Goal: Information Seeking & Learning: Learn about a topic

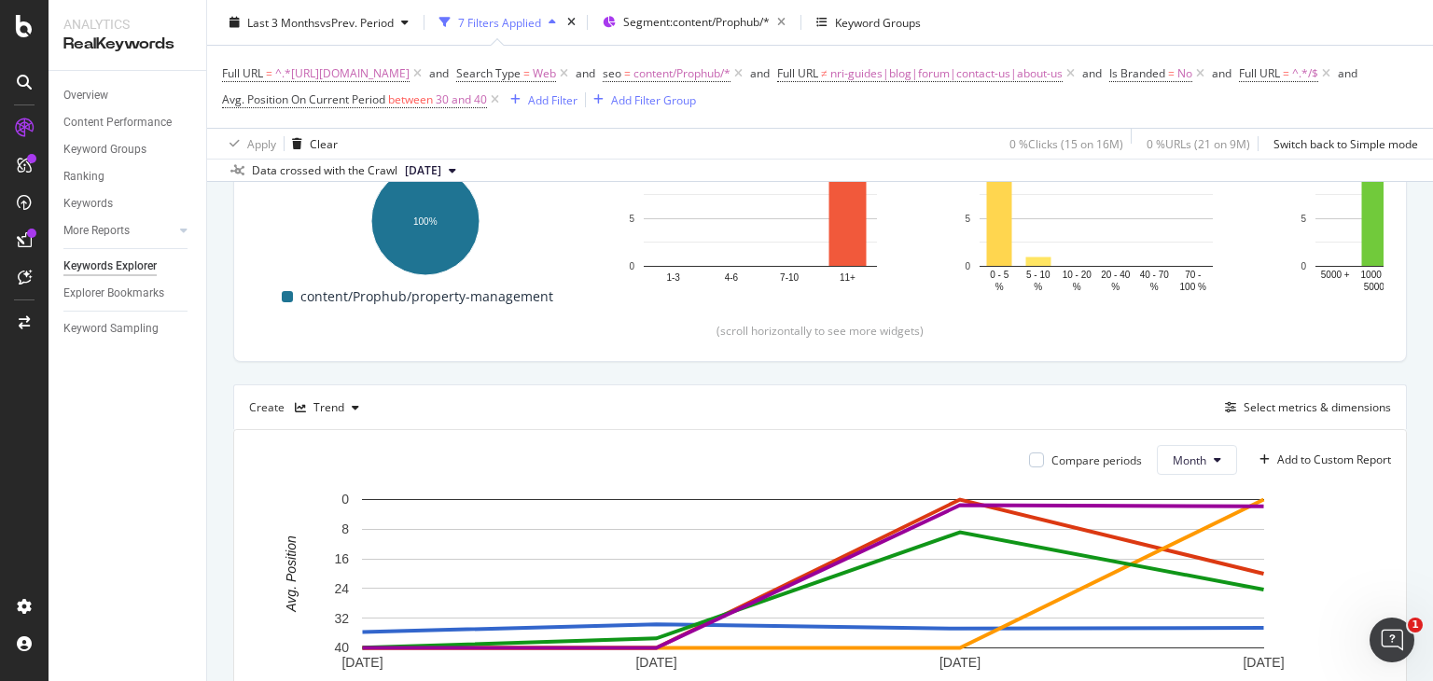
scroll to position [307, 0]
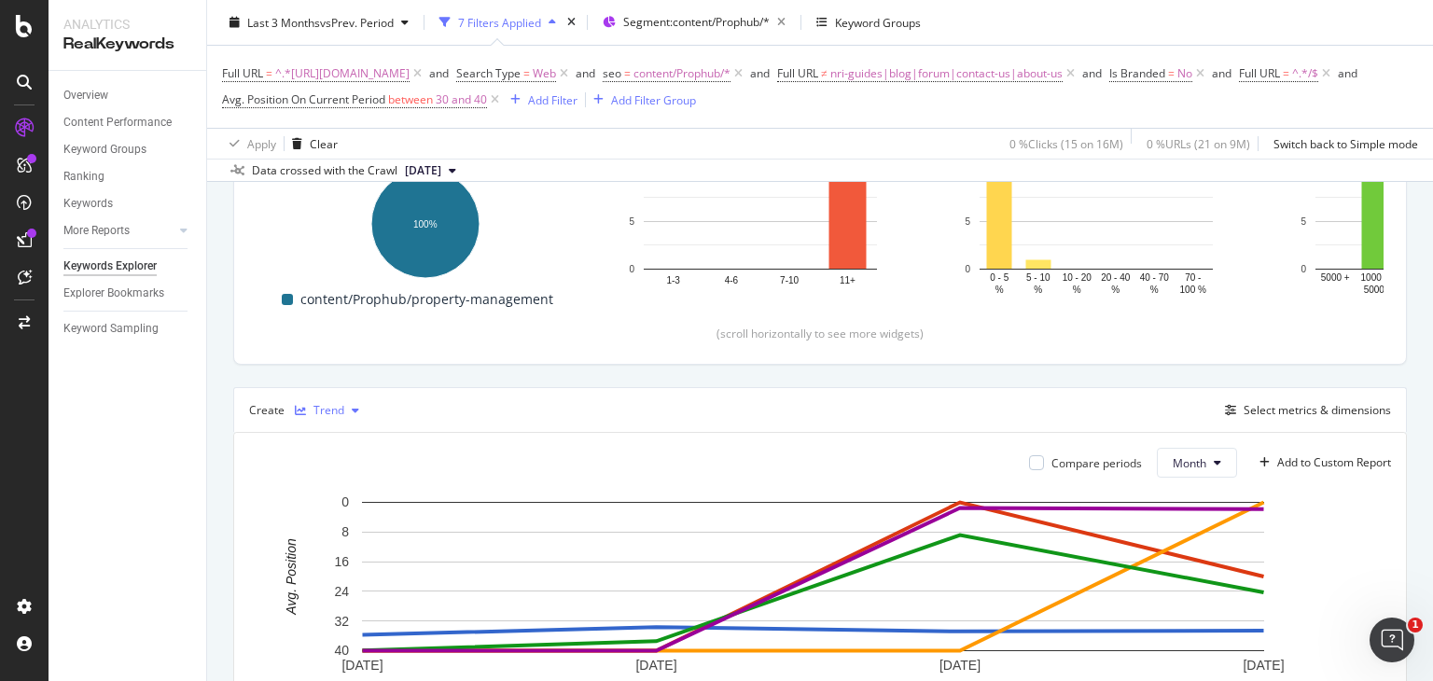
click at [323, 415] on div "Trend" at bounding box center [326, 410] width 79 height 28
click at [344, 439] on div "Table" at bounding box center [346, 440] width 29 height 16
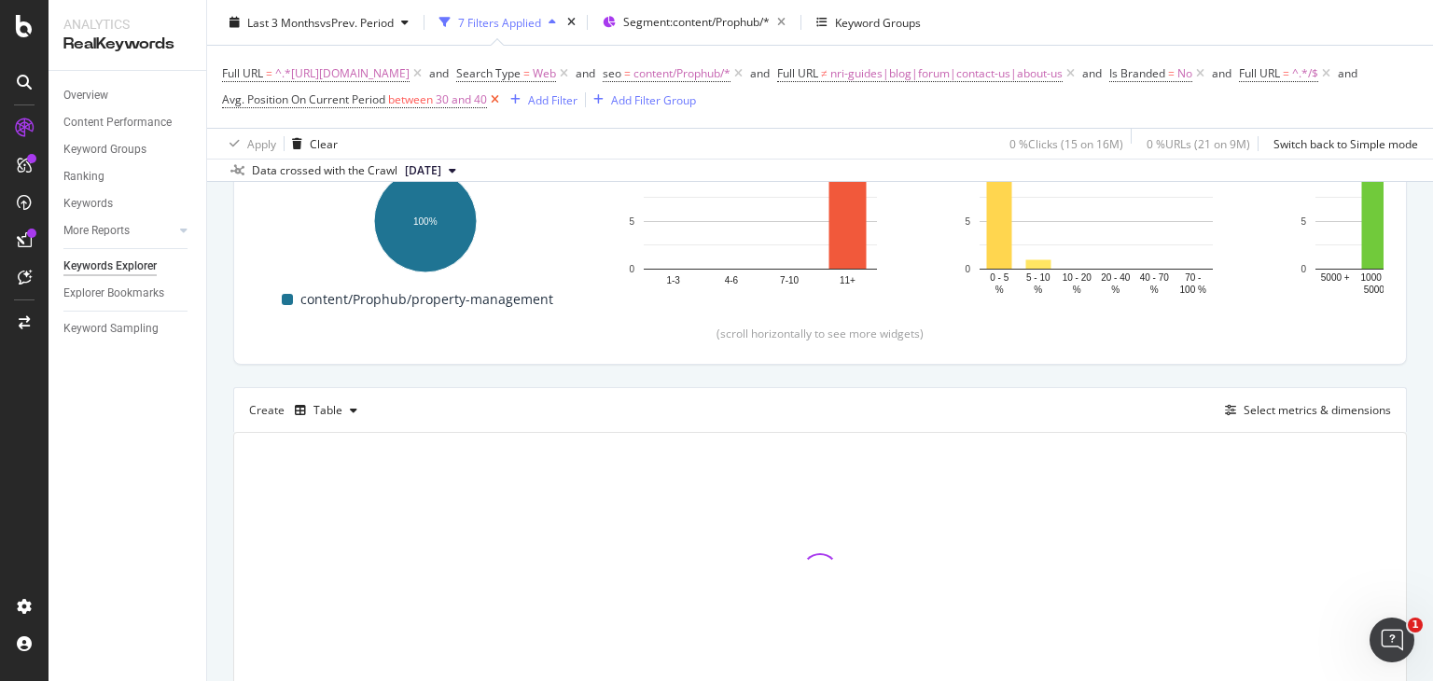
click at [503, 96] on icon at bounding box center [495, 99] width 16 height 19
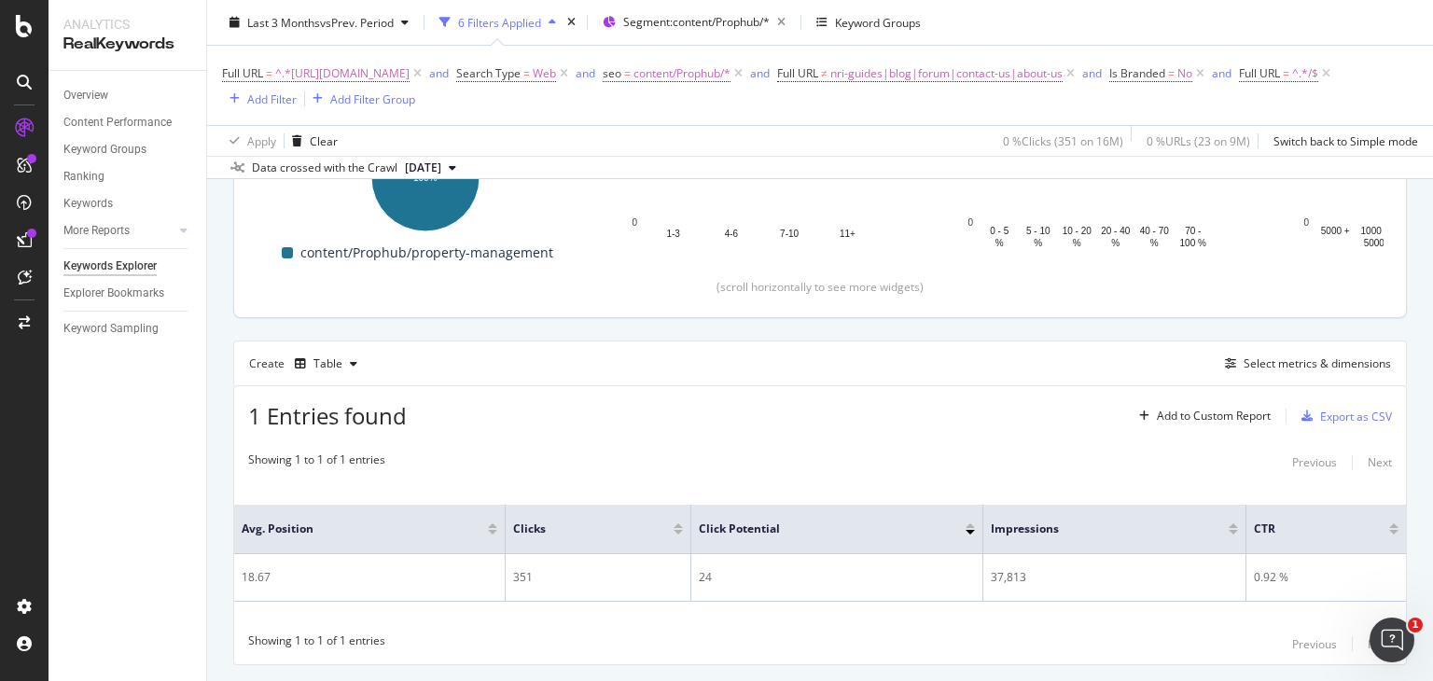
scroll to position [402, 0]
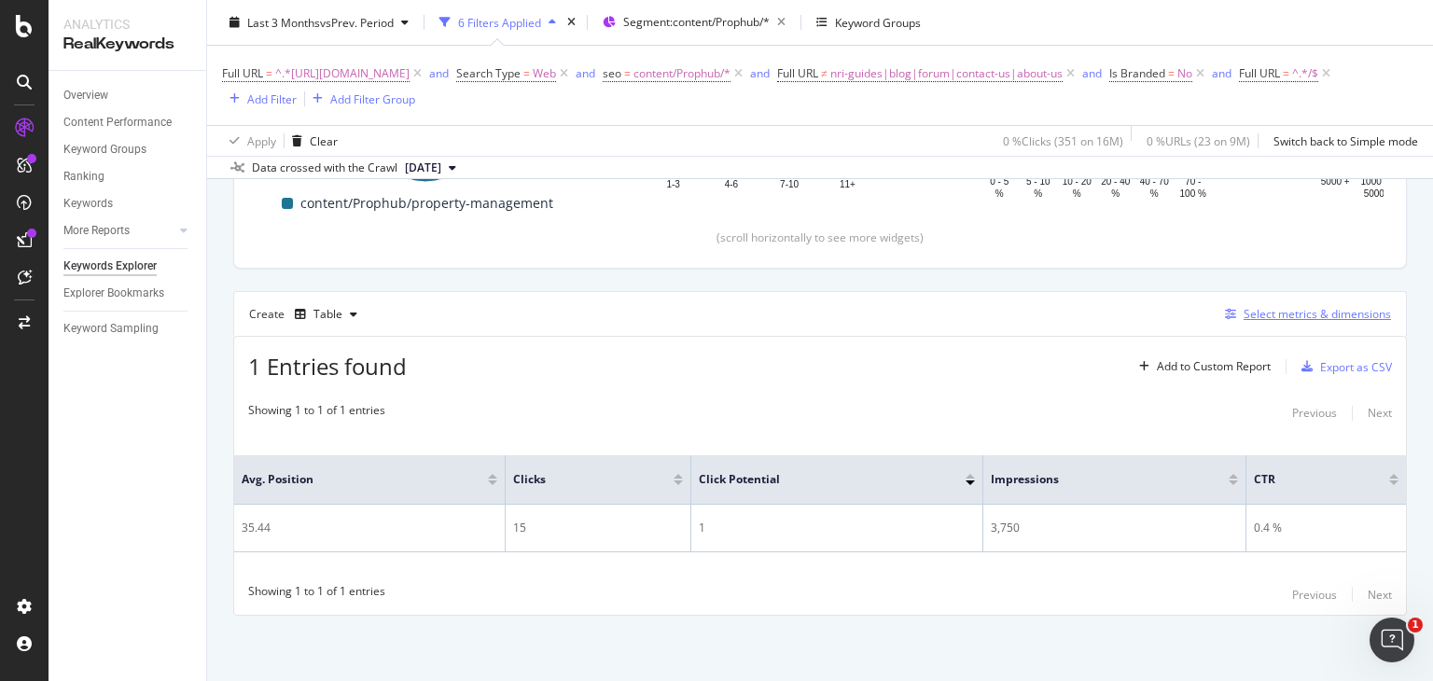
click at [1243, 315] on div "Select metrics & dimensions" at bounding box center [1316, 314] width 147 height 16
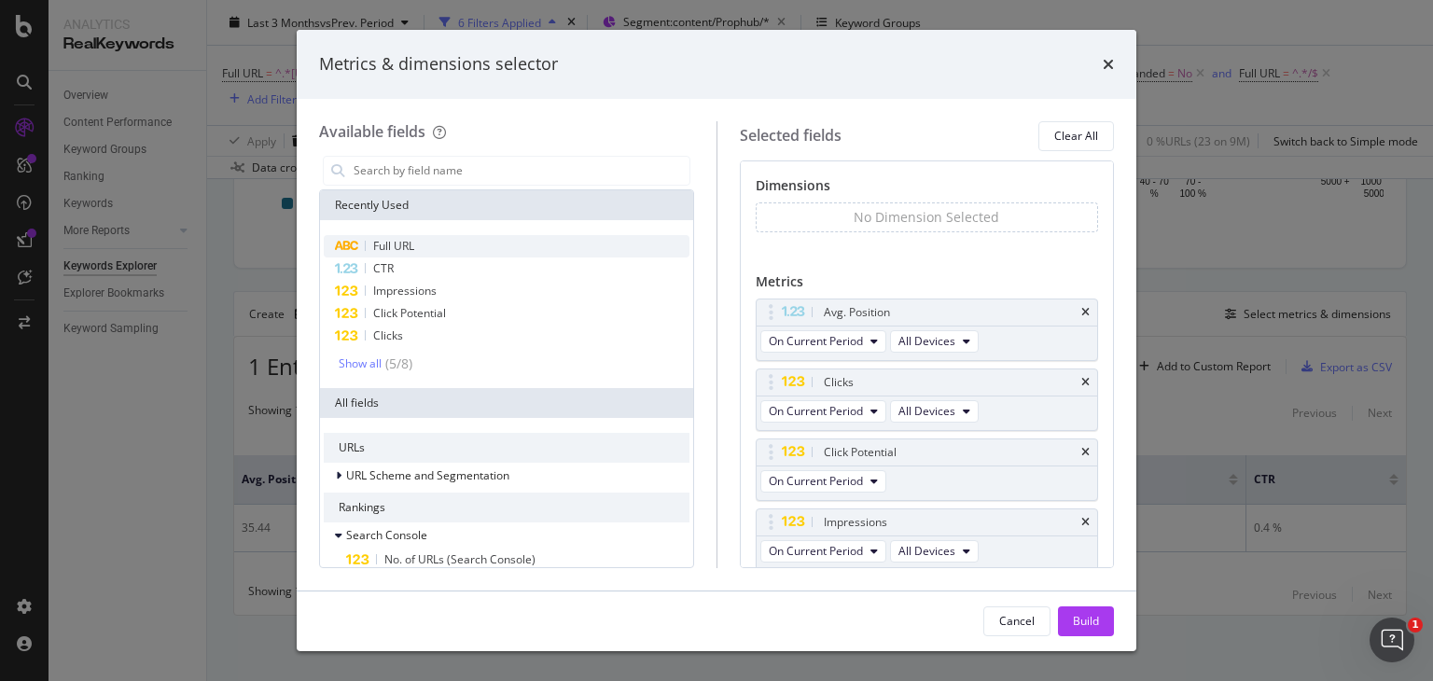
click at [392, 247] on span "Full URL" at bounding box center [393, 246] width 41 height 16
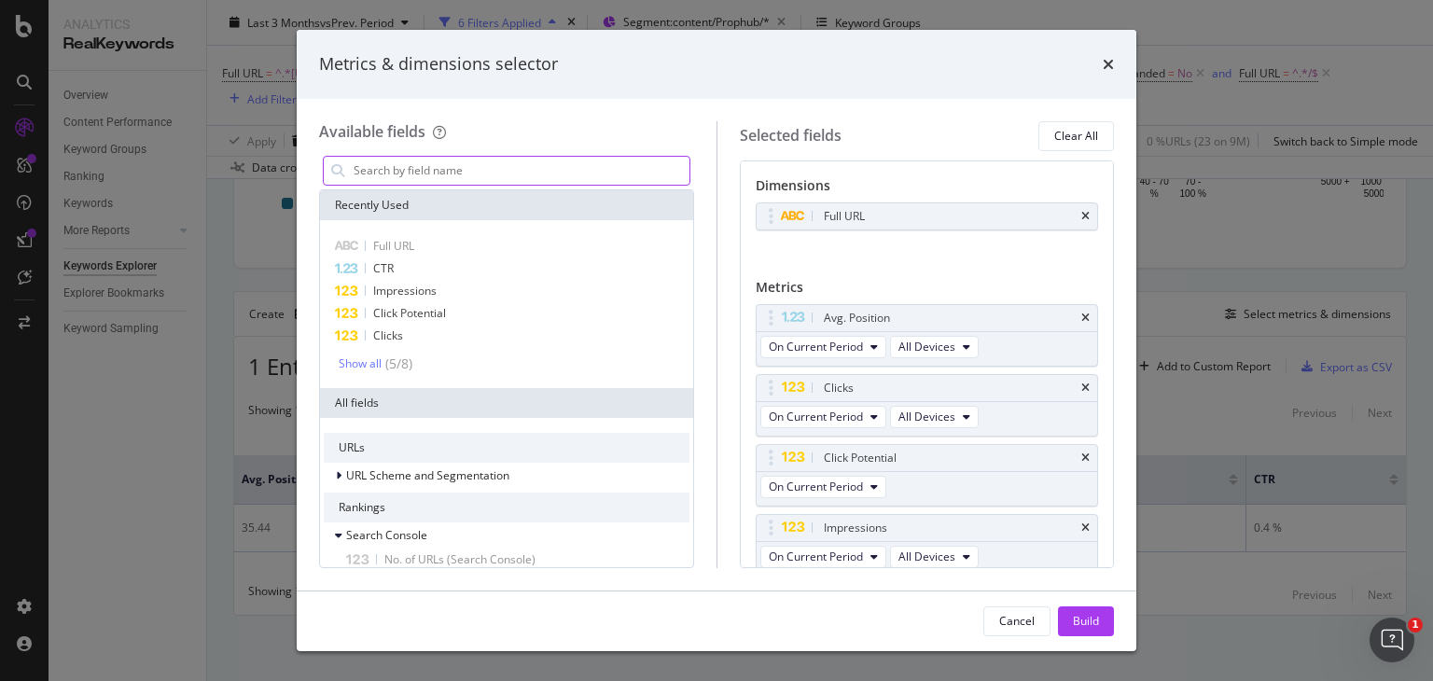
click at [440, 173] on input "modal" at bounding box center [521, 171] width 338 height 28
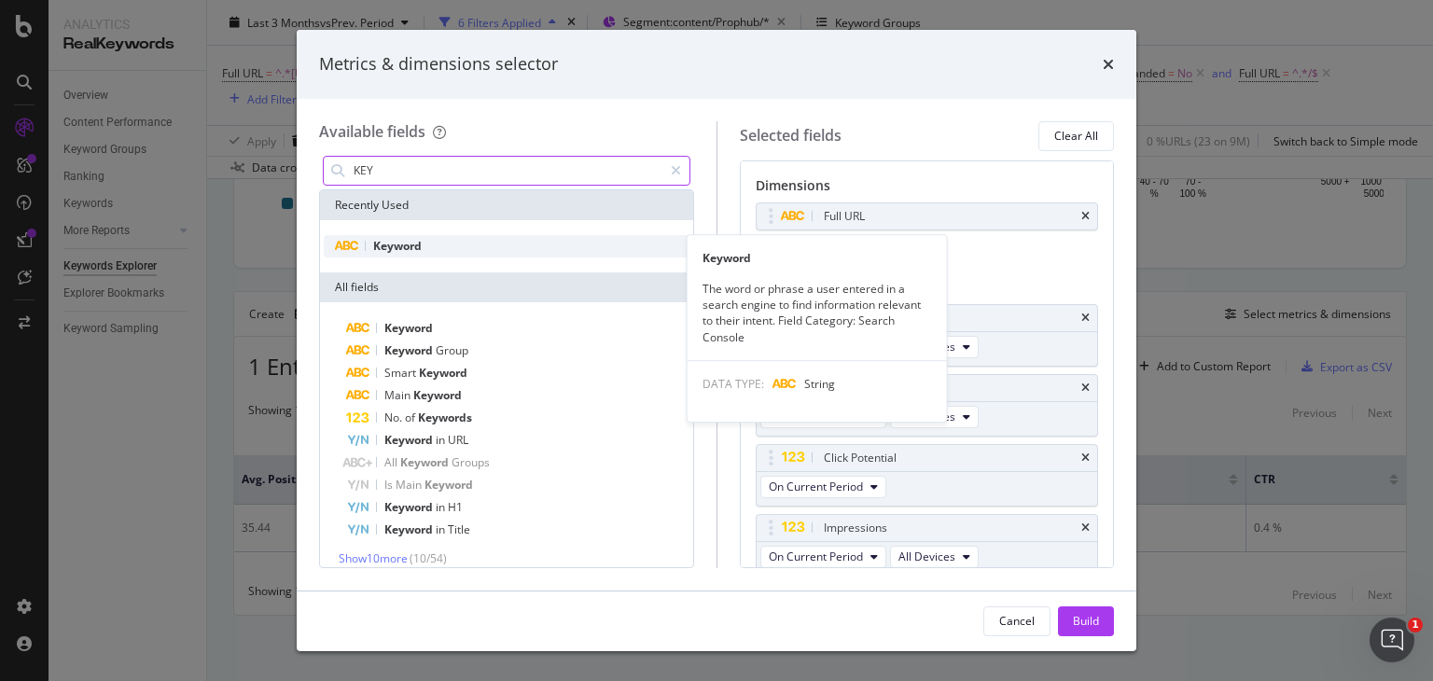
type input "KEY"
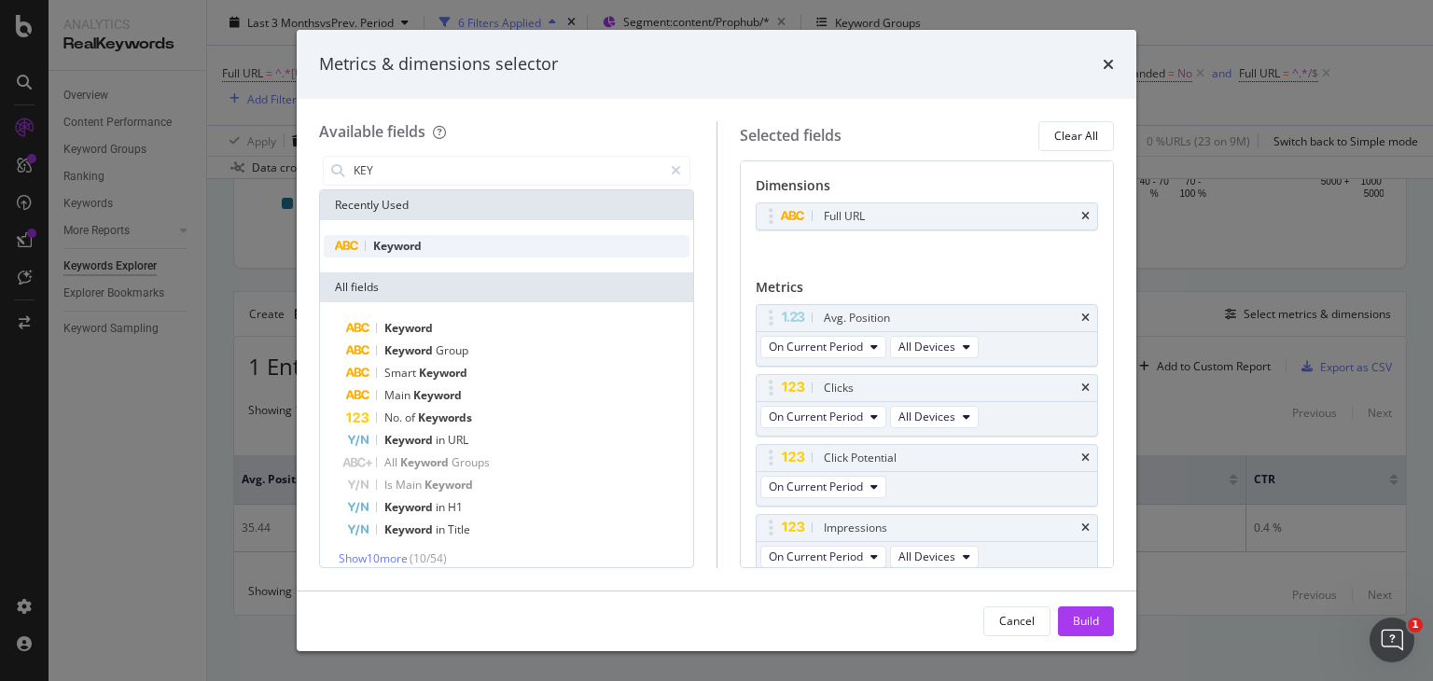
click at [399, 254] on div "Keyword" at bounding box center [507, 246] width 366 height 22
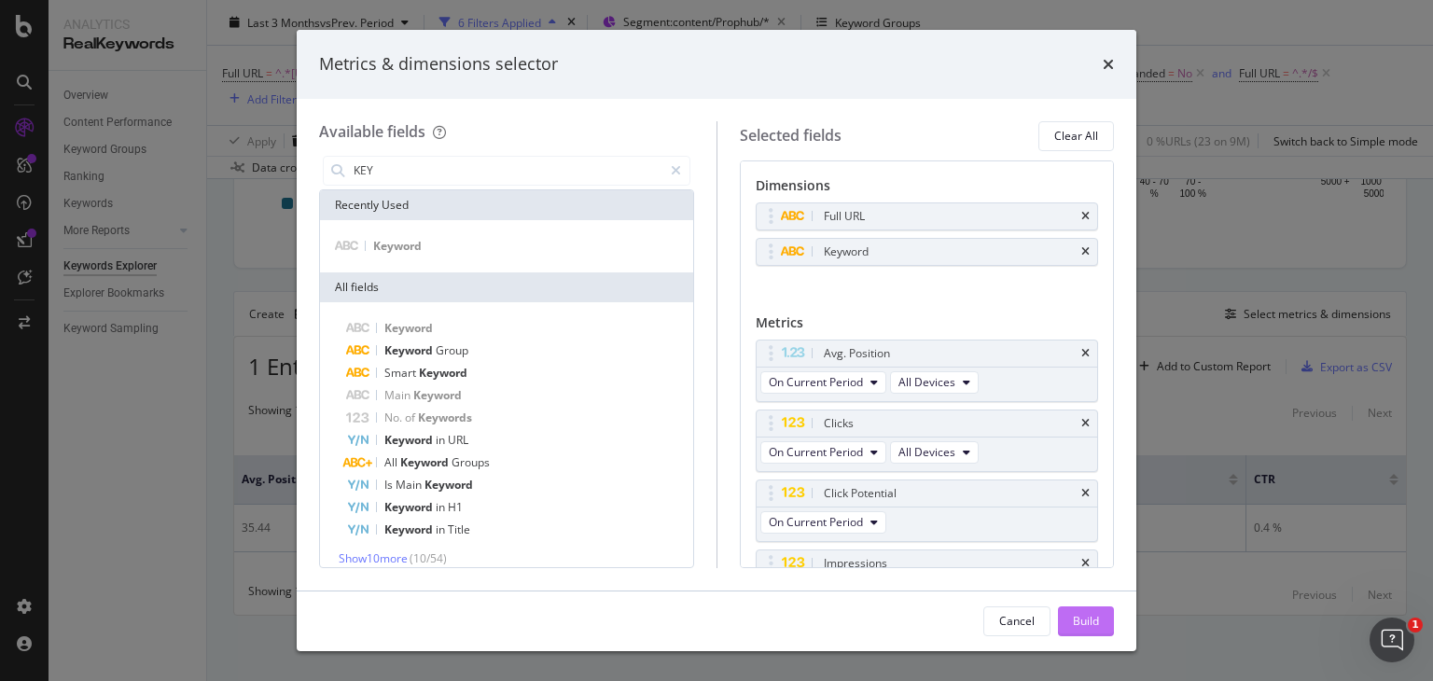
click at [1092, 616] on div "Build" at bounding box center [1086, 621] width 26 height 16
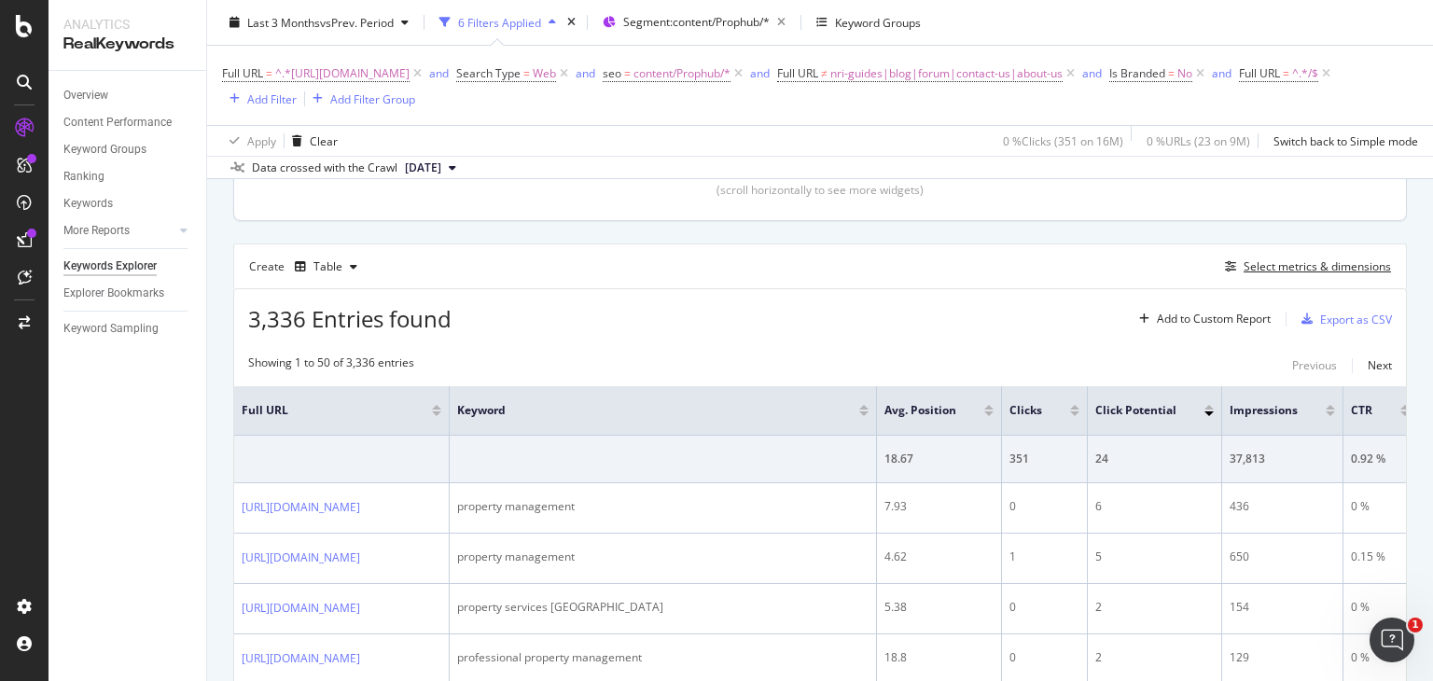
scroll to position [455, 0]
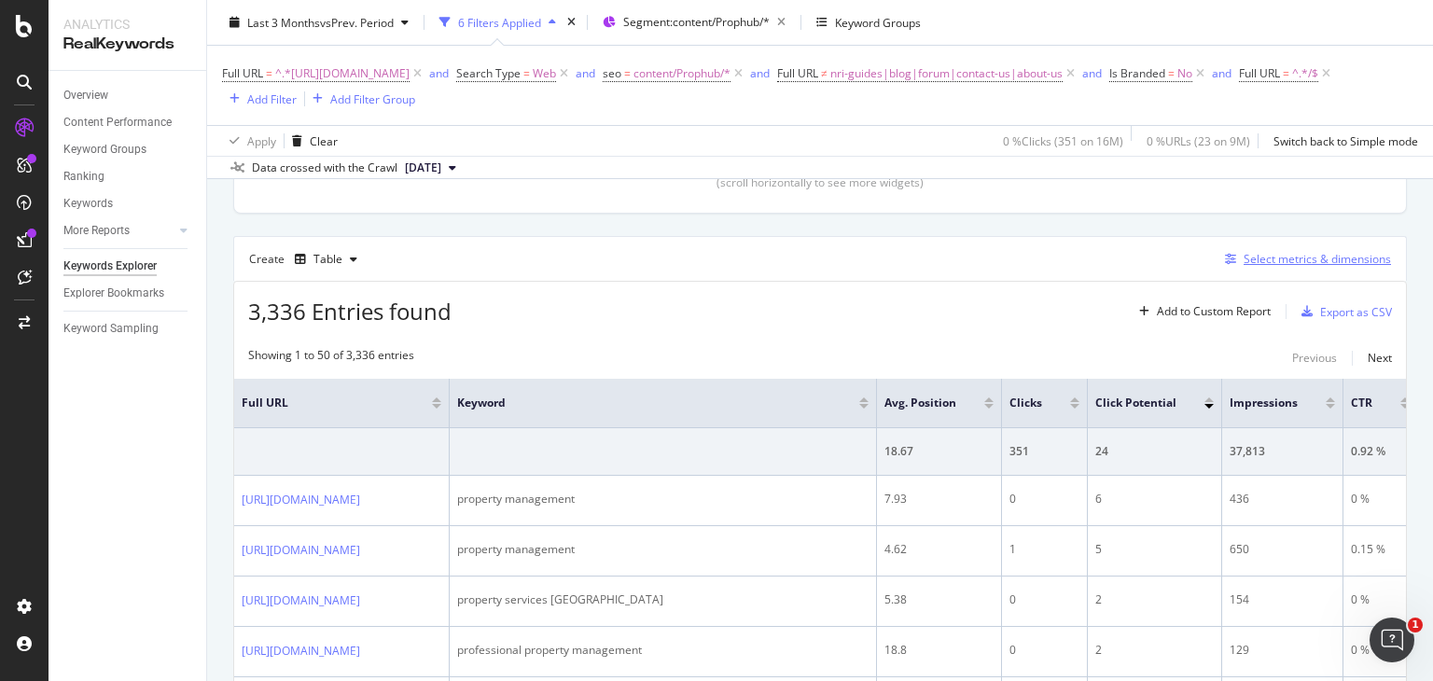
click at [1282, 266] on div "Select metrics & dimensions" at bounding box center [1316, 259] width 147 height 16
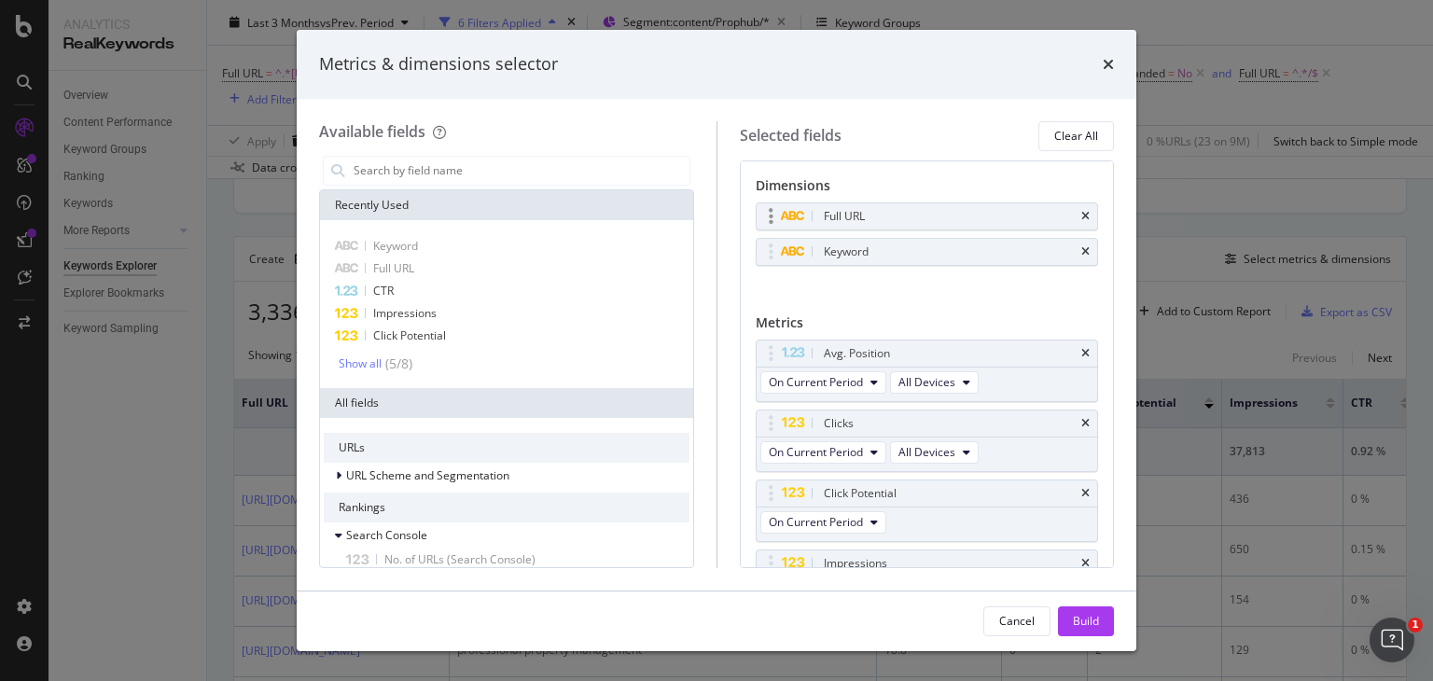
click at [1073, 208] on div "Full URL" at bounding box center [927, 216] width 341 height 26
click at [1081, 216] on icon "times" at bounding box center [1085, 216] width 8 height 11
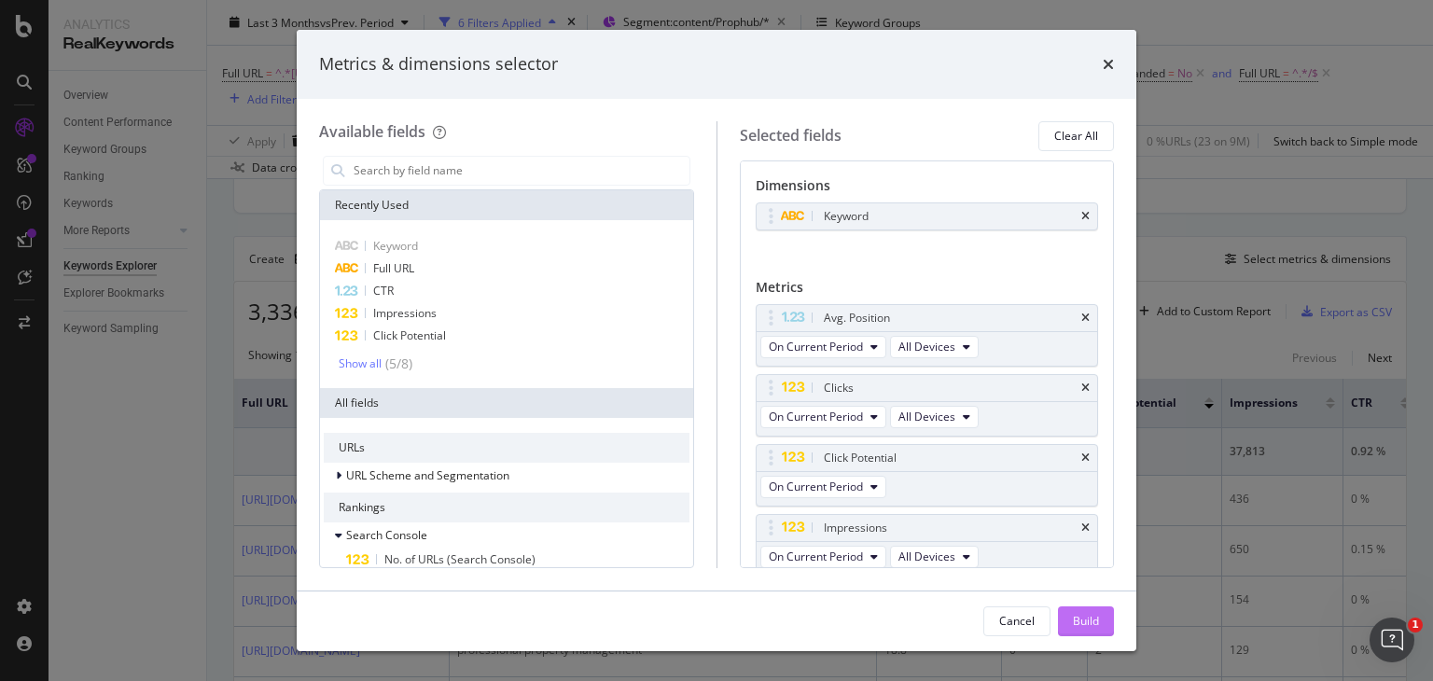
click at [1086, 624] on div "Build" at bounding box center [1086, 621] width 26 height 16
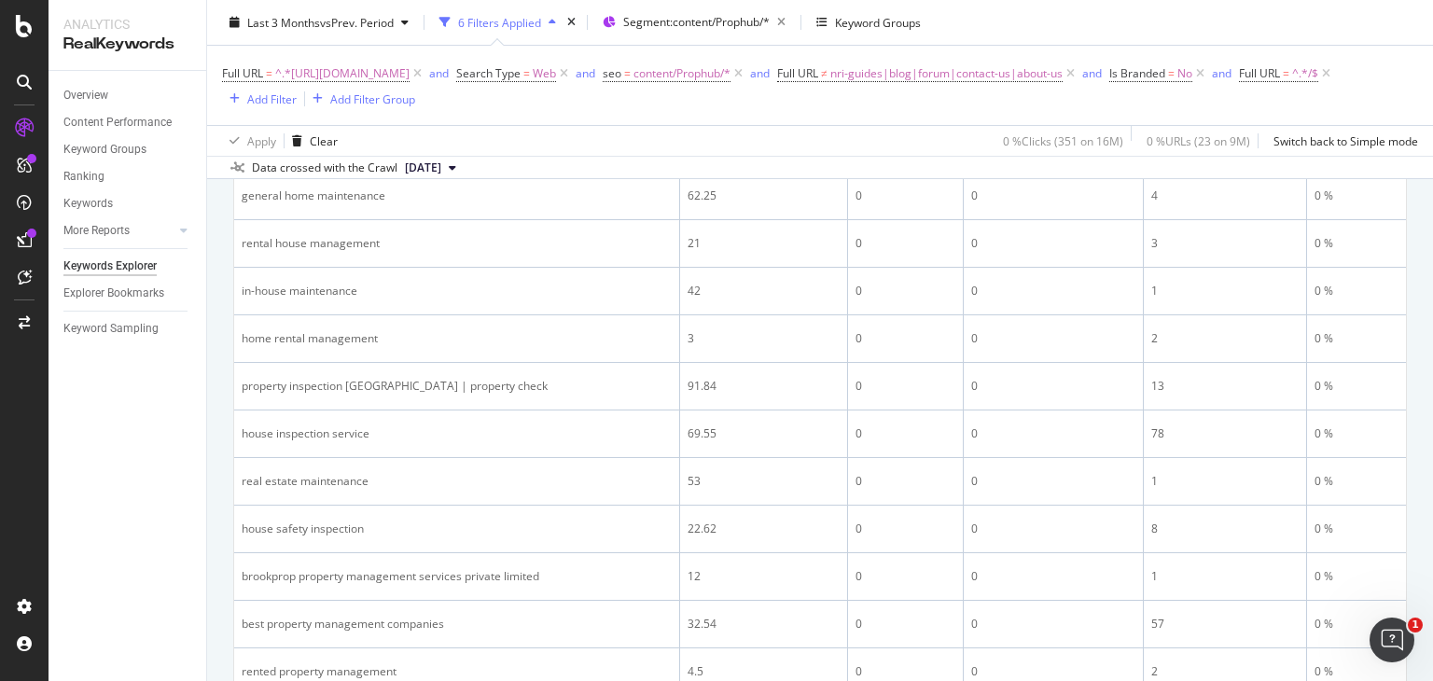
scroll to position [2218, 0]
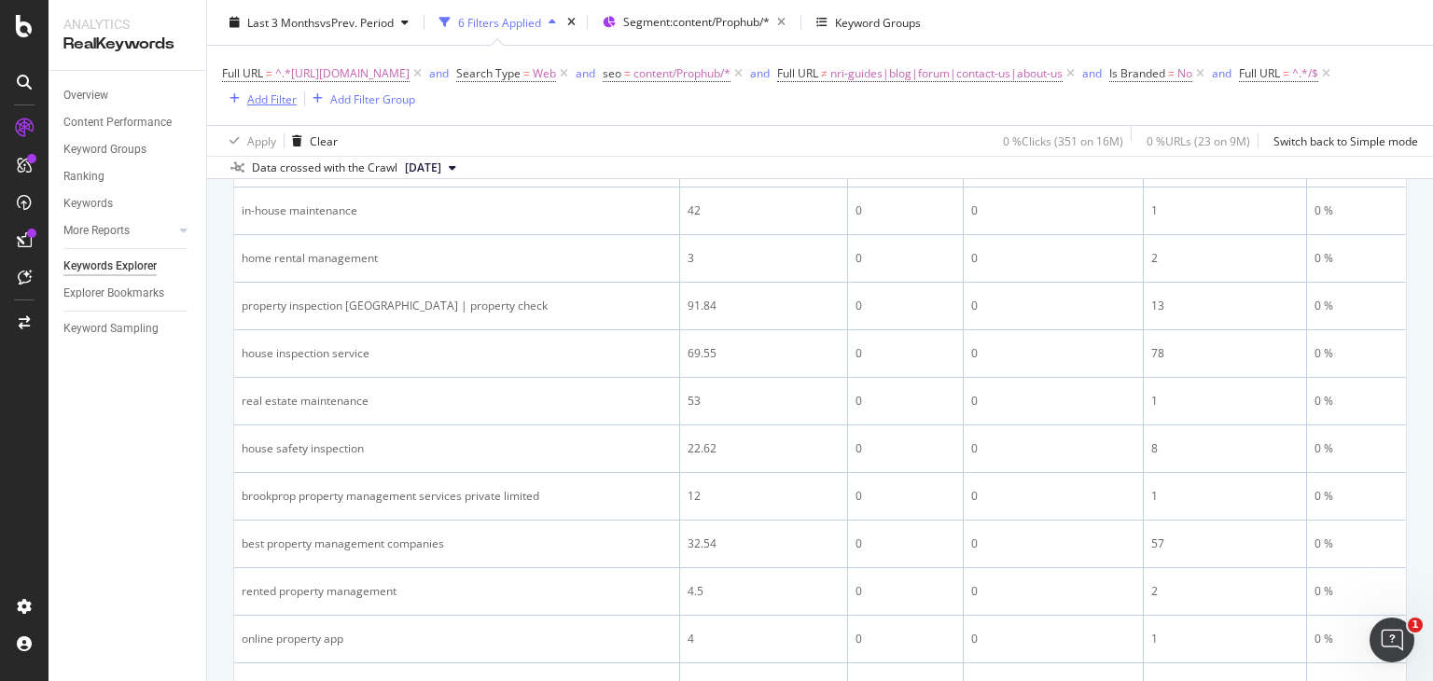
click at [297, 102] on div "Add Filter" at bounding box center [271, 98] width 49 height 16
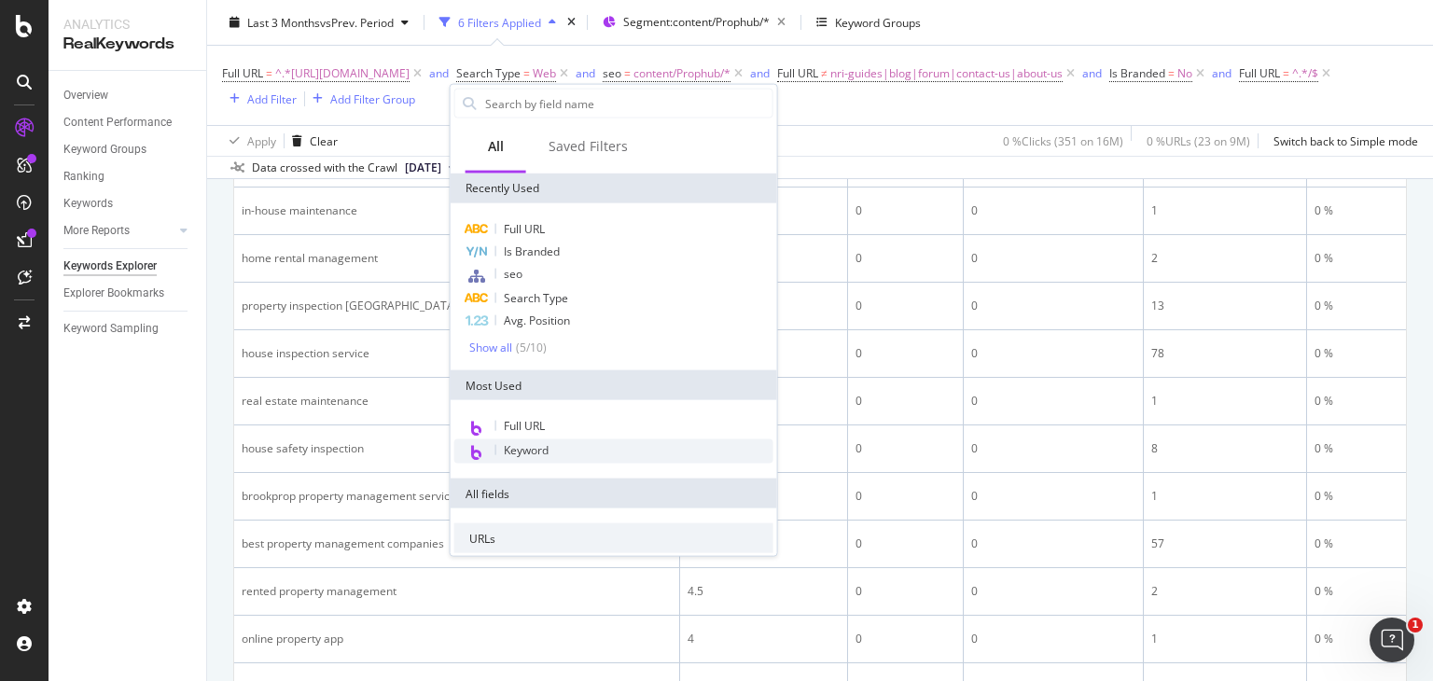
click at [541, 442] on span "Keyword" at bounding box center [526, 450] width 45 height 16
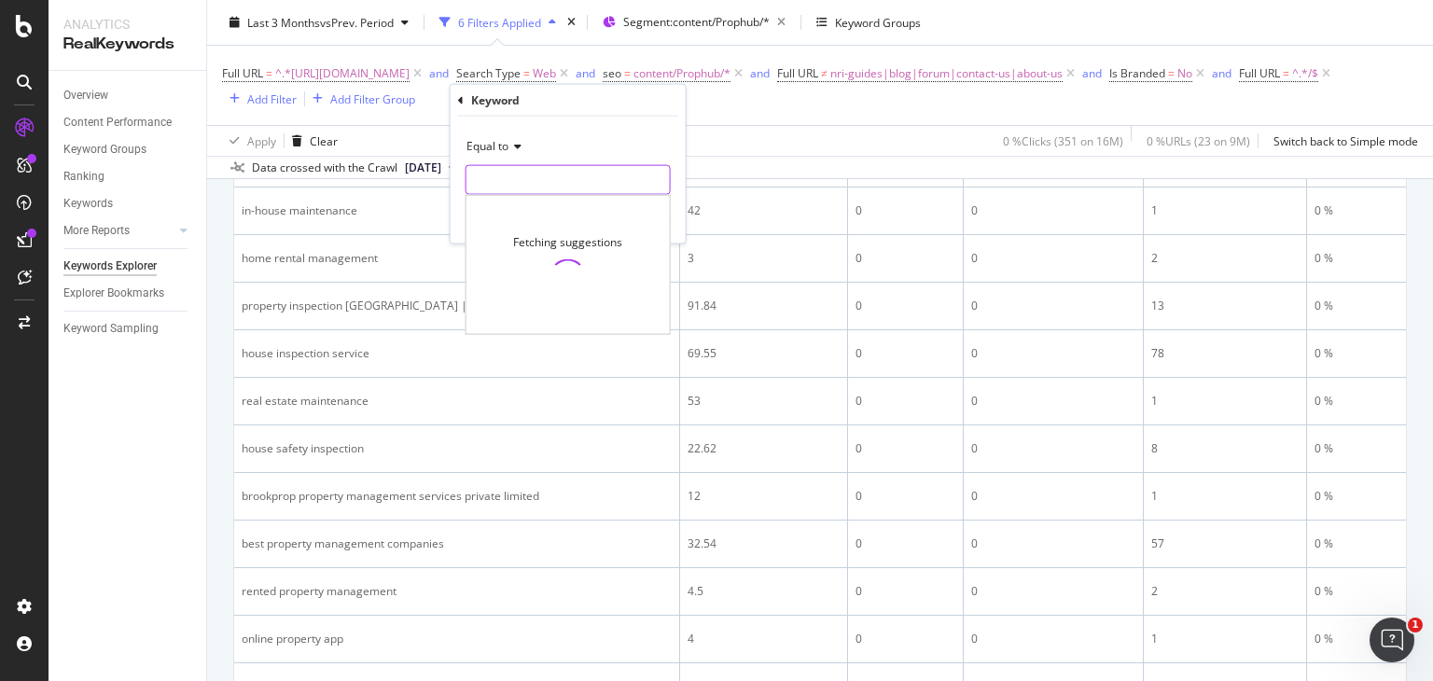
click at [518, 176] on input "text" at bounding box center [567, 180] width 203 height 30
type input "B"
type input "brookprop"
click at [652, 215] on div "Apply" at bounding box center [656, 219] width 29 height 16
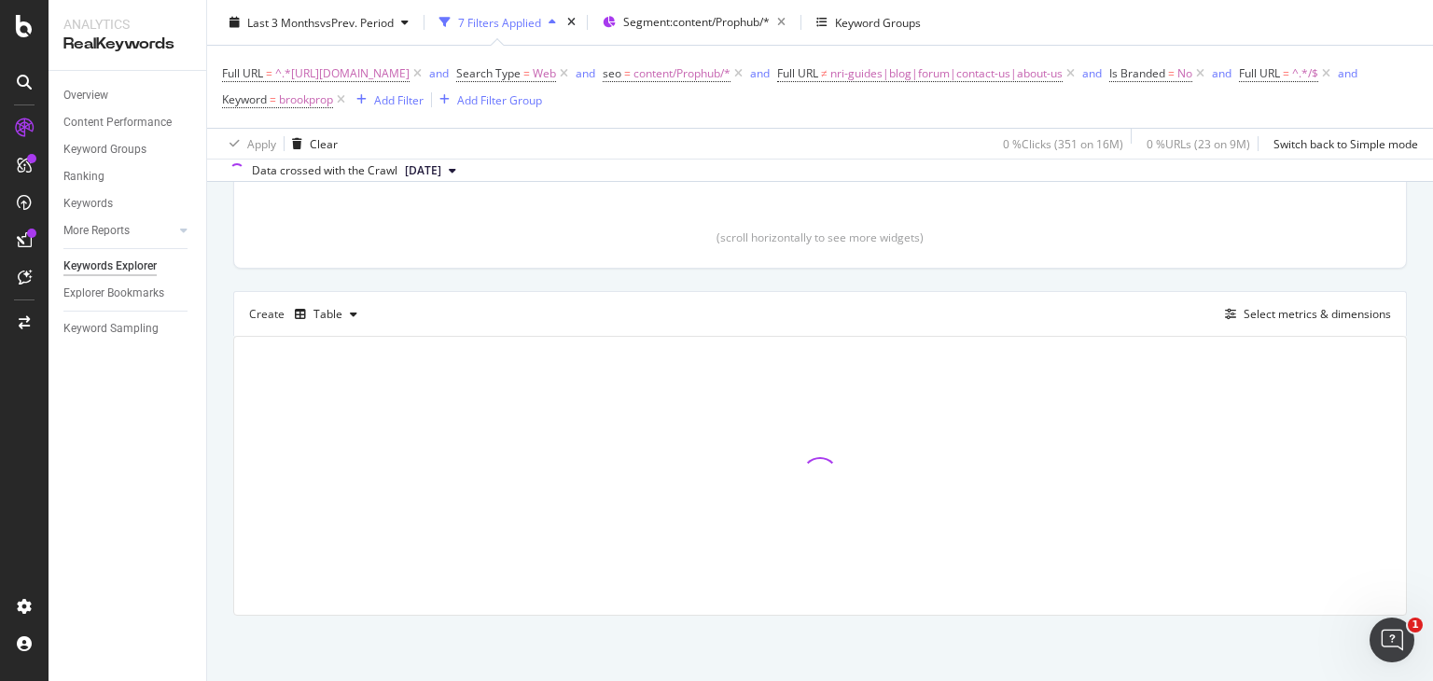
scroll to position [402, 0]
click at [333, 99] on span "brookprop" at bounding box center [306, 100] width 54 height 26
click at [576, 162] on input "brookprop" at bounding box center [584, 177] width 176 height 30
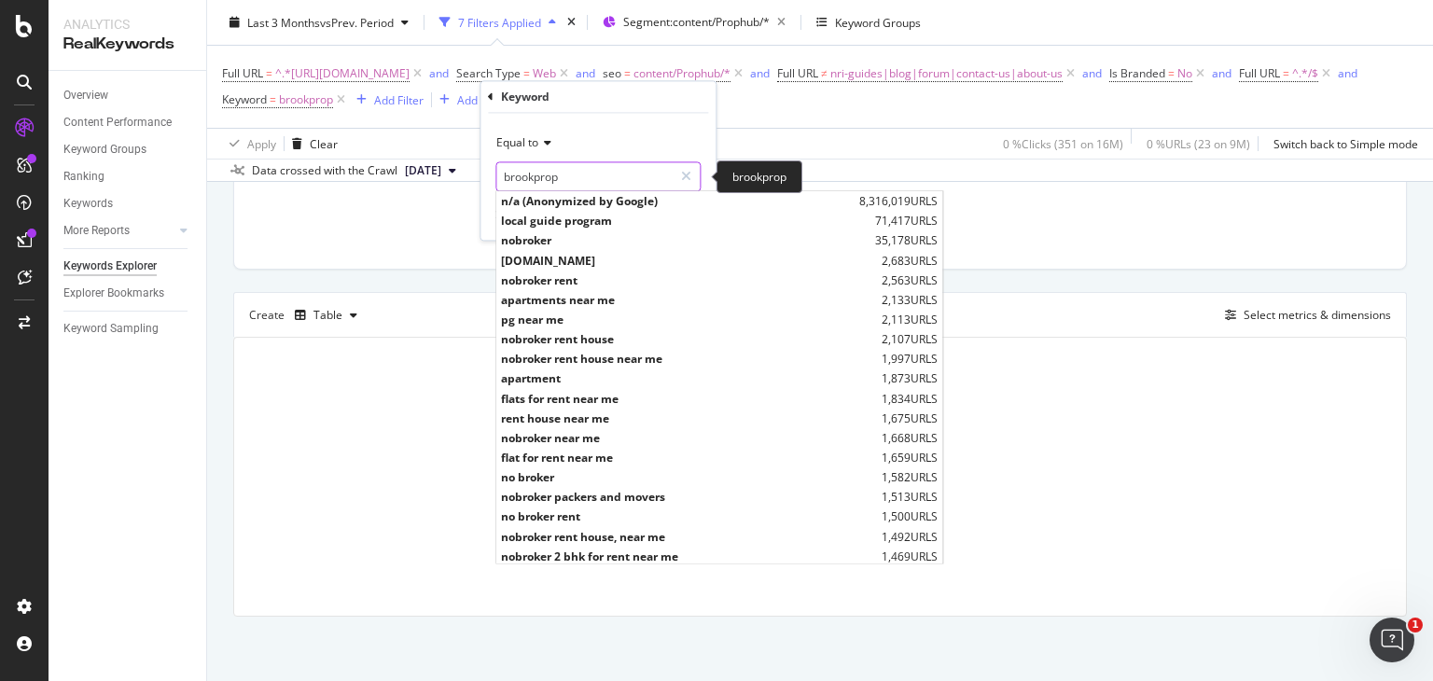
click at [594, 162] on input "brookprop" at bounding box center [584, 177] width 176 height 30
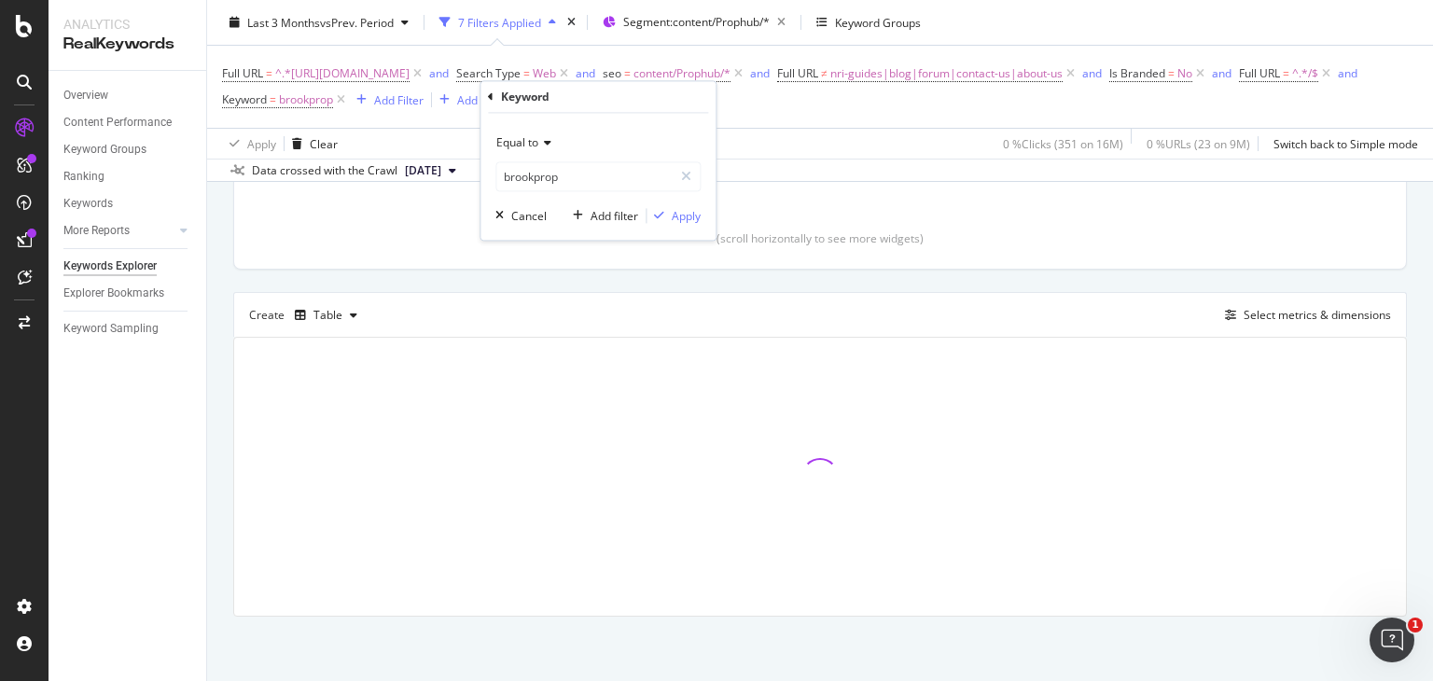
click at [548, 140] on icon at bounding box center [544, 143] width 13 height 11
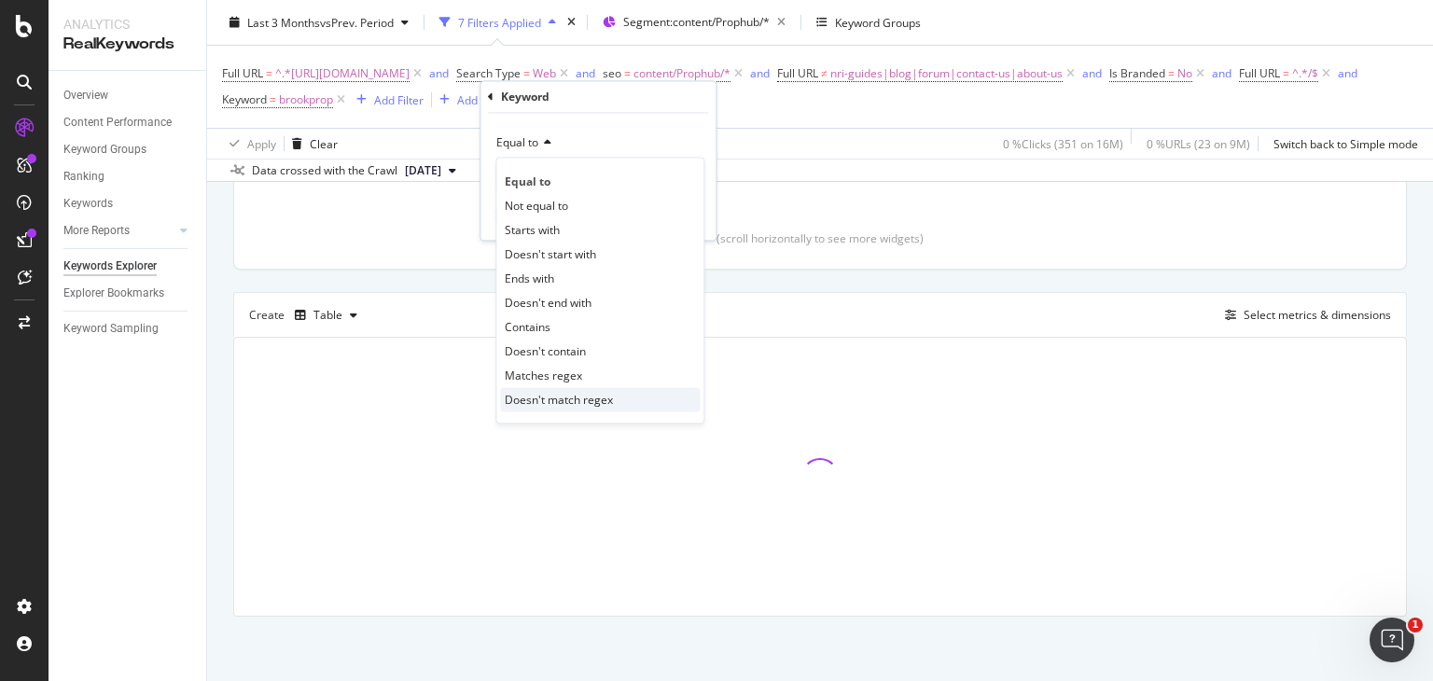
click at [560, 405] on span "Doesn't match regex" at bounding box center [559, 400] width 108 height 16
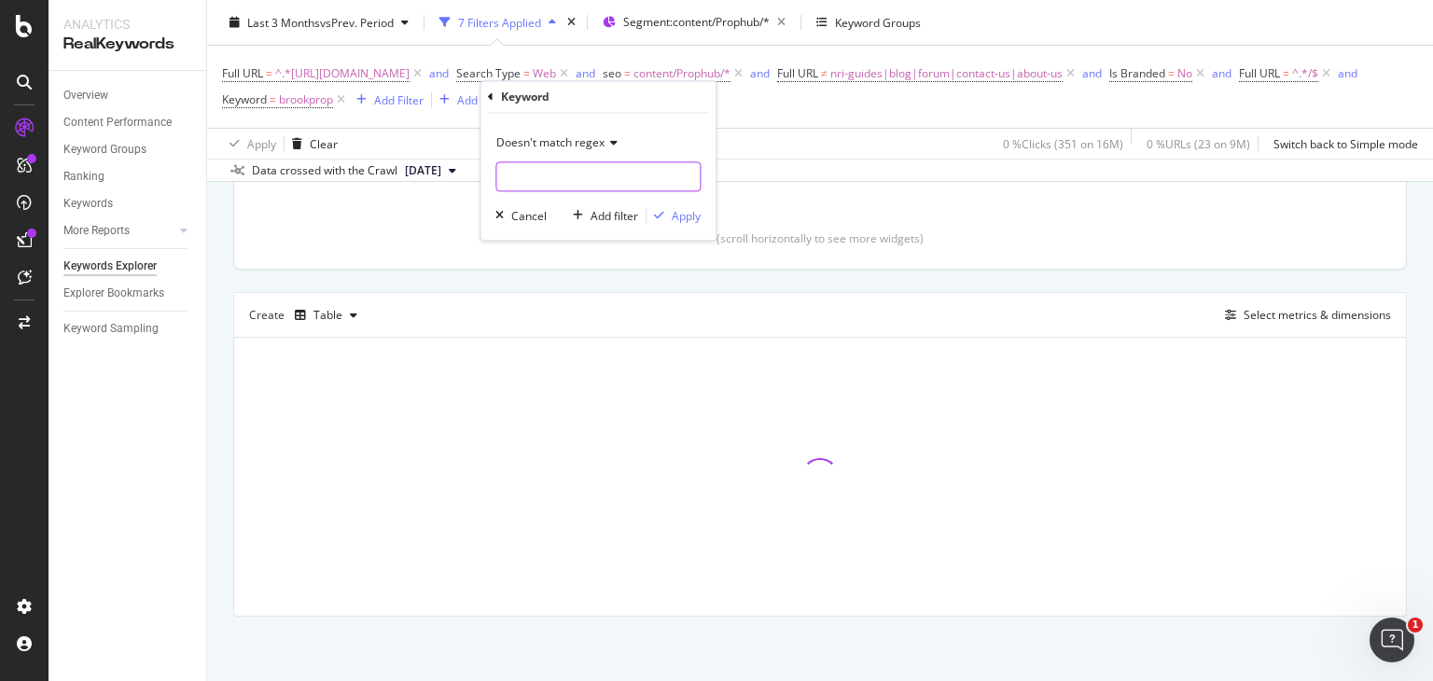
click at [532, 180] on input "text" at bounding box center [597, 177] width 203 height 30
type input "propbrook|"
click at [668, 222] on div "Apply" at bounding box center [673, 216] width 54 height 17
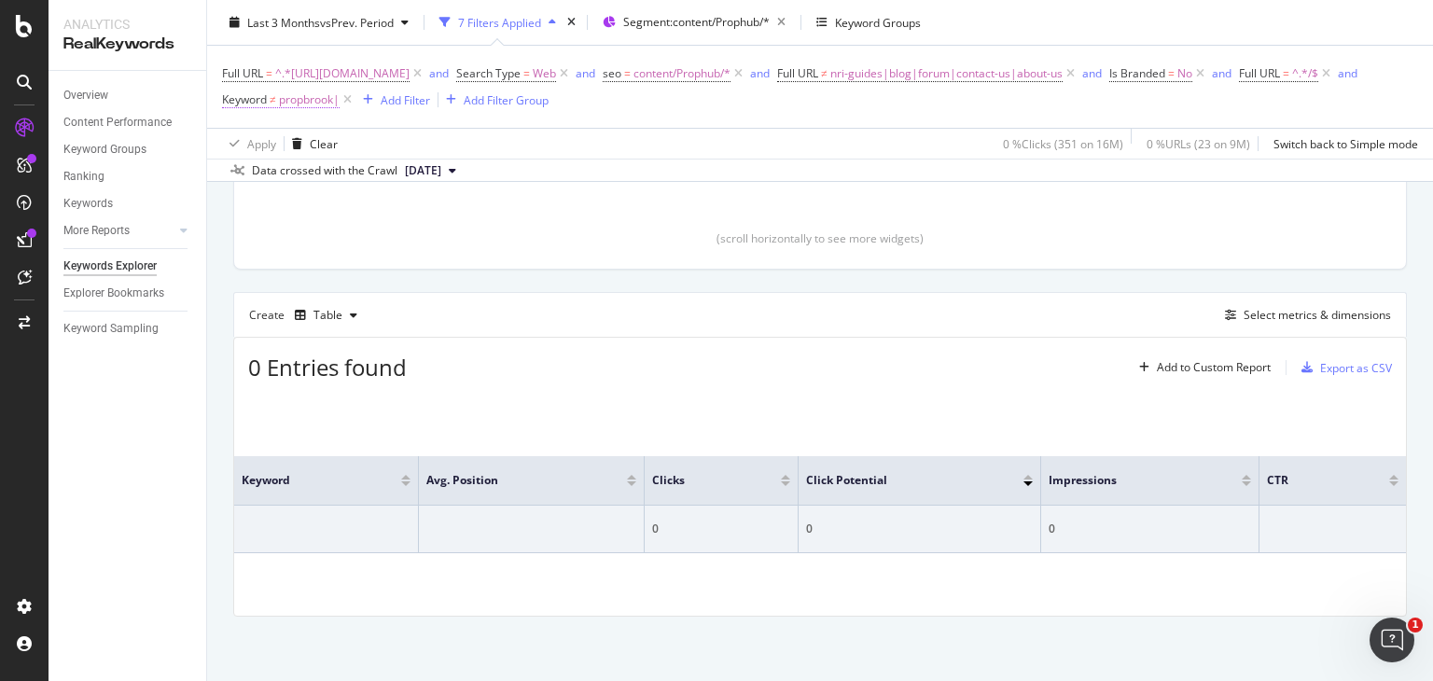
click at [340, 96] on span "propbrook|" at bounding box center [309, 100] width 61 height 26
click at [677, 175] on div at bounding box center [686, 177] width 27 height 30
click at [529, 217] on div "Cancel" at bounding box center [528, 216] width 35 height 16
click at [355, 98] on icon at bounding box center [348, 99] width 16 height 19
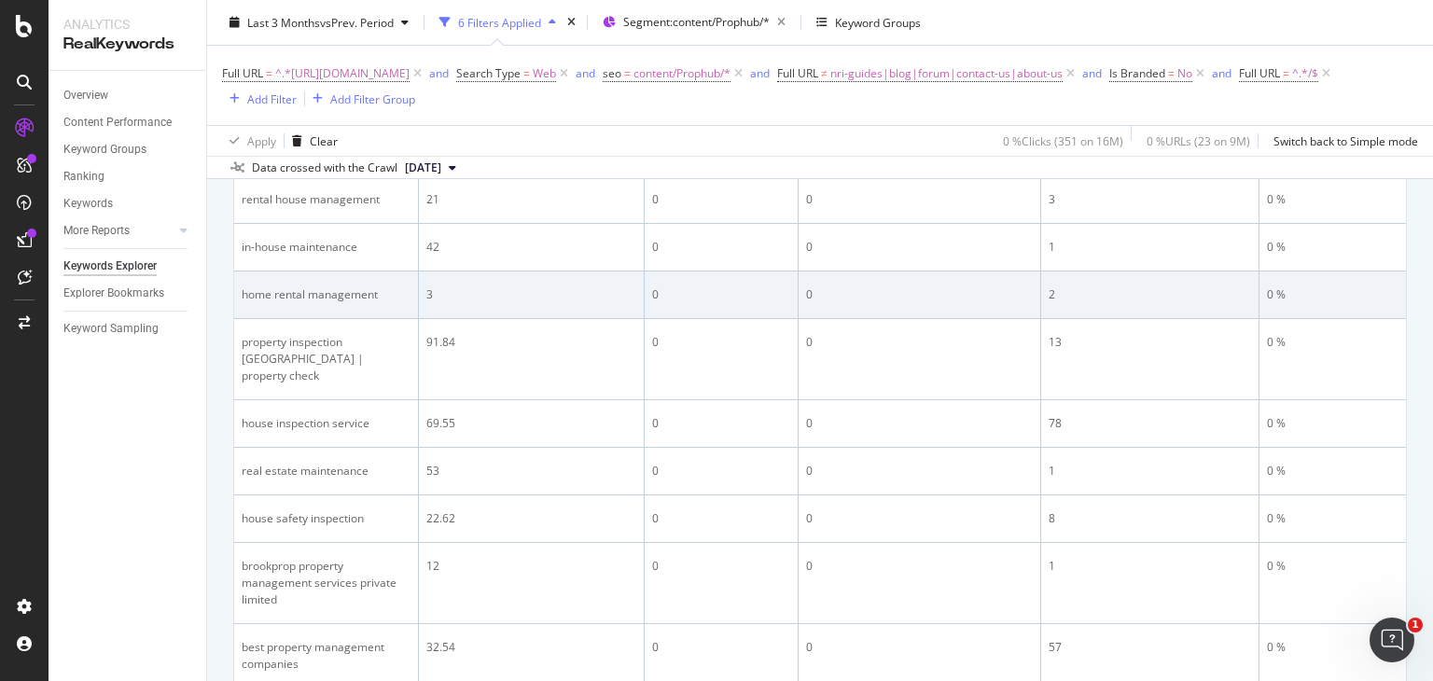
scroll to position [2366, 0]
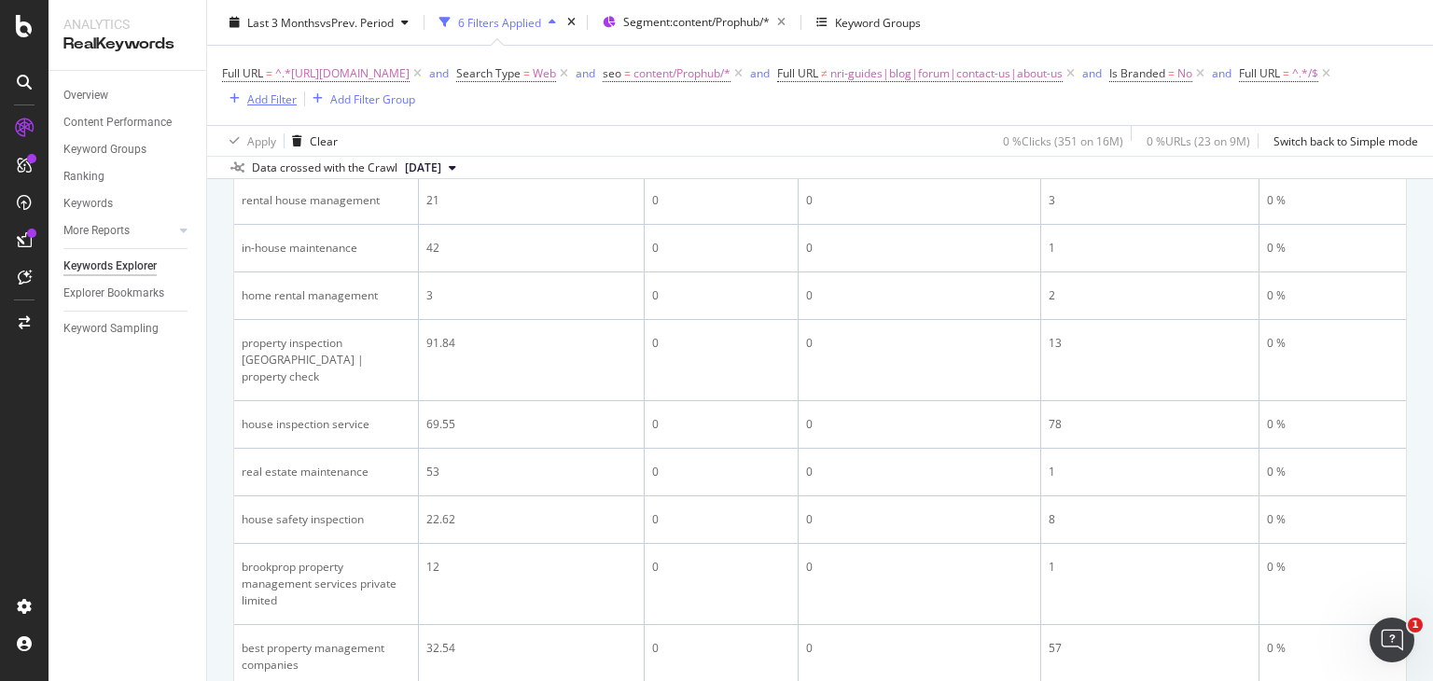
click at [247, 98] on div "button" at bounding box center [234, 98] width 25 height 11
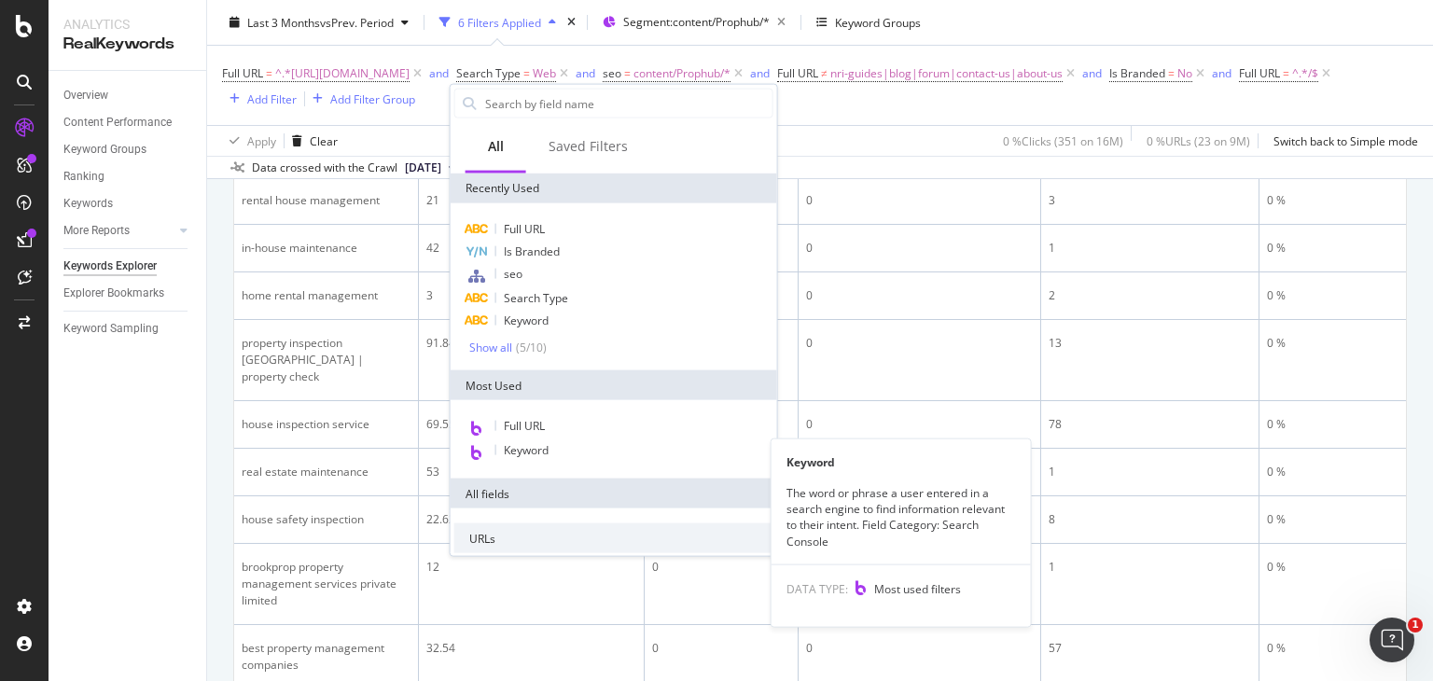
scroll to position [402, 0]
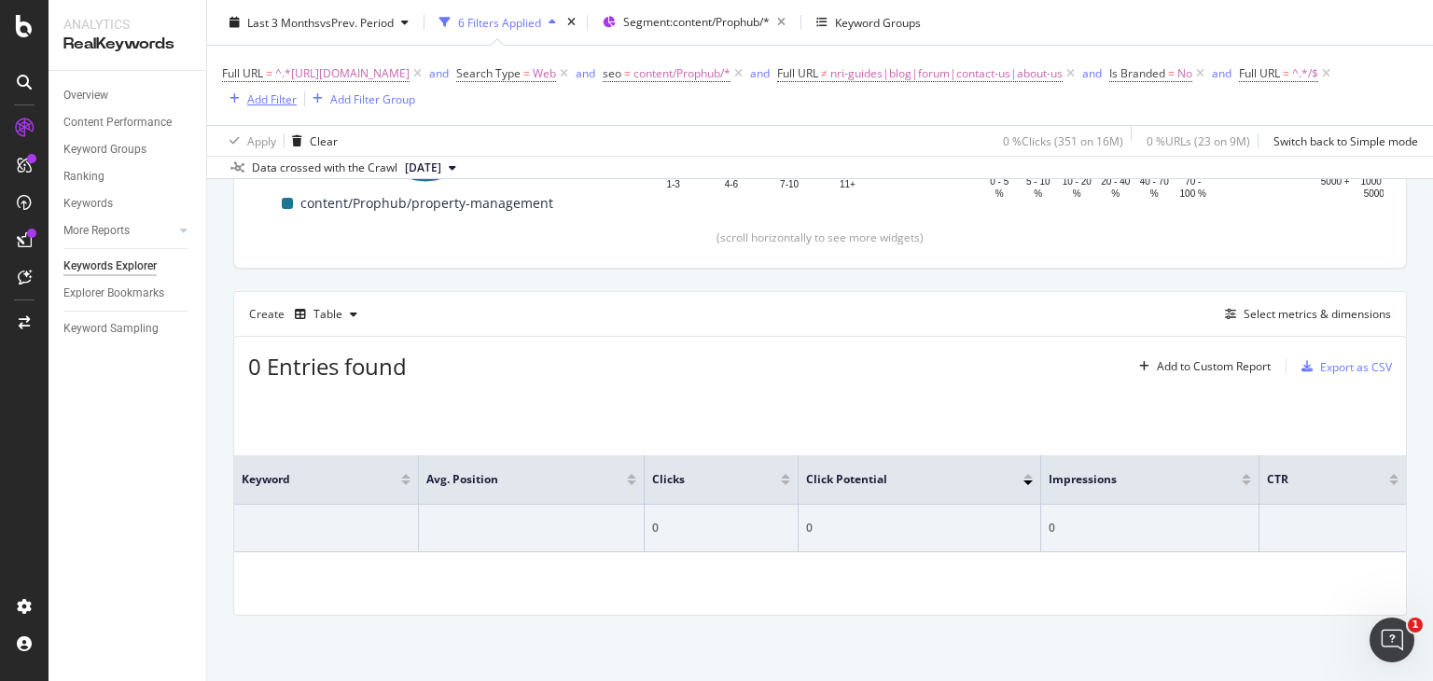
click at [297, 92] on div "Add Filter" at bounding box center [271, 98] width 49 height 16
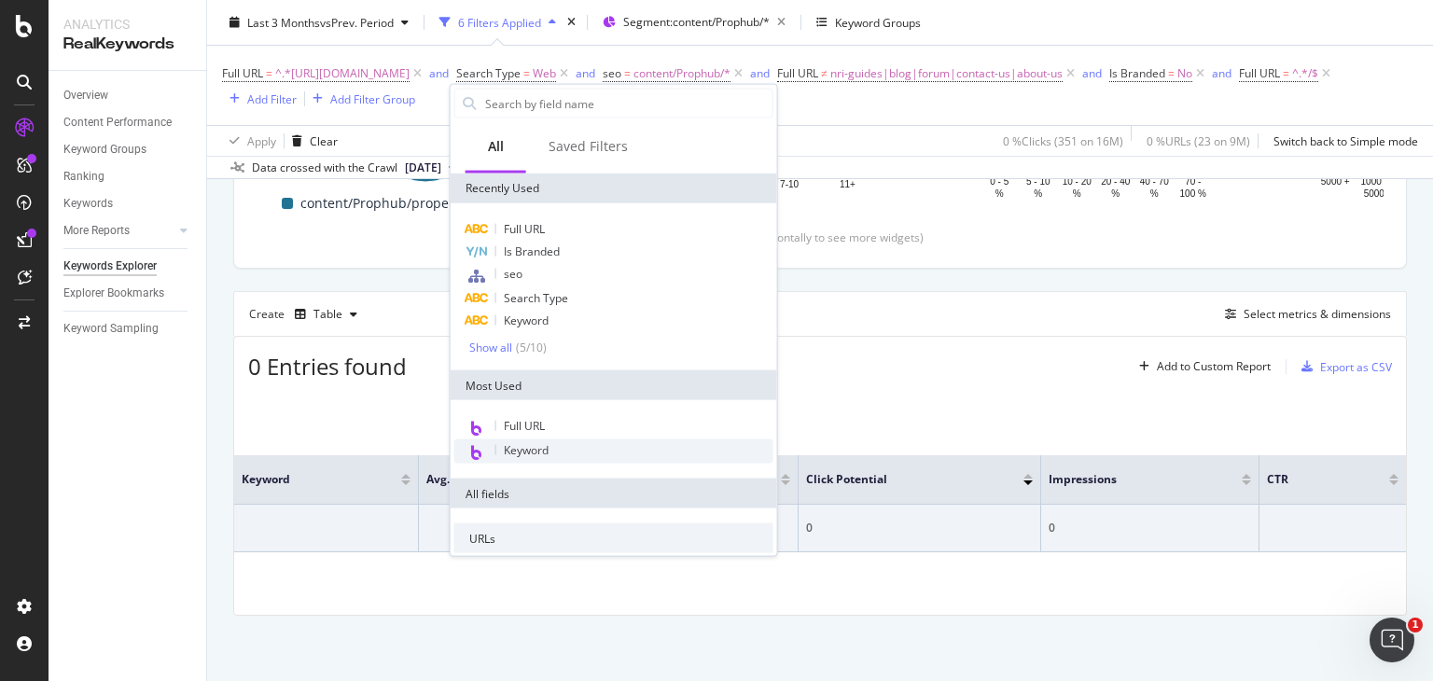
click at [547, 453] on span "Keyword" at bounding box center [526, 450] width 45 height 16
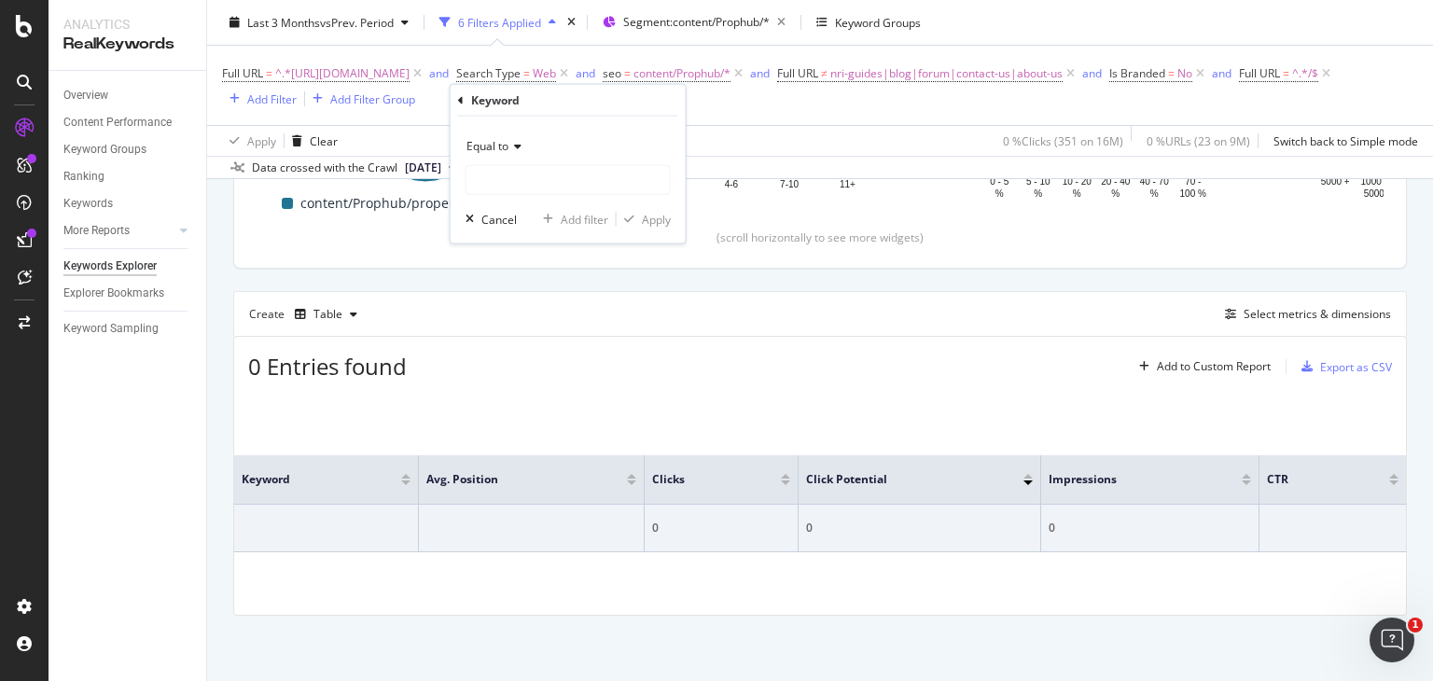
click at [516, 135] on div "Equal to" at bounding box center [567, 147] width 205 height 30
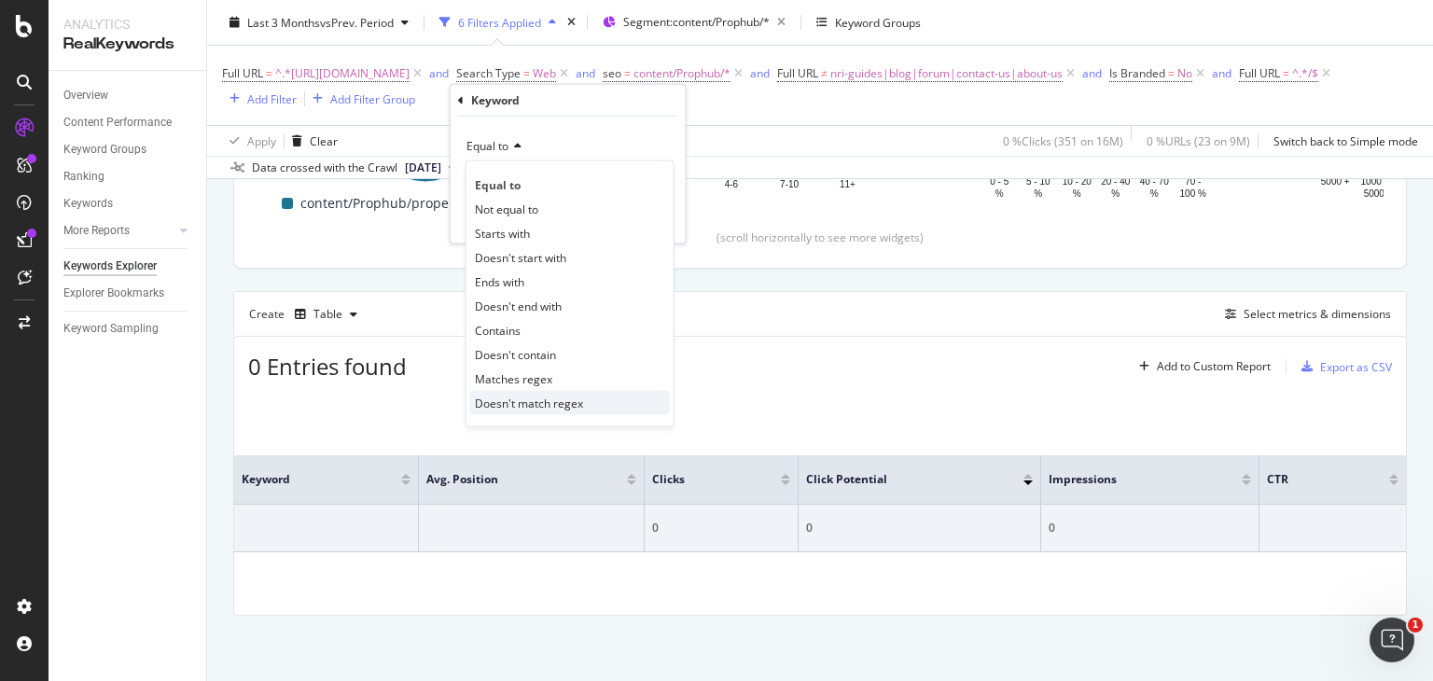
click at [533, 401] on span "Doesn't match regex" at bounding box center [529, 403] width 108 height 16
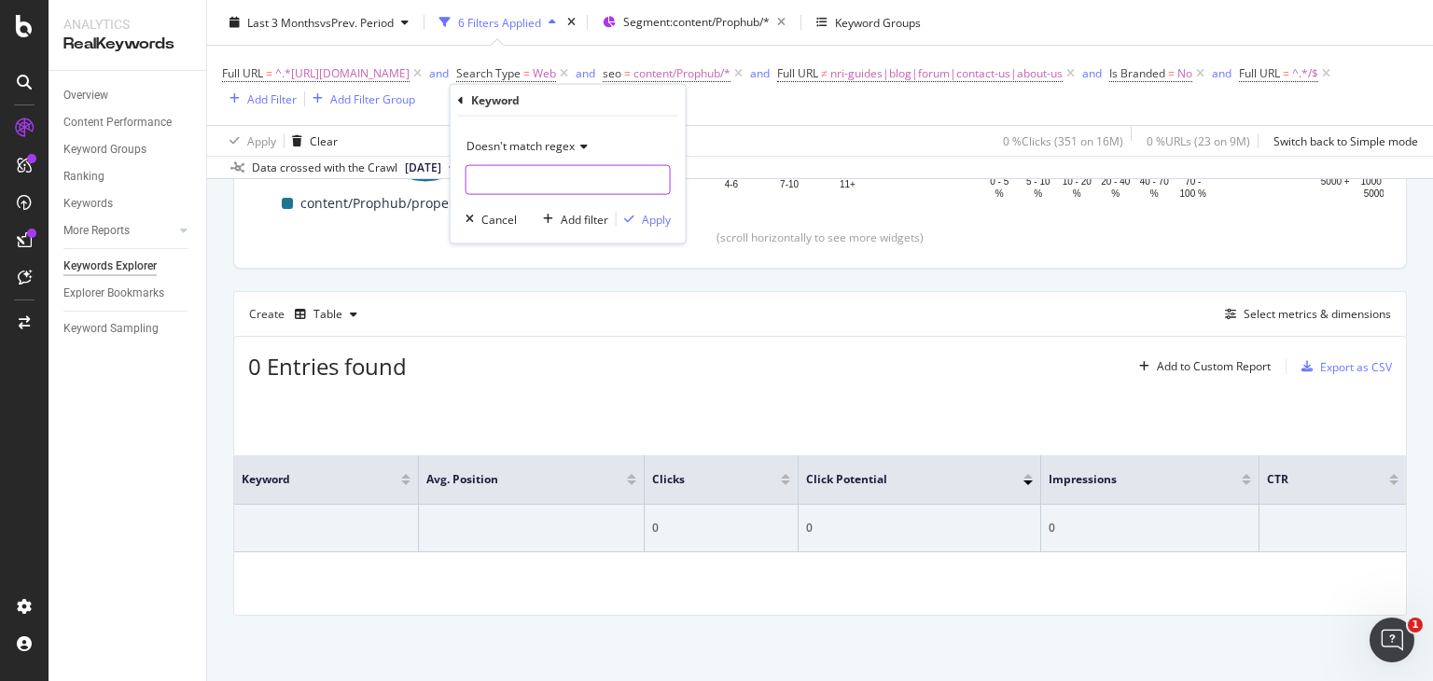
click at [485, 176] on input "text" at bounding box center [567, 180] width 203 height 30
type input "dubai"
click at [642, 217] on div "Apply" at bounding box center [656, 219] width 29 height 16
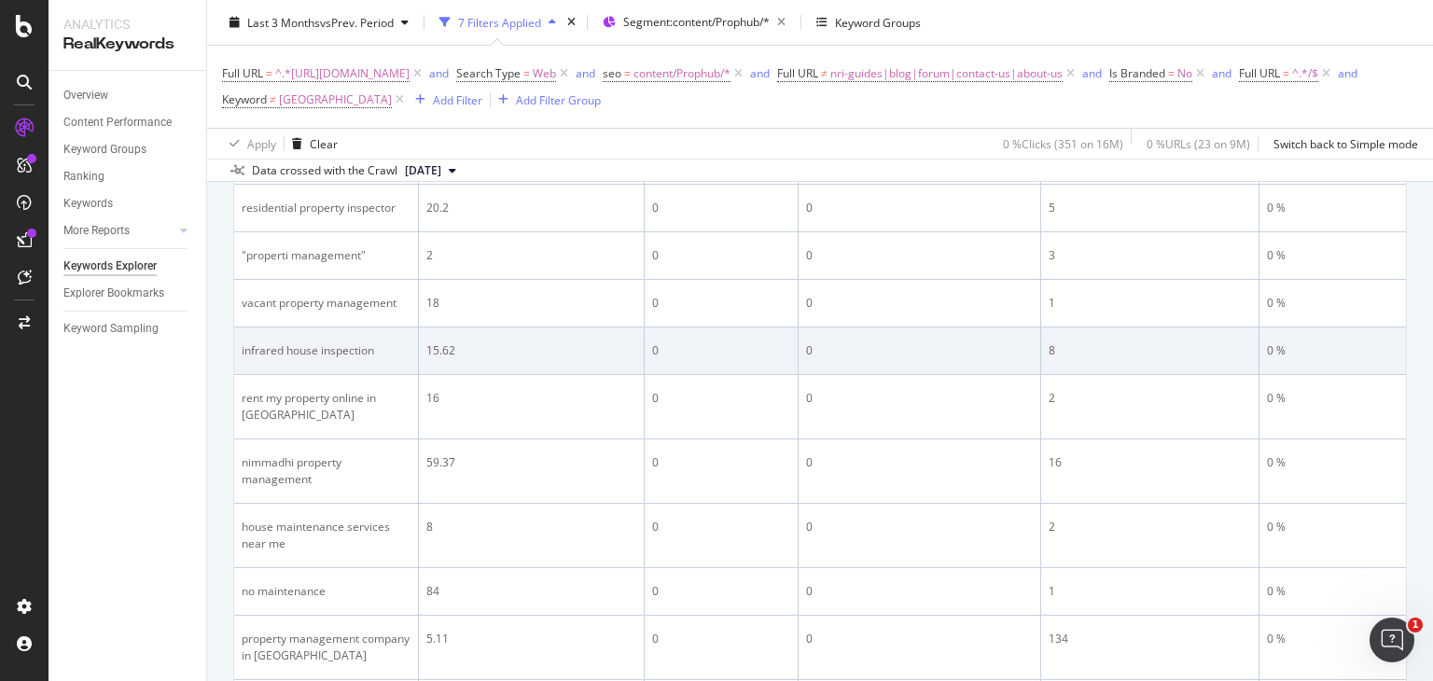
scroll to position [1465, 0]
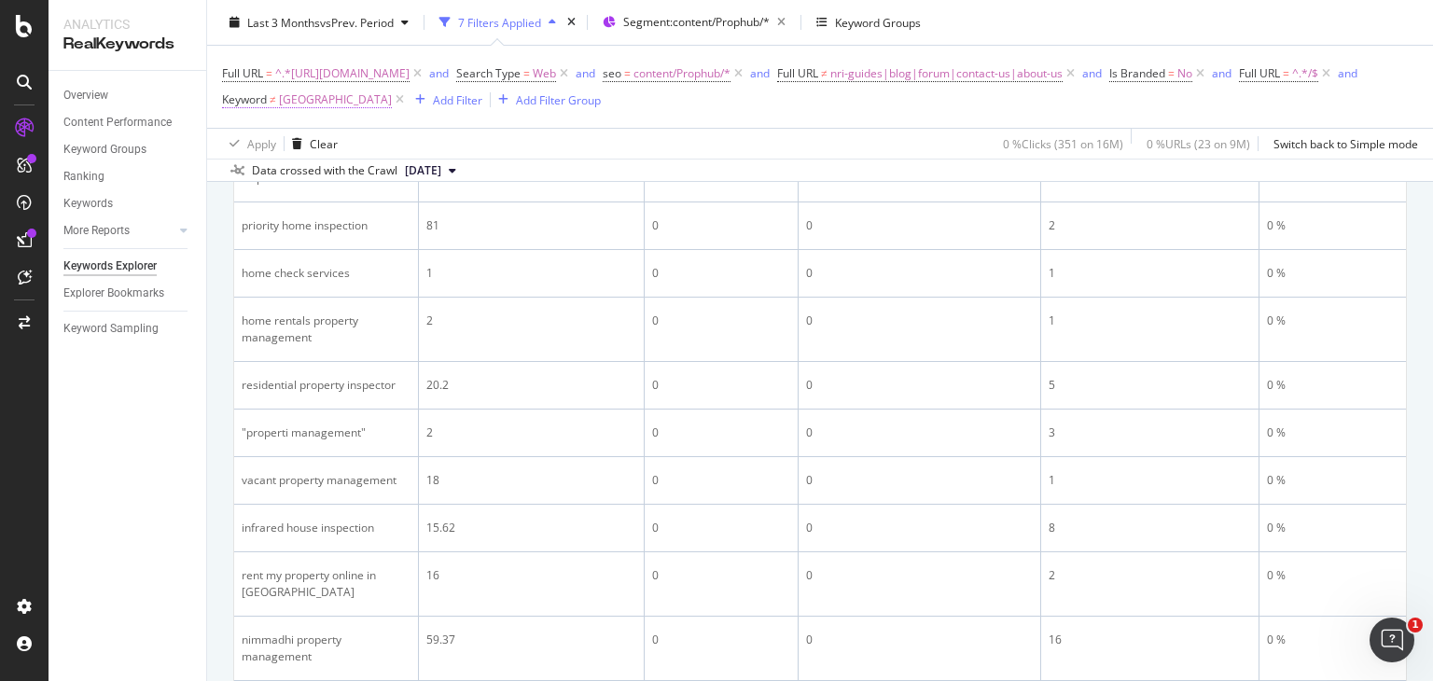
click at [276, 99] on span "≠" at bounding box center [273, 99] width 7 height 16
click at [545, 181] on input "dubai" at bounding box center [584, 177] width 176 height 30
type input "dubai|nimmadhi"
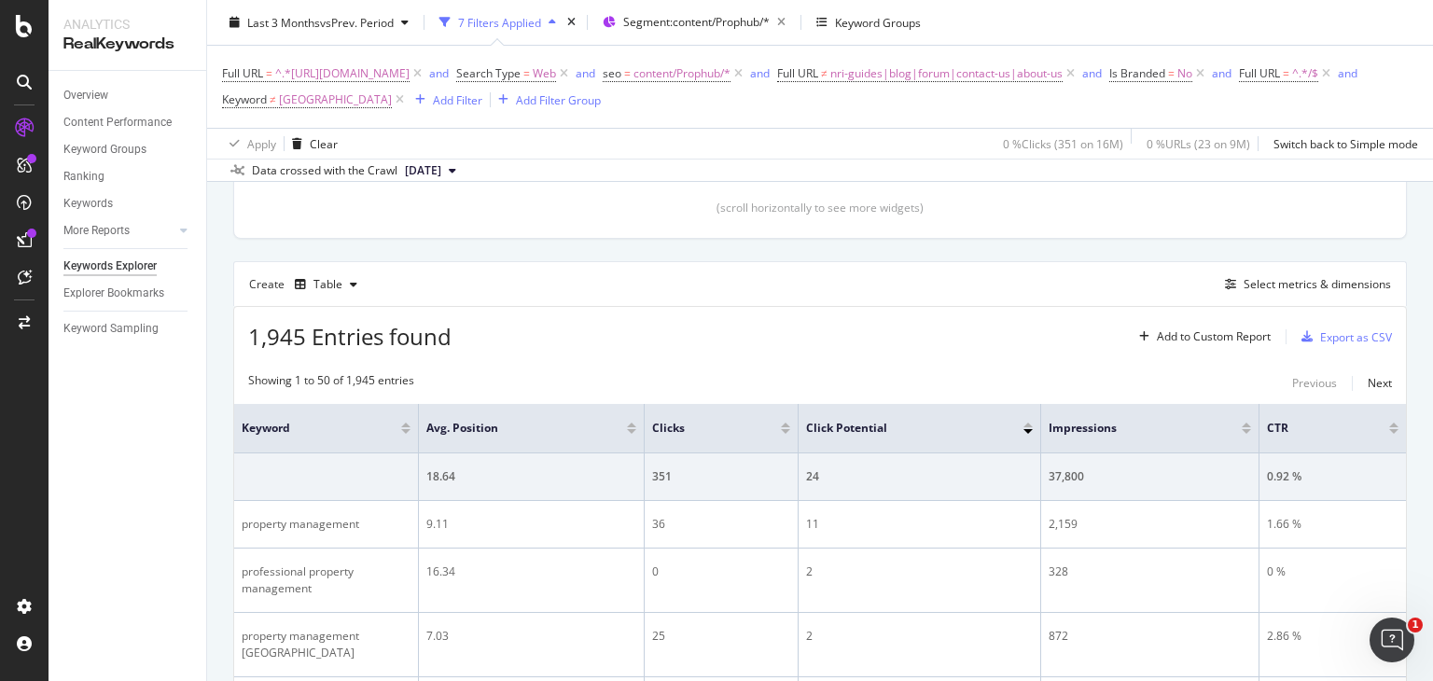
scroll to position [440, 0]
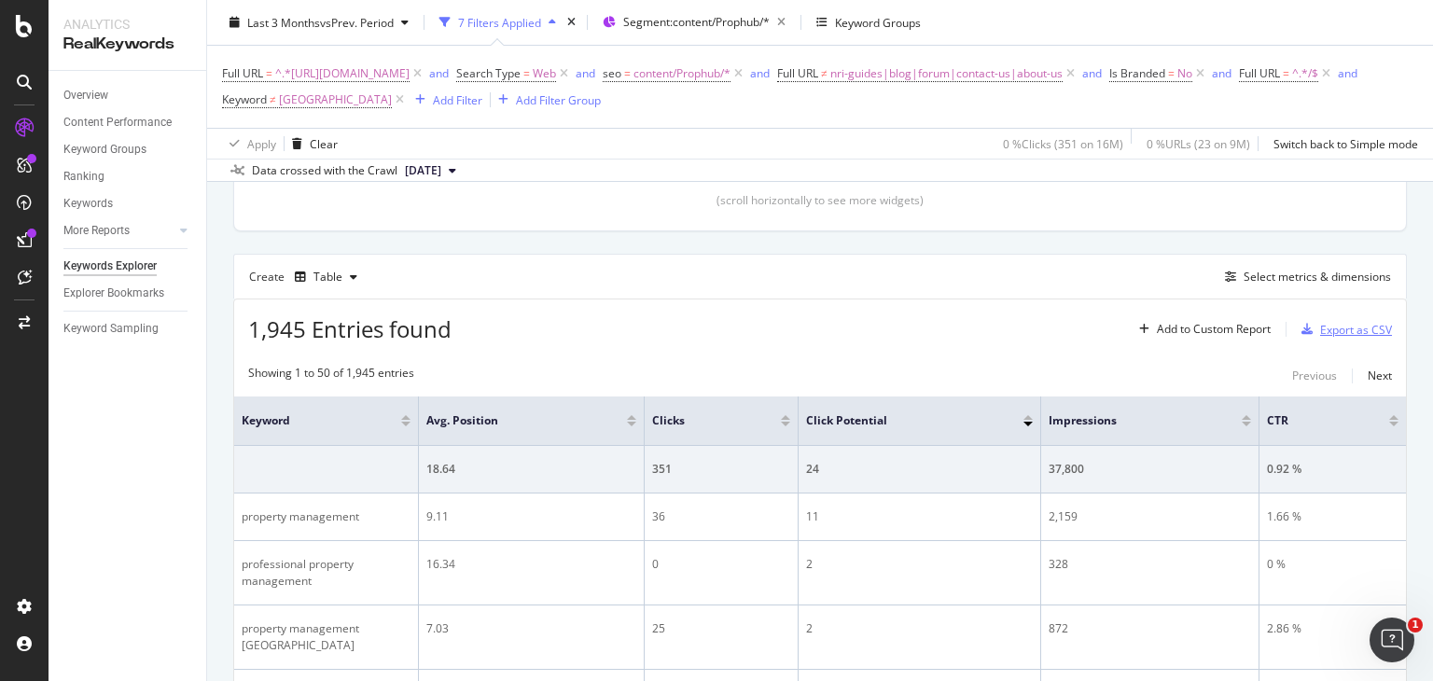
click at [1333, 317] on div "Export as CSV" at bounding box center [1343, 329] width 98 height 28
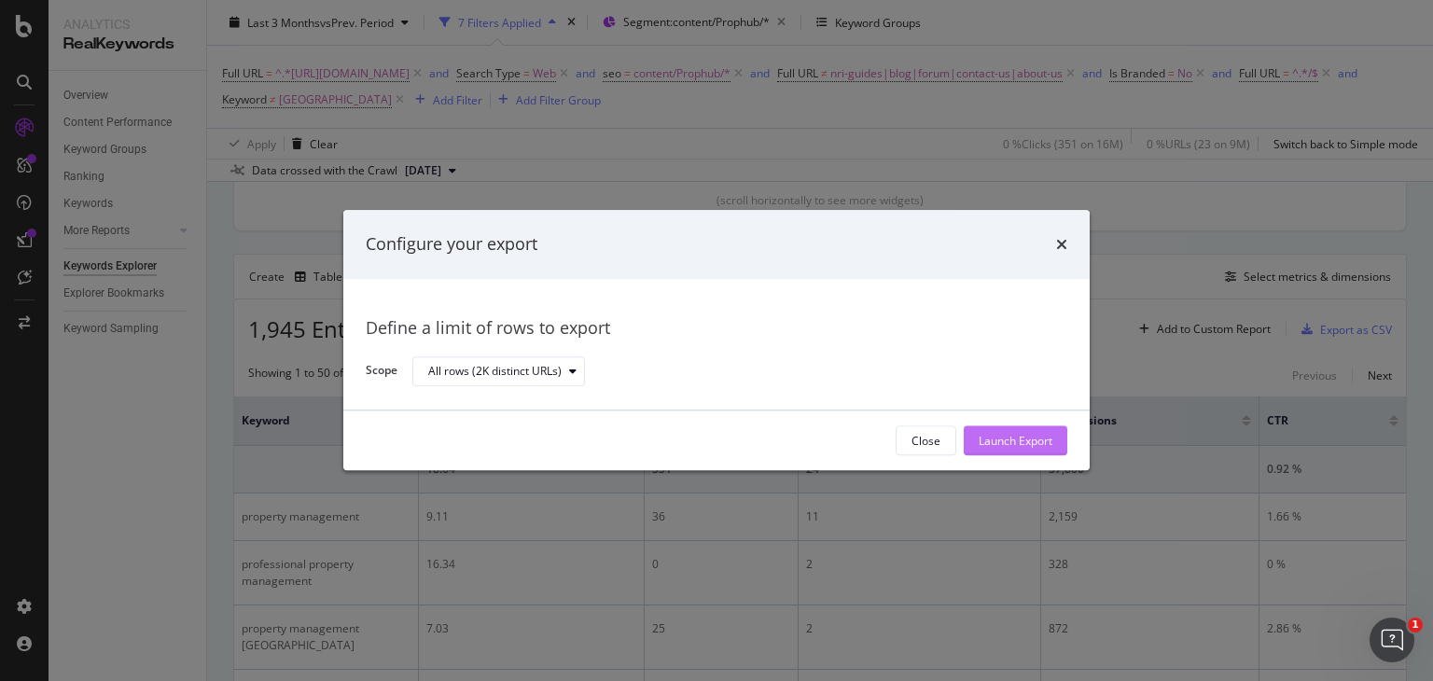
click at [1019, 438] on div "Launch Export" at bounding box center [1016, 441] width 74 height 16
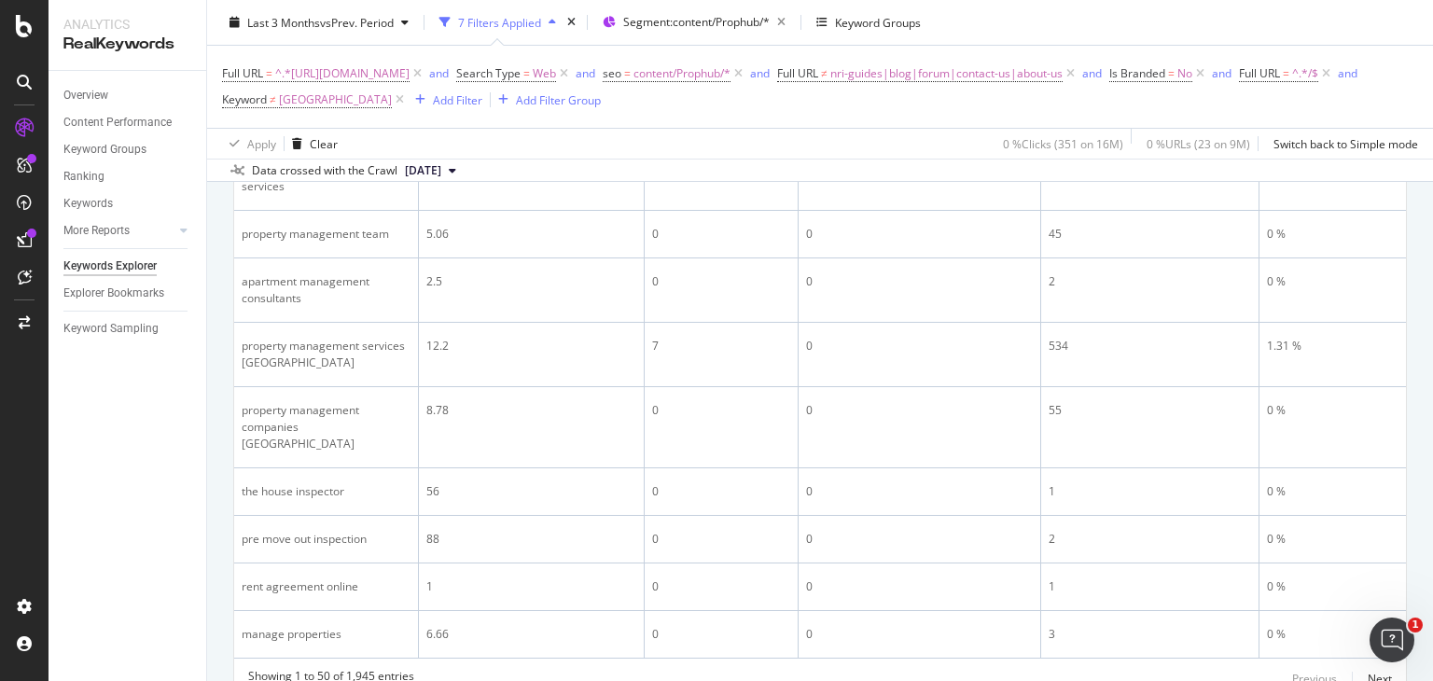
scroll to position [3012, 0]
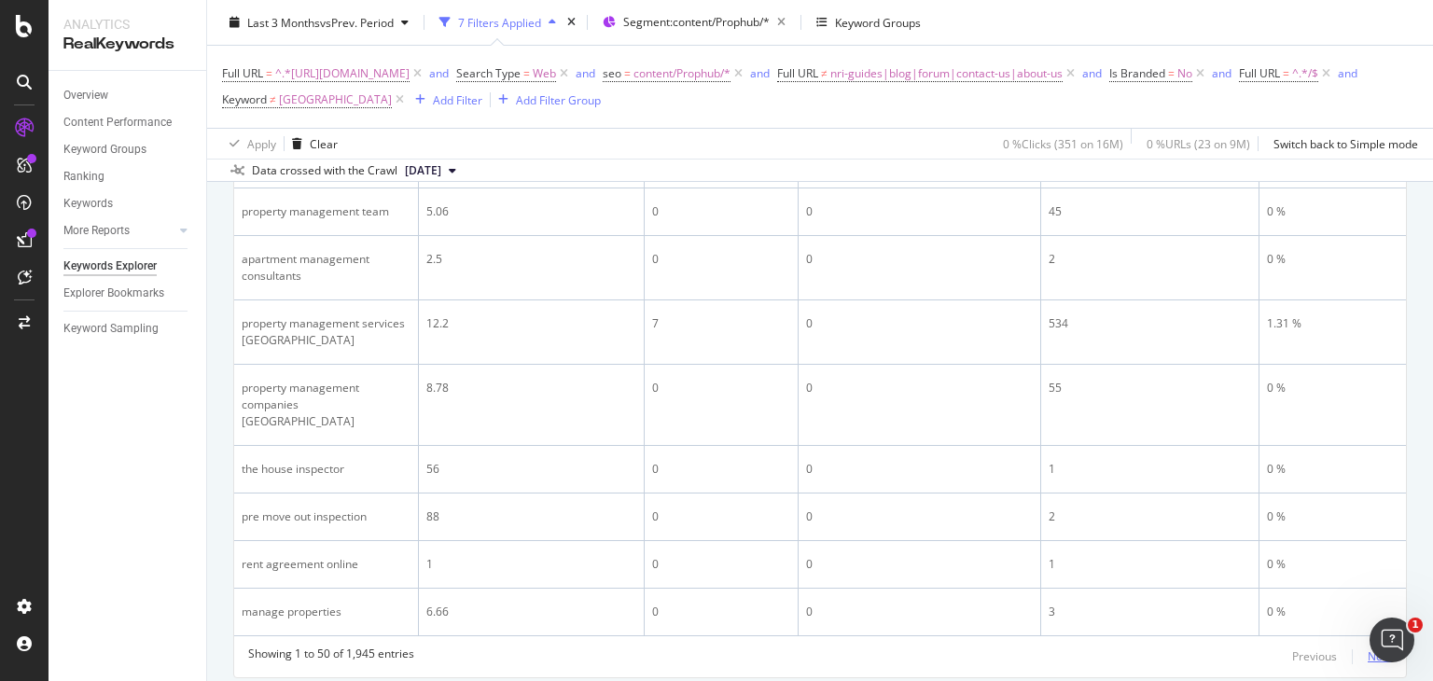
click at [1368, 648] on div "Next" at bounding box center [1380, 656] width 24 height 16
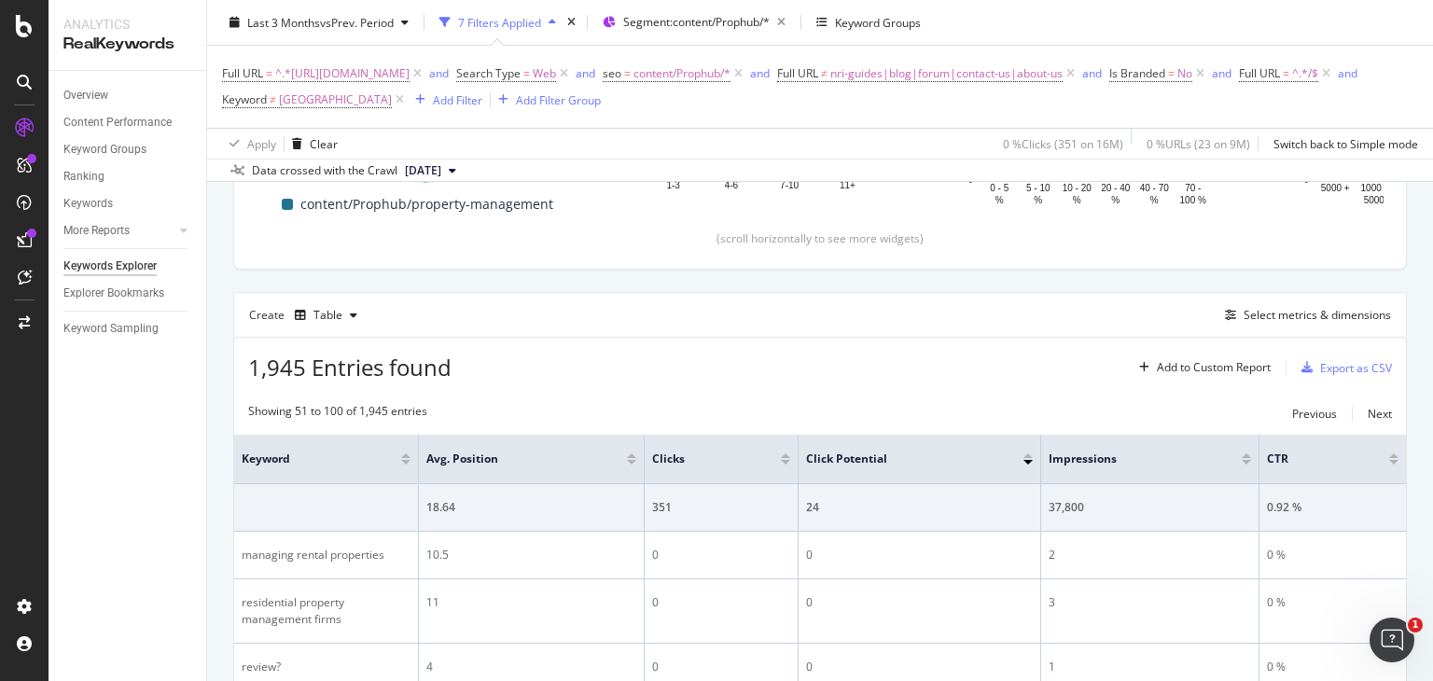
scroll to position [2963, 0]
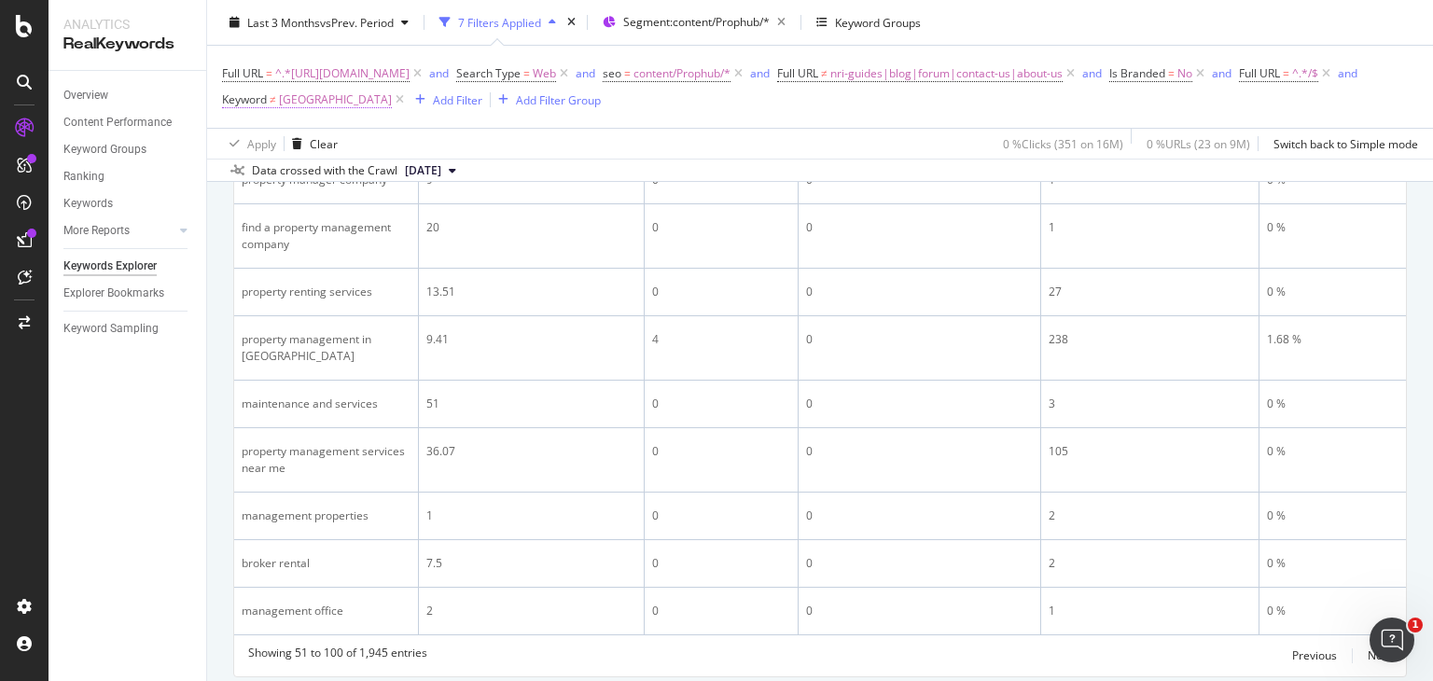
click at [276, 101] on span "≠" at bounding box center [273, 99] width 7 height 16
click at [555, 167] on input "dubai" at bounding box center [584, 177] width 176 height 30
type input "dubai|broker|management office|"
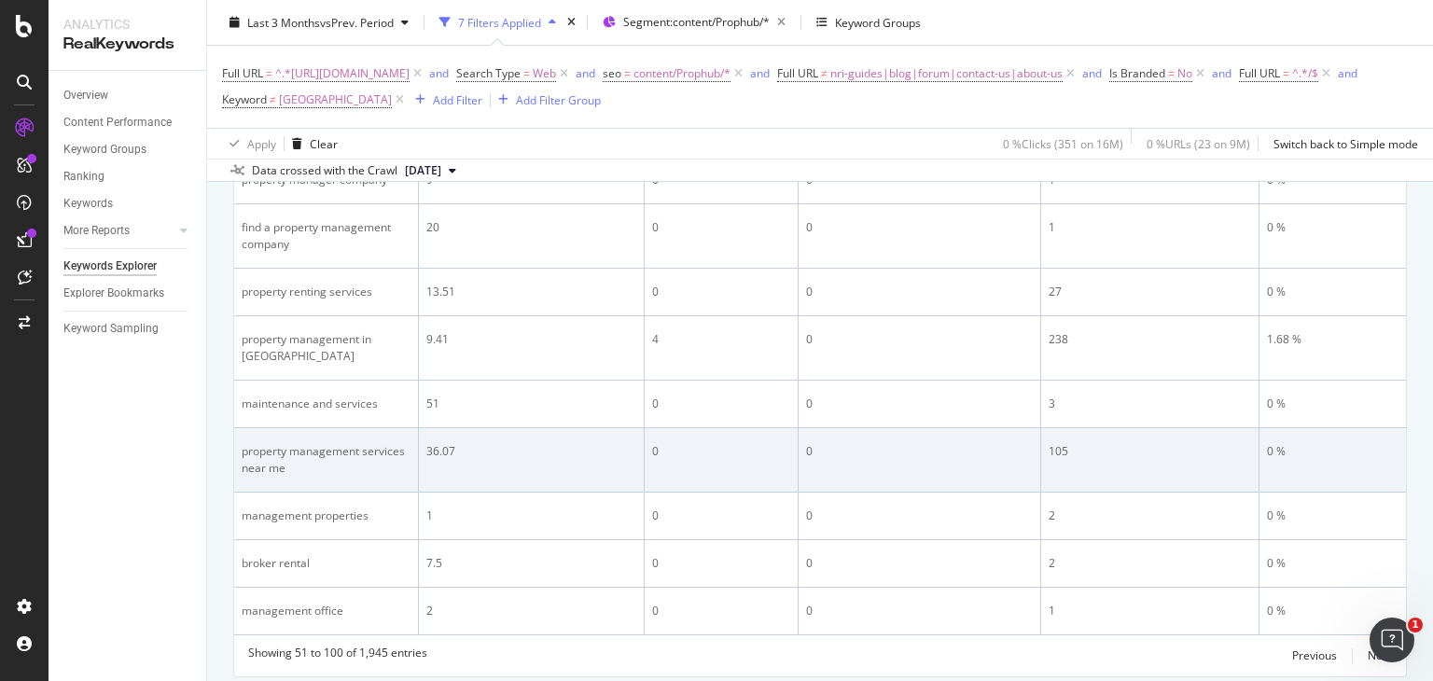
scroll to position [2921, 0]
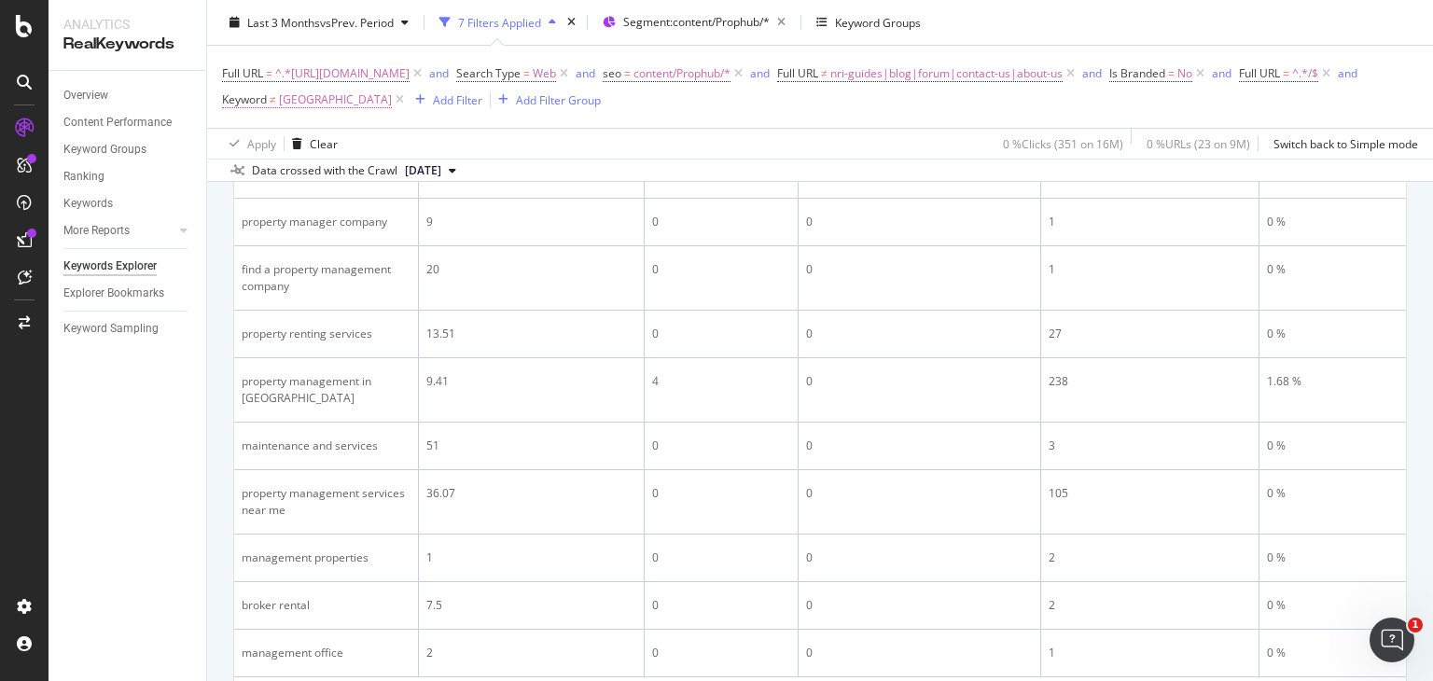
click at [392, 98] on span "dubai" at bounding box center [335, 100] width 113 height 26
click at [553, 178] on input "dubai" at bounding box center [584, 177] width 176 height 30
type input "dubai|broker rental|management office|"
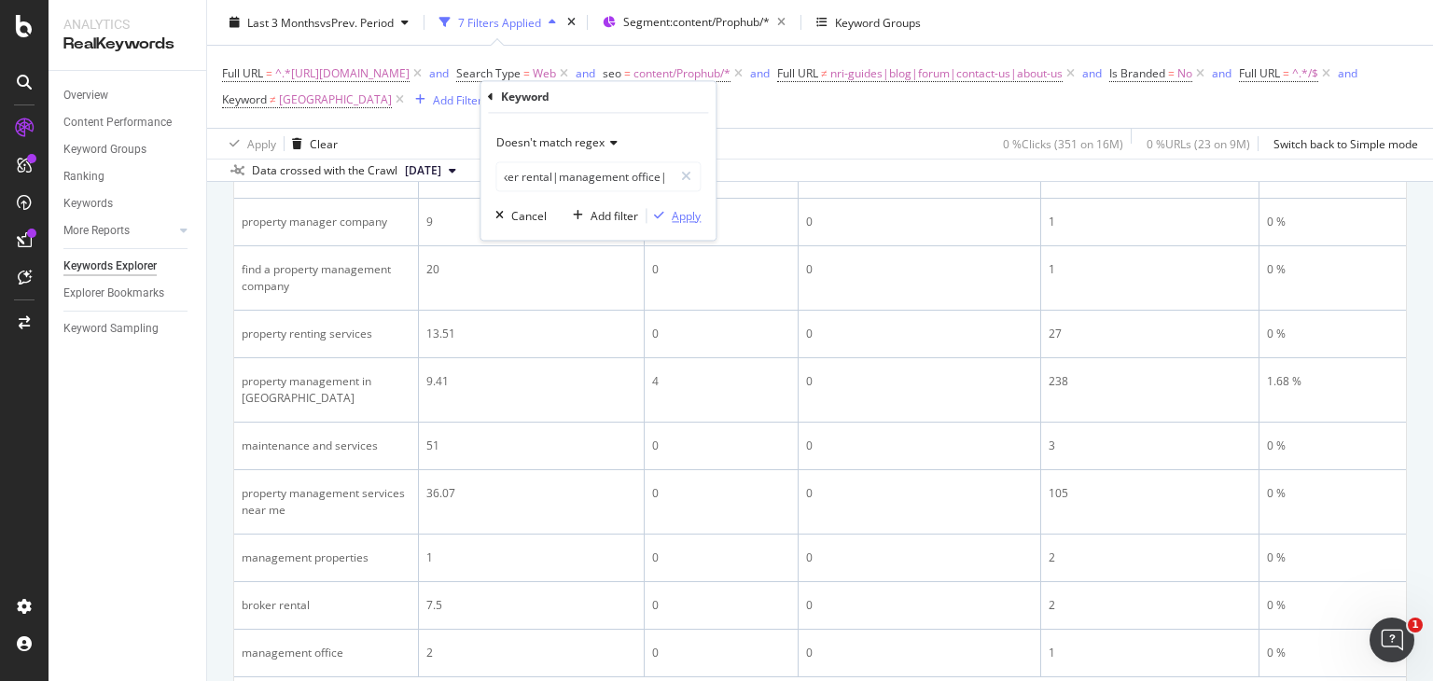
scroll to position [0, 0]
click at [690, 211] on div "Apply" at bounding box center [686, 216] width 29 height 16
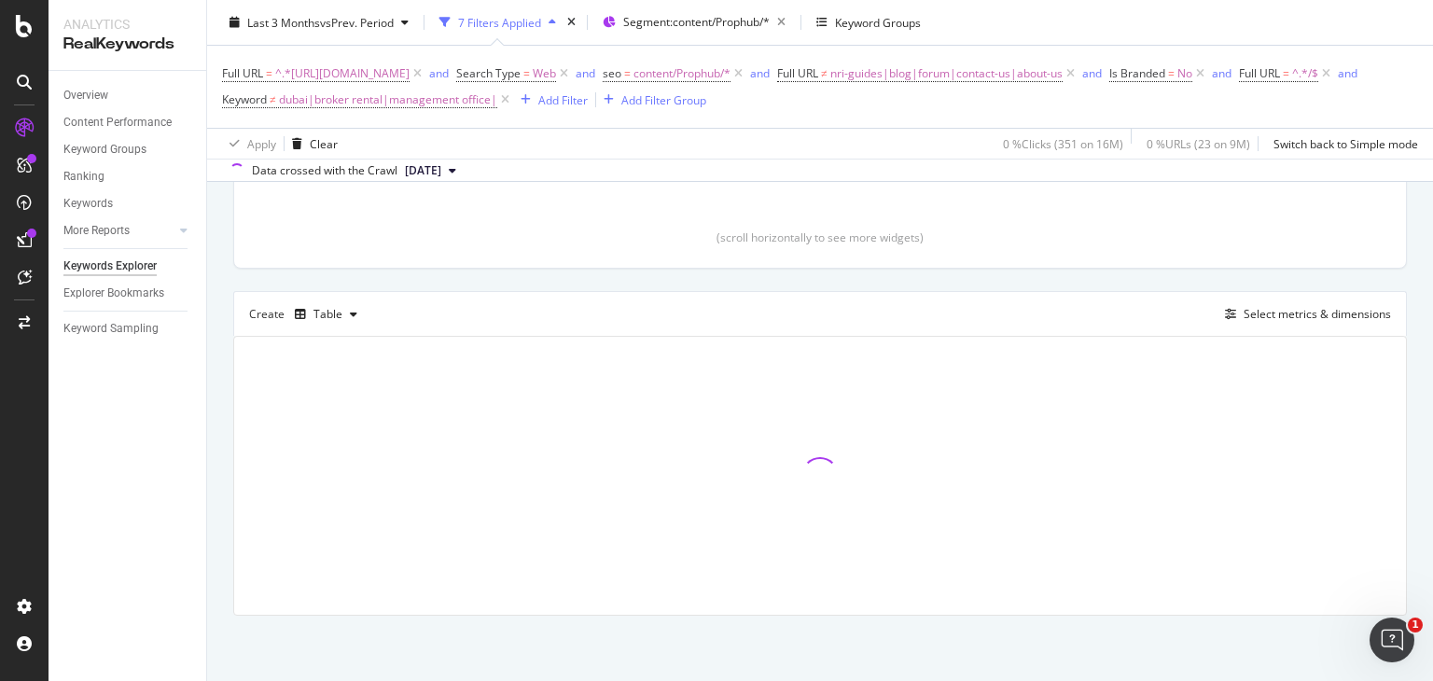
scroll to position [402, 0]
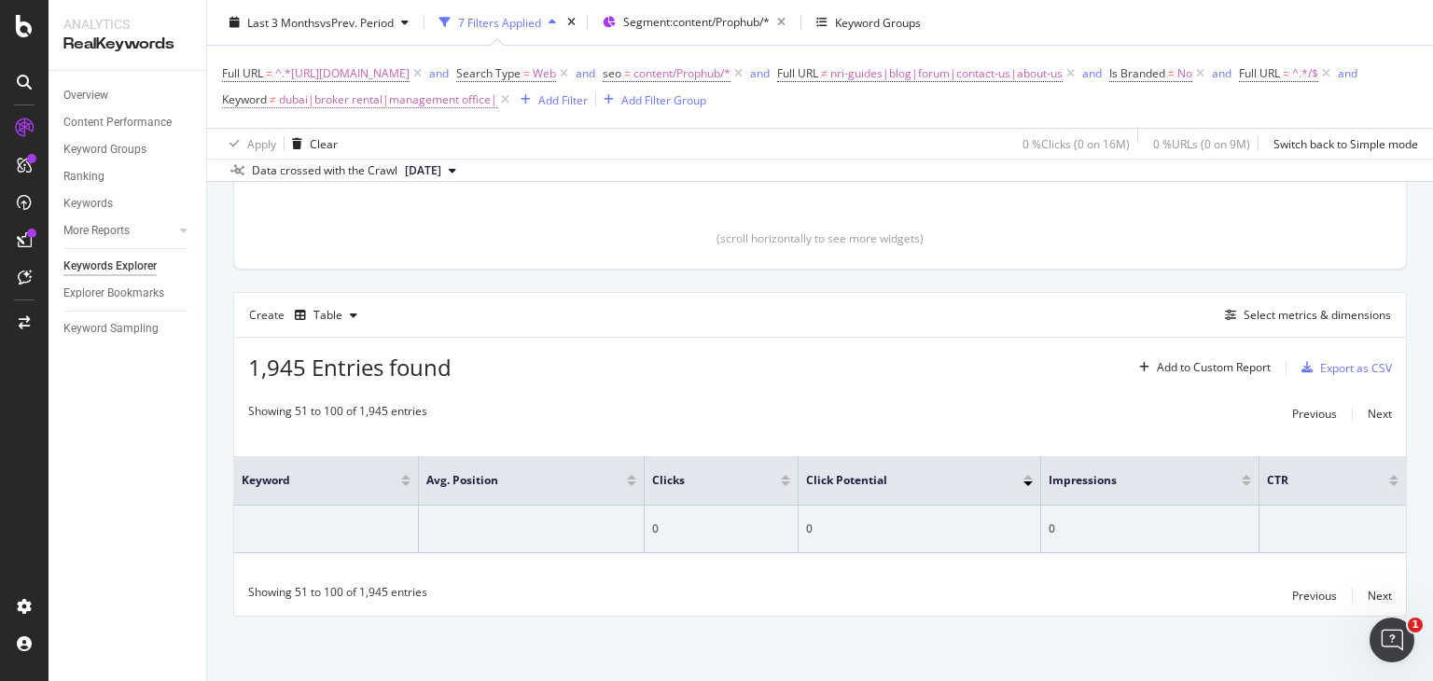
click at [497, 98] on span "dubai|broker rental|management office|" at bounding box center [388, 100] width 218 height 26
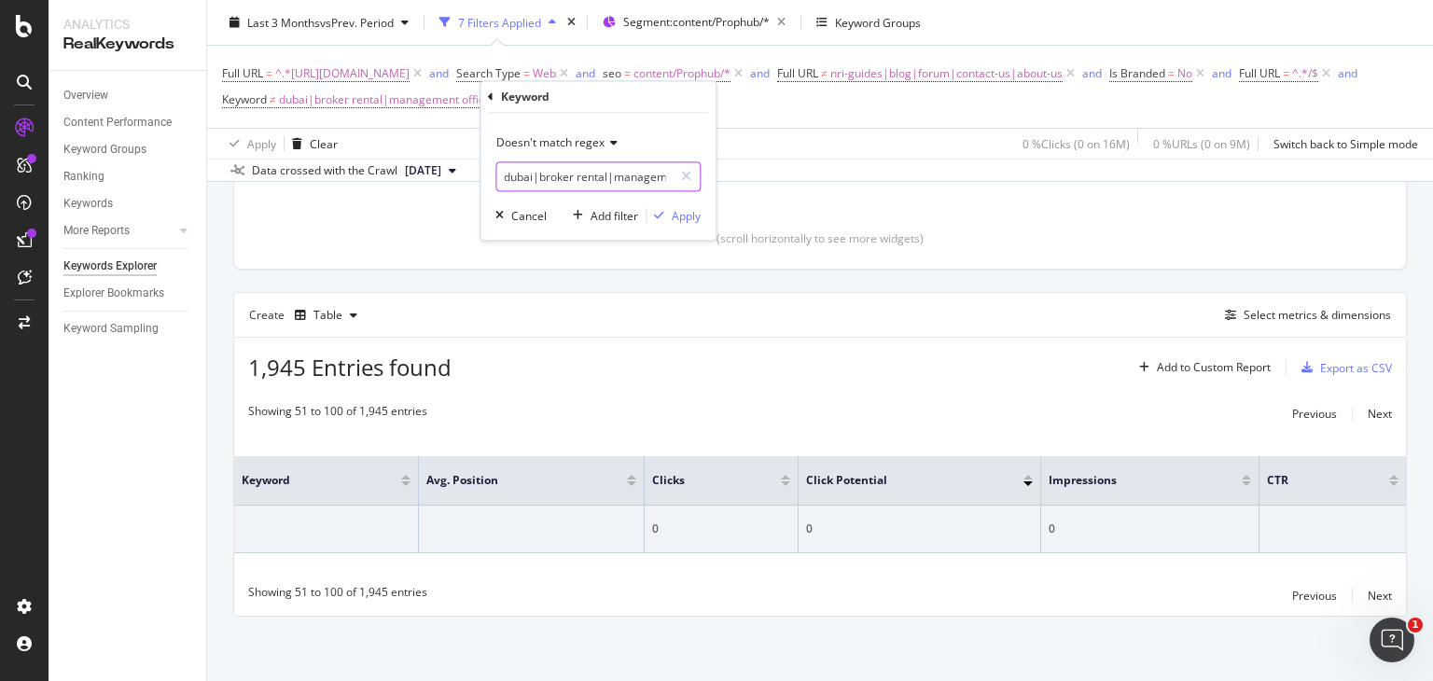
click at [649, 176] on input "dubai|broker rental|management office|" at bounding box center [584, 177] width 176 height 30
click at [656, 176] on input "dubai|broker rental|management office|" at bounding box center [584, 177] width 176 height 30
type input "dubai|broker rental|office|"
click at [678, 223] on div "Apply" at bounding box center [686, 216] width 29 height 16
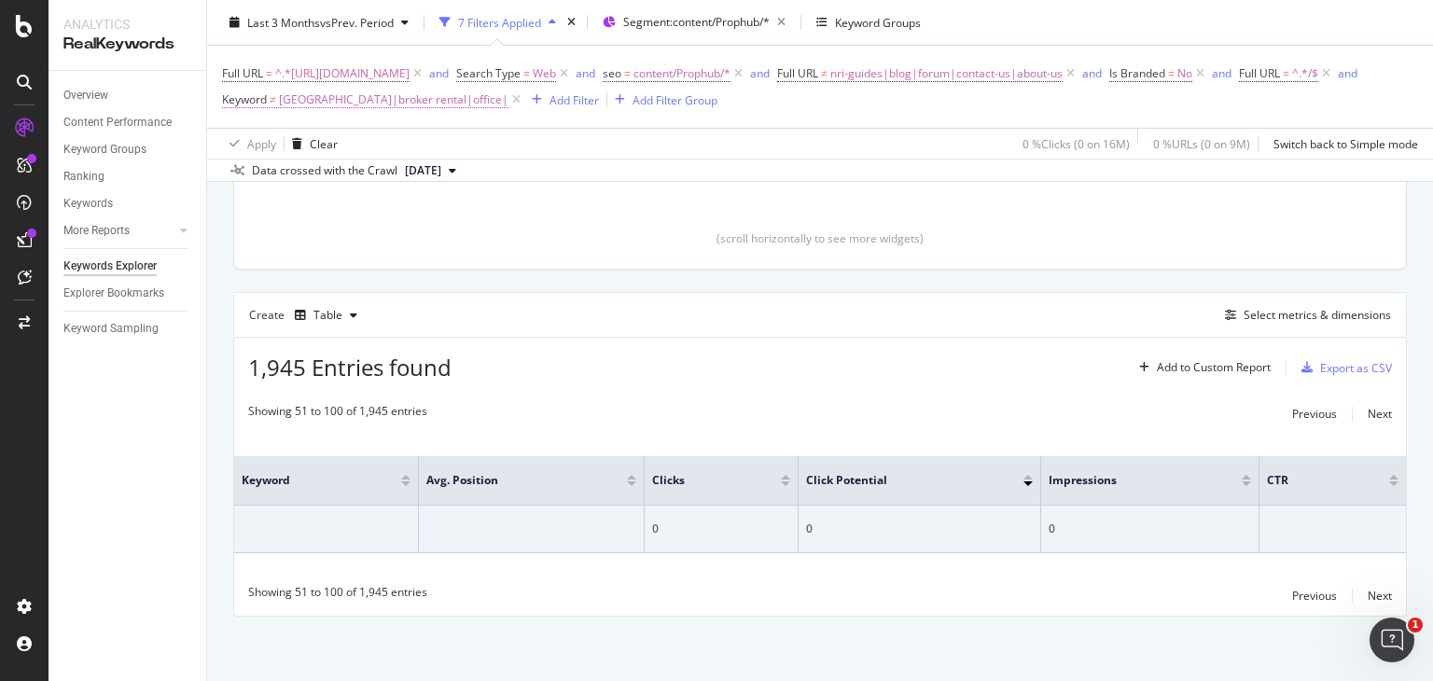
click at [508, 96] on span "dubai|broker rental|office|" at bounding box center [393, 100] width 229 height 26
click at [522, 208] on div "Cancel" at bounding box center [528, 216] width 35 height 16
click at [524, 98] on icon at bounding box center [516, 99] width 16 height 19
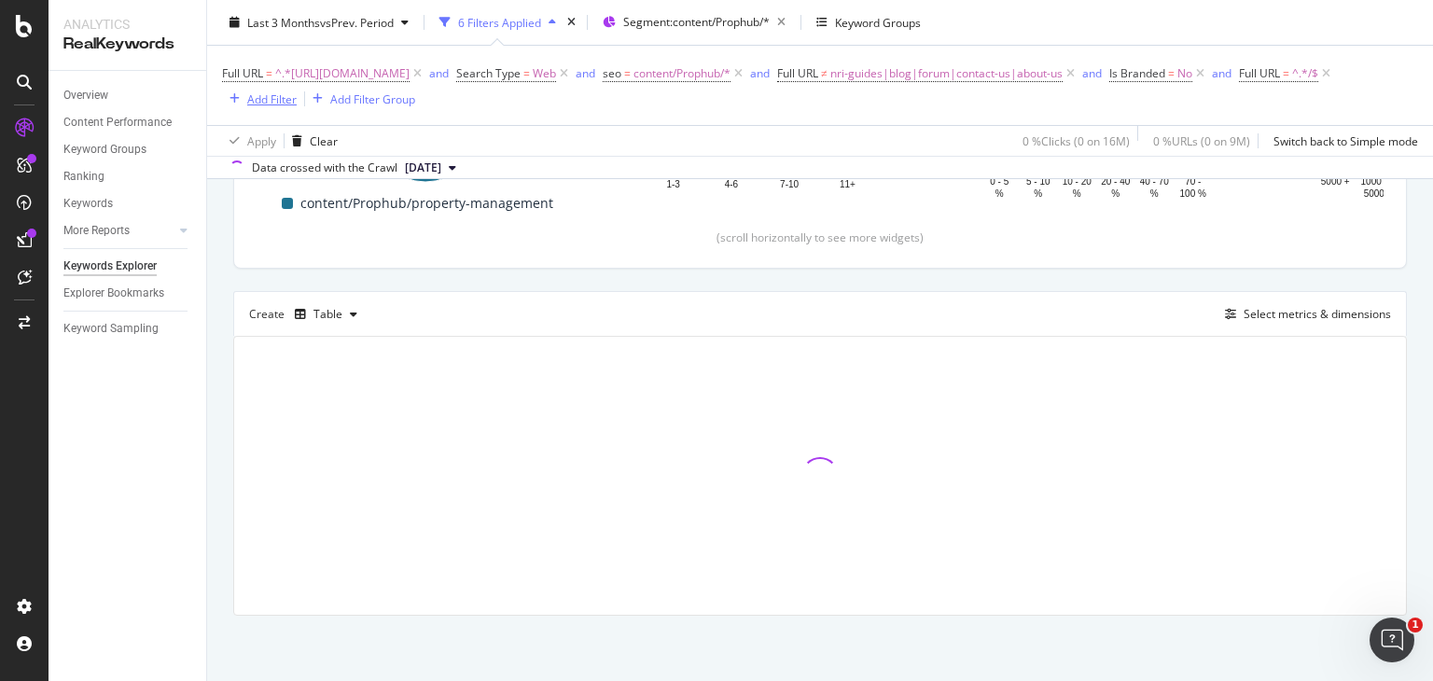
click at [297, 88] on button "Add Filter" at bounding box center [259, 99] width 75 height 22
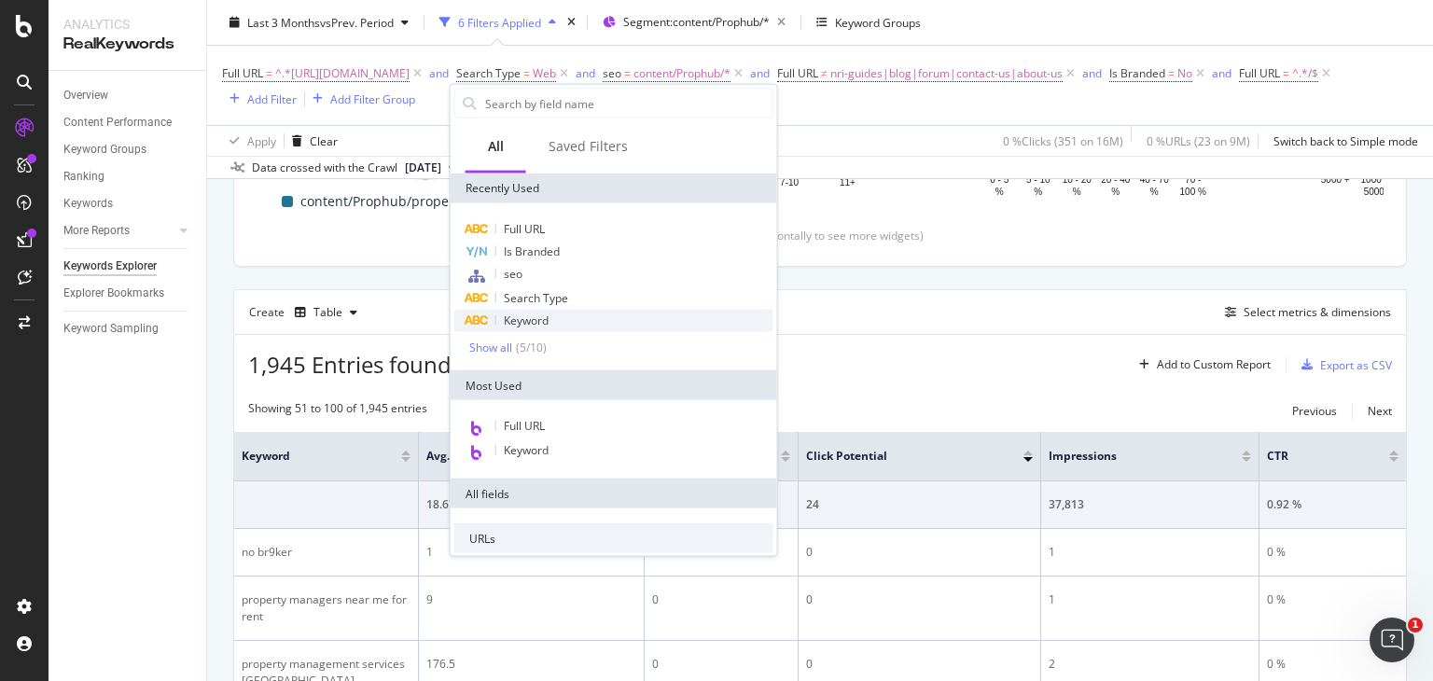
click at [549, 314] on div "Keyword" at bounding box center [613, 321] width 319 height 22
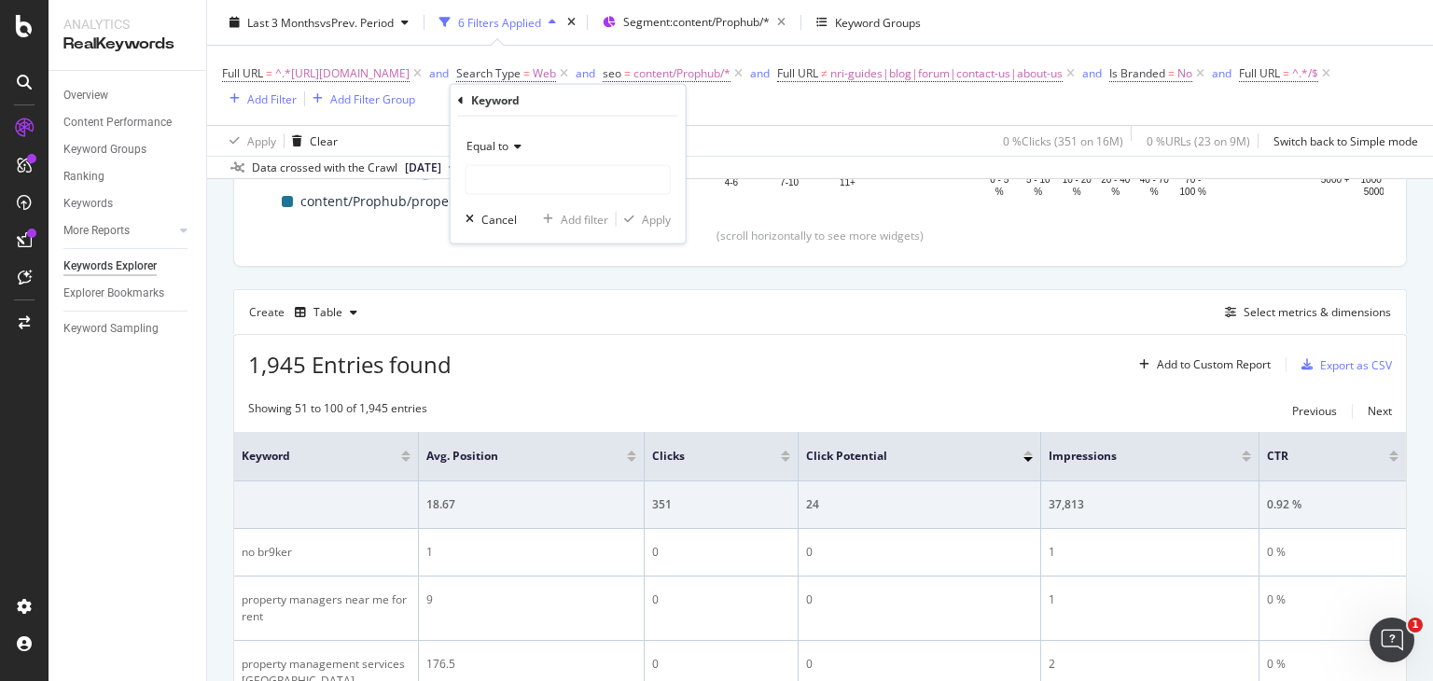
click at [495, 152] on span "Equal to" at bounding box center [487, 146] width 42 height 16
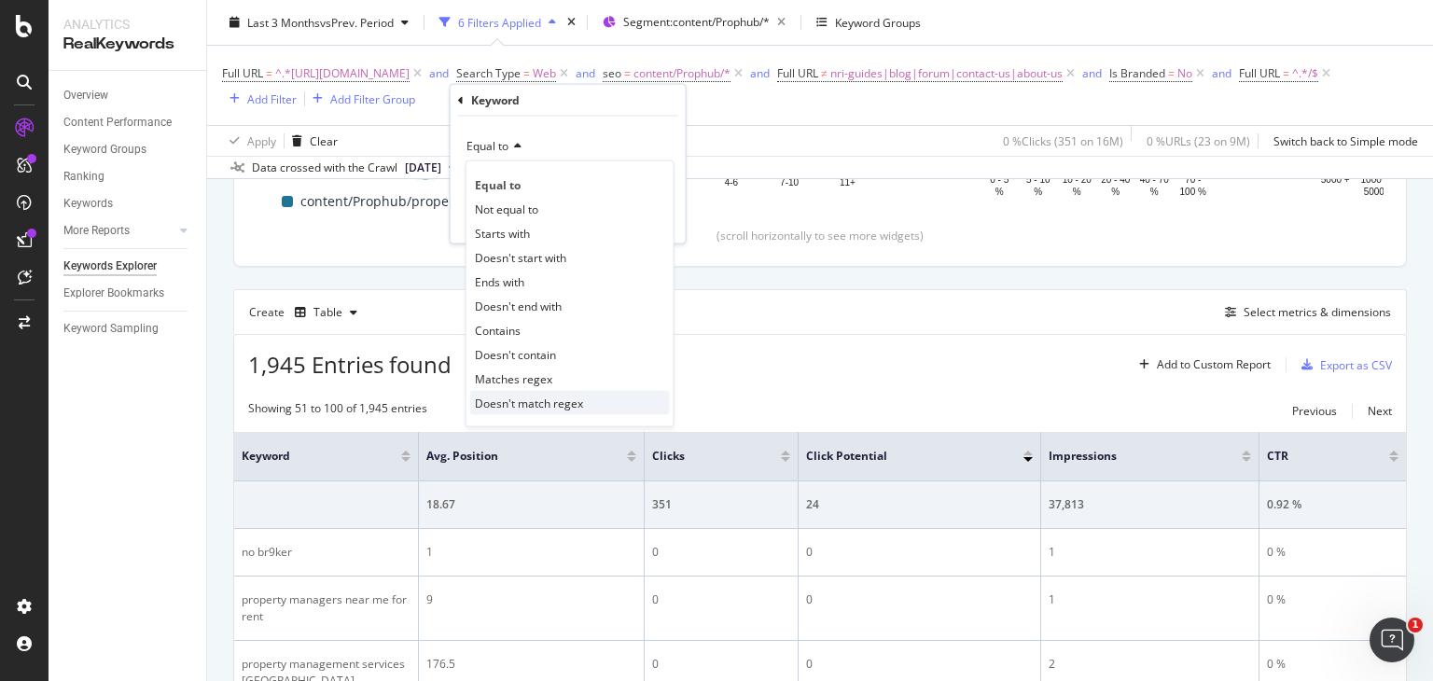
click at [545, 400] on span "Doesn't match regex" at bounding box center [529, 403] width 108 height 16
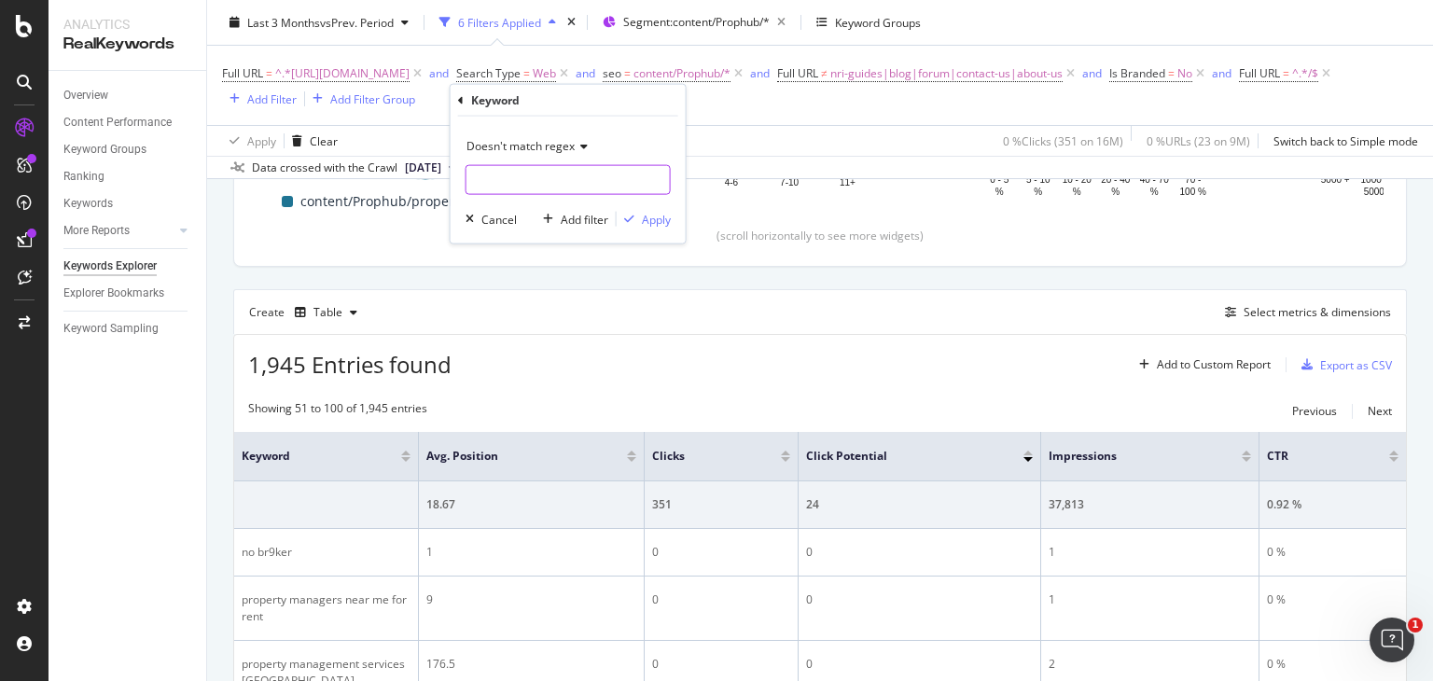
click at [512, 192] on input "text" at bounding box center [567, 180] width 203 height 30
type input "br9ker|"
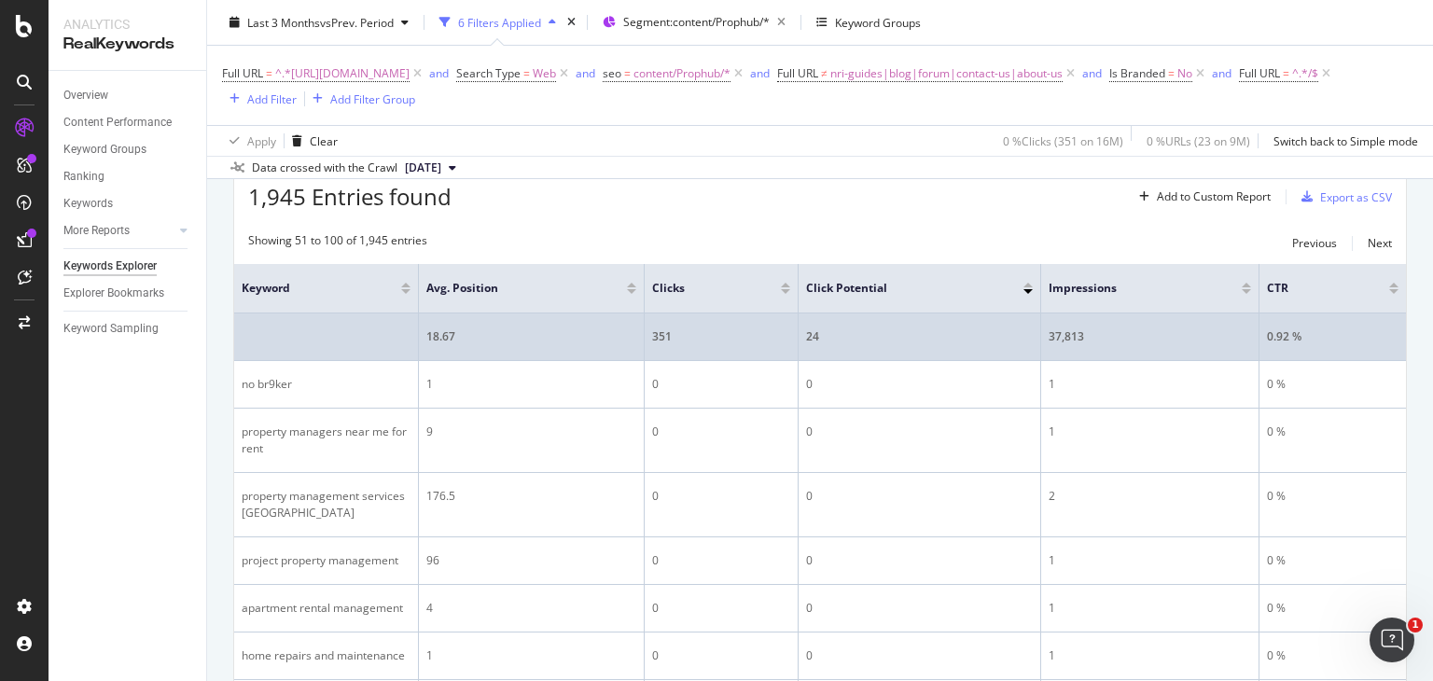
scroll to position [578, 0]
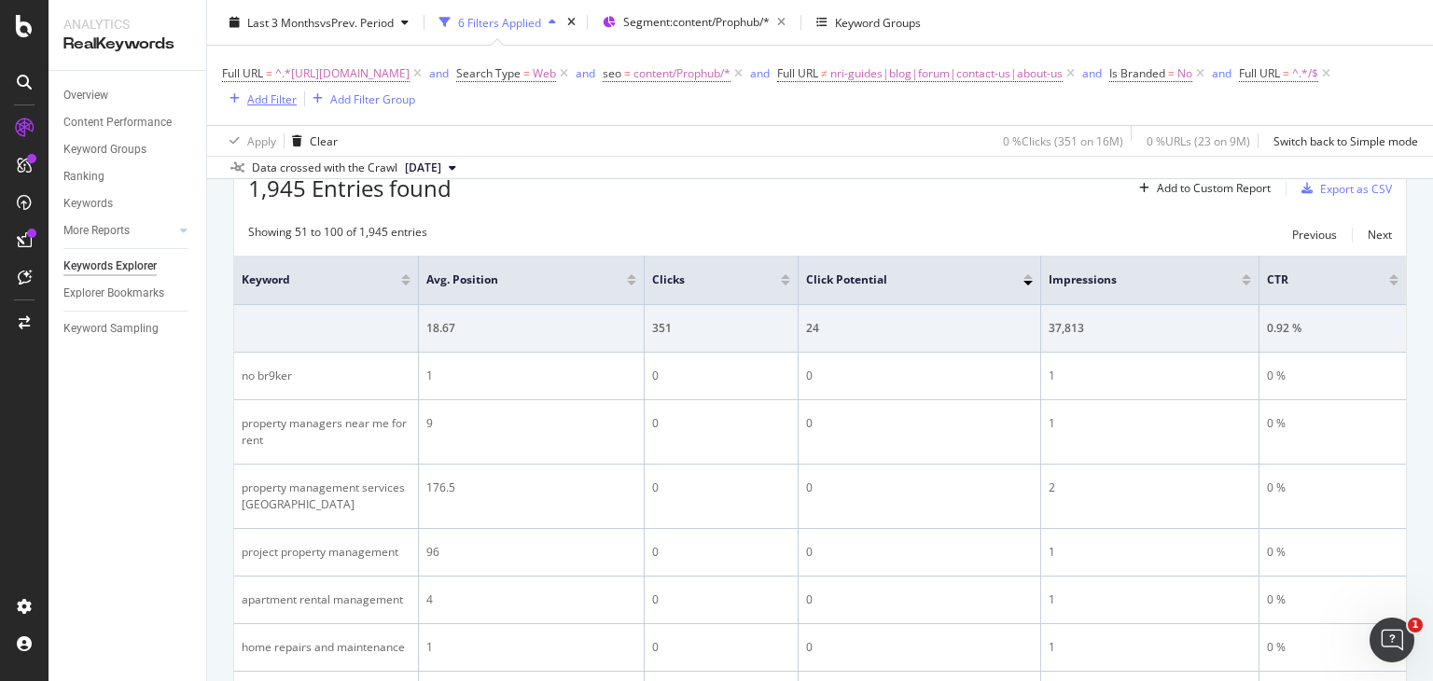
click at [297, 99] on div "Add Filter" at bounding box center [271, 98] width 49 height 16
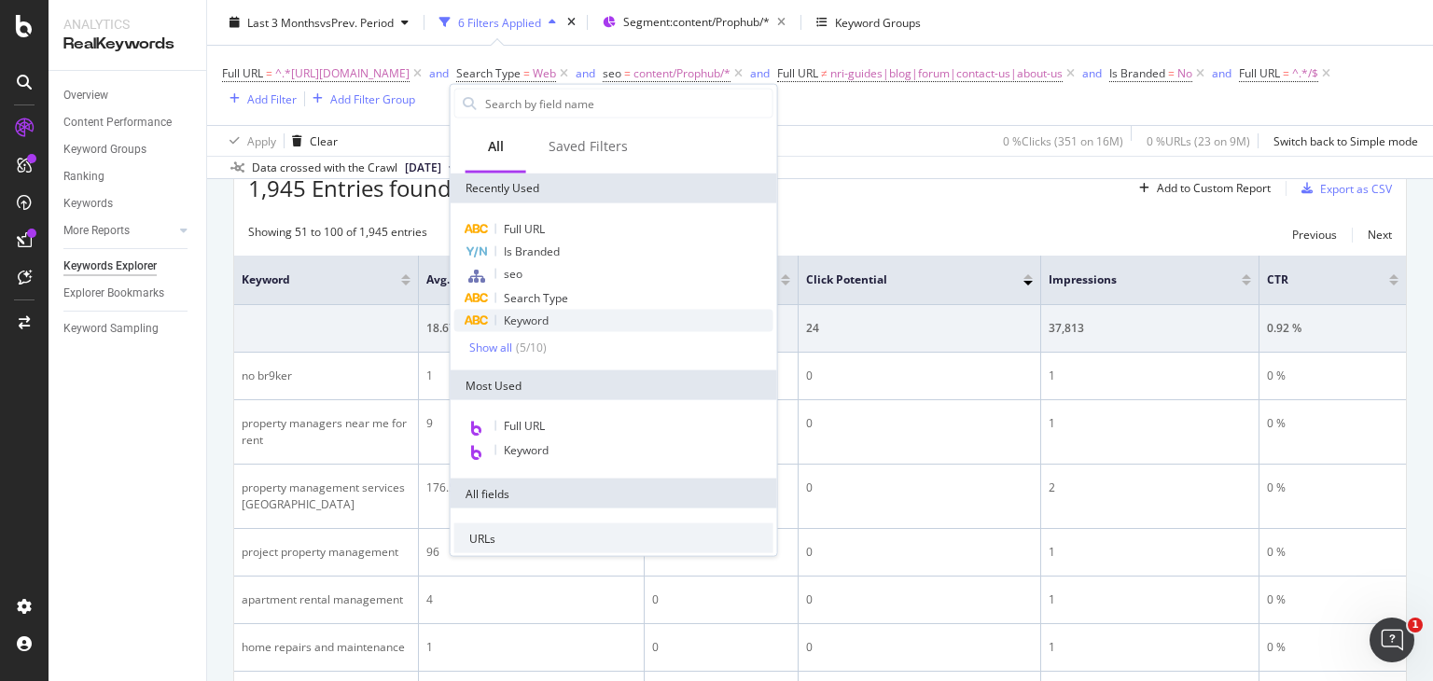
click at [543, 322] on span "Keyword" at bounding box center [526, 320] width 45 height 16
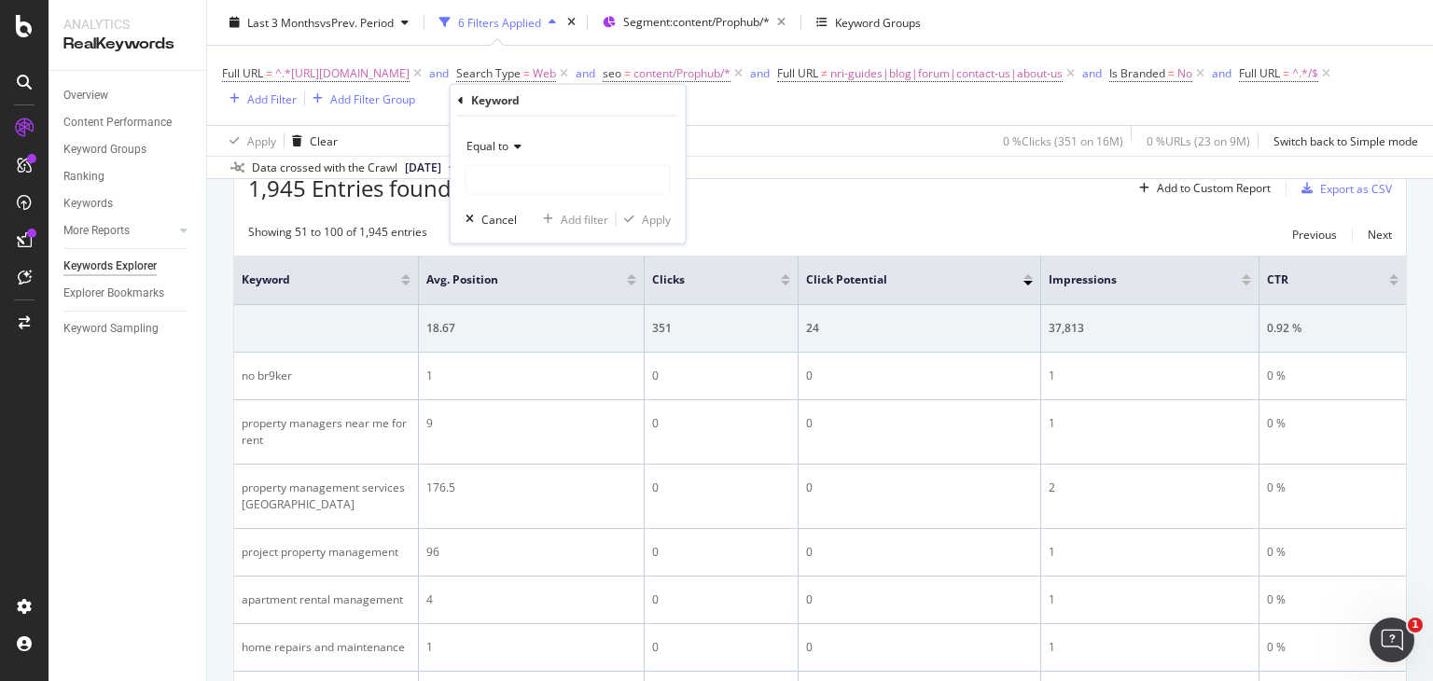
click at [507, 150] on span "Equal to" at bounding box center [487, 146] width 42 height 16
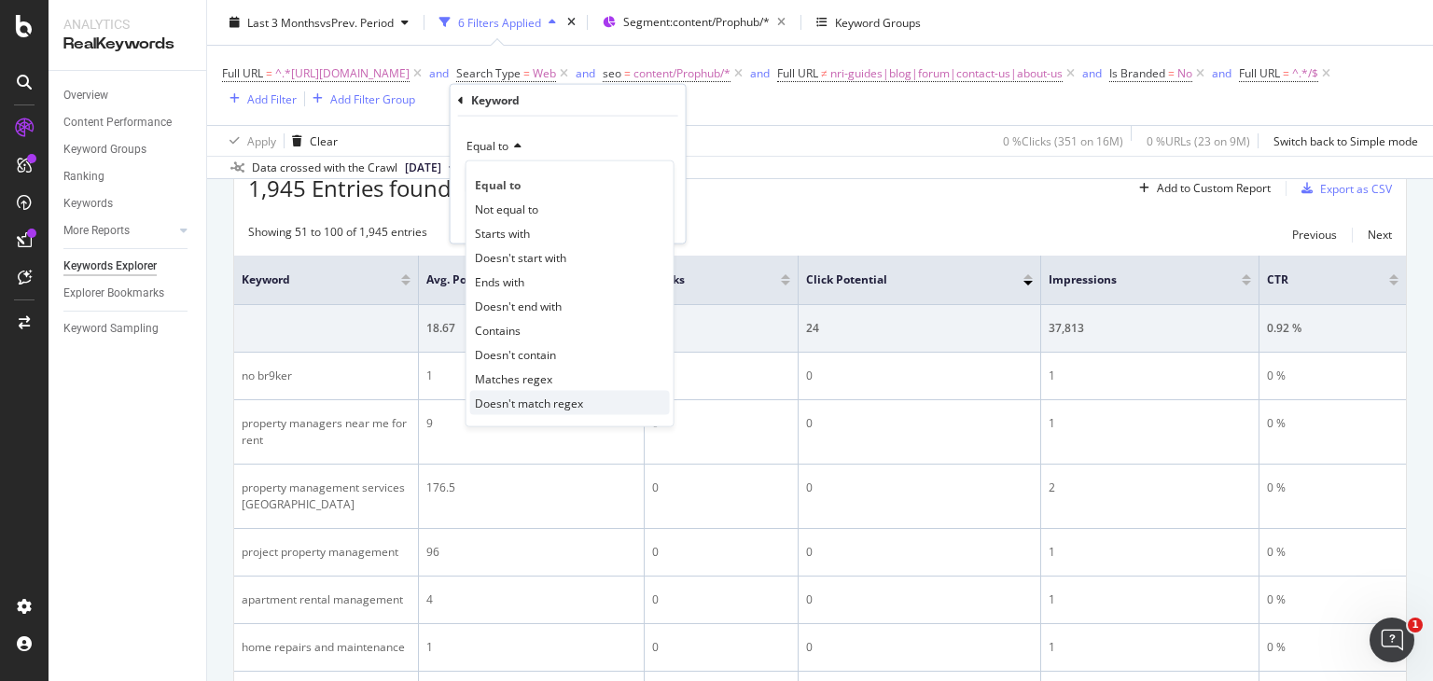
click at [534, 397] on span "Doesn't match regex" at bounding box center [529, 403] width 108 height 16
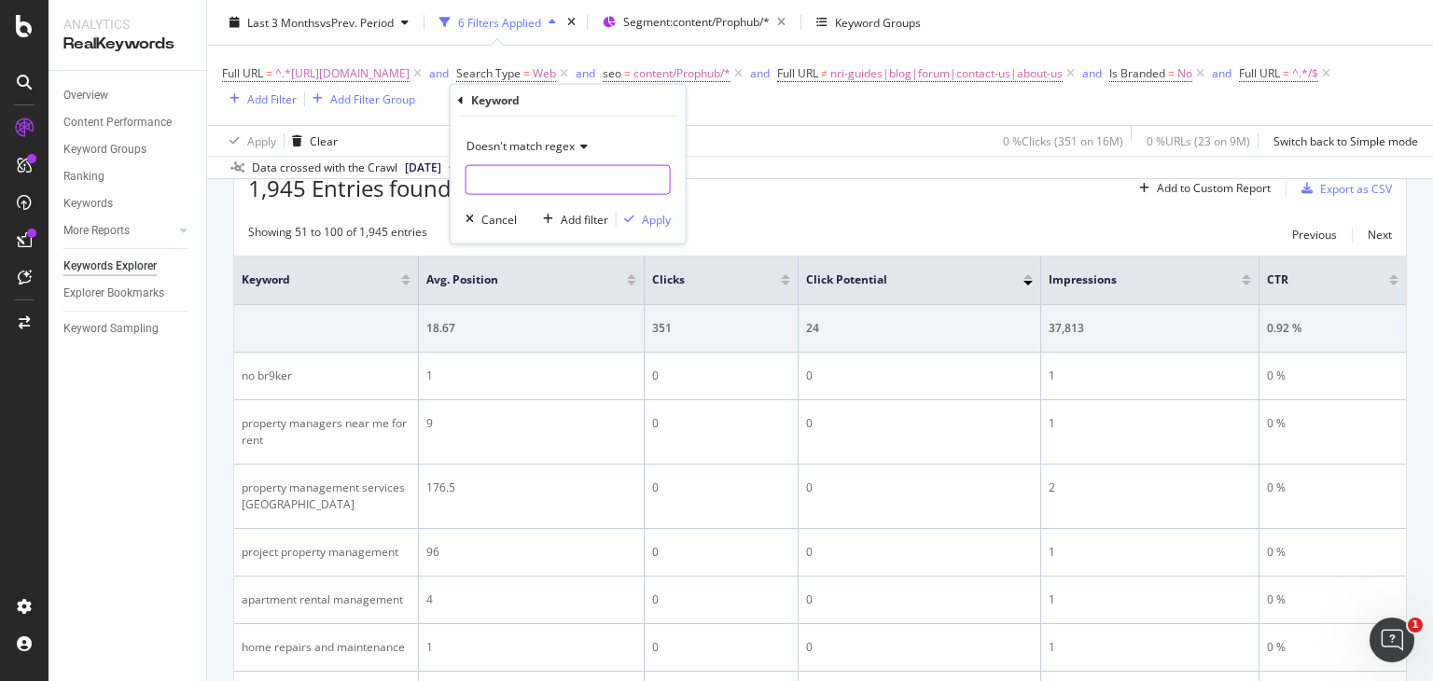
click at [507, 191] on input "text" at bounding box center [567, 180] width 203 height 30
type input "br9ker"
click at [653, 212] on div "Apply" at bounding box center [656, 219] width 29 height 16
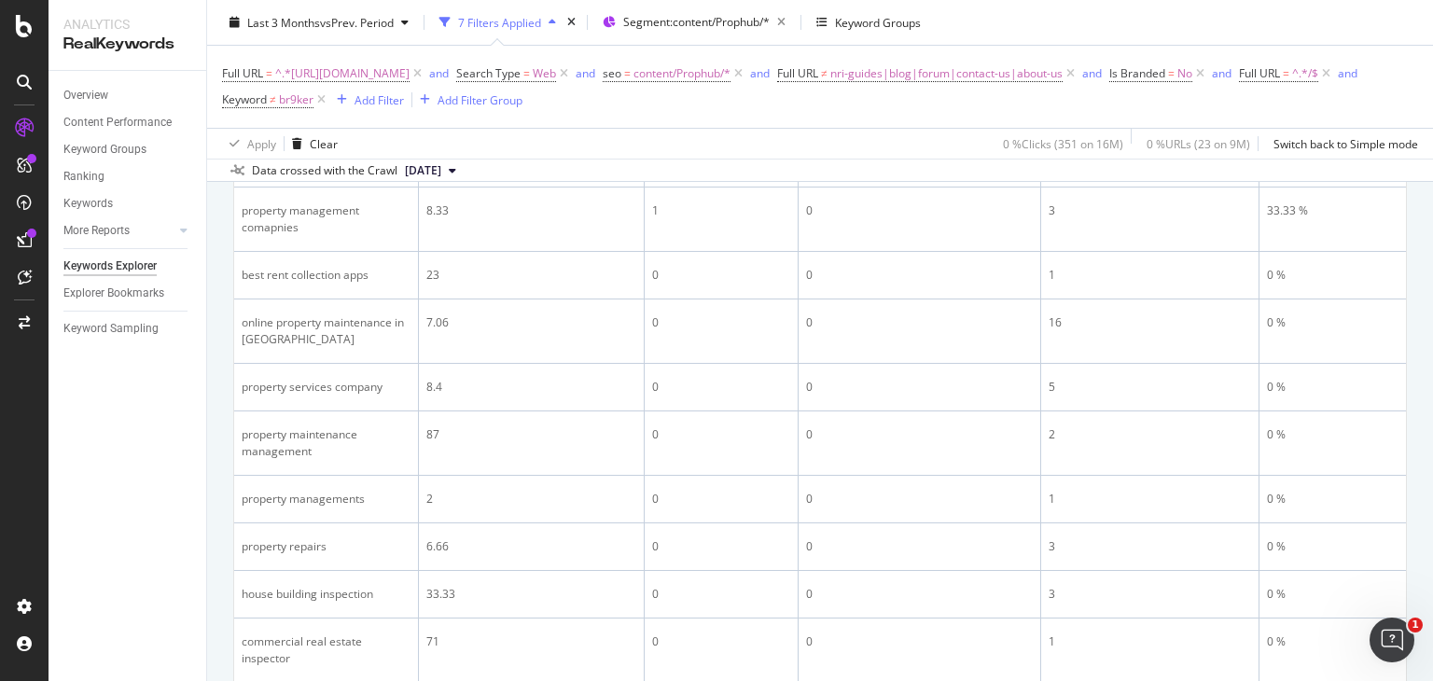
scroll to position [3097, 0]
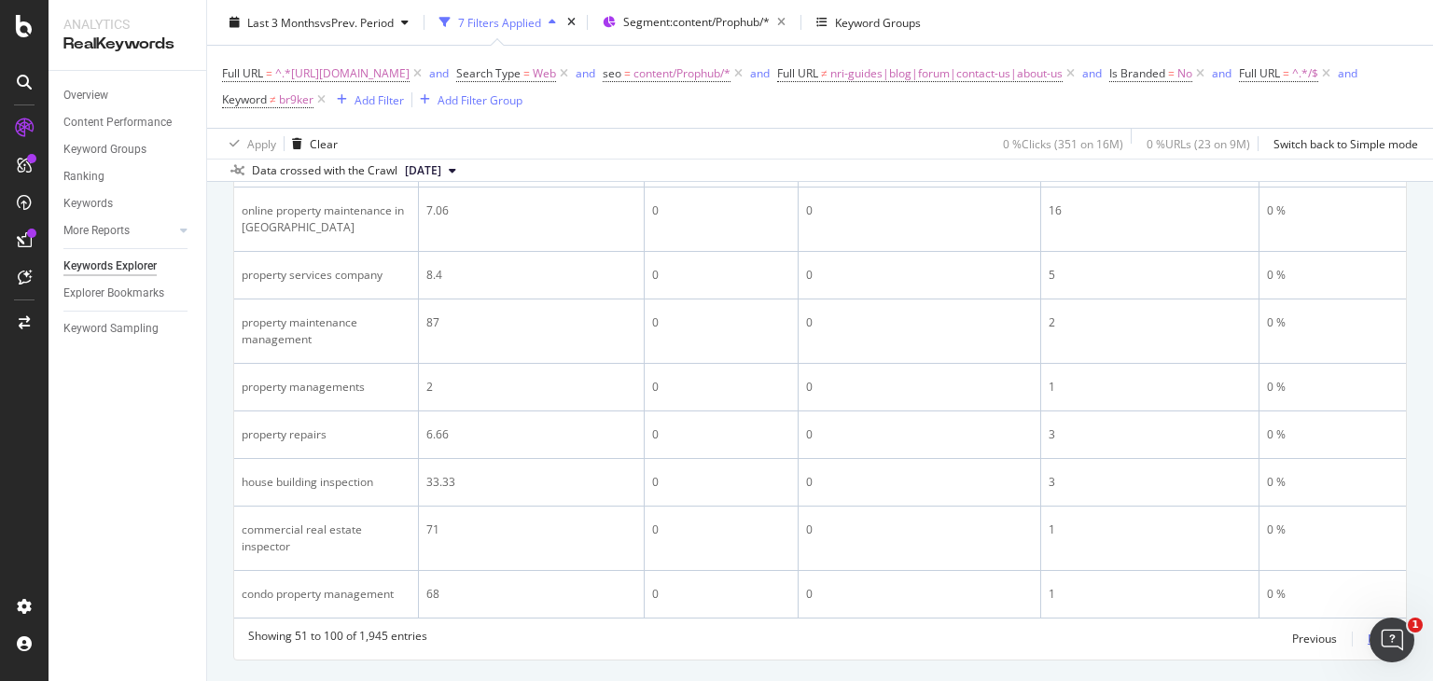
click at [1372, 631] on div "Next" at bounding box center [1380, 639] width 24 height 16
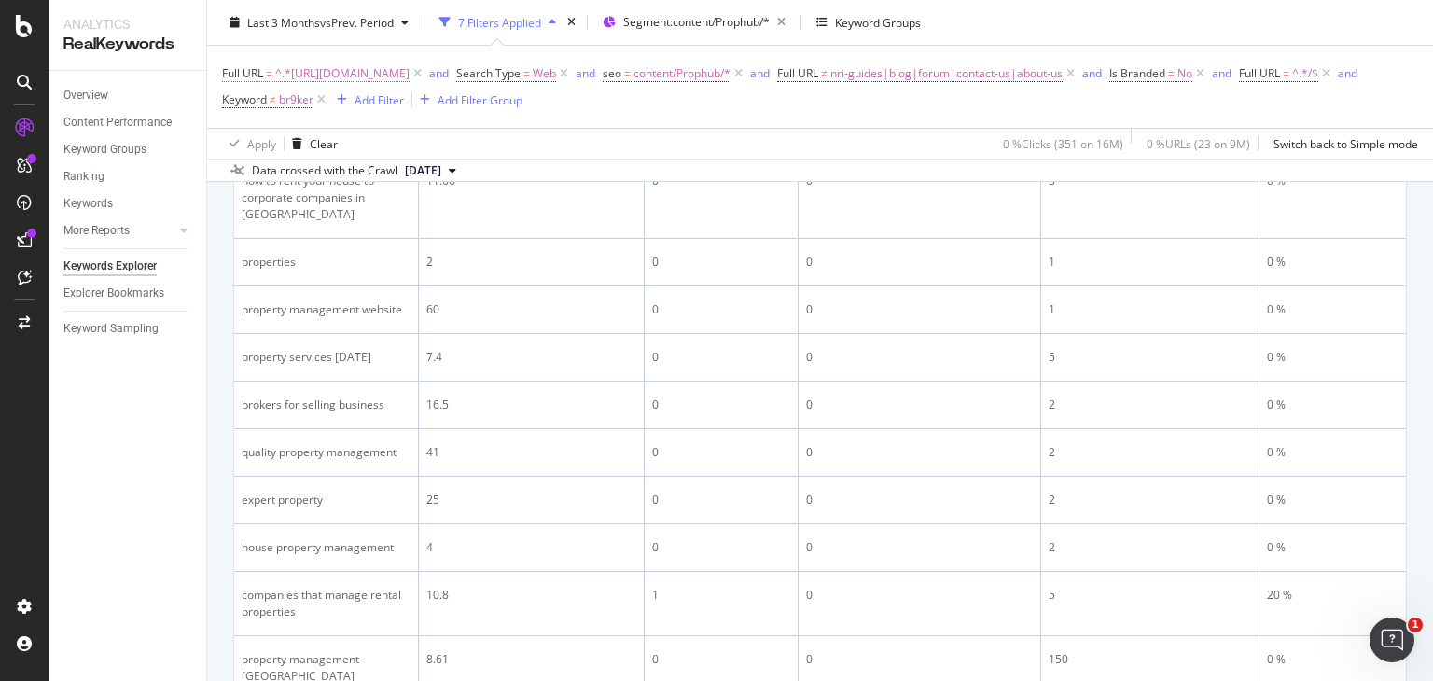
scroll to position [2265, 0]
click at [313, 94] on span "br9ker" at bounding box center [296, 100] width 35 height 26
click at [559, 169] on input "br9ker" at bounding box center [584, 177] width 176 height 30
type input "br9ker|google|sector"
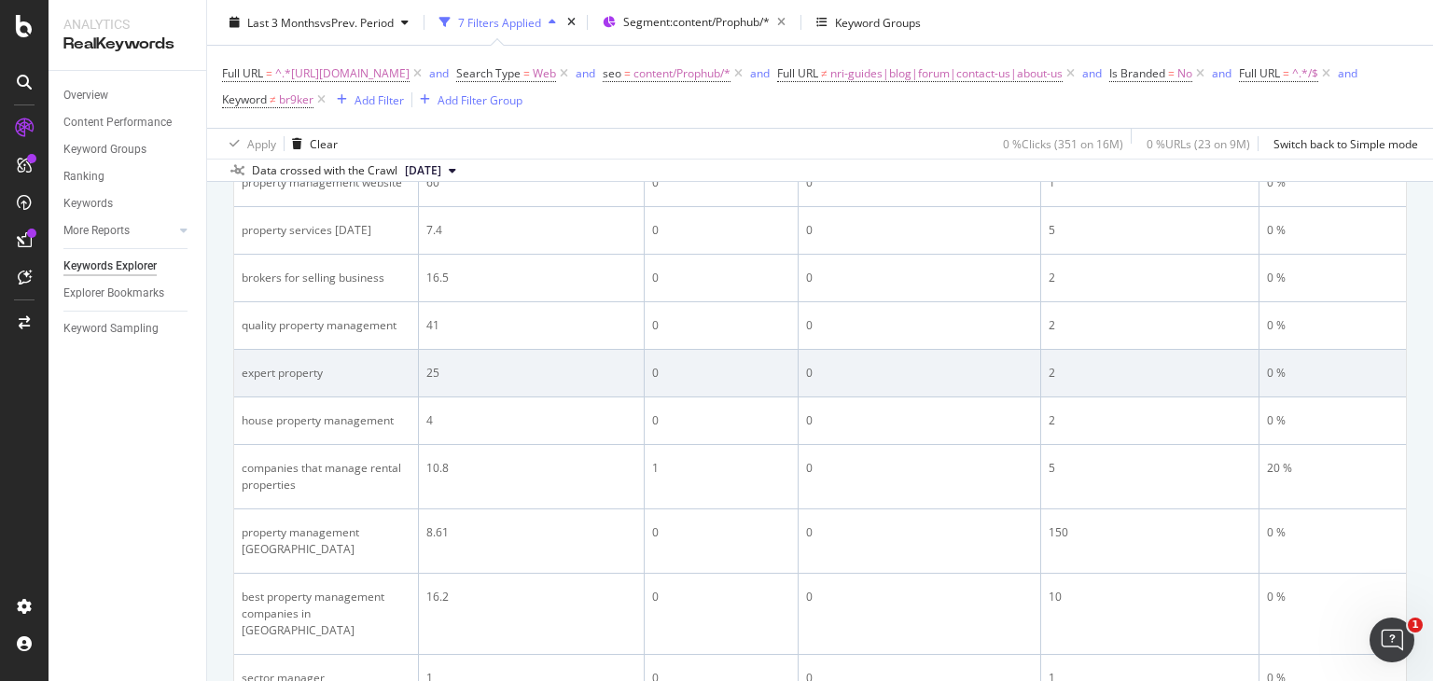
scroll to position [2392, 0]
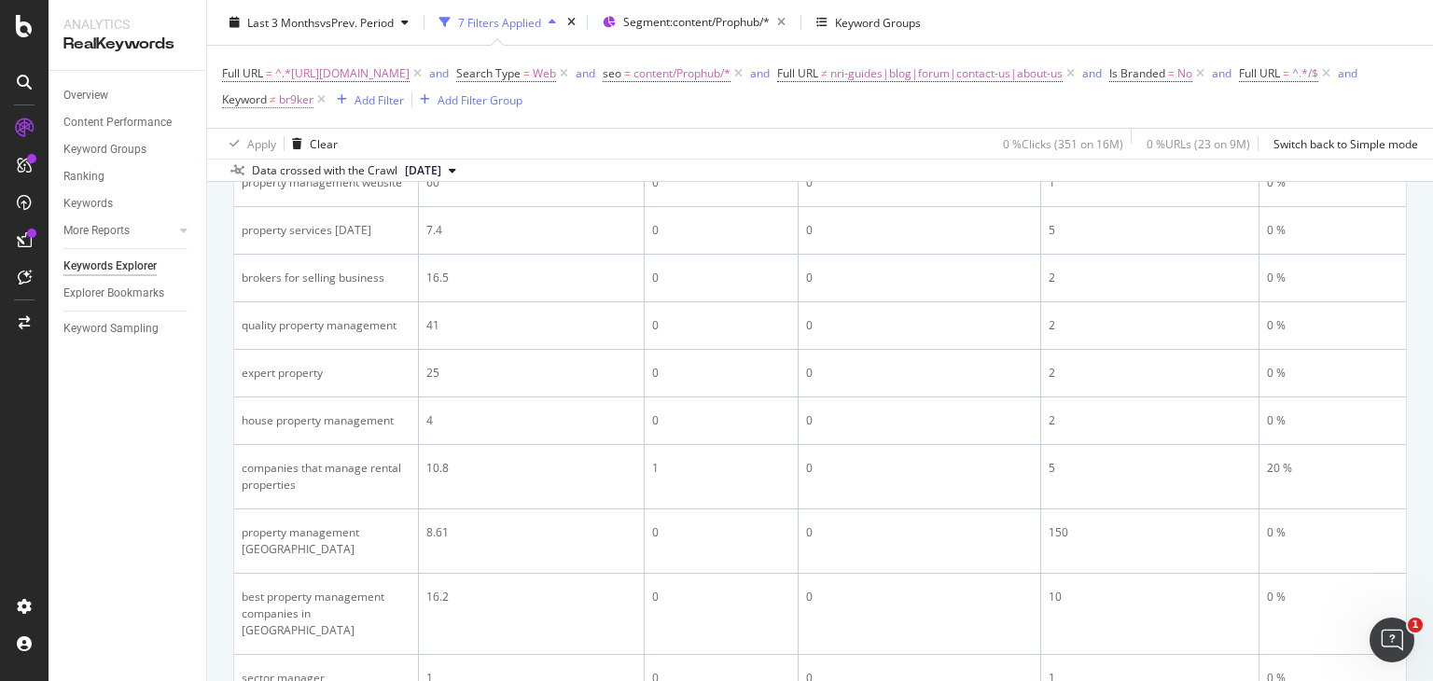
click at [313, 95] on span "br9ker" at bounding box center [296, 100] width 35 height 26
click at [578, 167] on input "br9ker" at bounding box center [584, 177] width 176 height 30
type input "br9ker|sector|google"
click at [679, 213] on div "Apply" at bounding box center [686, 216] width 29 height 16
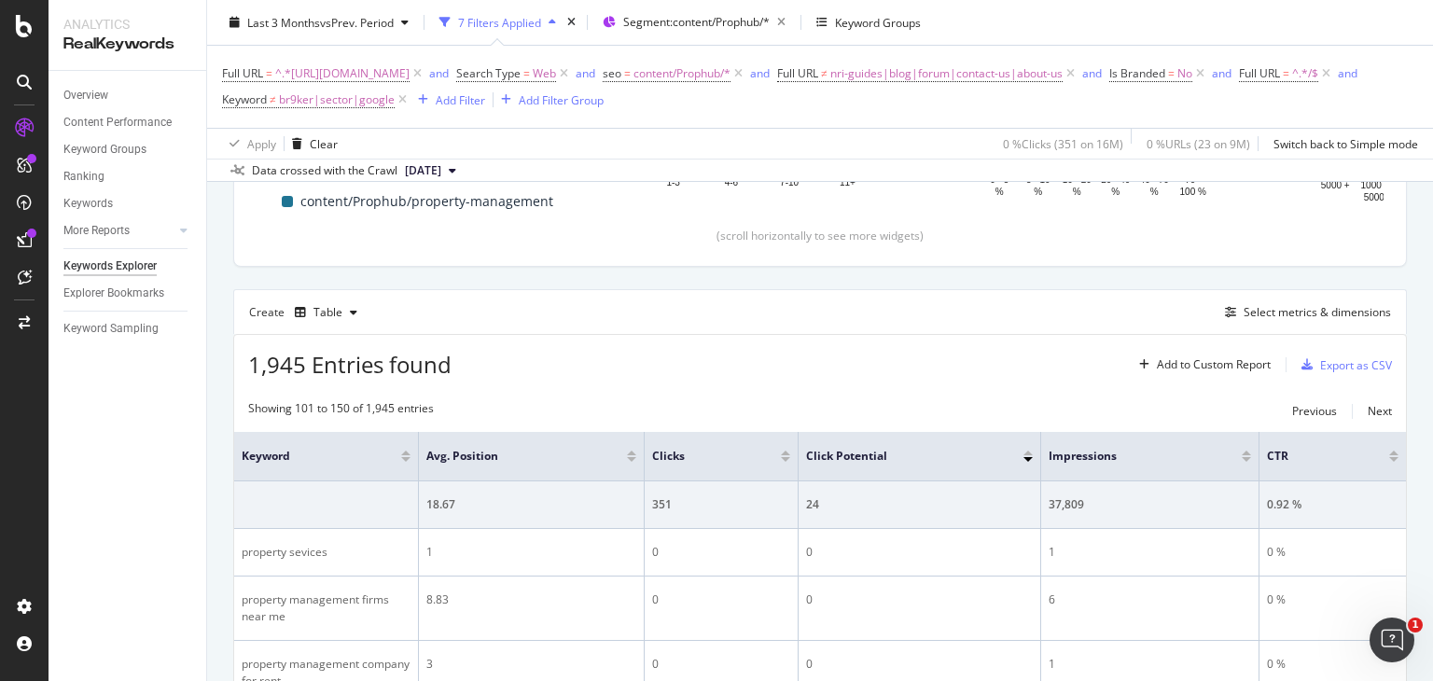
scroll to position [403, 0]
click at [395, 104] on span "br9ker|sector|google" at bounding box center [337, 100] width 116 height 26
click at [633, 174] on input "br9ker|sector|google" at bounding box center [584, 177] width 176 height 30
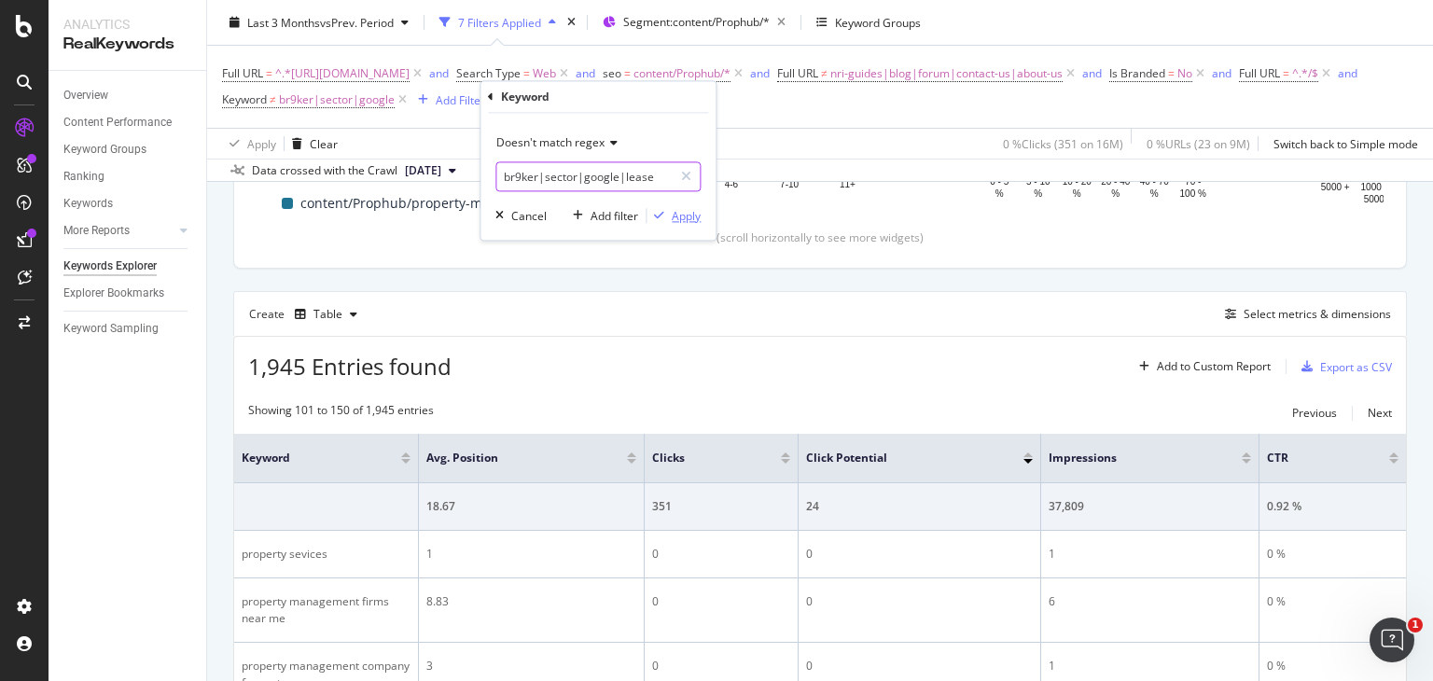
type input "br9ker|sector|google|lease"
click at [680, 212] on div "Apply" at bounding box center [686, 216] width 29 height 16
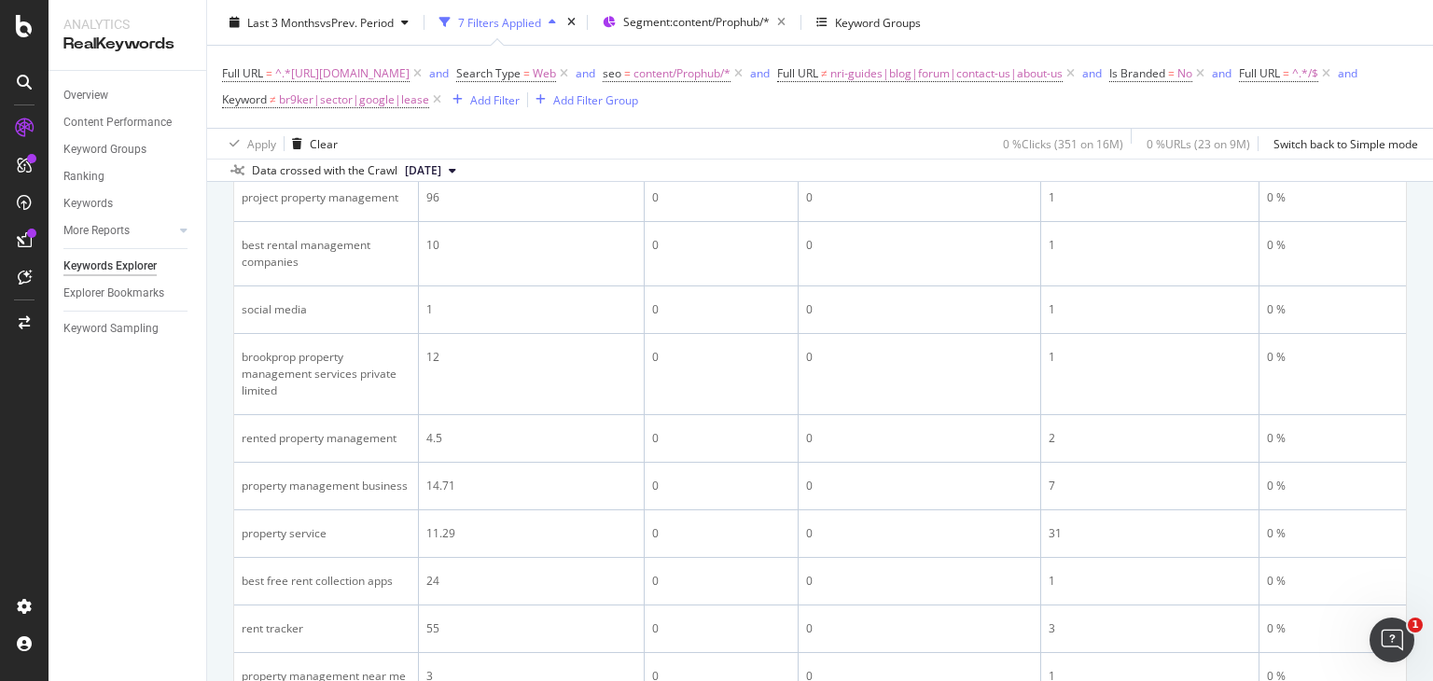
scroll to position [1285, 0]
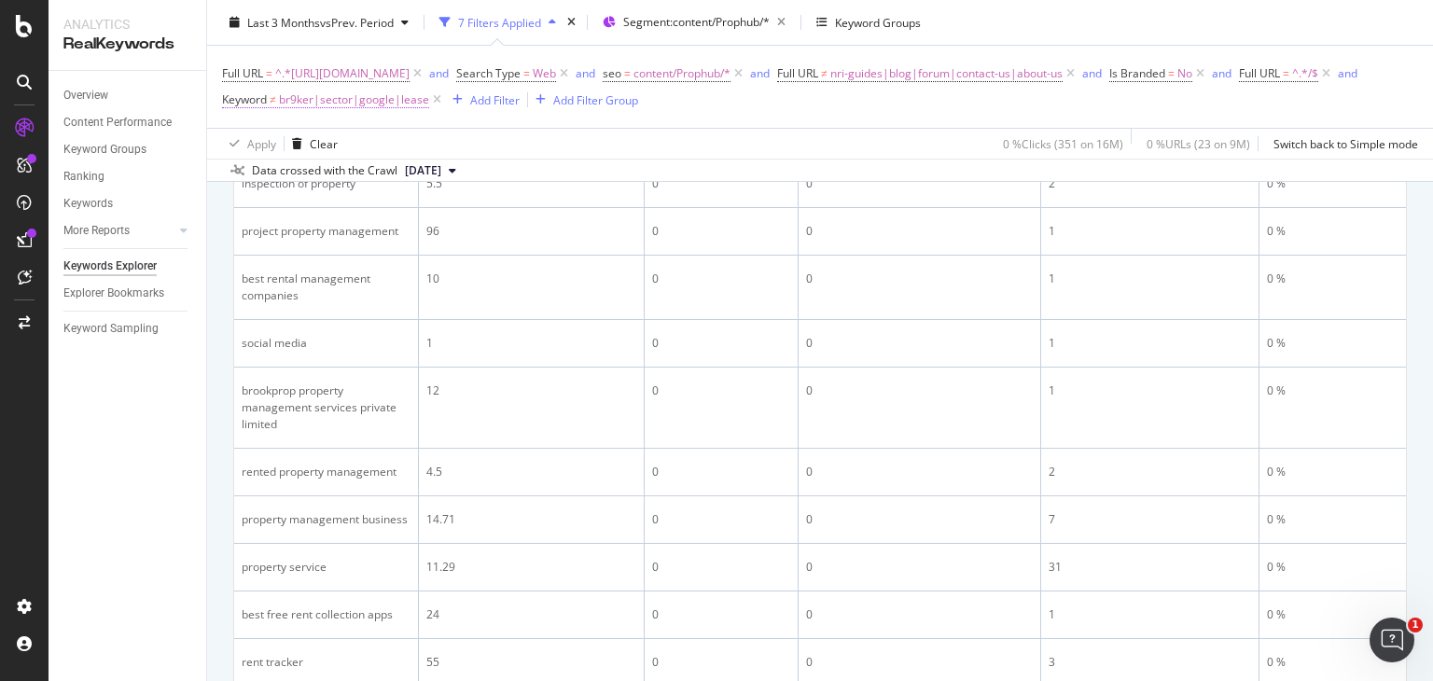
click at [429, 97] on span "br9ker|sector|google|lease" at bounding box center [354, 100] width 150 height 26
click at [658, 176] on input "br9ker|sector|google|lease" at bounding box center [584, 177] width 176 height 30
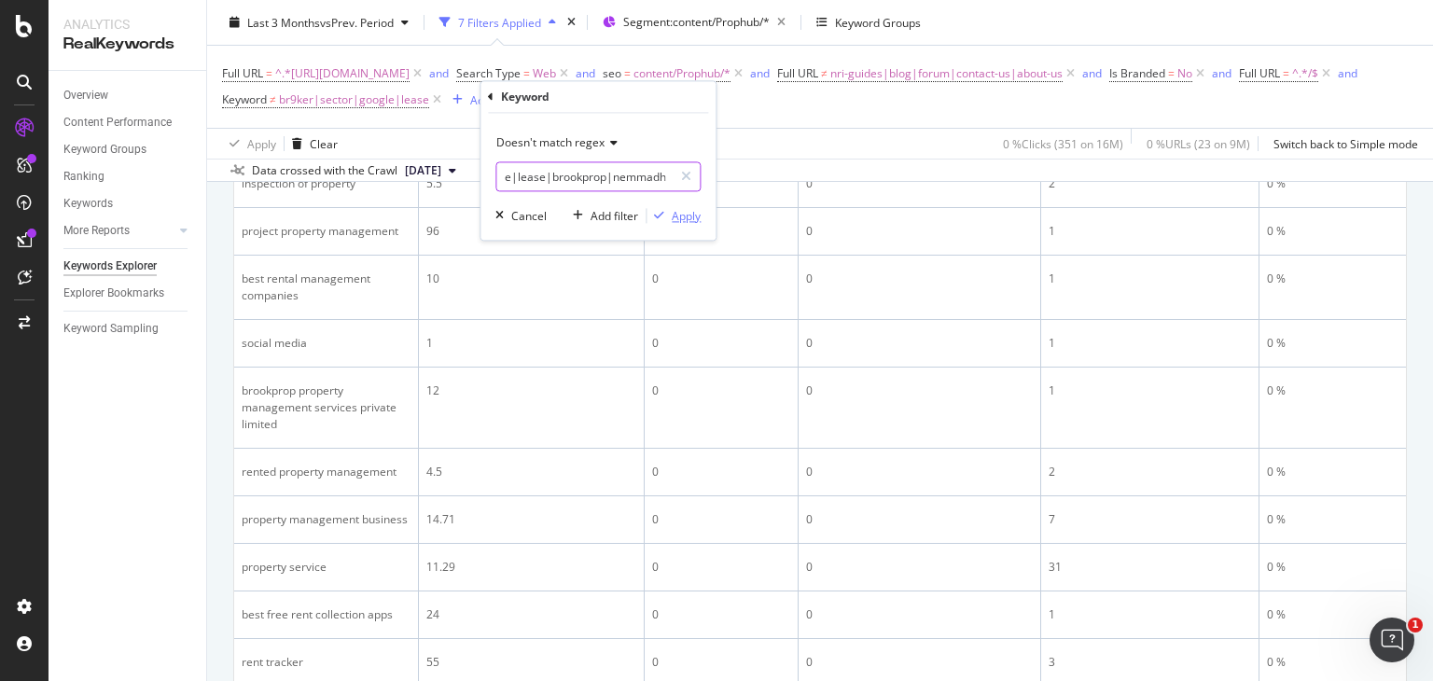
type input "br9ker|sector|google|lease|brookprop|nemmadhi"
click at [683, 217] on div "Apply" at bounding box center [686, 216] width 29 height 16
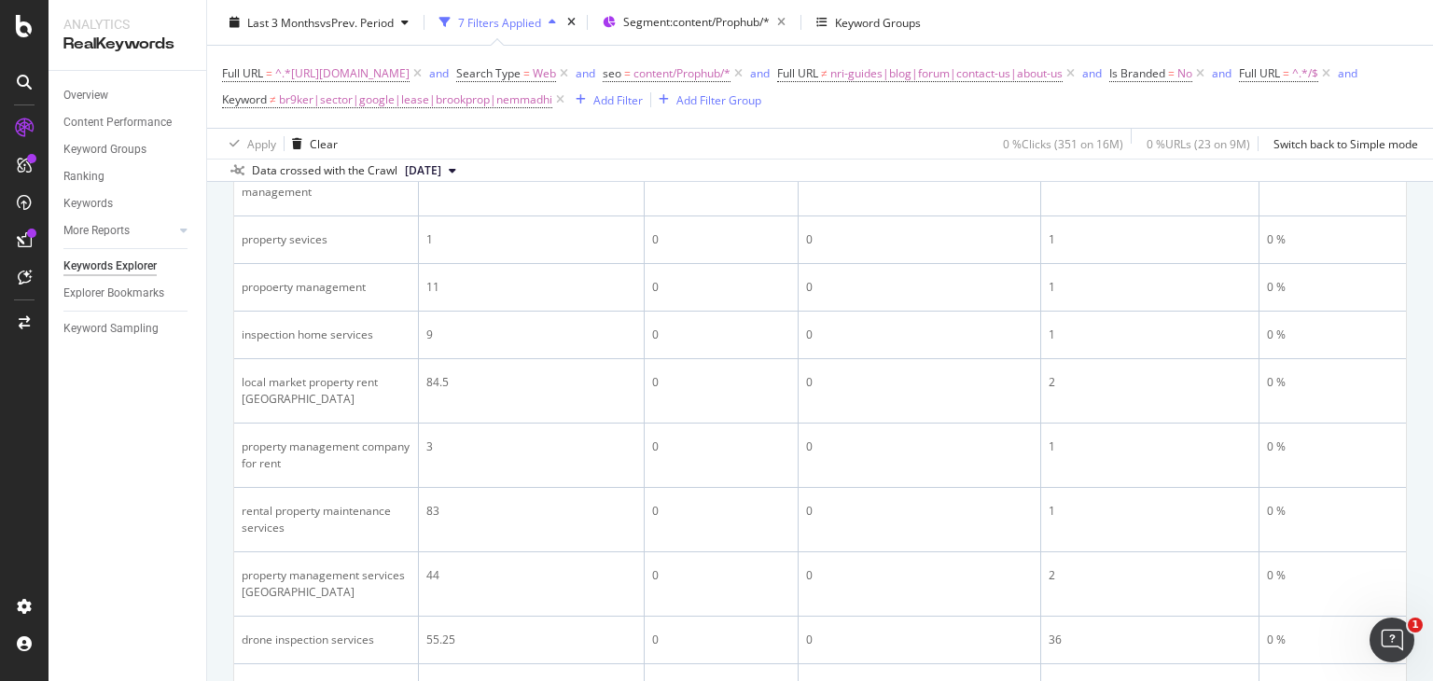
scroll to position [3079, 0]
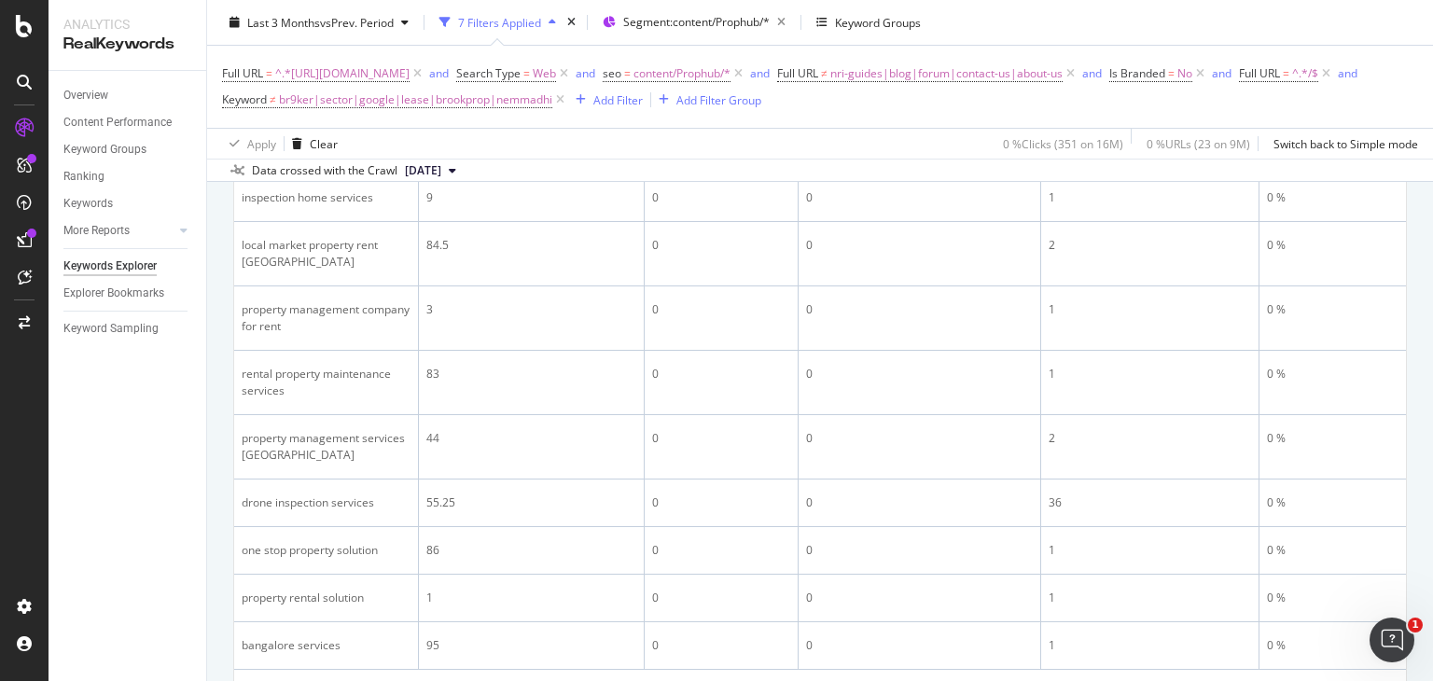
click at [1368, 680] on div "Next" at bounding box center [1380, 690] width 24 height 16
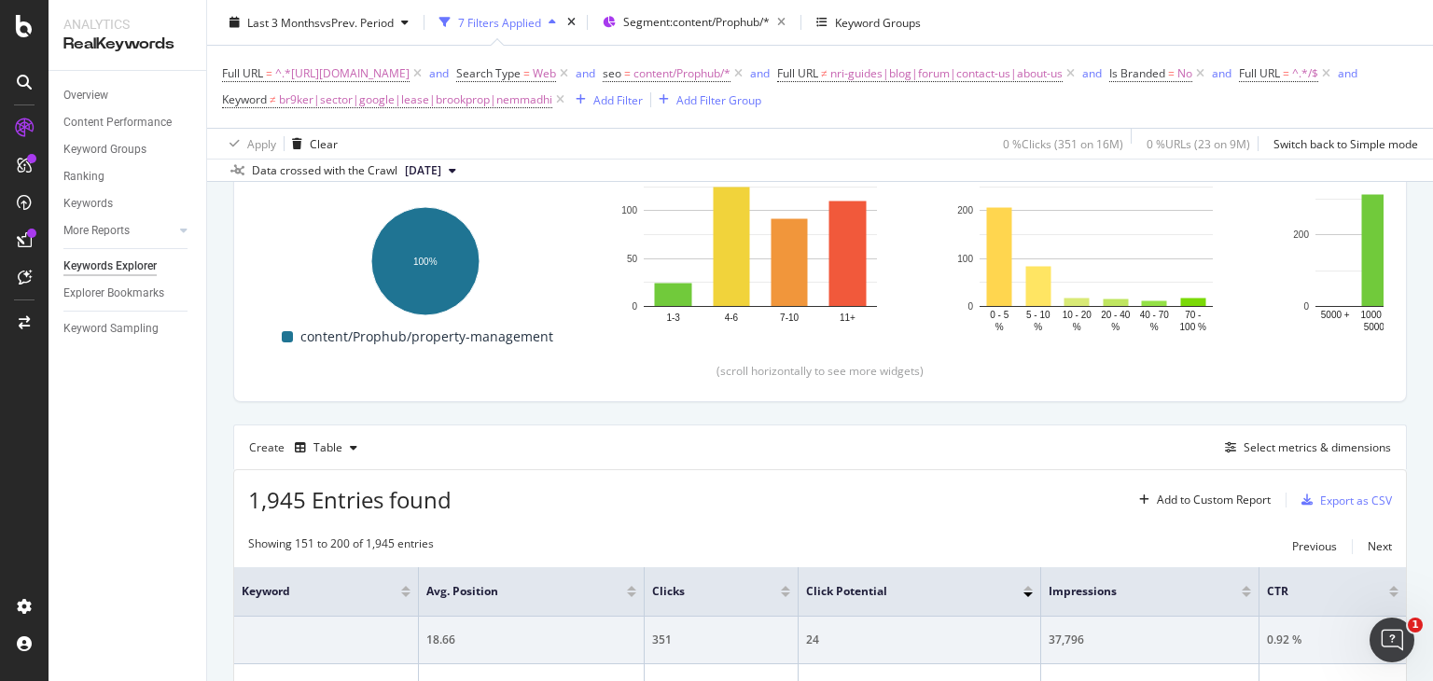
scroll to position [269, 0]
click at [552, 97] on span "br9ker|sector|google|lease|brookprop|nemmadhi" at bounding box center [415, 100] width 273 height 26
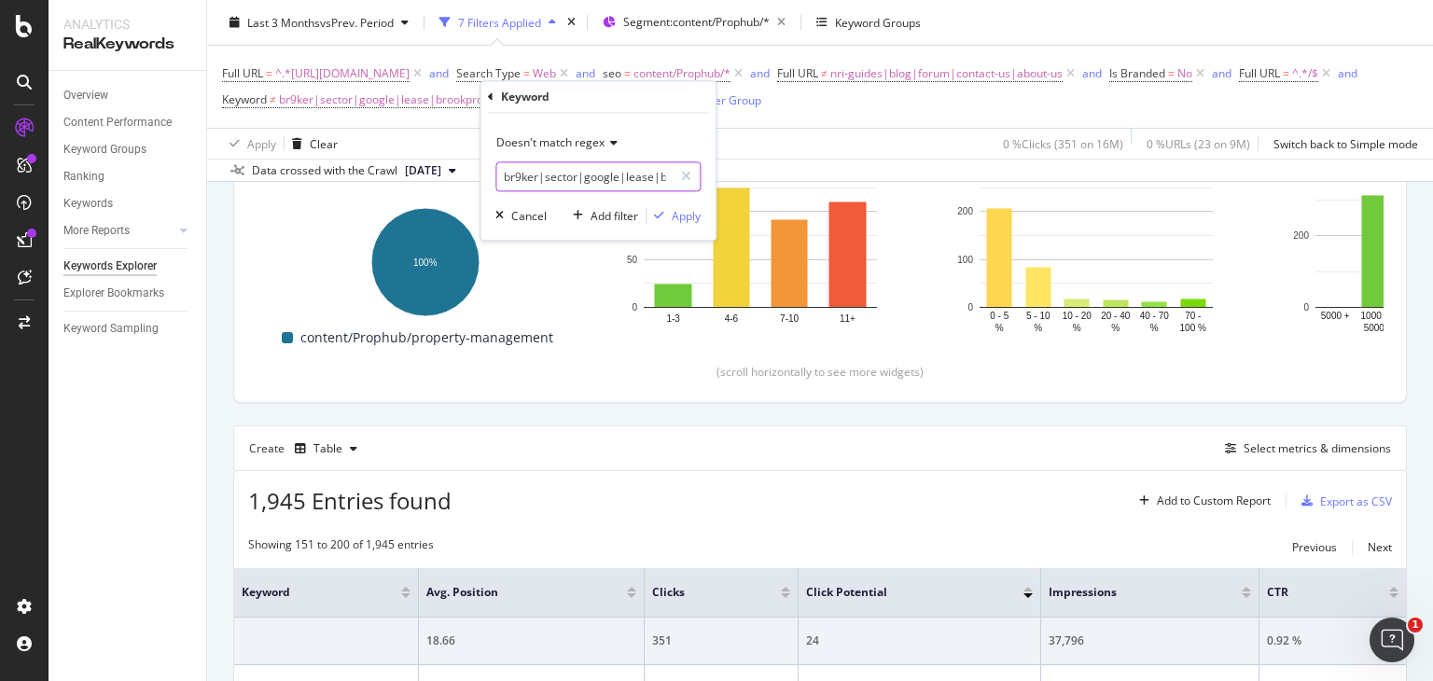
click at [632, 176] on input "br9ker|sector|google|lease|brookprop|nemmadhi" at bounding box center [584, 177] width 176 height 30
type input "br9ker|sector|google|lease|brookprop|nemmadhi|airbnb"
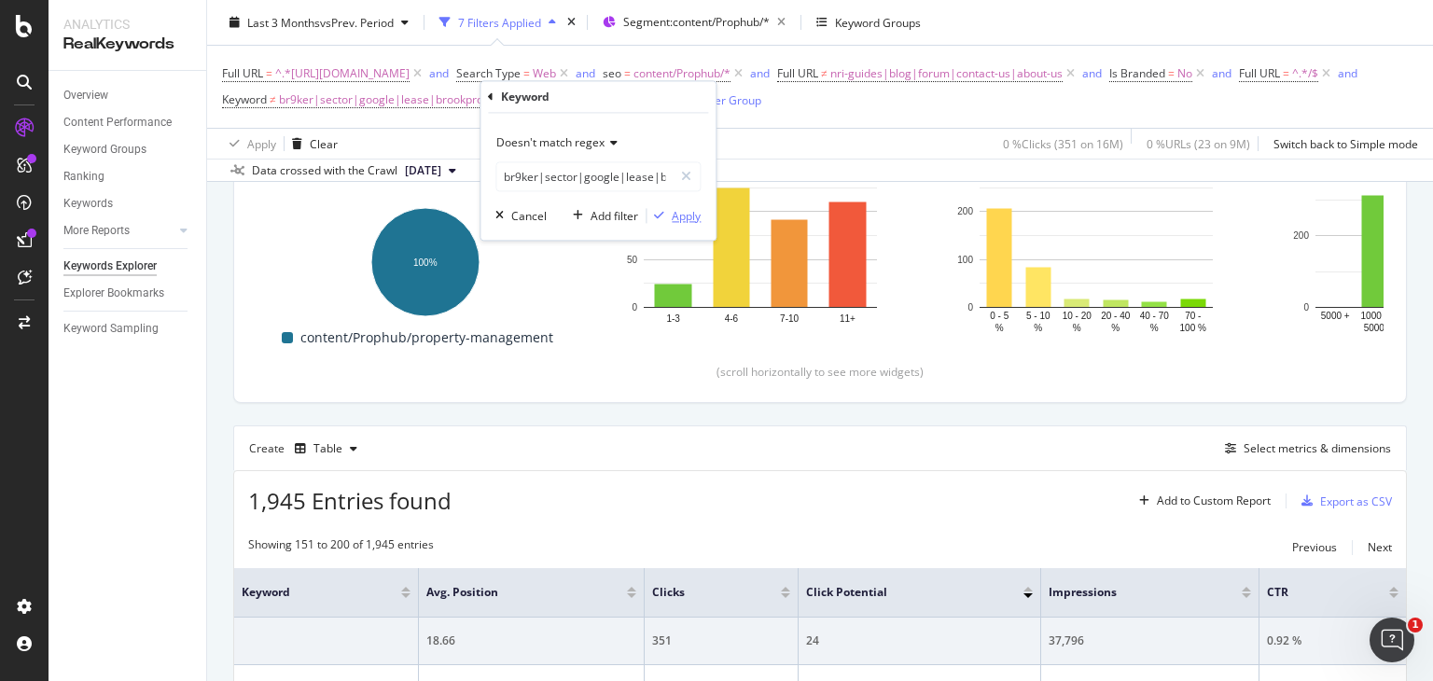
click at [680, 215] on div "Apply" at bounding box center [686, 216] width 29 height 16
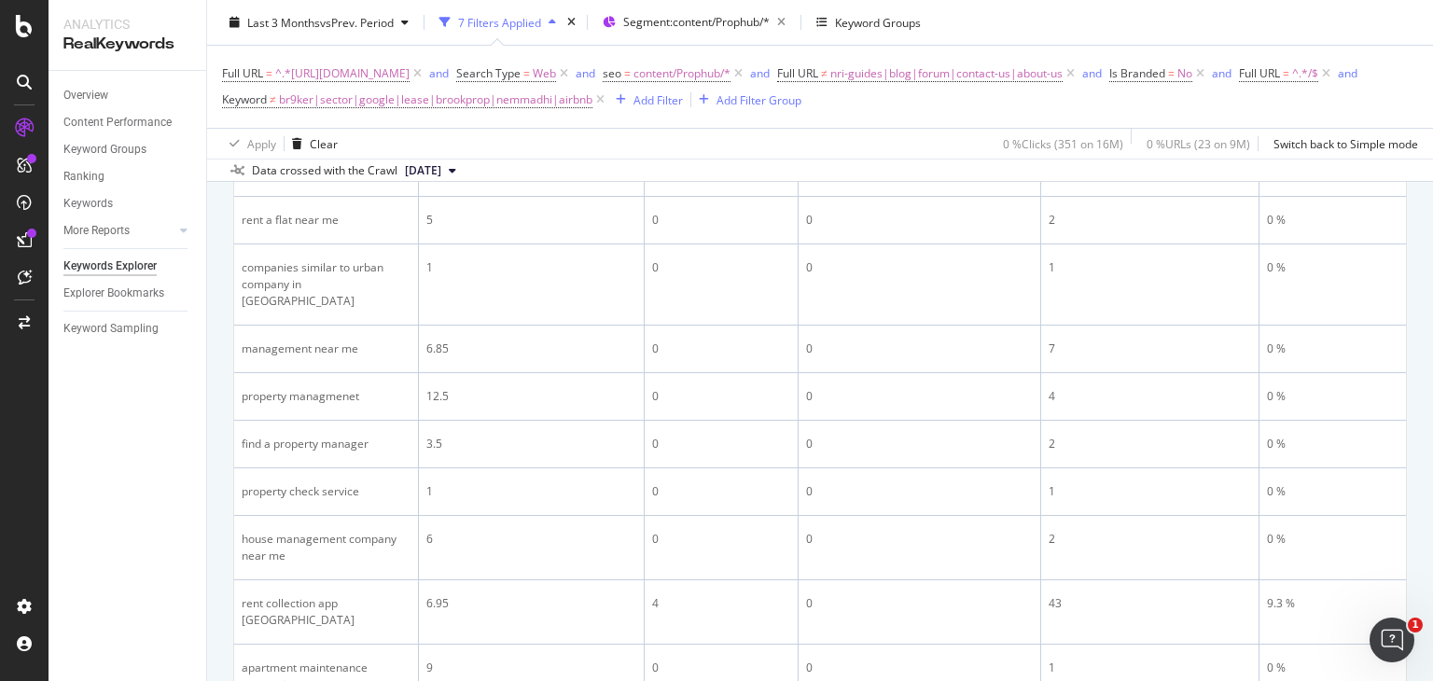
scroll to position [3063, 0]
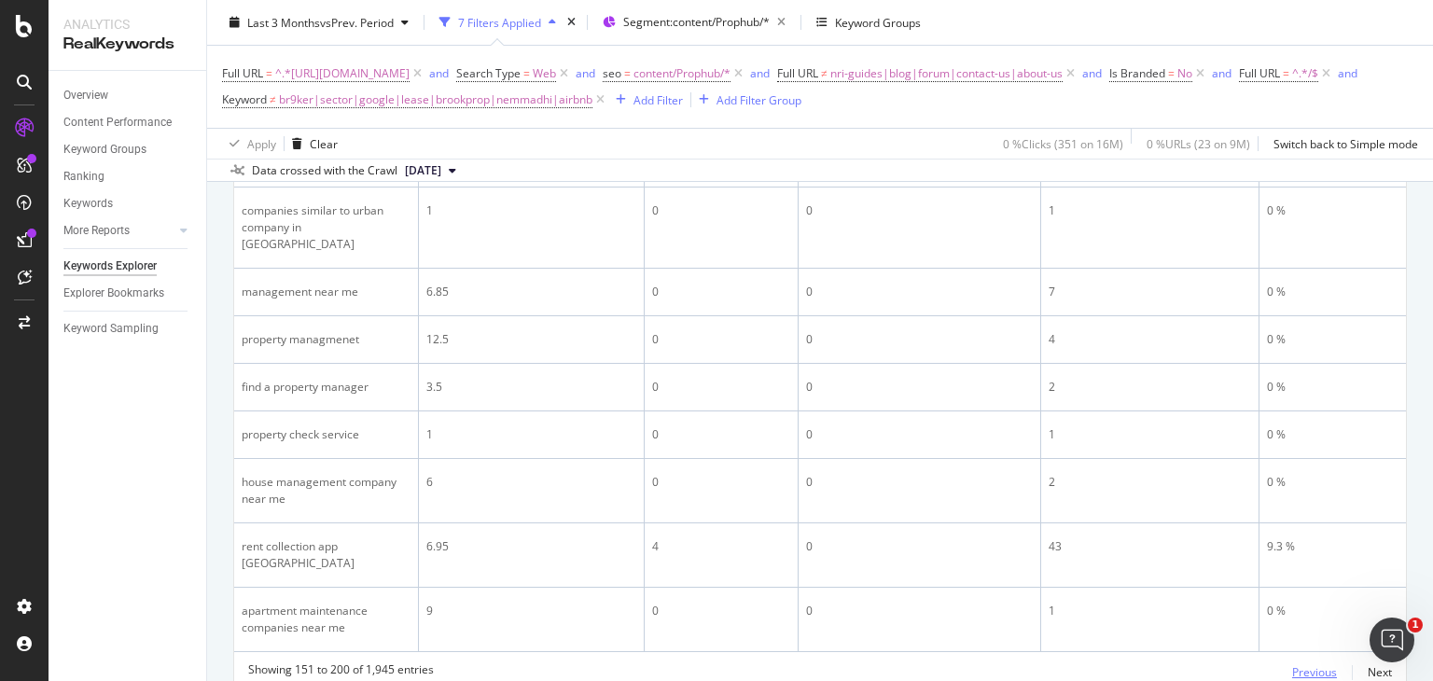
click at [1306, 664] on div "Previous" at bounding box center [1314, 672] width 45 height 16
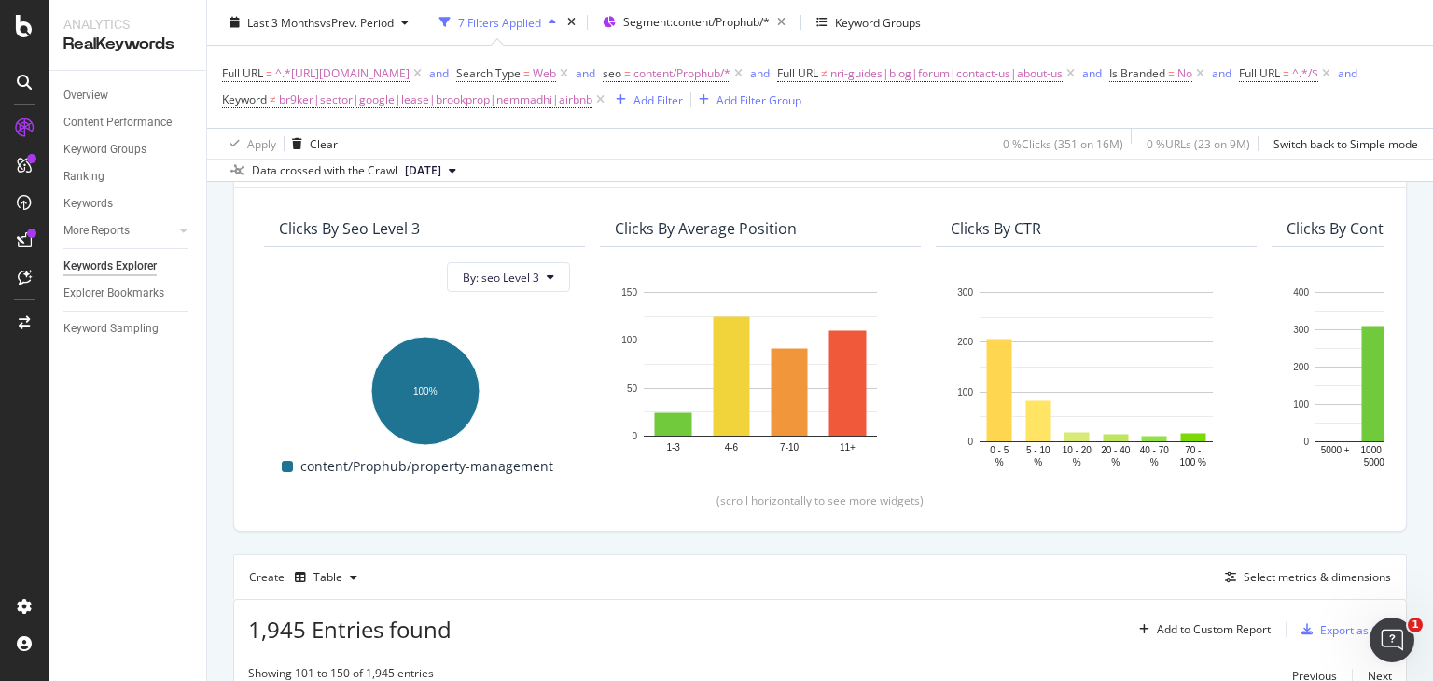
scroll to position [0, 0]
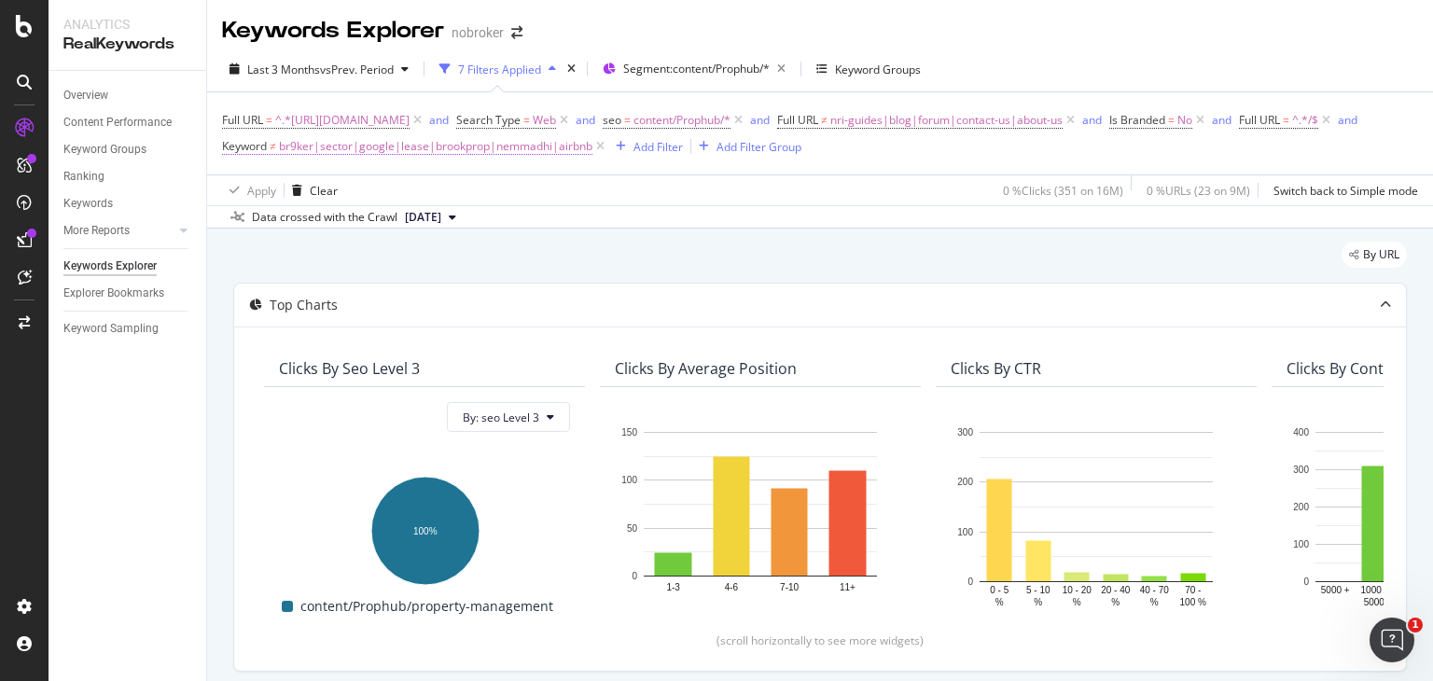
click at [592, 137] on span "br9ker|sector|google|lease|brookprop|nemmadhi|airbnb" at bounding box center [435, 146] width 313 height 26
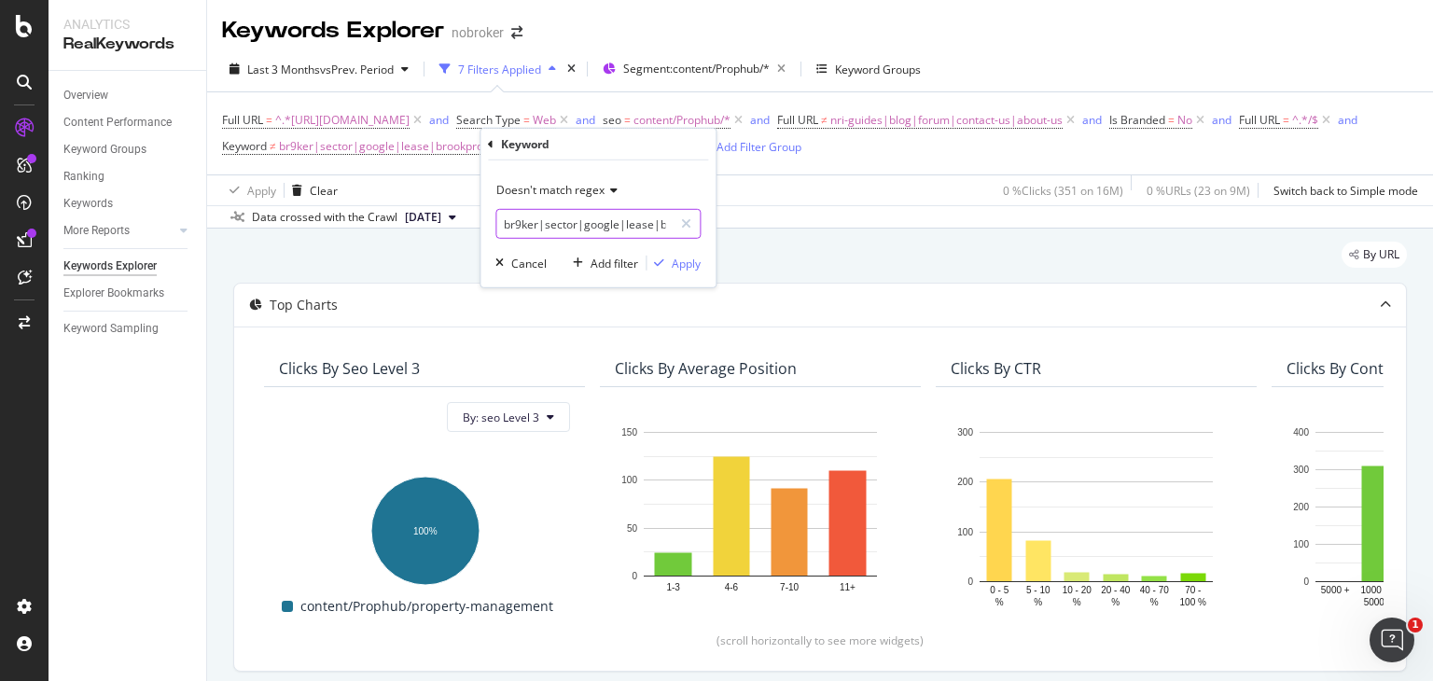
click at [629, 220] on input "br9ker|sector|google|lease|brookprop|nemmadhi|airbnb" at bounding box center [584, 224] width 176 height 30
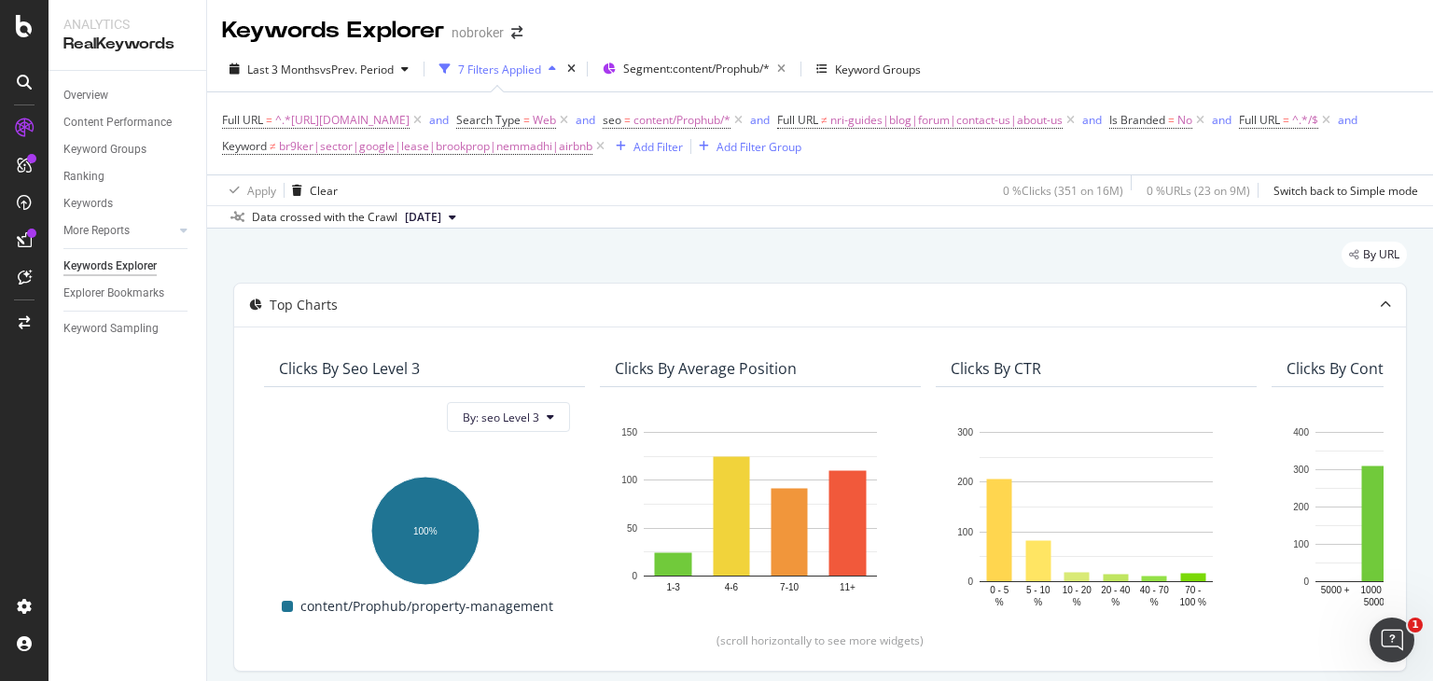
click at [592, 150] on span "br9ker|sector|google|lease|brookprop|nemmadhi|airbnb" at bounding box center [435, 146] width 313 height 26
click at [840, 199] on div "Apply Clear 0 % Clicks ( 351 on 16M ) 0 % URLs ( 23 on 9M ) Switch back to Simp…" at bounding box center [820, 189] width 1226 height 31
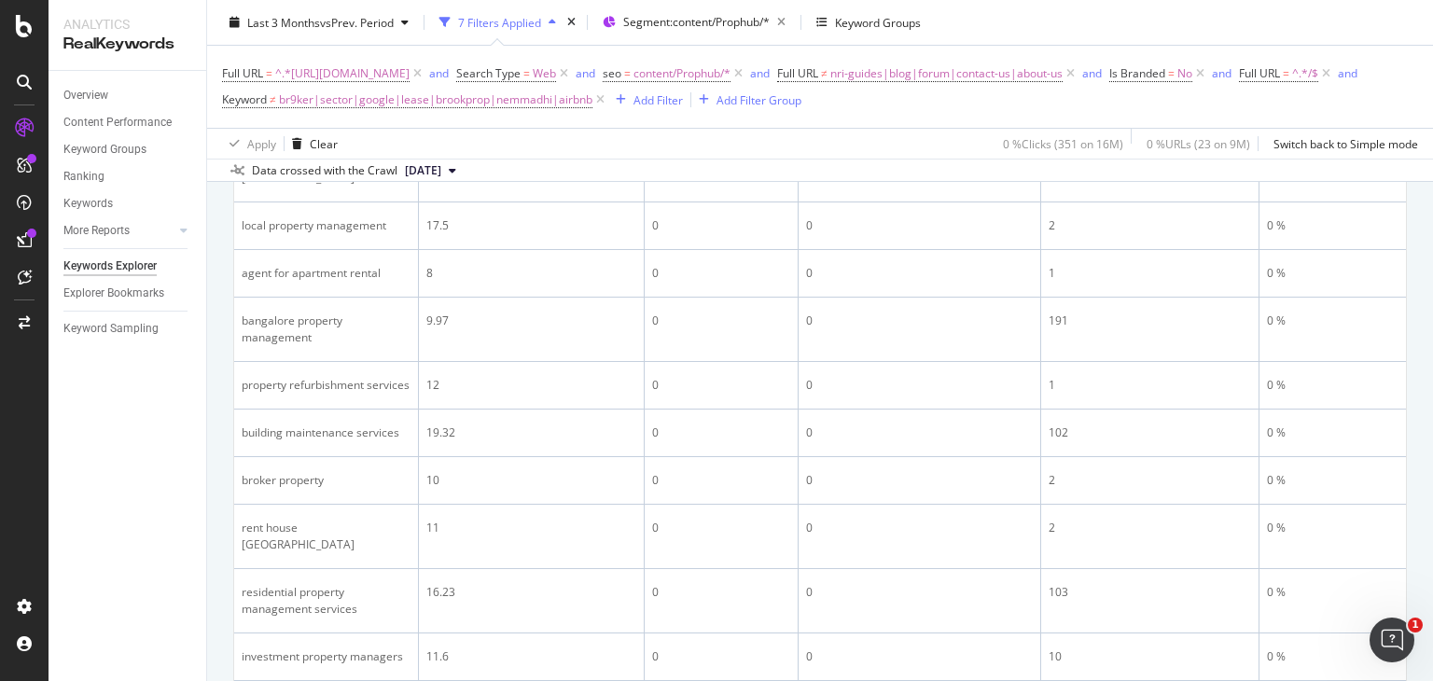
scroll to position [962, 0]
click at [592, 97] on span "br9ker|sector|google|lease|brookprop|nemmadhi|airbnb" at bounding box center [435, 100] width 313 height 26
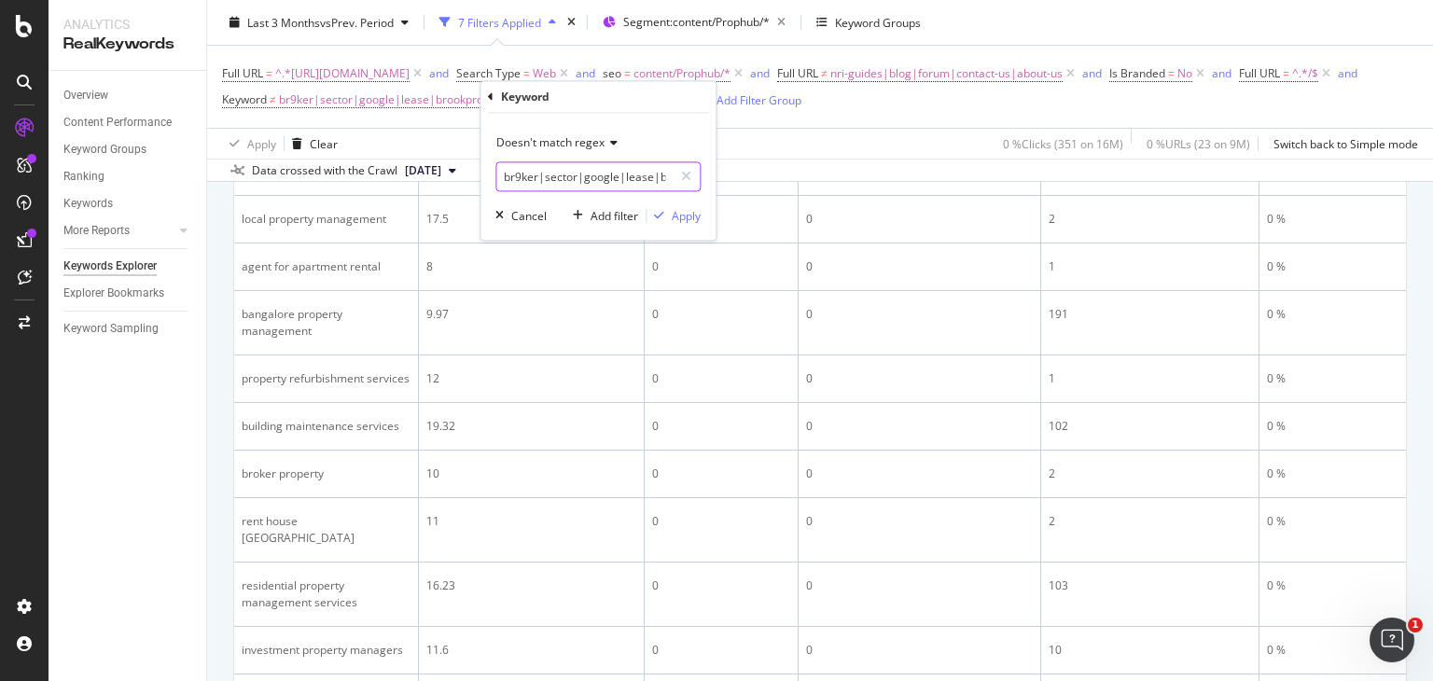
click at [582, 178] on input "br9ker|sector|google|lease|brookprop|nemmadhi|airbnb" at bounding box center [584, 177] width 176 height 30
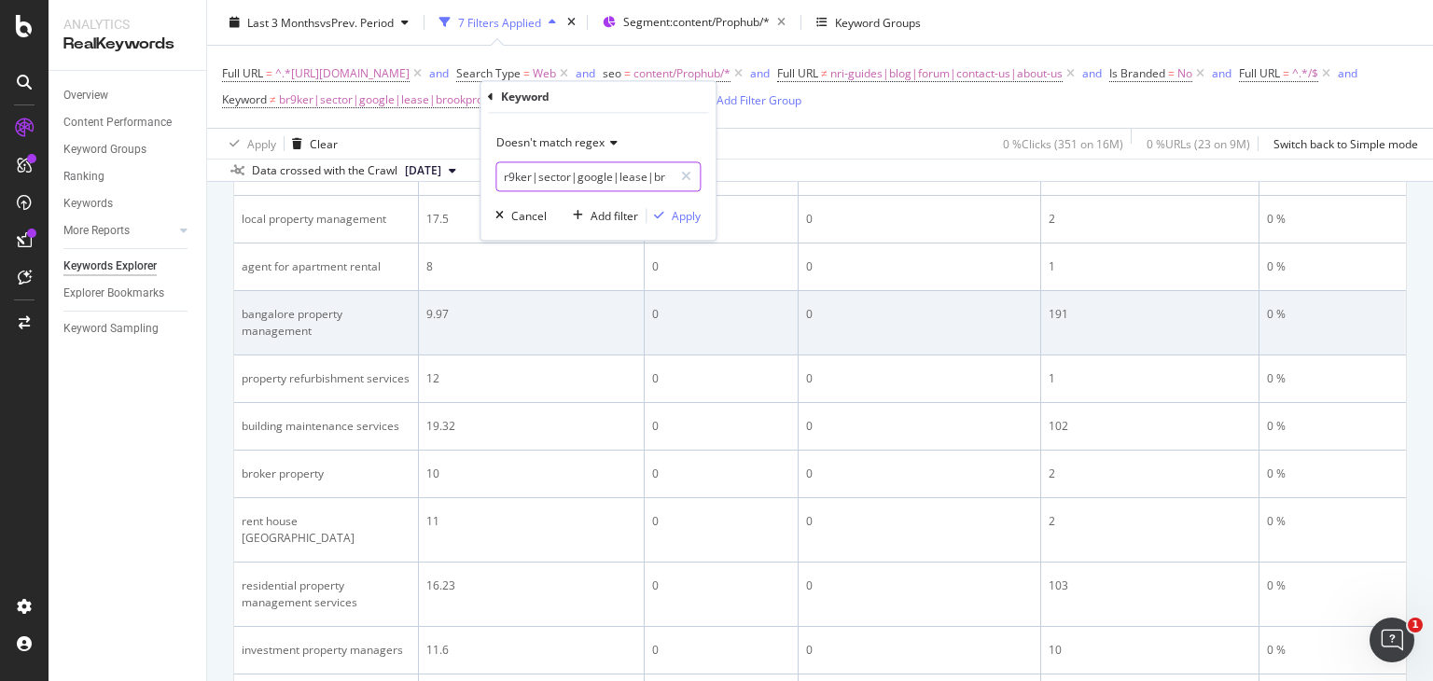
scroll to position [0, 0]
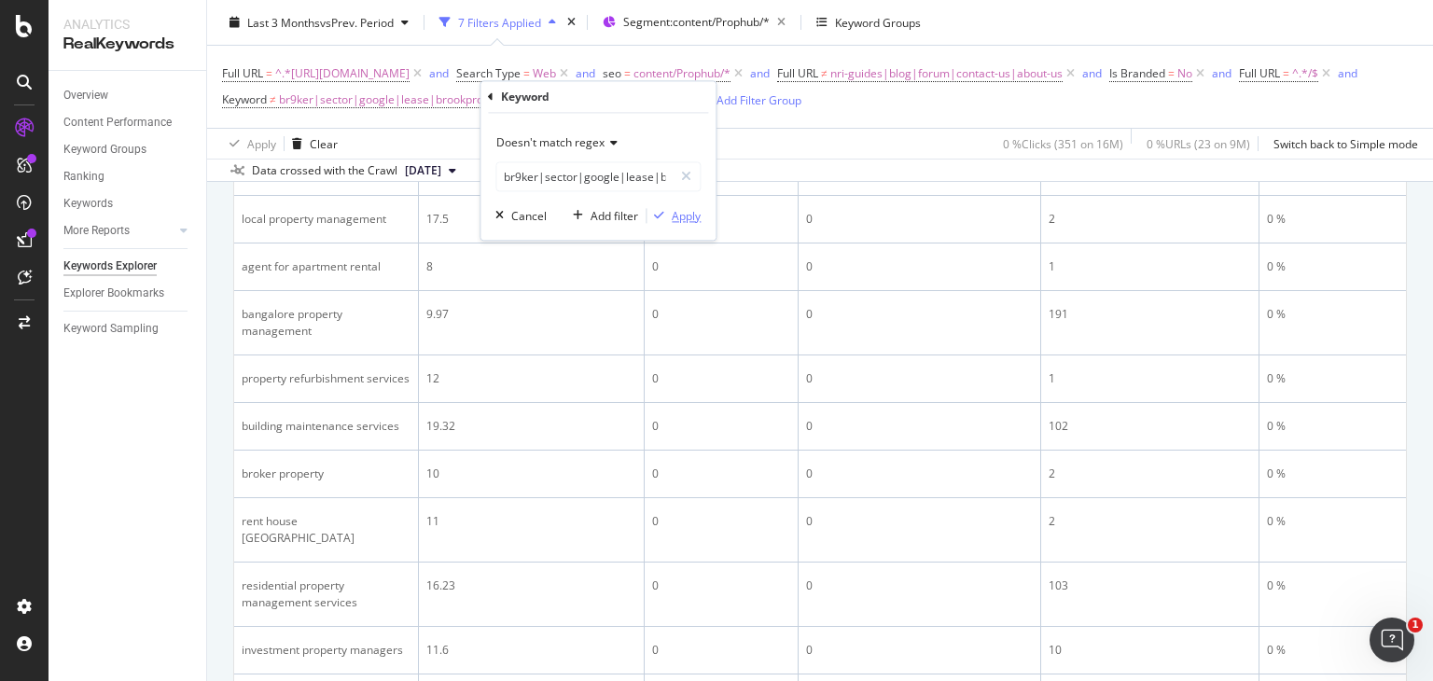
click at [680, 221] on div "Apply" at bounding box center [686, 216] width 29 height 16
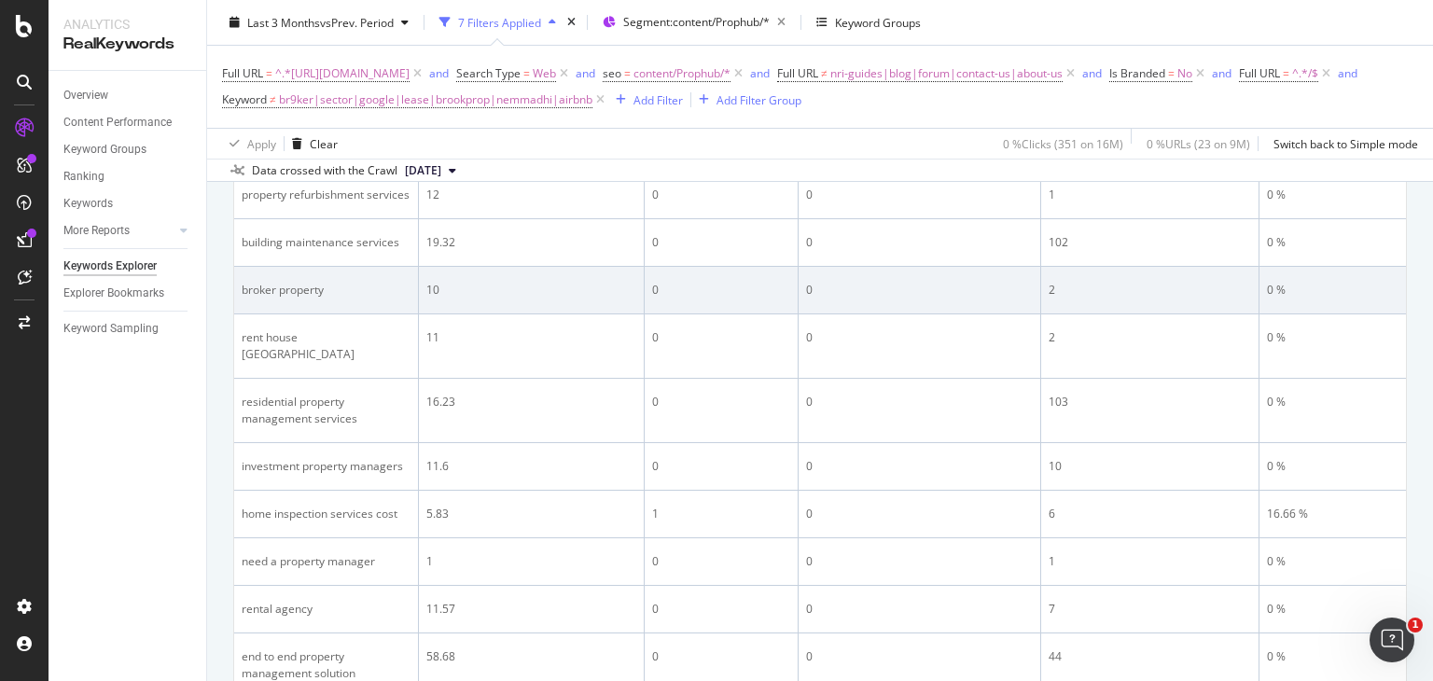
scroll to position [1086, 0]
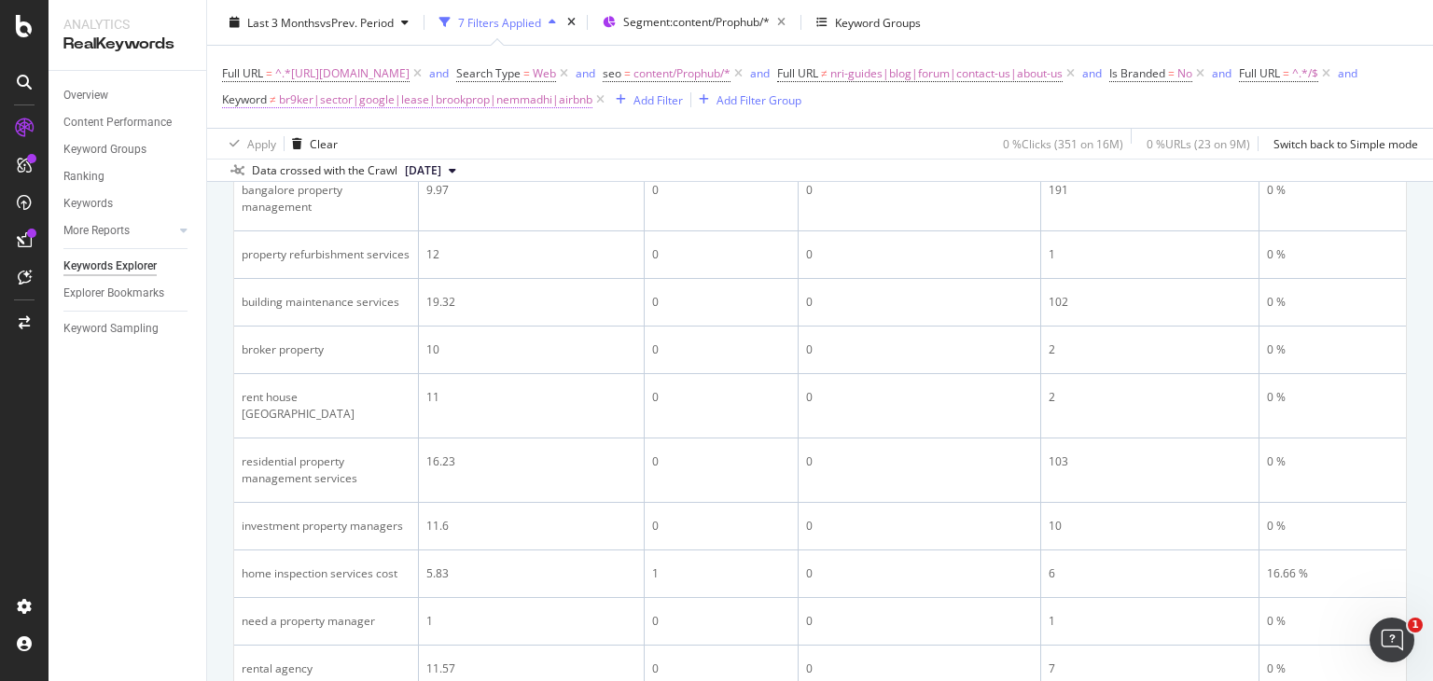
click at [572, 100] on span "br9ker|sector|google|lease|brookprop|nemmadhi|airbnb" at bounding box center [435, 100] width 313 height 26
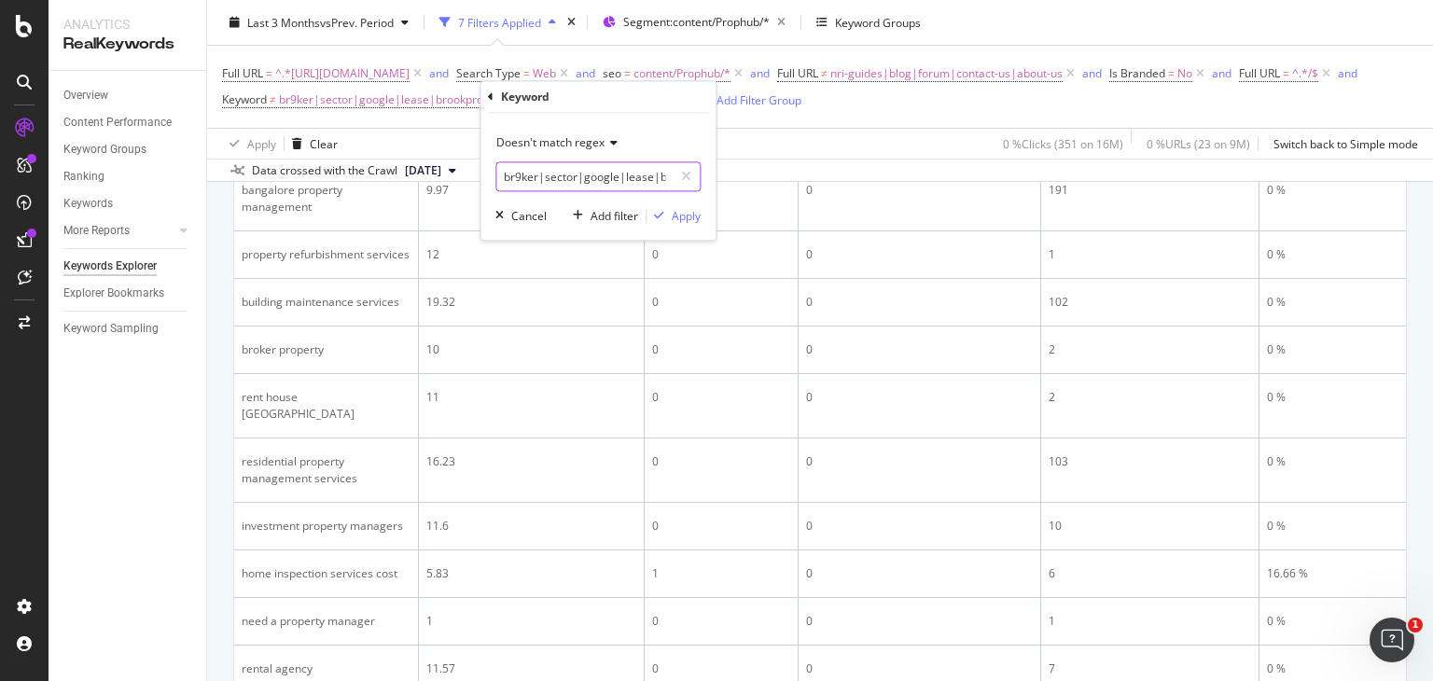
click at [560, 169] on input "br9ker|sector|google|lease|brookprop|nemmadhi|airbnb" at bounding box center [584, 177] width 176 height 30
type input "br9ker|sector|google|lease|brookprop|nemmadhi|airbnb|broker"
click at [682, 215] on div "Apply" at bounding box center [686, 216] width 29 height 16
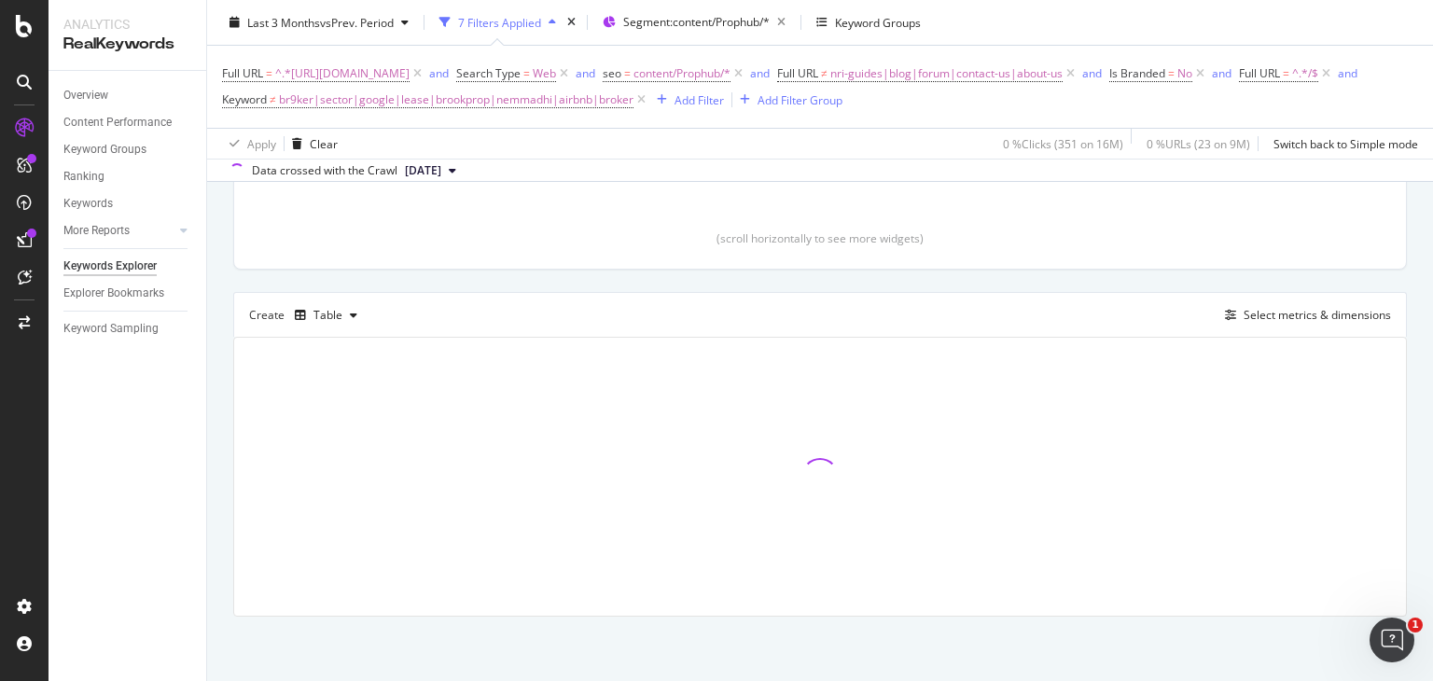
scroll to position [316, 0]
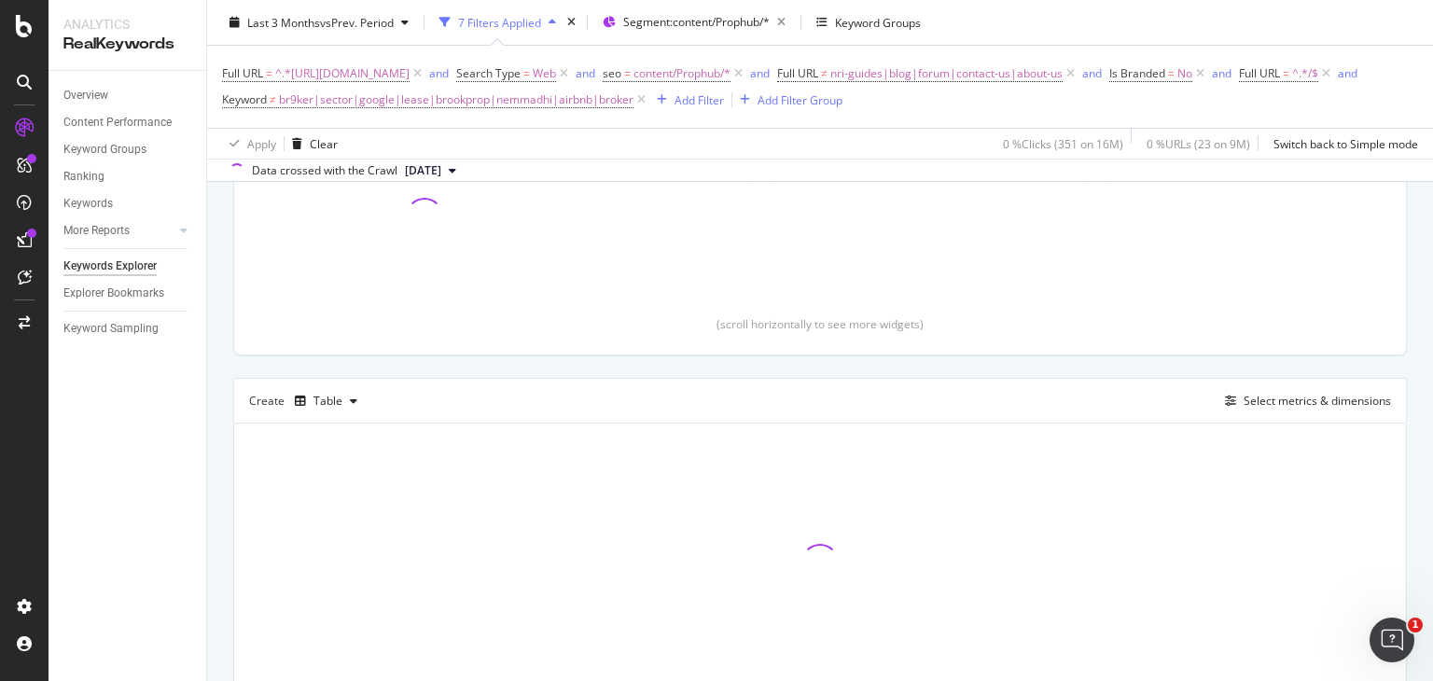
click at [235, 473] on div at bounding box center [820, 563] width 1172 height 278
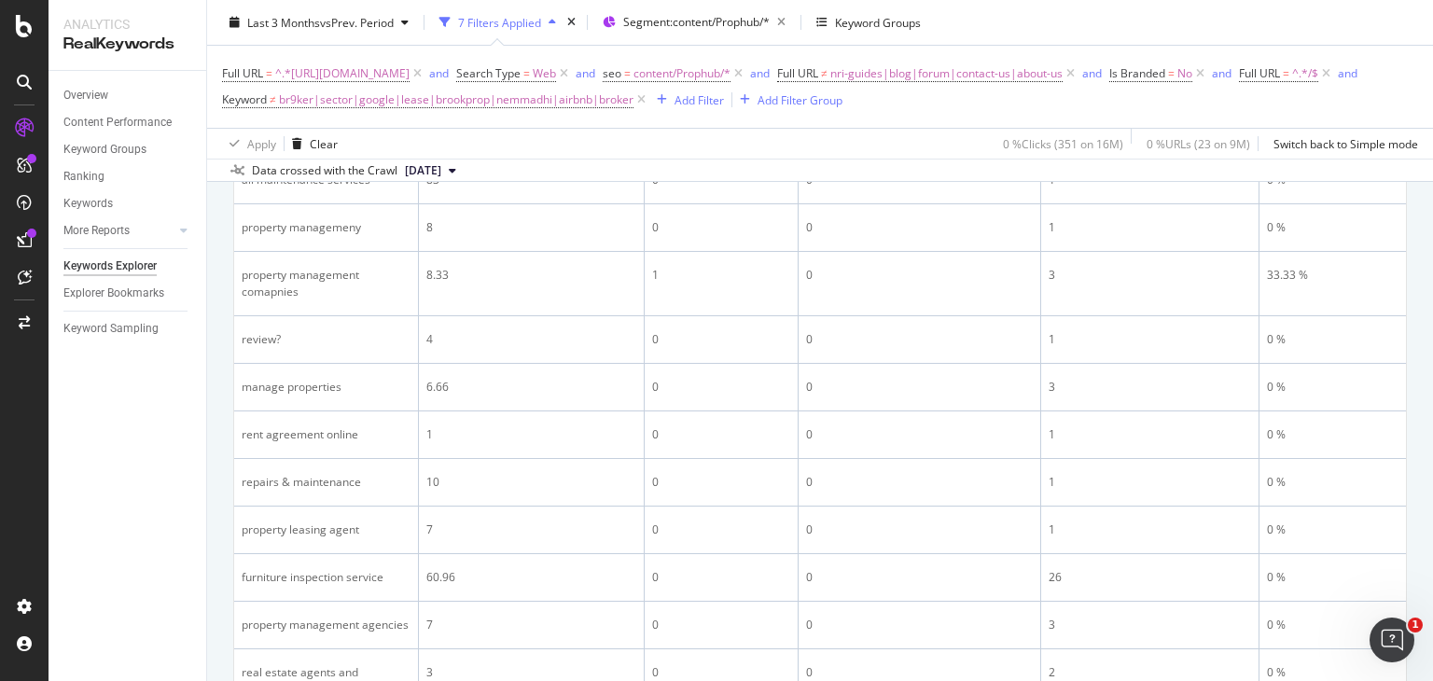
scroll to position [2055, 0]
click at [586, 94] on span "br9ker|sector|google|lease|brookprop|nemmadhi|airbnb|broker" at bounding box center [456, 100] width 354 height 26
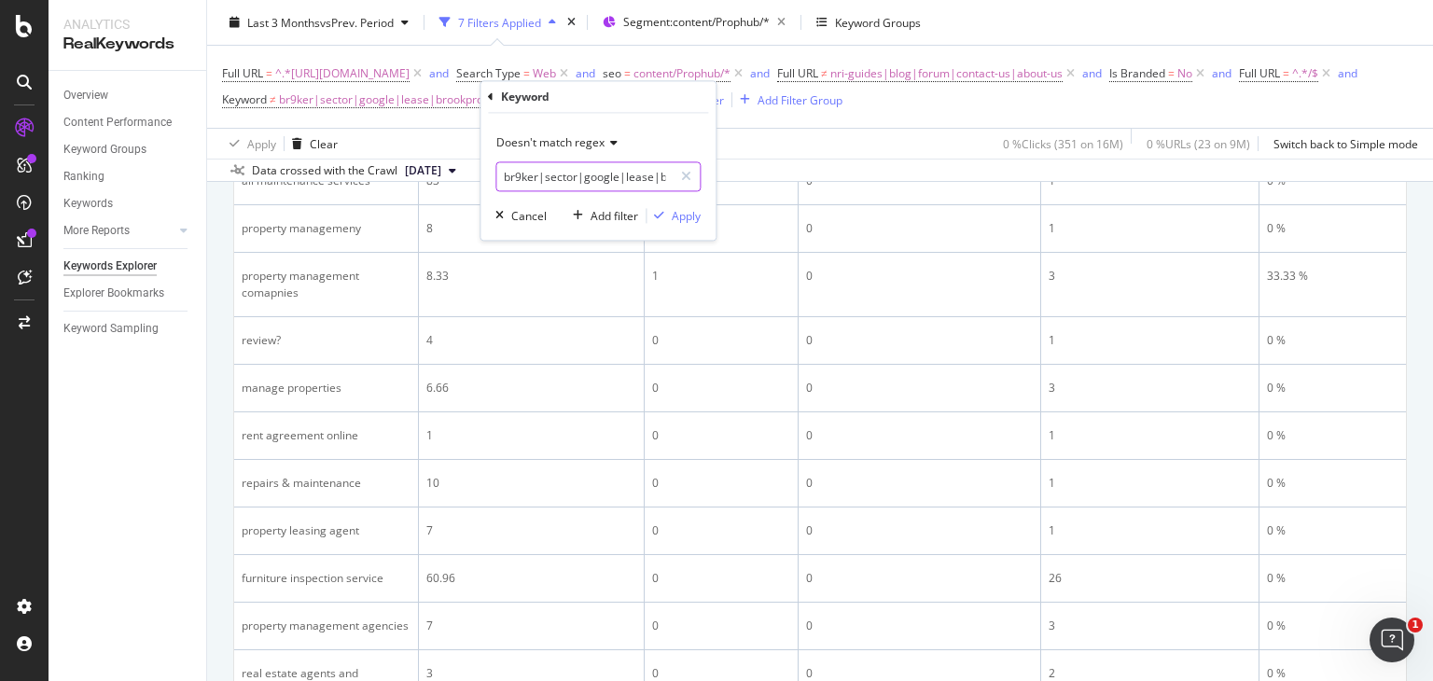
click at [570, 184] on input "br9ker|sector|google|lease|brookprop|nemmadhi|airbnb|broker" at bounding box center [584, 177] width 176 height 30
type input "br9ker|sector|google|lease|brookprop|nemmadhi|airbnb|broker|furniture"
click at [682, 217] on div "Apply" at bounding box center [686, 216] width 29 height 16
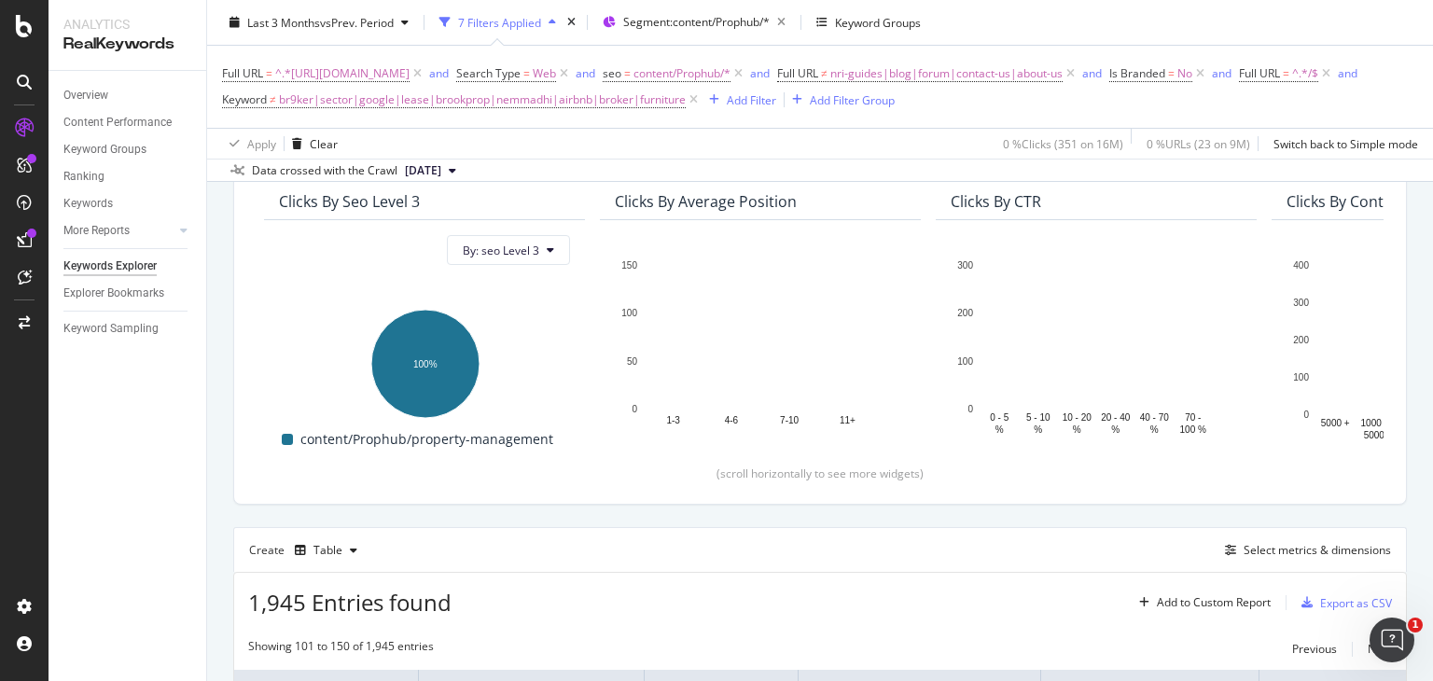
scroll to position [166, 0]
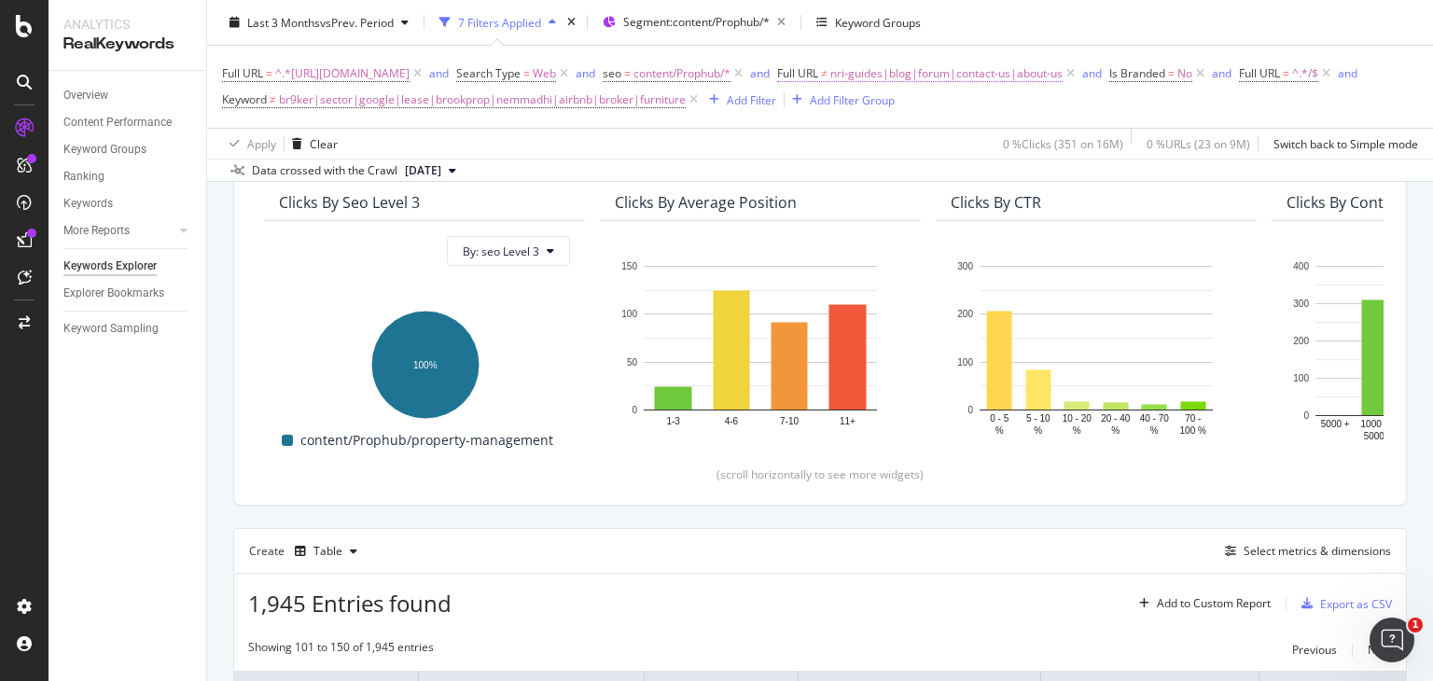
click at [1062, 72] on span "nri-guides|blog|forum|contact-us|about-us" at bounding box center [946, 74] width 232 height 26
click at [1176, 187] on div "Apply" at bounding box center [1189, 190] width 29 height 16
click at [616, 94] on span "br9ker|sector|google|lease|brookprop|nemmadhi|airbnb|broker|furniture" at bounding box center [482, 100] width 407 height 26
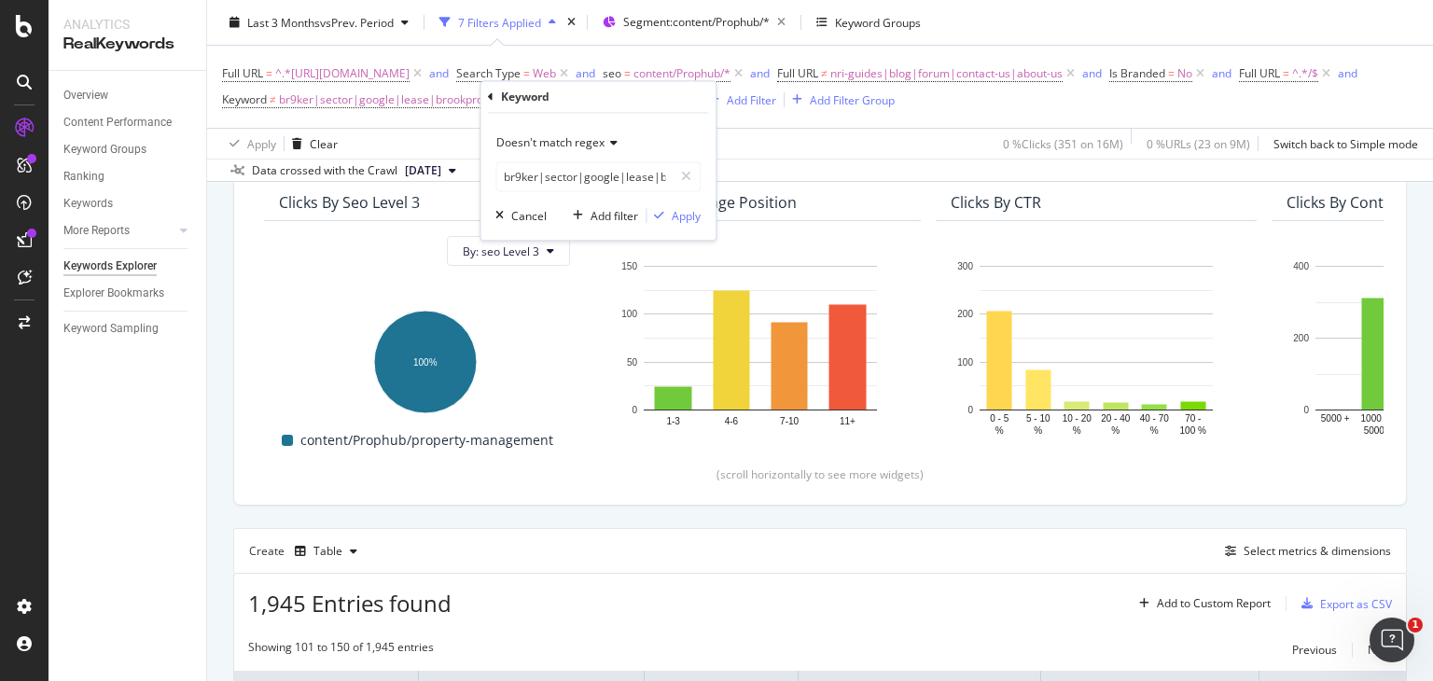
click at [561, 135] on span "Doesn't match regex" at bounding box center [550, 143] width 108 height 16
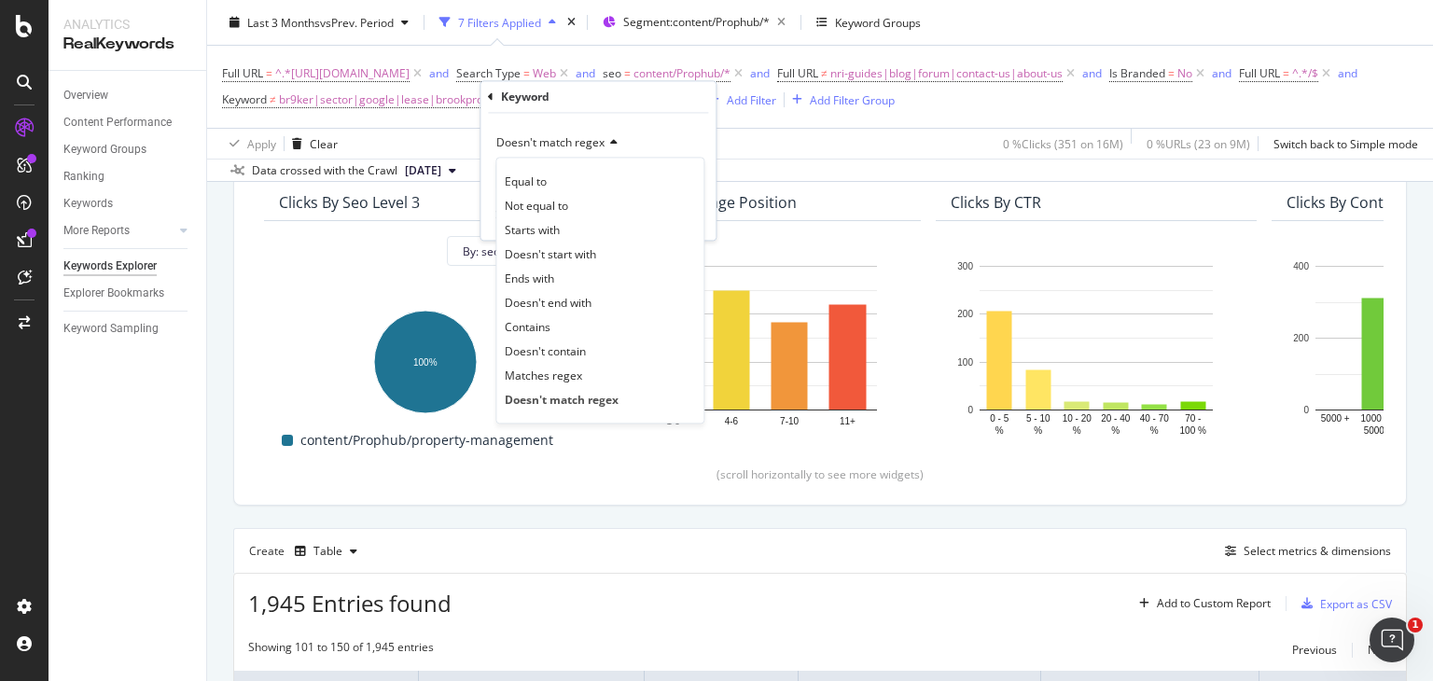
click at [561, 135] on span "Doesn't match regex" at bounding box center [550, 143] width 108 height 16
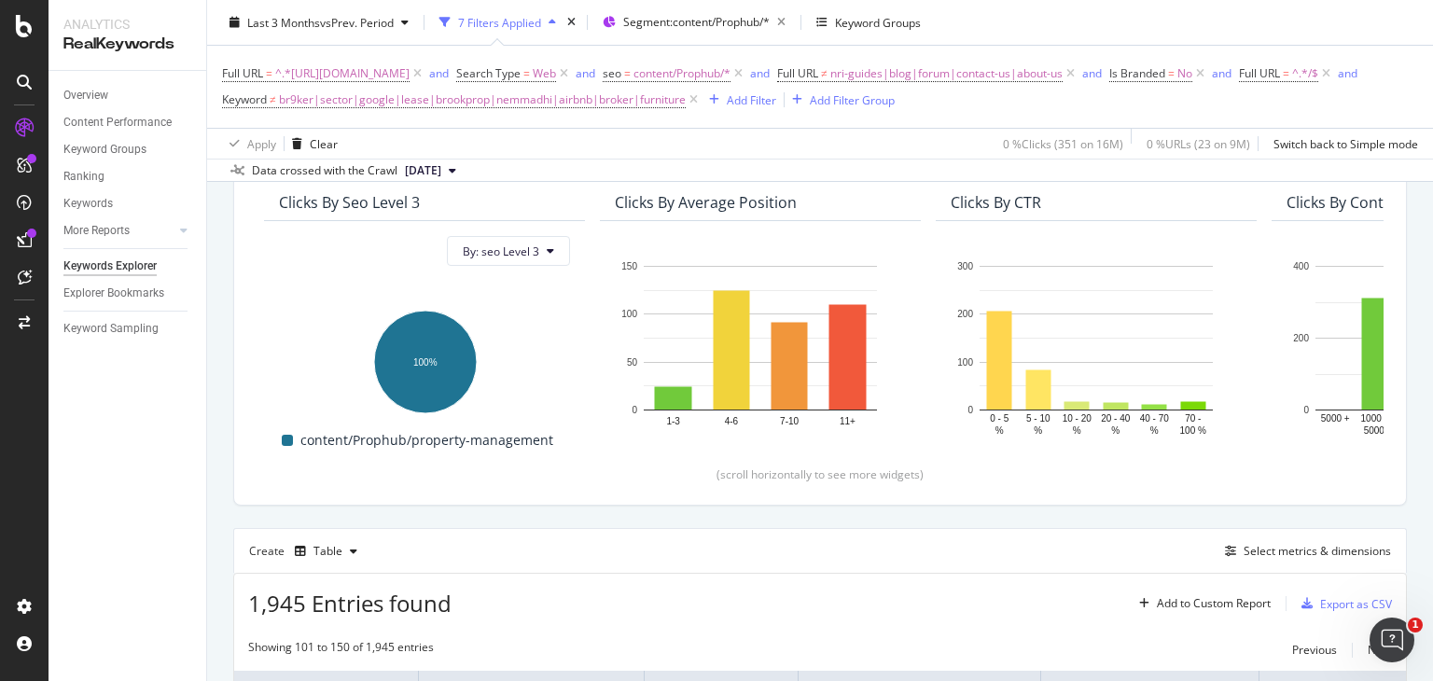
click at [466, 132] on div "Apply Clear 0 % Clicks ( 351 on 16M ) 0 % URLs ( 23 on 9M ) Switch back to Simp…" at bounding box center [820, 143] width 1226 height 31
click at [267, 102] on span "Keyword" at bounding box center [244, 99] width 45 height 16
click at [466, 135] on div "Apply Clear 0 % Clicks ( 351 on 16M ) 0 % URLs ( 23 on 9M ) Switch back to Simp…" at bounding box center [820, 143] width 1226 height 31
click at [565, 102] on span "br9ker|sector|google|lease|brookprop|nemmadhi|airbnb|broker|furniture" at bounding box center [482, 100] width 407 height 26
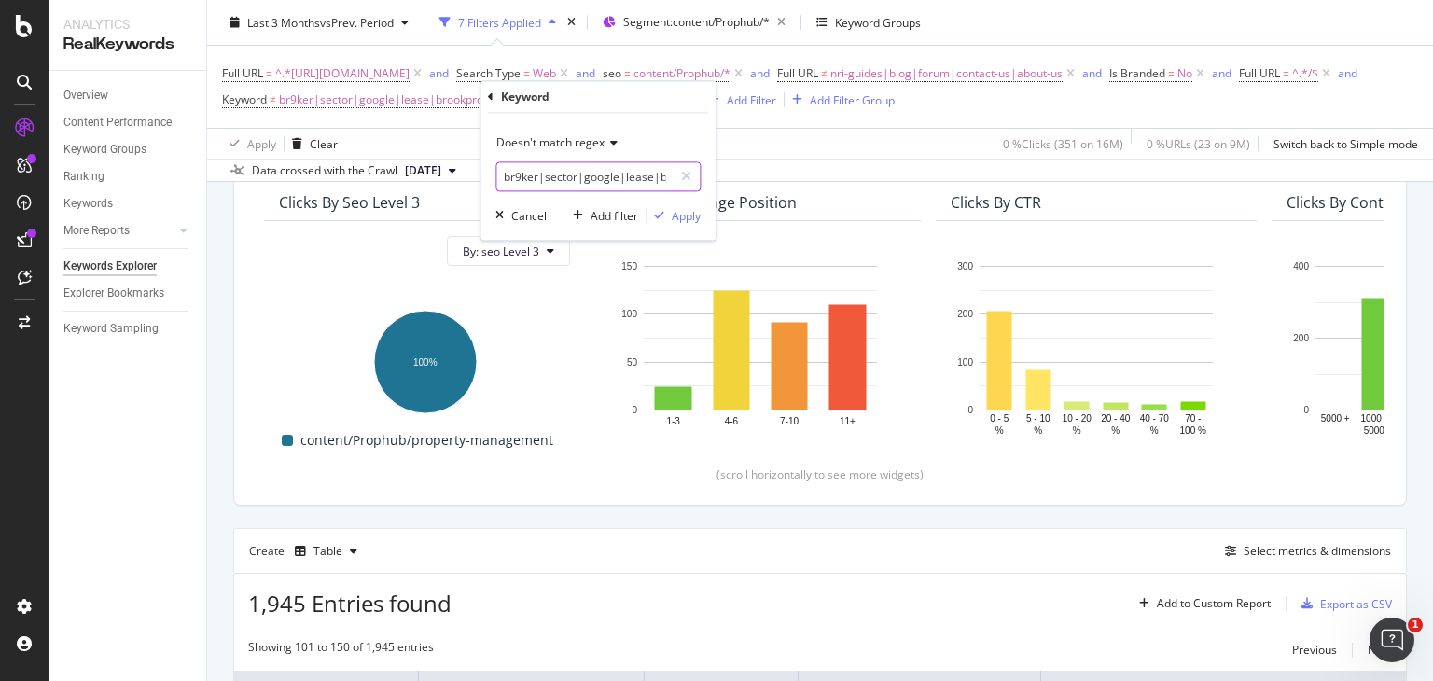
click at [544, 172] on input "br9ker|sector|google|lease|brookprop|nemmadhi|airbnb|broker|furniture" at bounding box center [584, 177] width 176 height 30
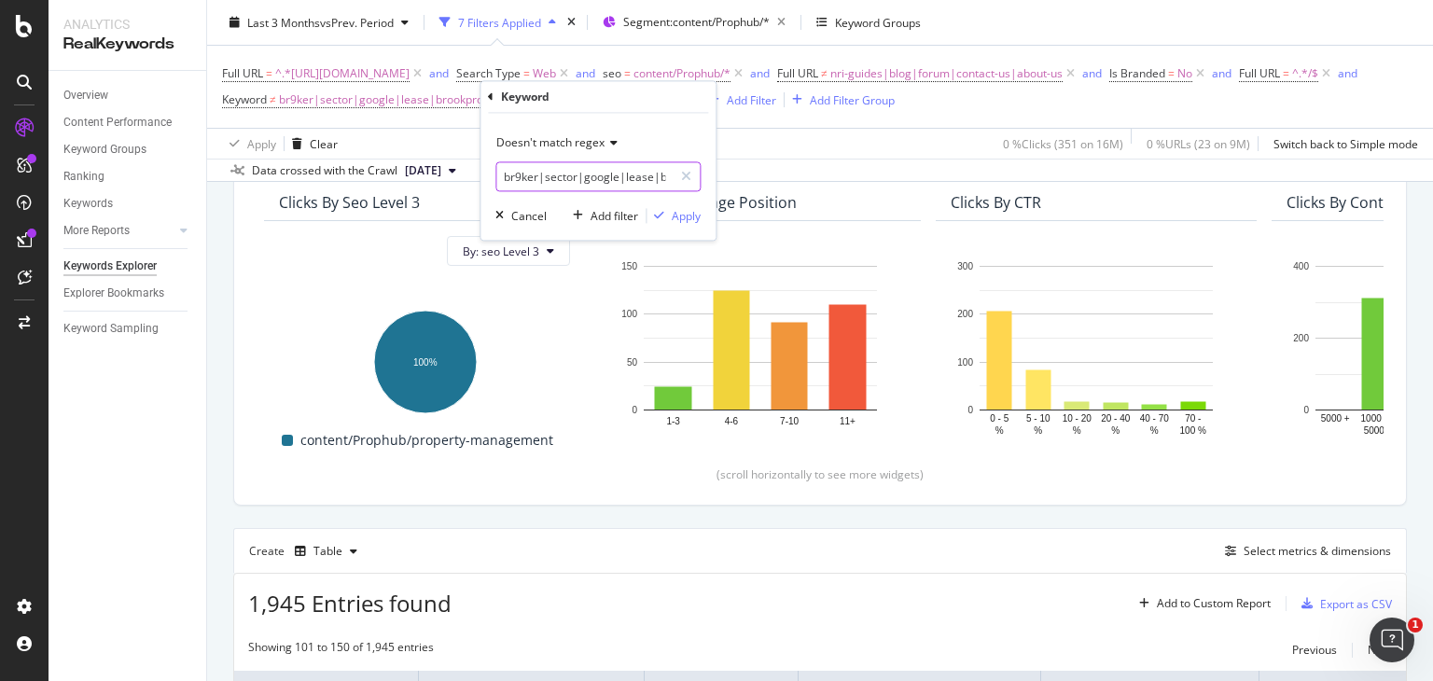
click at [544, 172] on input "br9ker|sector|google|lease|brookprop|nemmadhi|airbnb|broker|furniture" at bounding box center [584, 177] width 176 height 30
click at [675, 212] on div "Apply" at bounding box center [686, 216] width 29 height 16
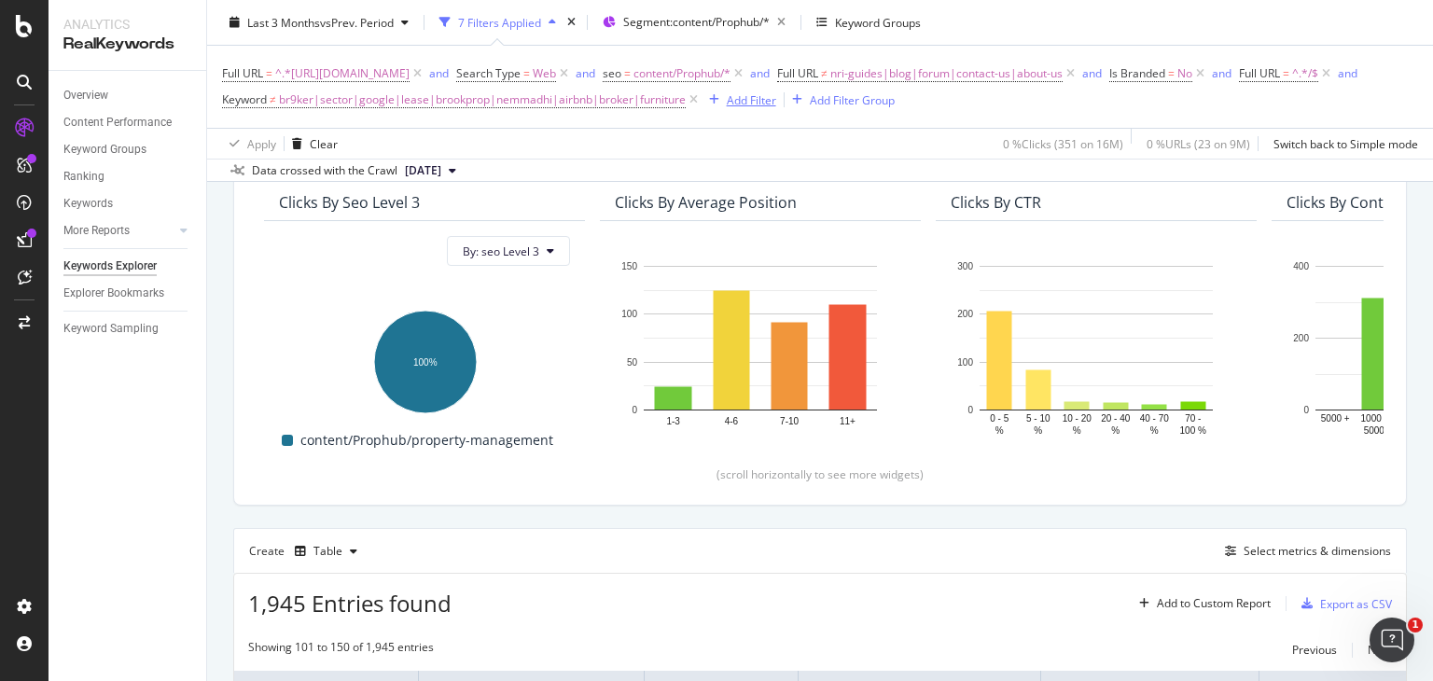
click at [776, 91] on div "Add Filter" at bounding box center [751, 99] width 49 height 16
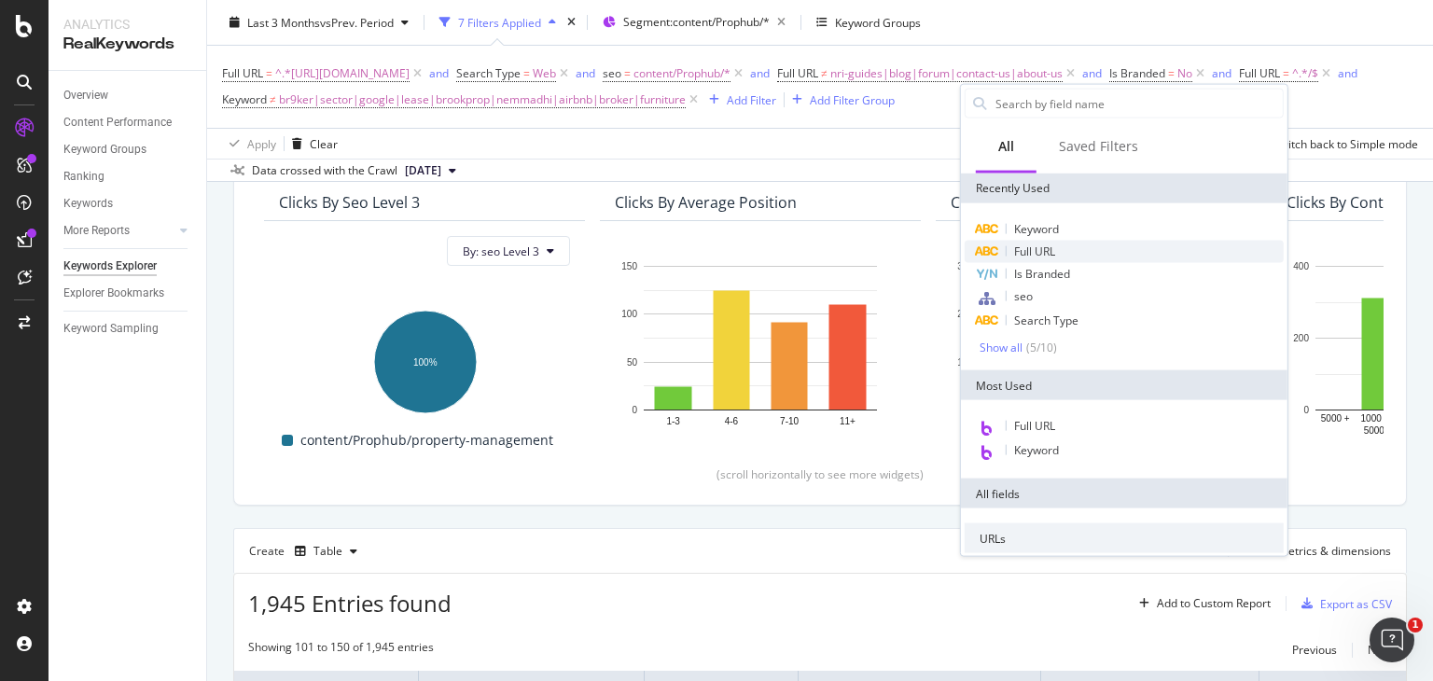
click at [1017, 245] on span "Full URL" at bounding box center [1034, 251] width 41 height 16
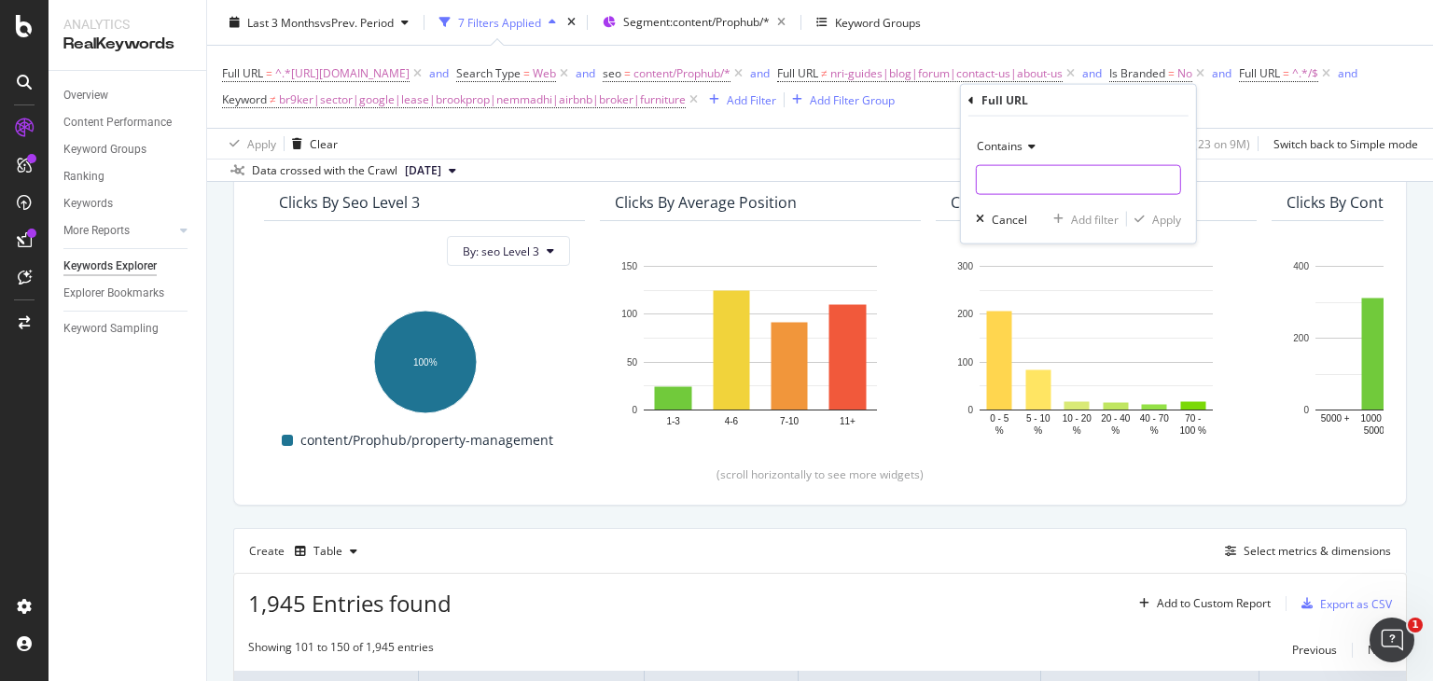
click at [998, 170] on input "text" at bounding box center [1078, 180] width 203 height 30
click at [1009, 152] on span "Contains" at bounding box center [1000, 146] width 46 height 16
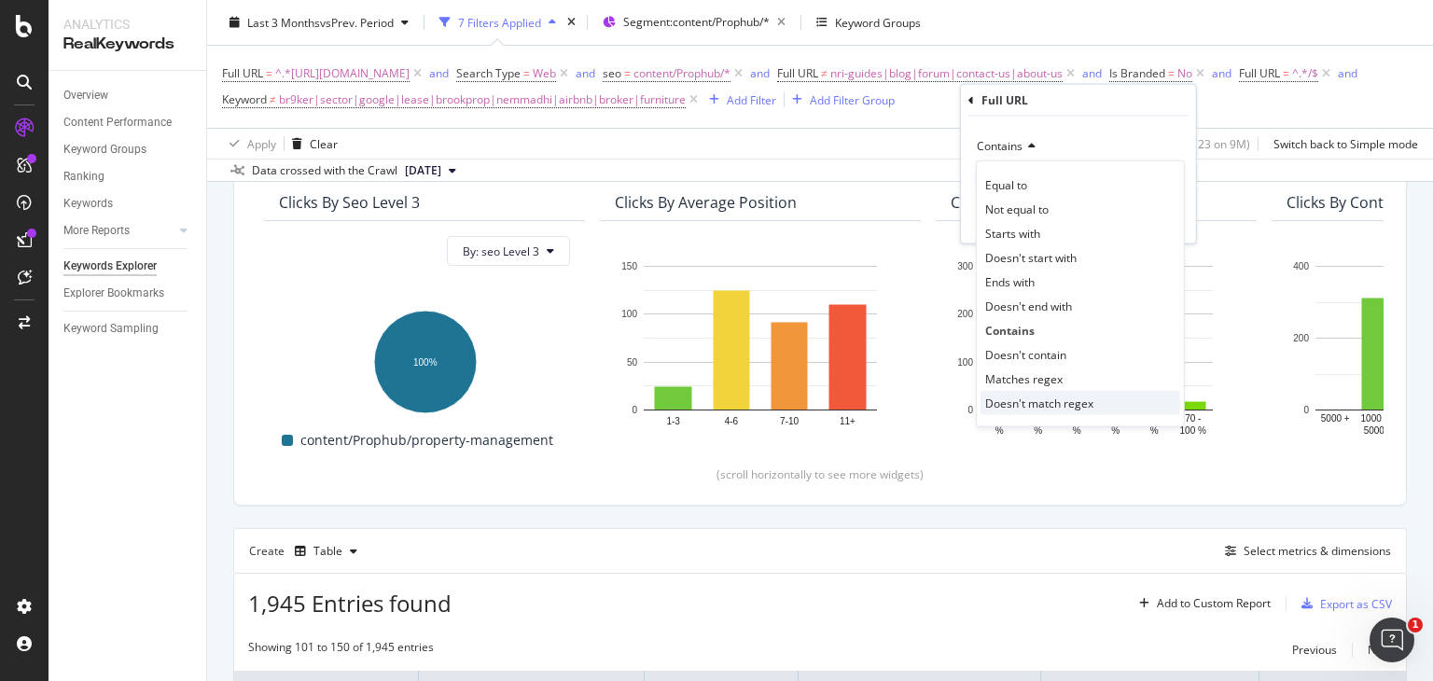
click at [1007, 402] on span "Doesn't match regex" at bounding box center [1039, 403] width 108 height 16
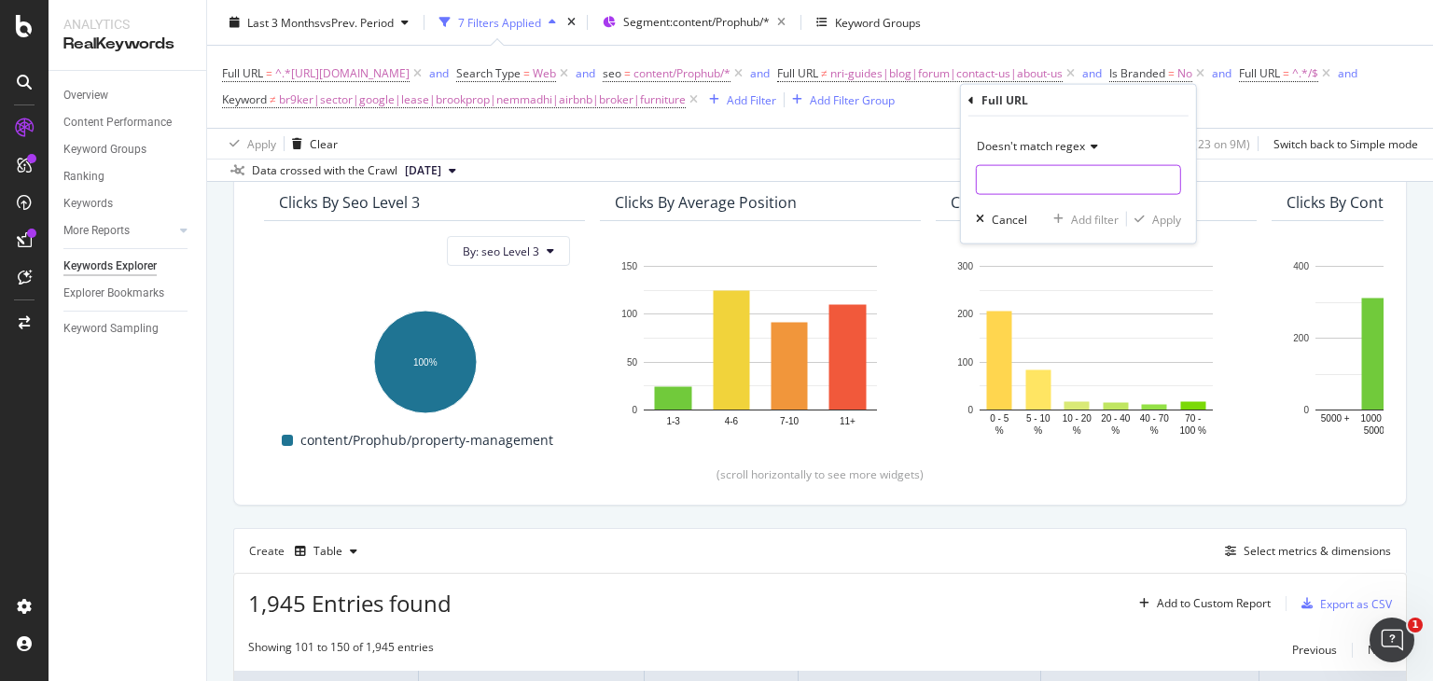
click at [985, 177] on input "text" at bounding box center [1078, 180] width 203 height 30
paste input "br9ker|sector|google|lease|brookprop|nemmadhi|airbnb|broker|furniture"
type input "br9ker|sector|google|lease|brookprop|nemmadhi|airbnb|broker|furniture"
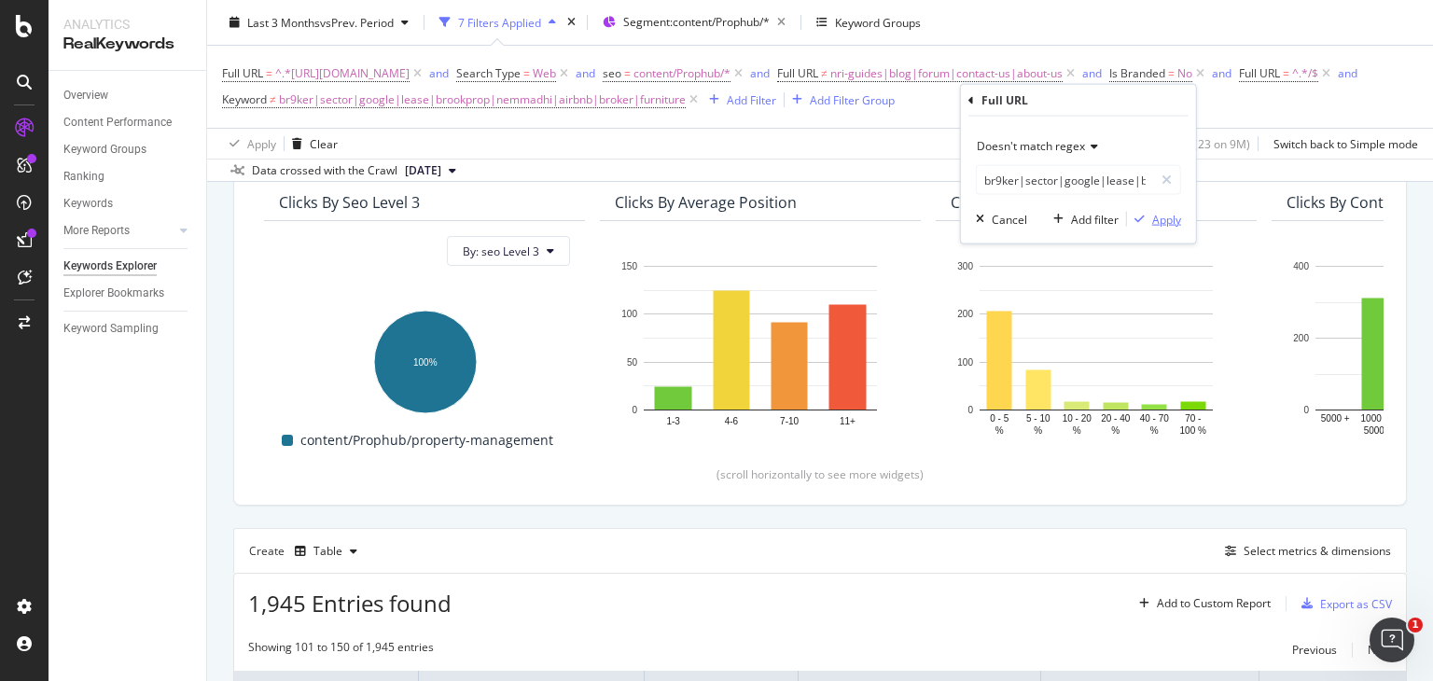
click at [1171, 222] on div "Apply" at bounding box center [1166, 219] width 29 height 16
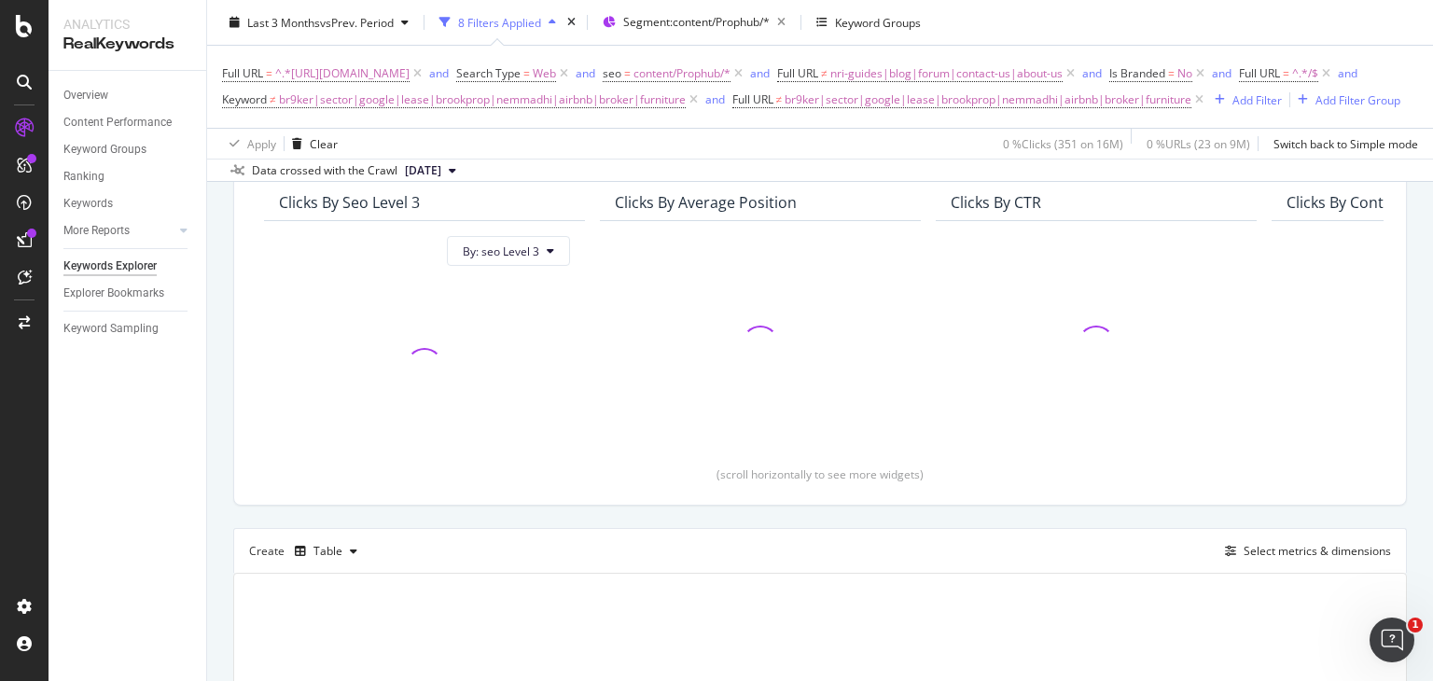
scroll to position [192, 0]
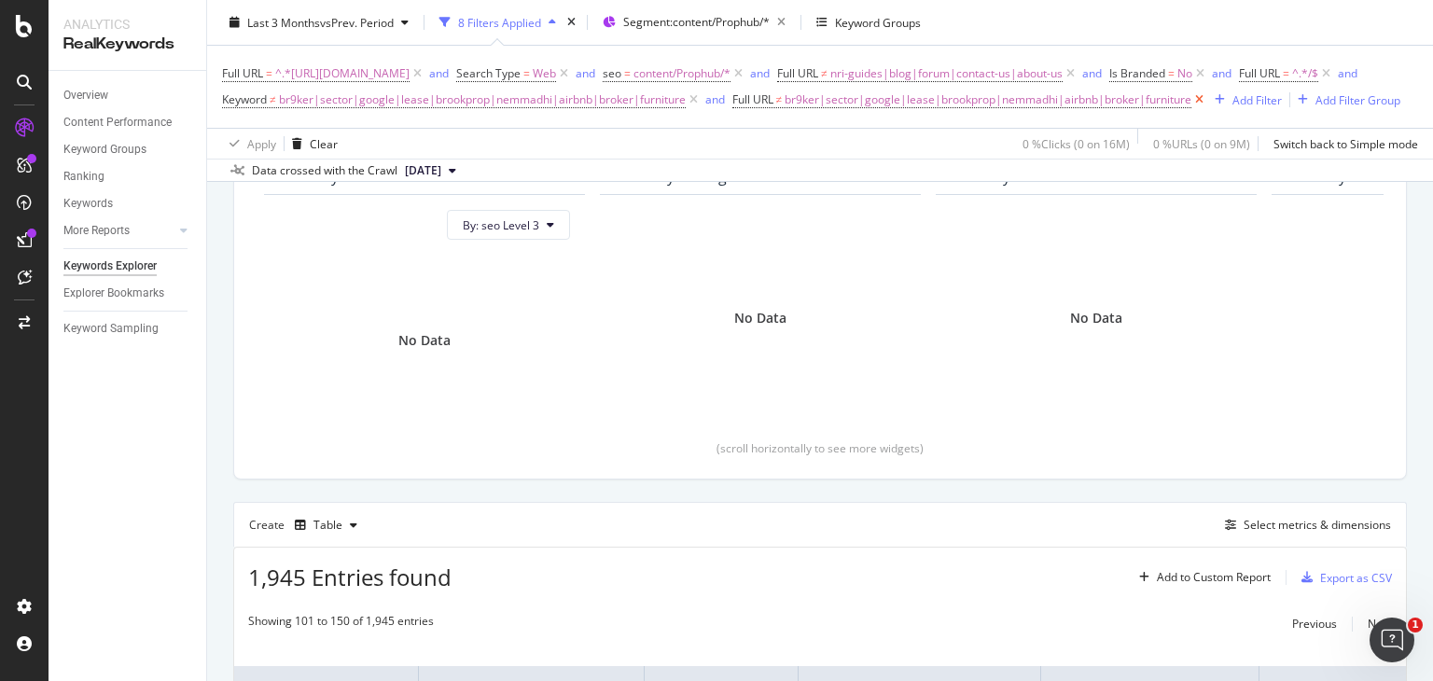
click at [1191, 109] on icon at bounding box center [1199, 99] width 16 height 19
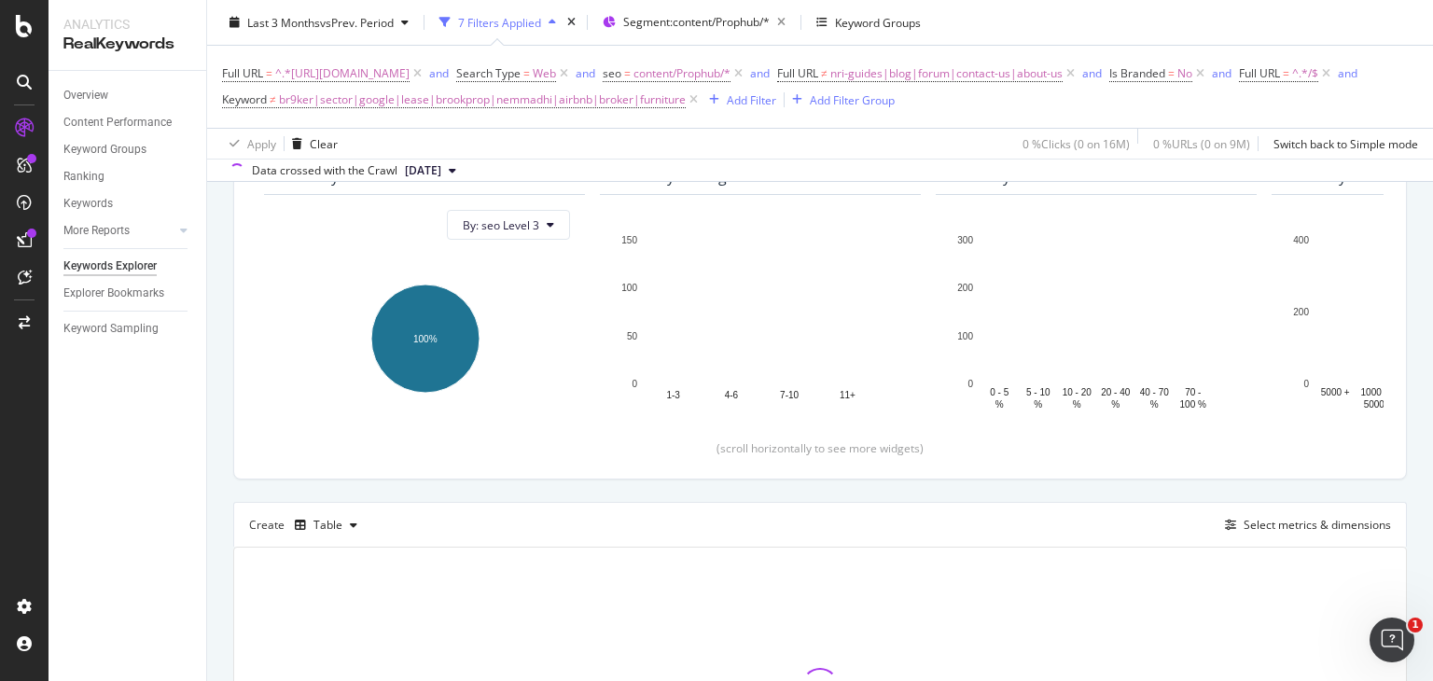
scroll to position [166, 0]
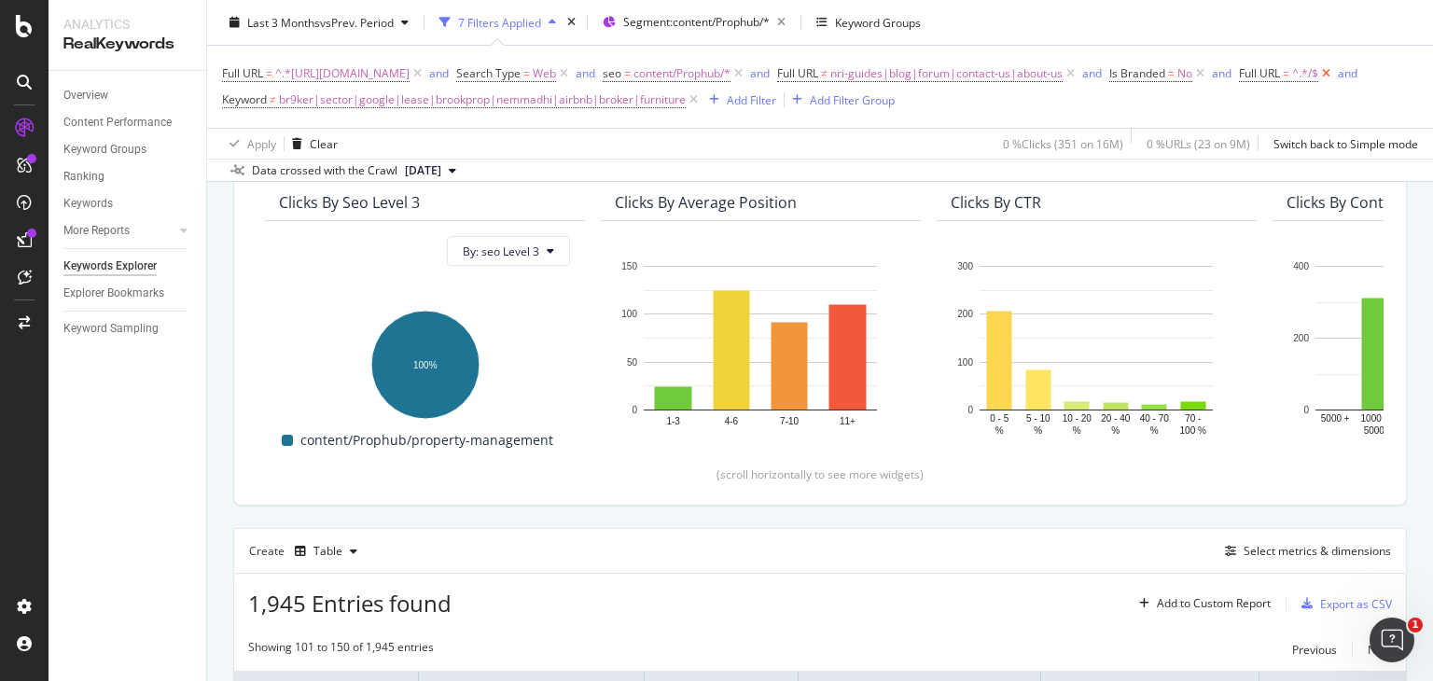
click at [1318, 83] on icon at bounding box center [1326, 73] width 16 height 19
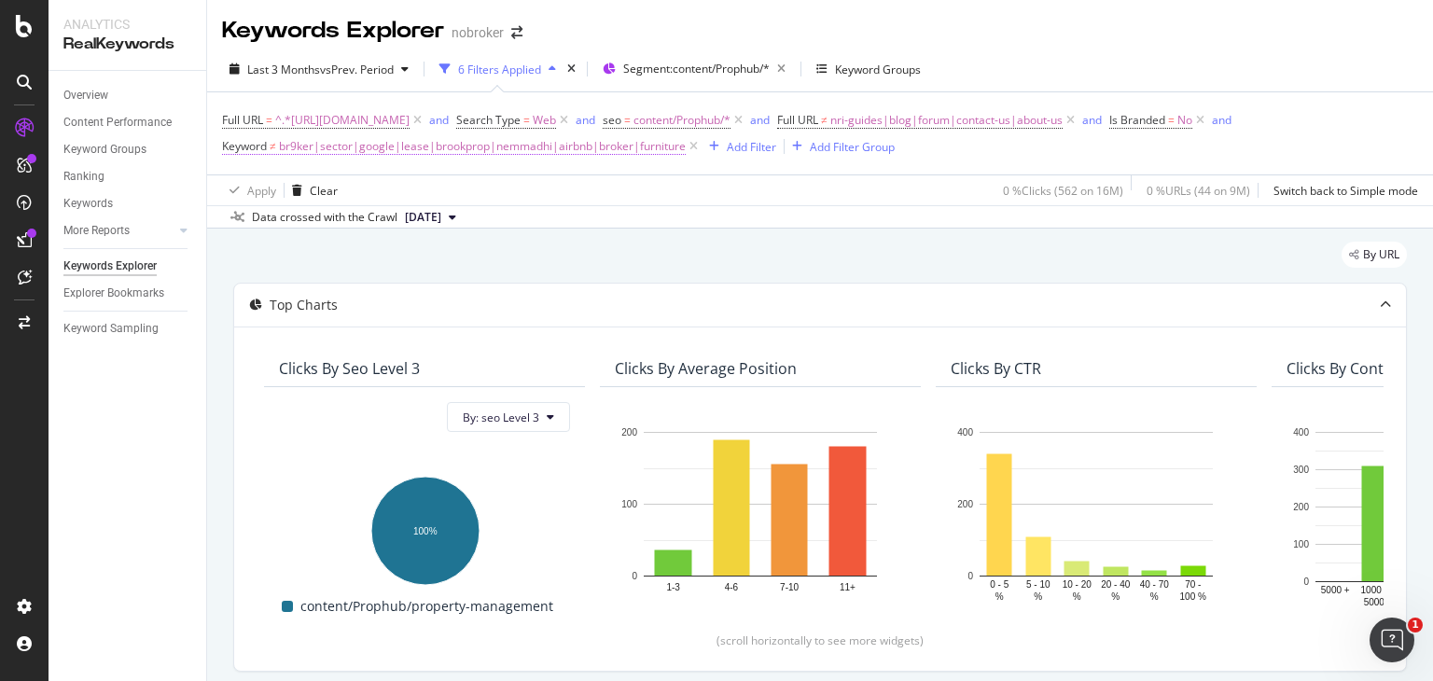
click at [538, 144] on span "br9ker|sector|google|lease|brookprop|nemmadhi|airbnb|broker|furniture" at bounding box center [482, 146] width 407 height 26
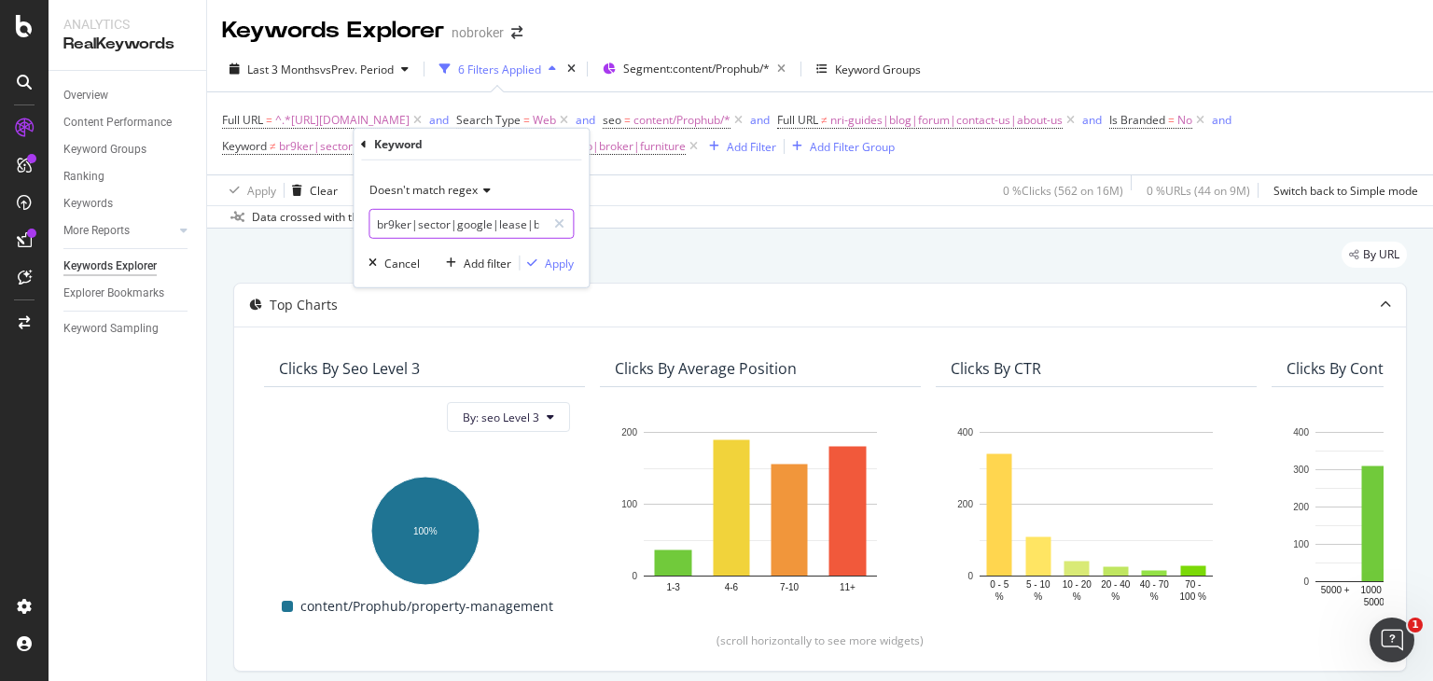
scroll to position [0, 243]
click at [497, 219] on input "br9ker|sector|google|lease|brookprop|nemmadhi|airbnb|broker|furniture" at bounding box center [457, 224] width 176 height 30
type input "br9ker|sector|google|lease|brookprop|nemmadhi|airbnb|broker|furniture|rent"
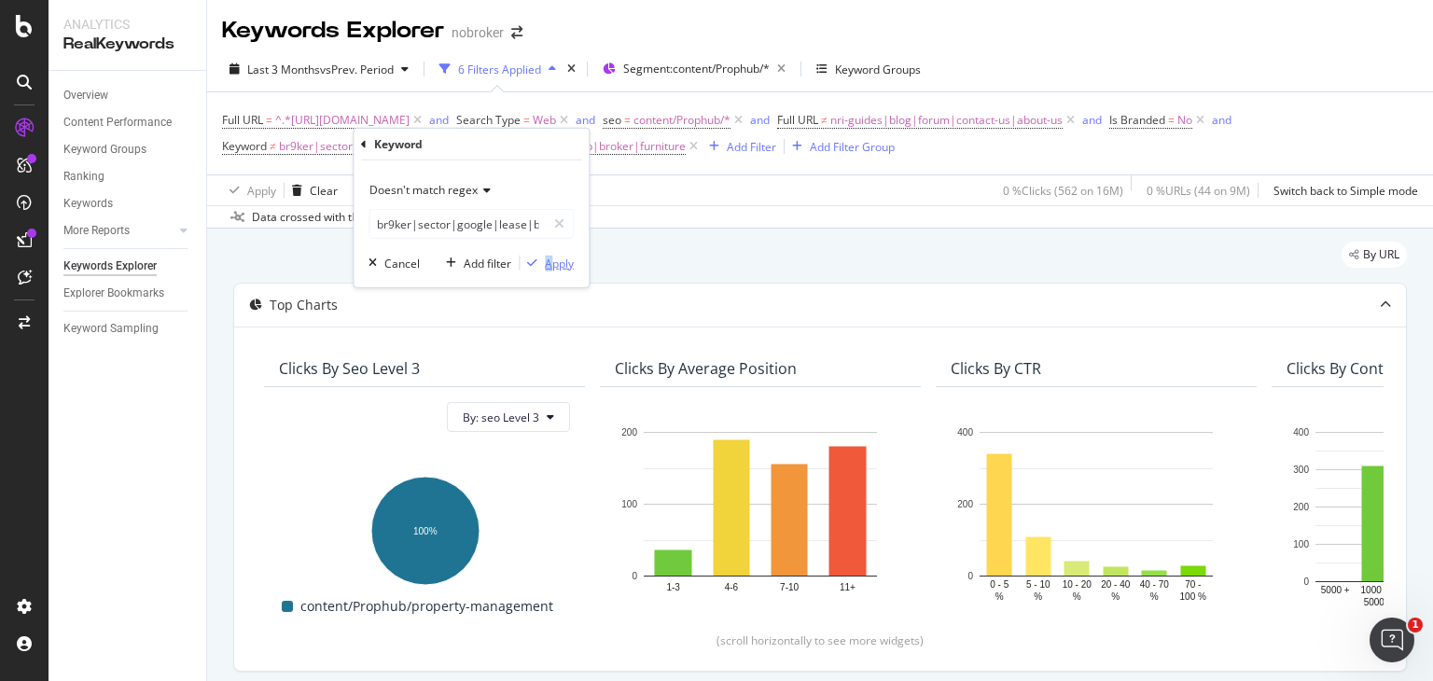
drag, startPoint x: 546, startPoint y: 252, endPoint x: 553, endPoint y: 262, distance: 12.7
click at [553, 262] on div "Doesn't match regex br9ker|sector|google|lease|brookprop|nemmadhi|airbnb|broker…" at bounding box center [471, 223] width 235 height 127
click at [553, 262] on div "Apply" at bounding box center [559, 263] width 29 height 16
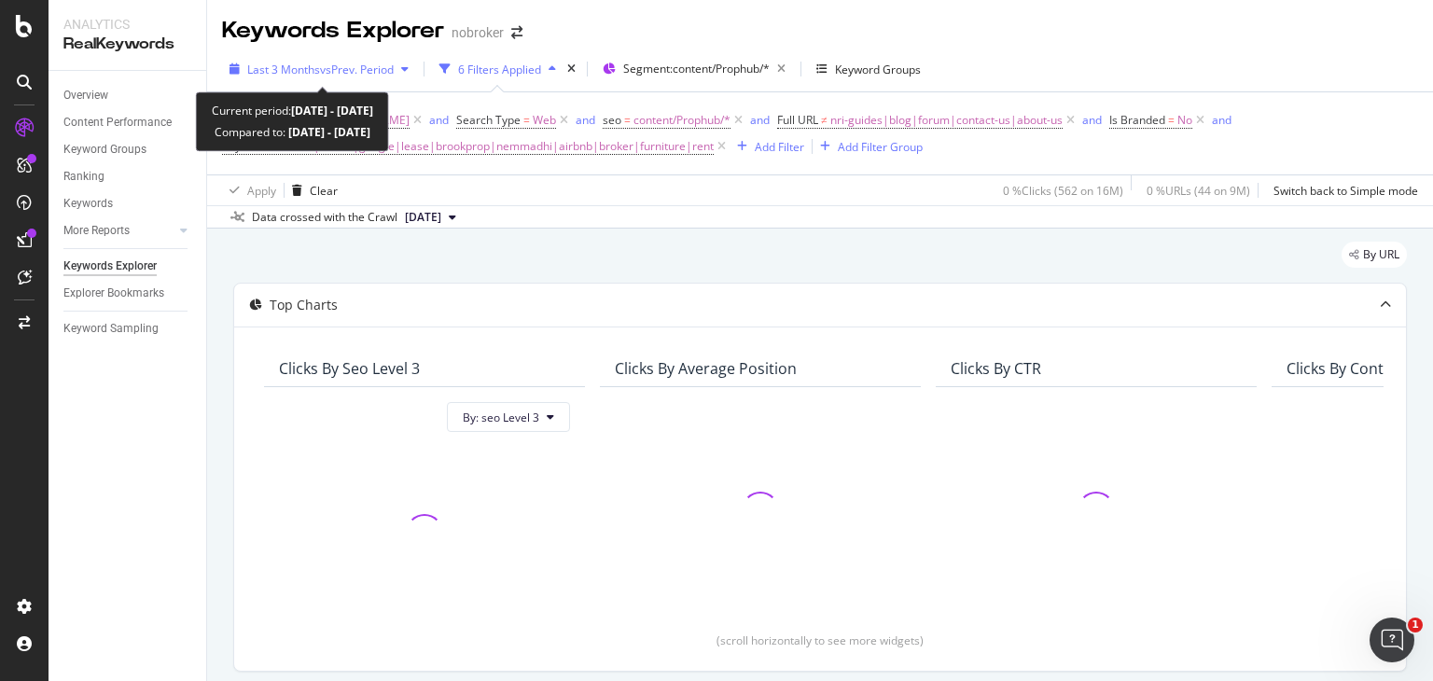
click at [367, 73] on span "vs Prev. Period" at bounding box center [357, 70] width 74 height 16
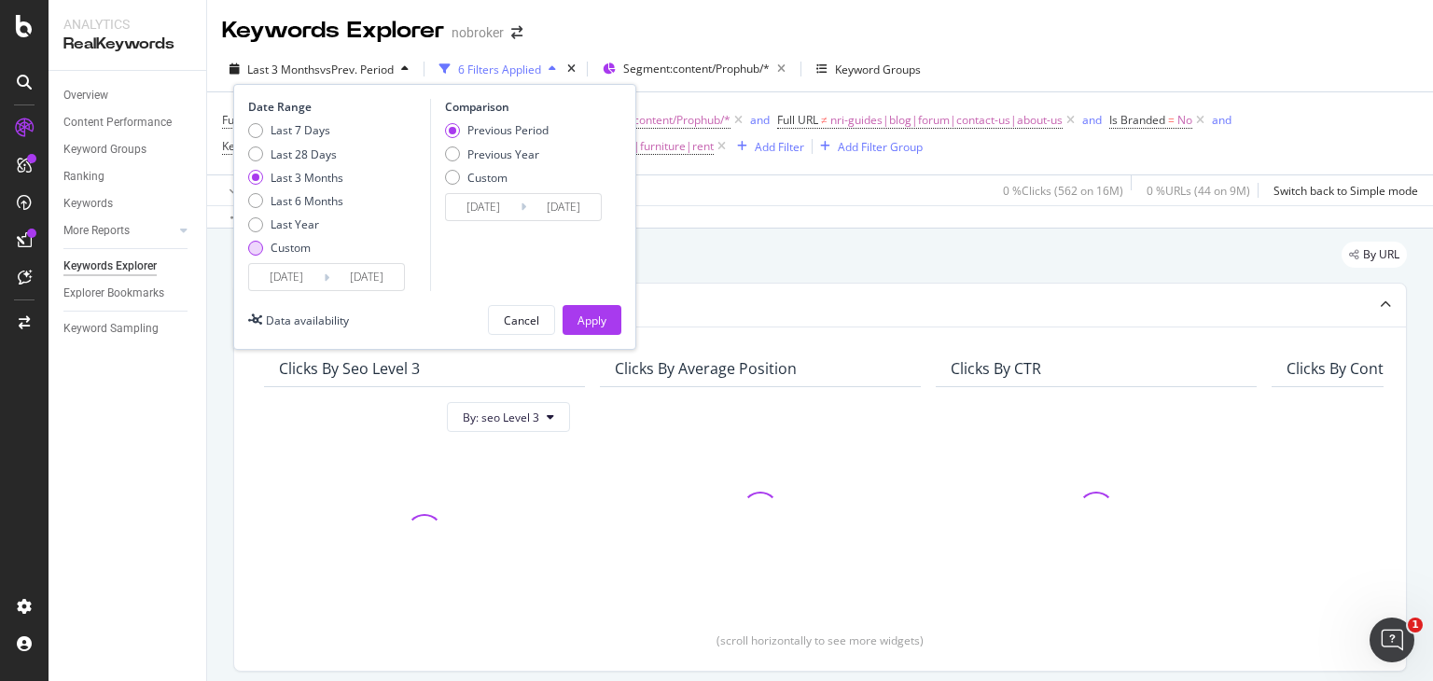
click at [263, 250] on div "Custom" at bounding box center [295, 248] width 95 height 16
type input "2025/08/25"
type input "2025/07/28"
type input "2025/08/24"
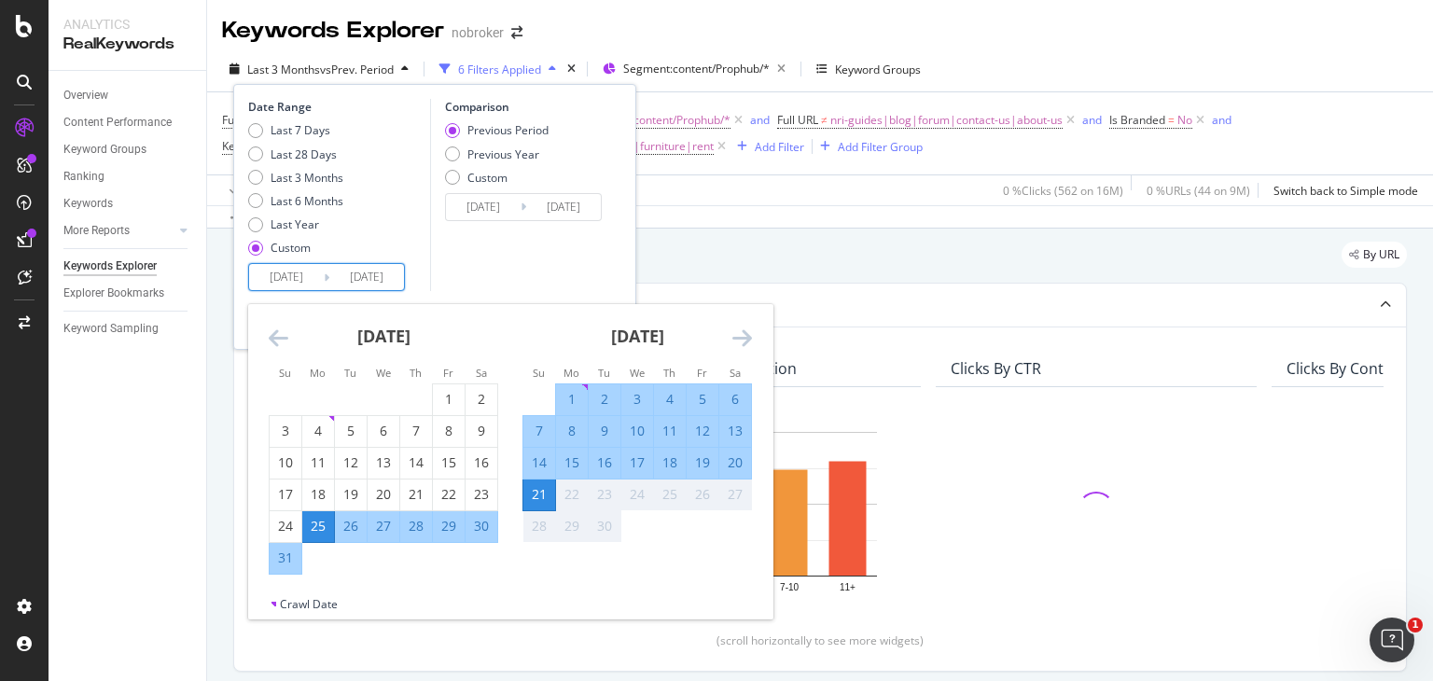
click at [272, 271] on input "2025/08/25" at bounding box center [286, 277] width 75 height 26
click at [557, 395] on div "1" at bounding box center [572, 399] width 32 height 19
type input "2025/09/01"
type input "2025/08/11"
type input "2025/08/31"
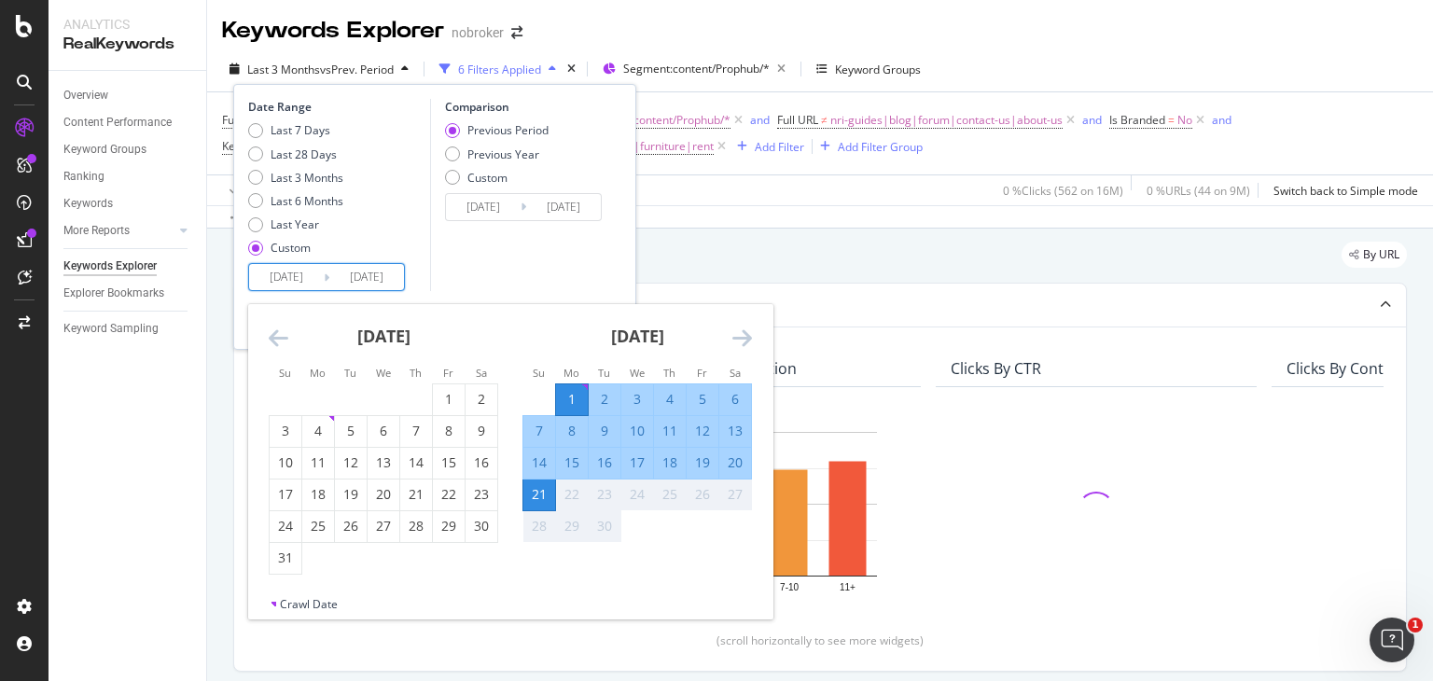
click at [493, 224] on div "Comparison Previous Period Previous Year Custom 2025/08/11 Navigate forward to …" at bounding box center [518, 195] width 177 height 192
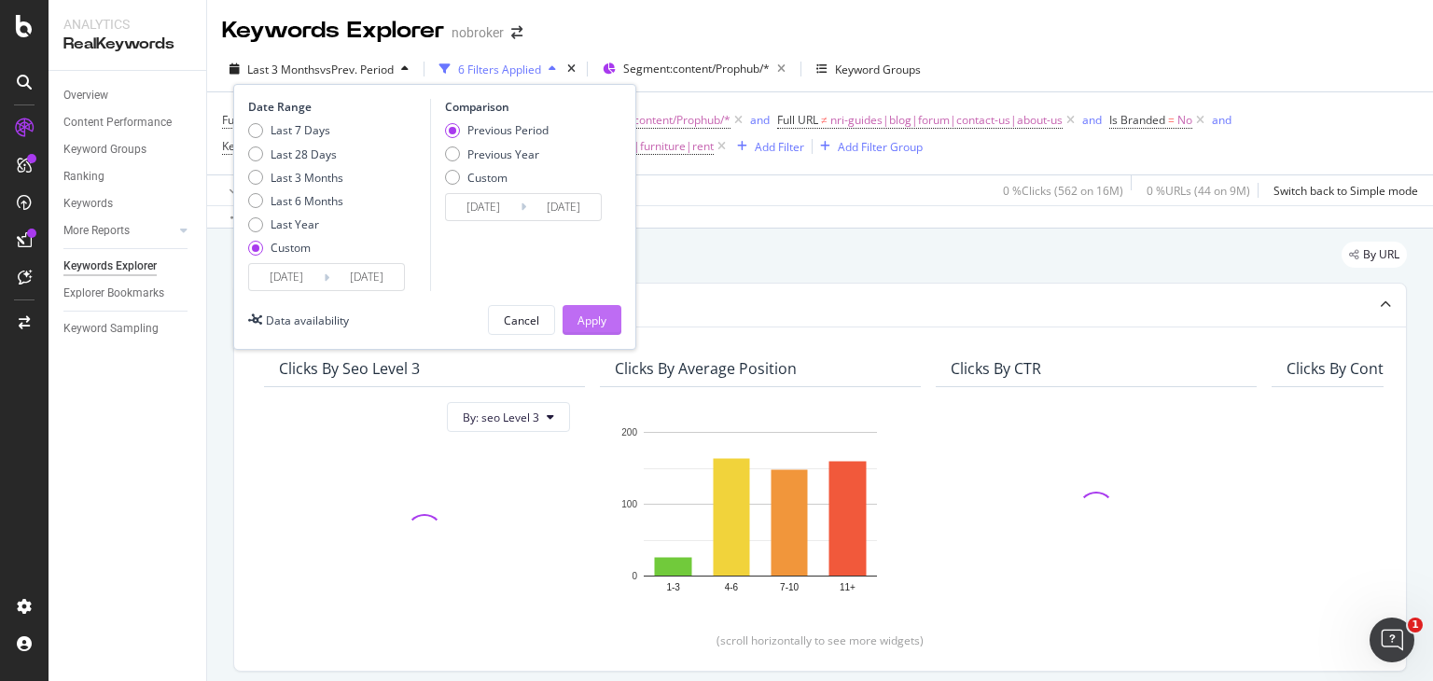
click at [607, 314] on button "Apply" at bounding box center [591, 320] width 59 height 30
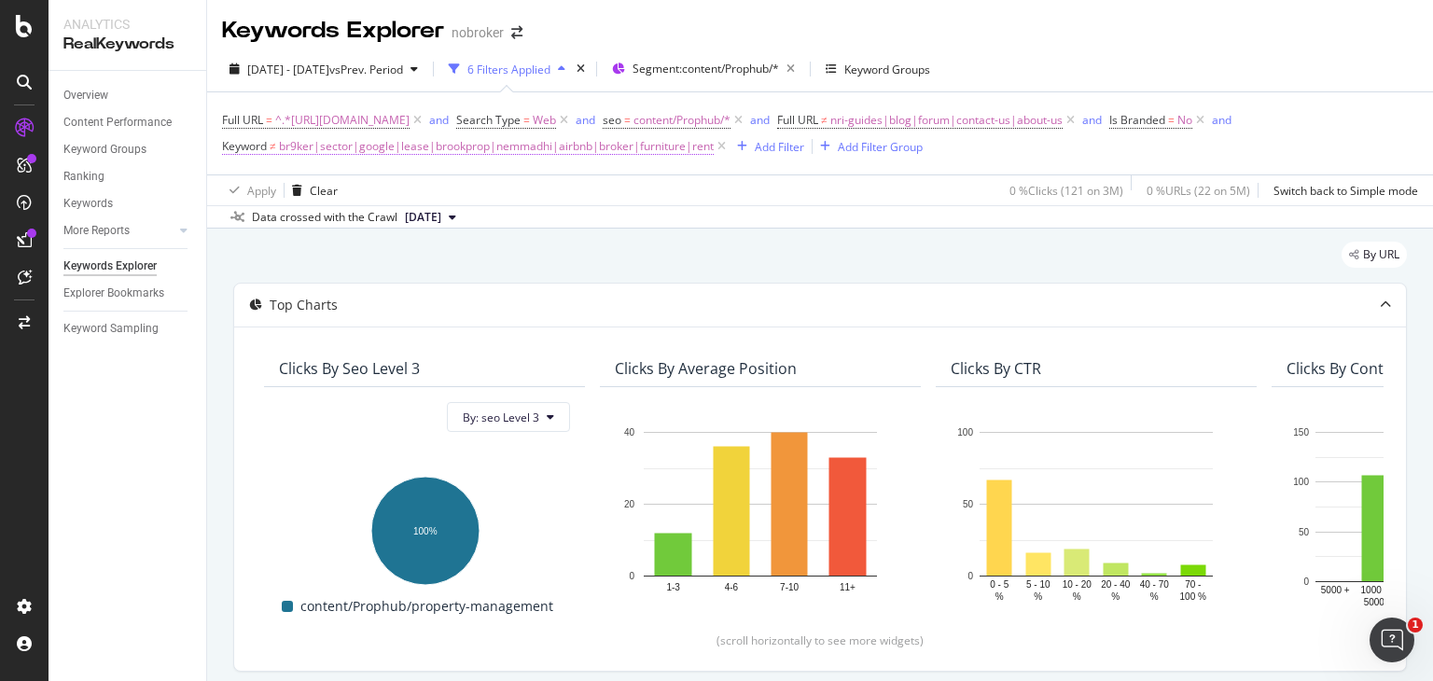
click at [507, 147] on span "br9ker|sector|google|lease|brookprop|nemmadhi|airbnb|broker|furniture|rent" at bounding box center [496, 146] width 435 height 26
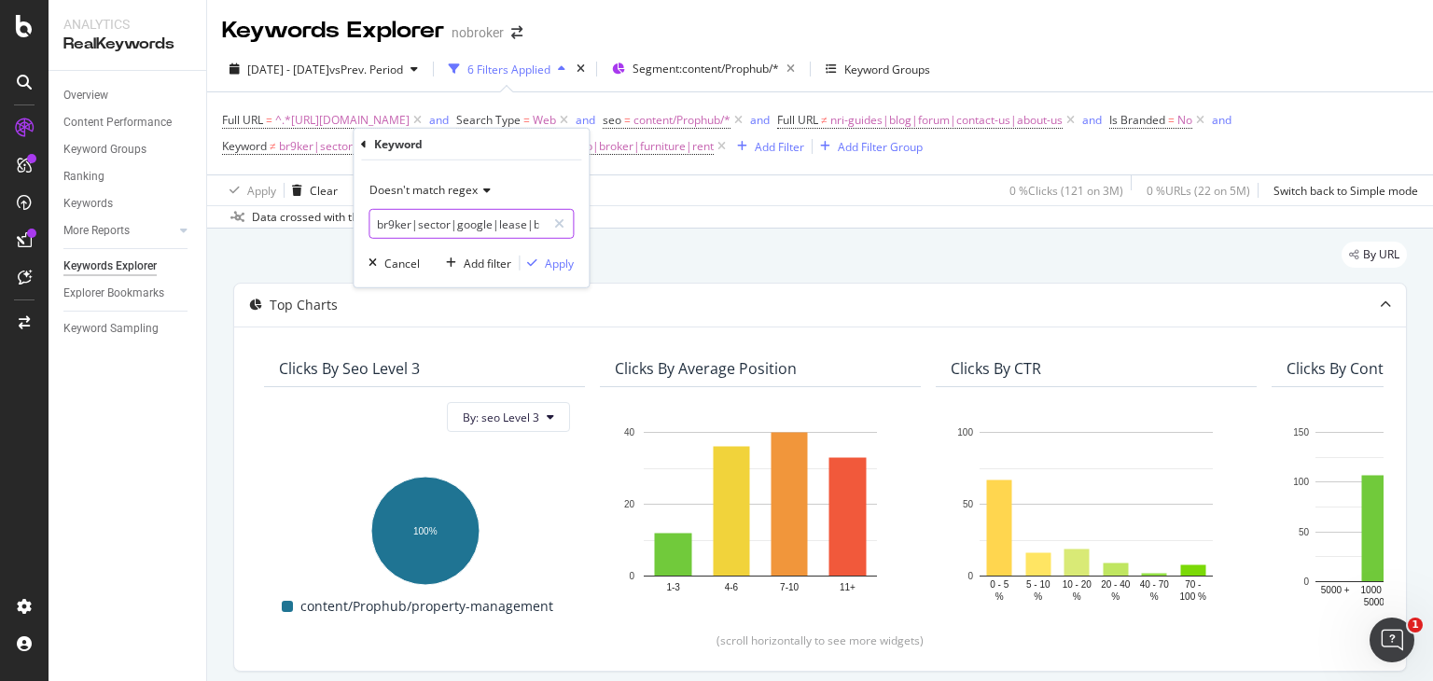
scroll to position [0, 271]
click at [493, 220] on input "br9ker|sector|google|lease|brookprop|nemmadhi|airbnb|broker|furniture|rent" at bounding box center [457, 224] width 176 height 30
type input "br9ker|sector|google|lease|brookprop|nemmadhi|airbnb|broker|furniture|rent|block"
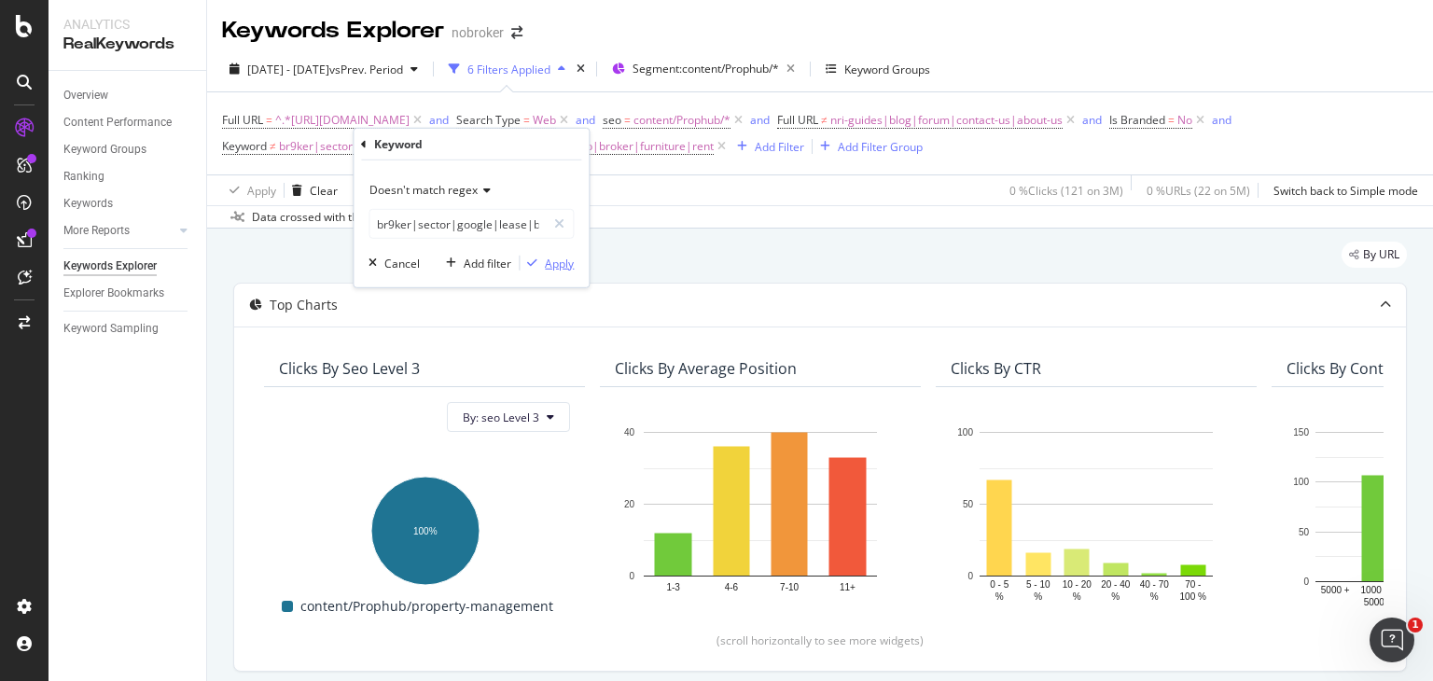
click at [555, 257] on div "Apply" at bounding box center [559, 263] width 29 height 16
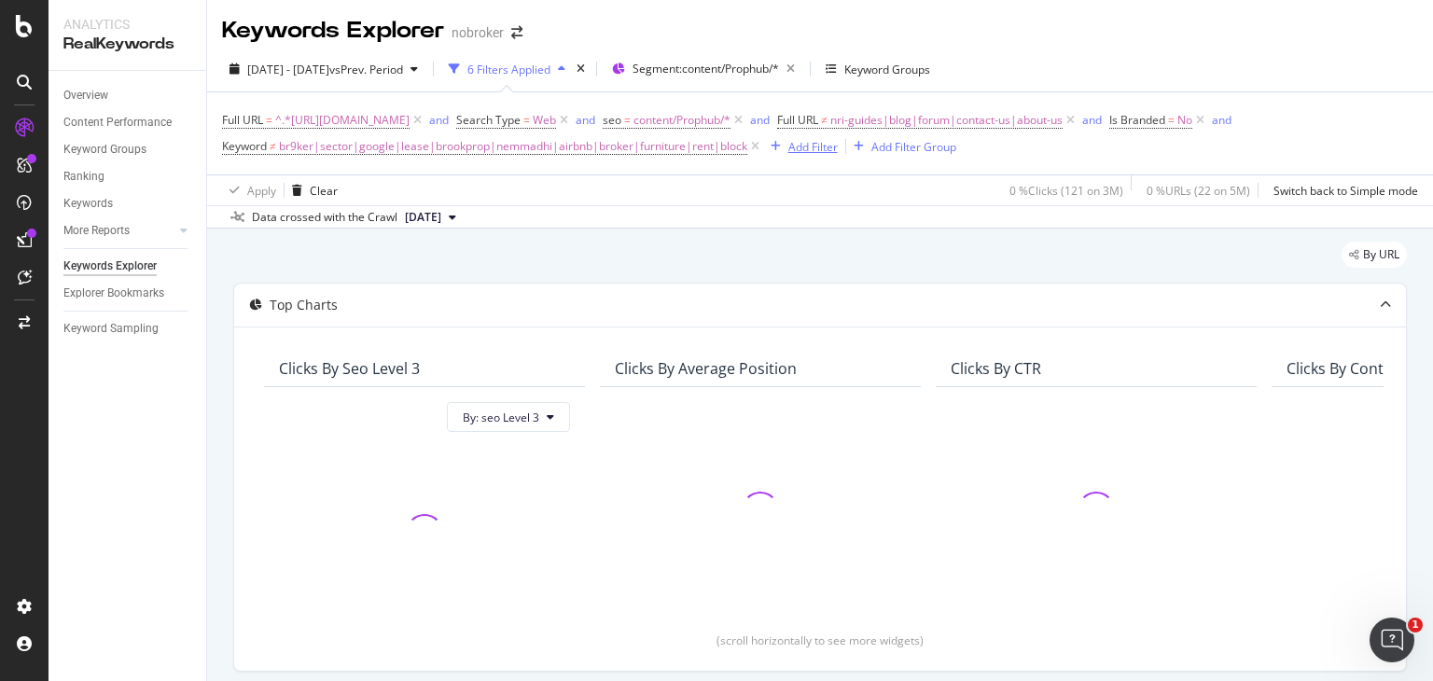
click at [838, 150] on div "Add Filter" at bounding box center [812, 147] width 49 height 16
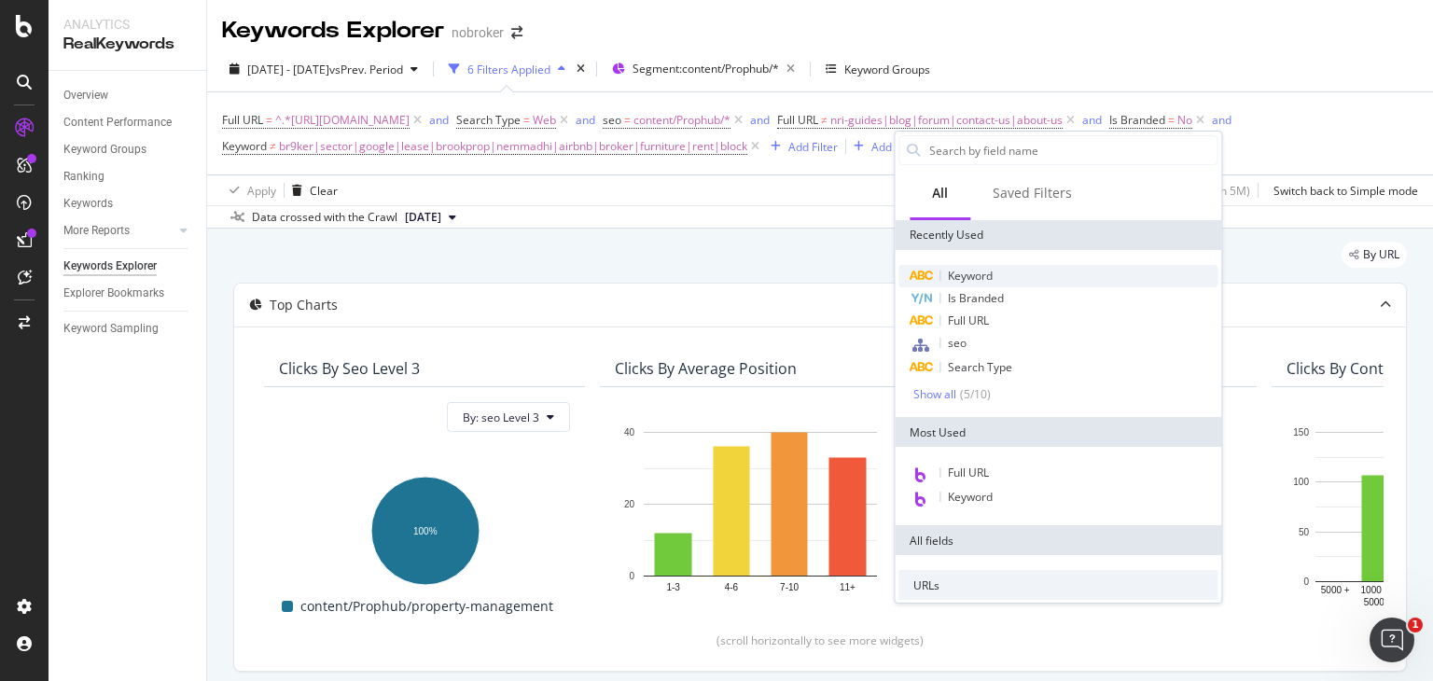
click at [968, 276] on span "Keyword" at bounding box center [970, 276] width 45 height 16
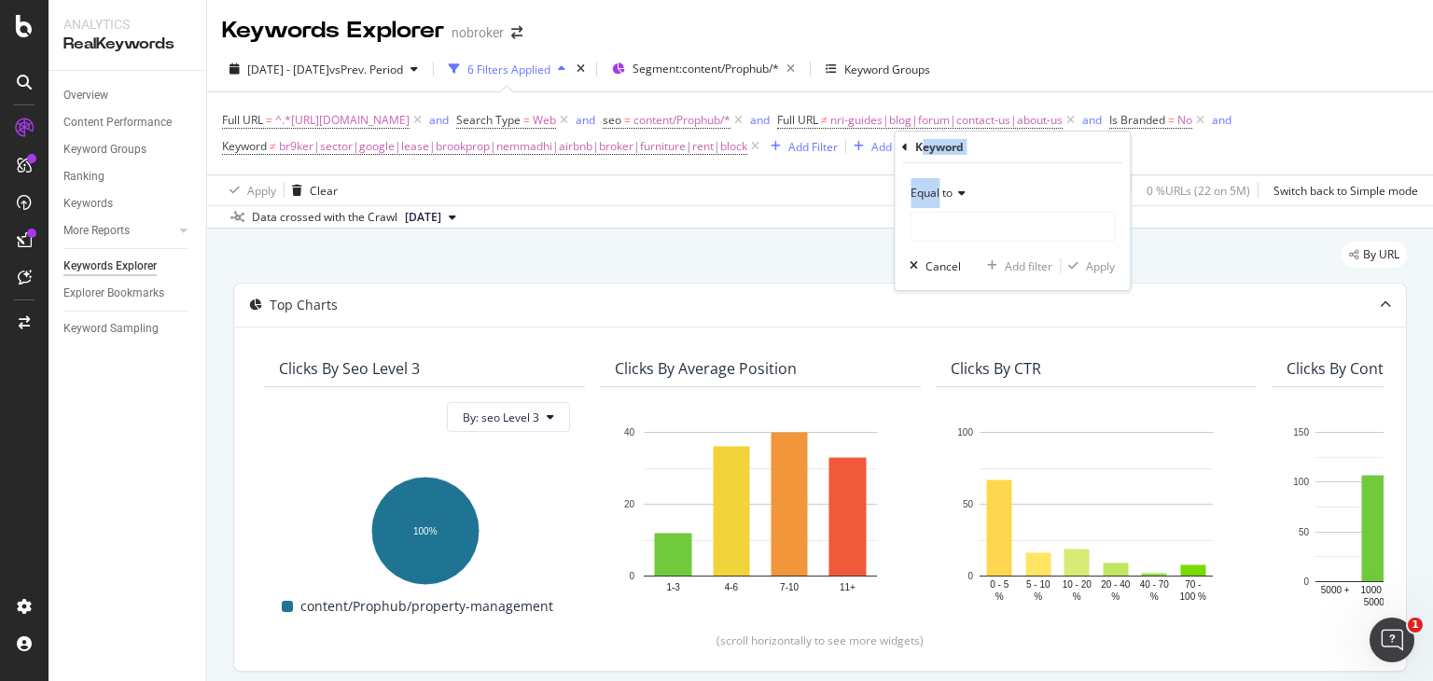
drag, startPoint x: 939, startPoint y: 194, endPoint x: 924, endPoint y: 158, distance: 39.3
click at [924, 158] on div "Keyword Equal to Cancel Add filter Apply" at bounding box center [1012, 211] width 235 height 159
click at [924, 176] on div "Equal to Cancel Add filter Apply" at bounding box center [1012, 226] width 235 height 127
click at [936, 182] on div "Equal to" at bounding box center [1012, 193] width 205 height 30
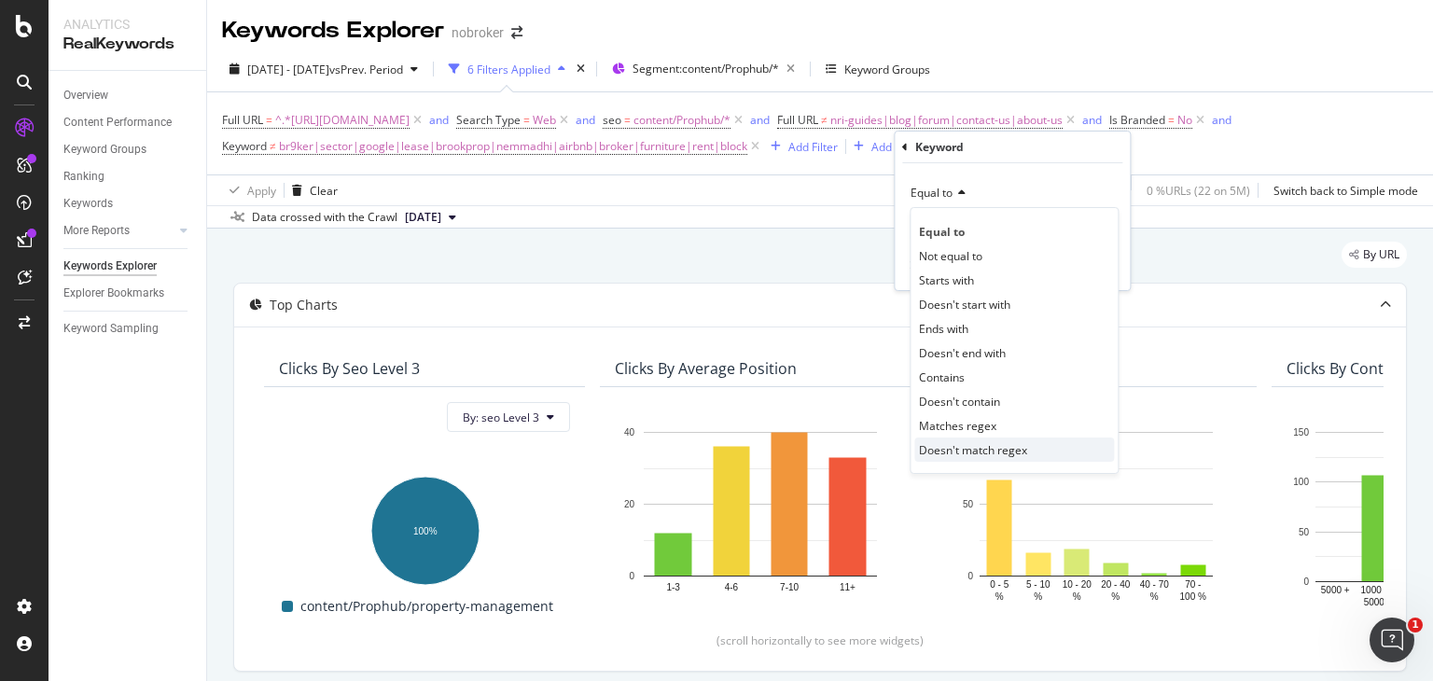
click at [946, 438] on div "Doesn't match regex" at bounding box center [1014, 449] width 200 height 24
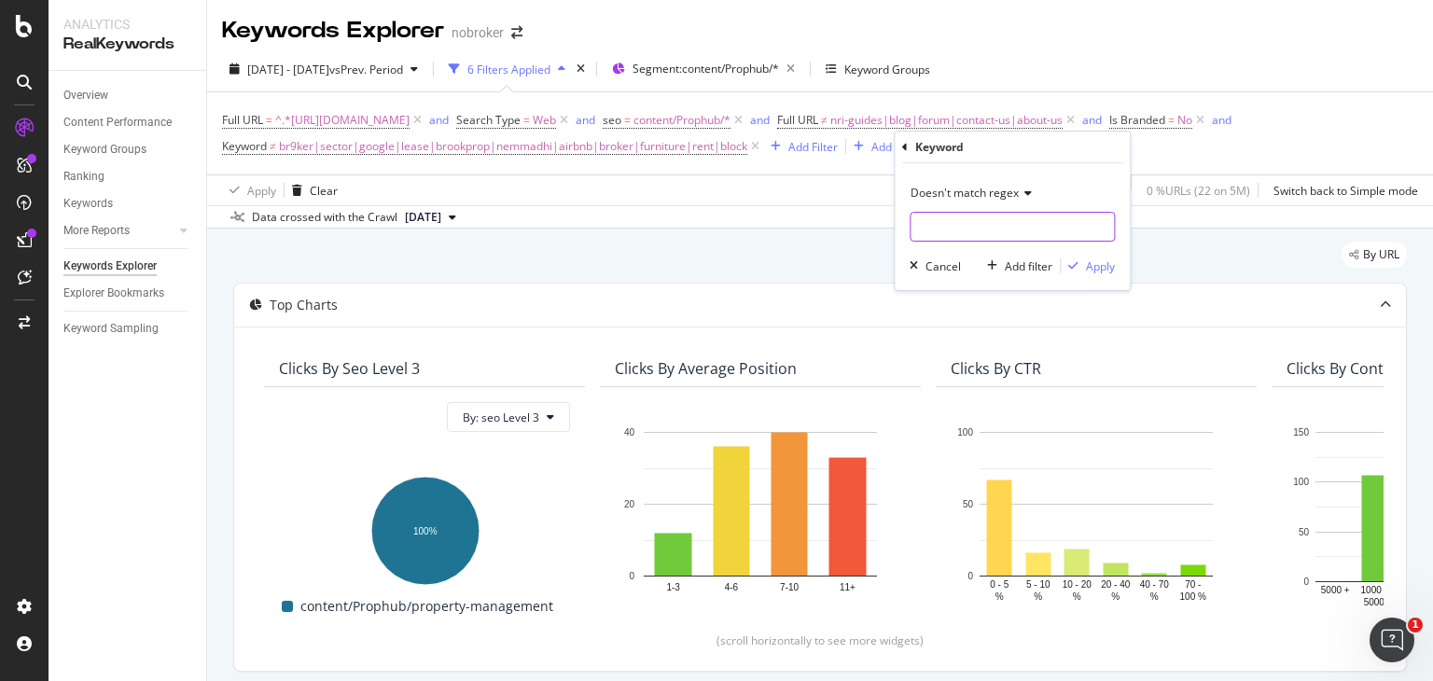
click at [926, 229] on input "text" at bounding box center [1011, 227] width 203 height 30
type input "inspection|property|drone|management"
click at [1104, 263] on div "Apply" at bounding box center [1100, 266] width 29 height 16
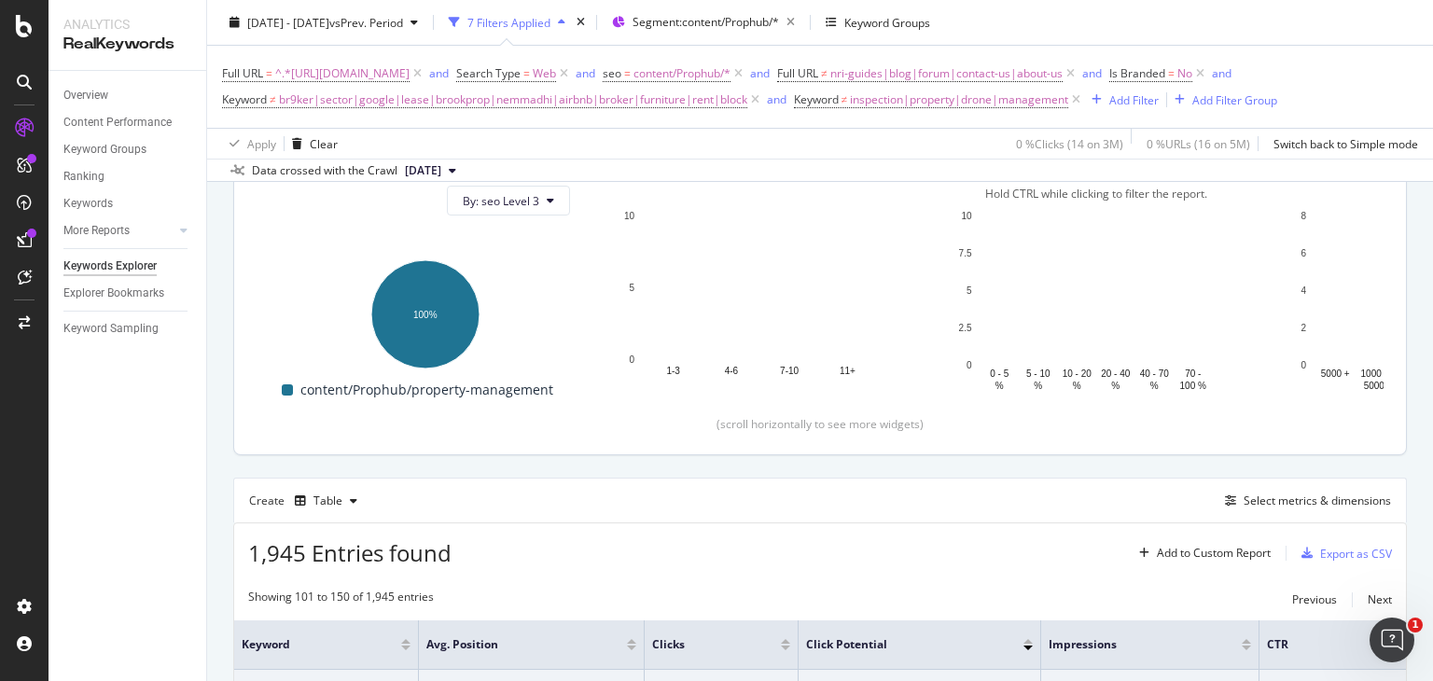
scroll to position [216, 0]
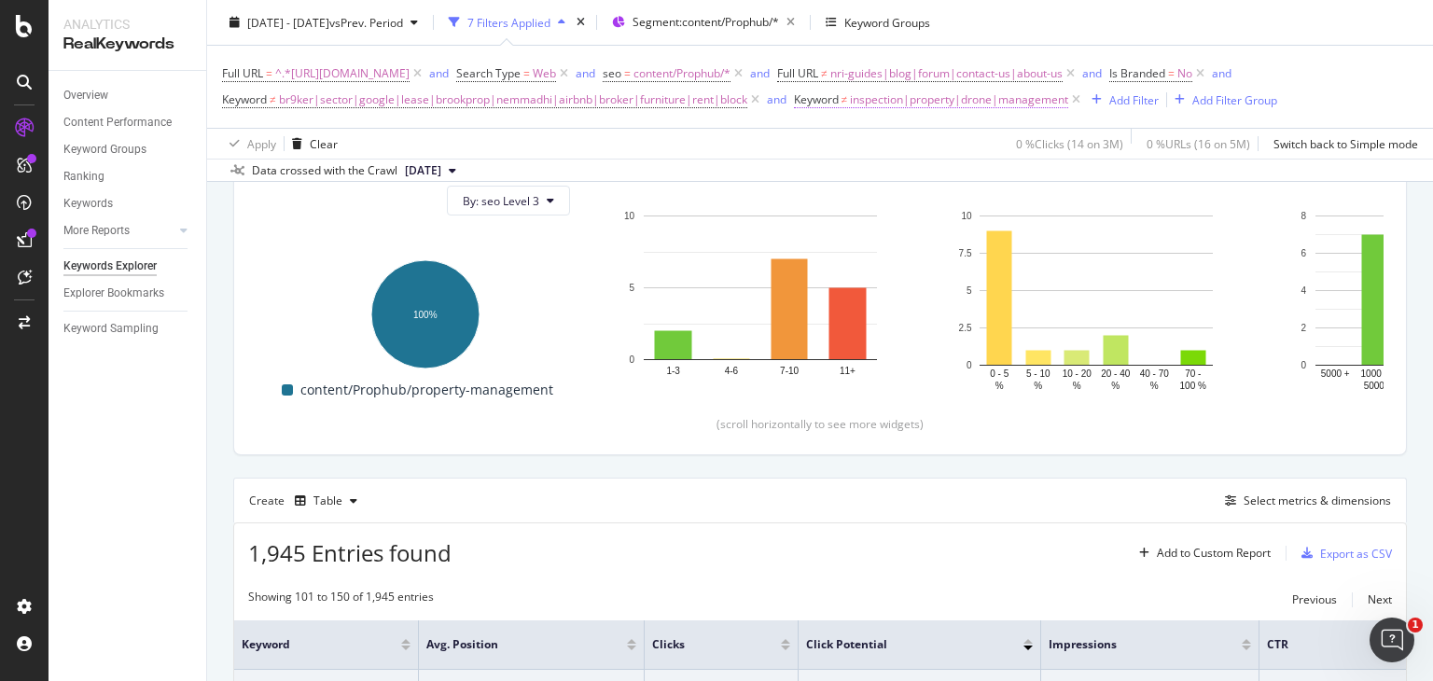
click at [1021, 93] on span "inspection|property|drone|management" at bounding box center [959, 100] width 218 height 26
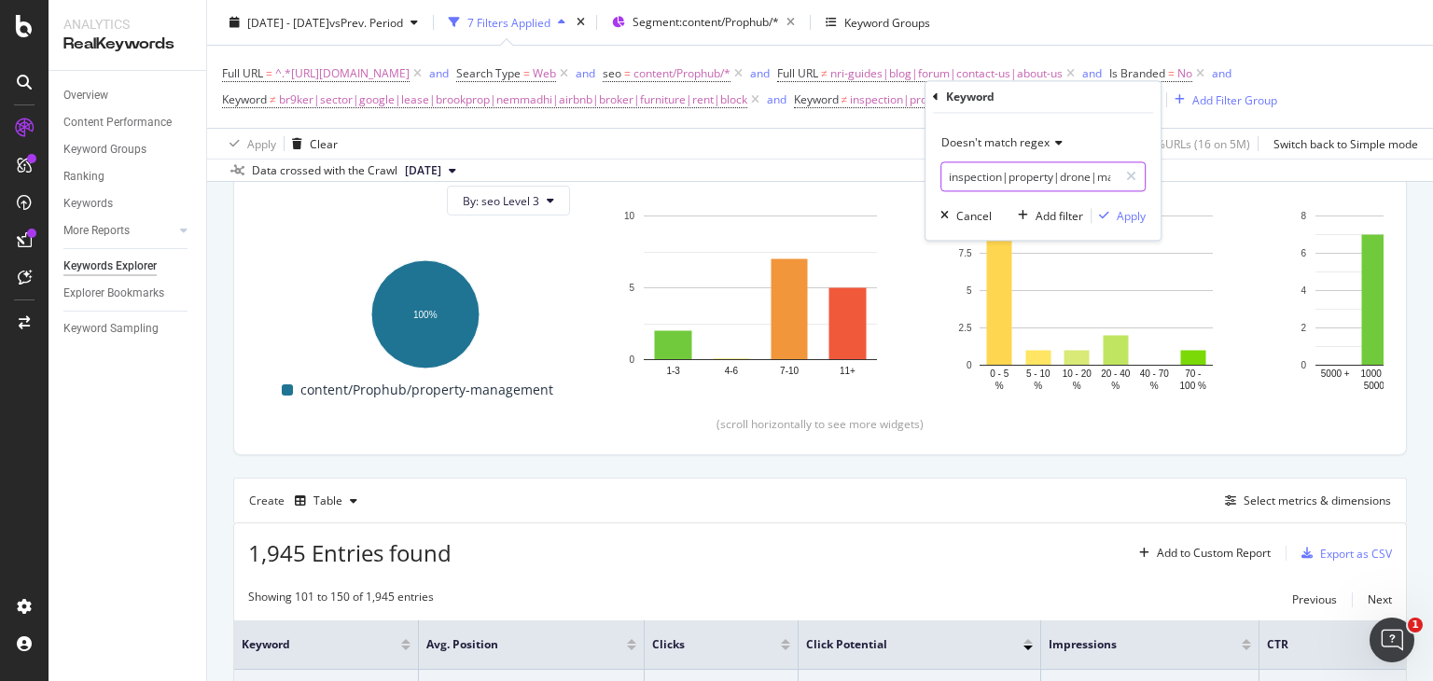
click at [1048, 179] on input "inspection|property|drone|management" at bounding box center [1029, 177] width 176 height 30
type input "inspection|property|drone|management|properties"
click at [1119, 217] on div "Apply" at bounding box center [1131, 216] width 29 height 16
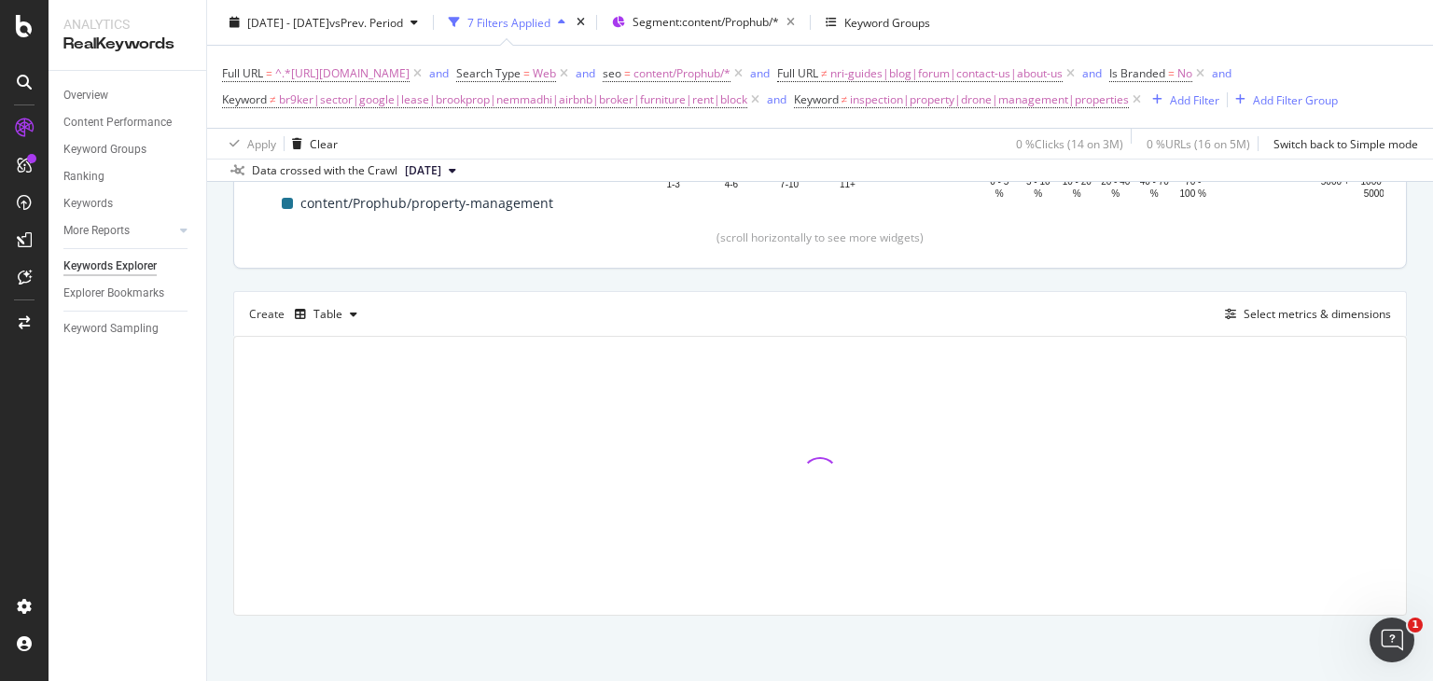
scroll to position [407, 0]
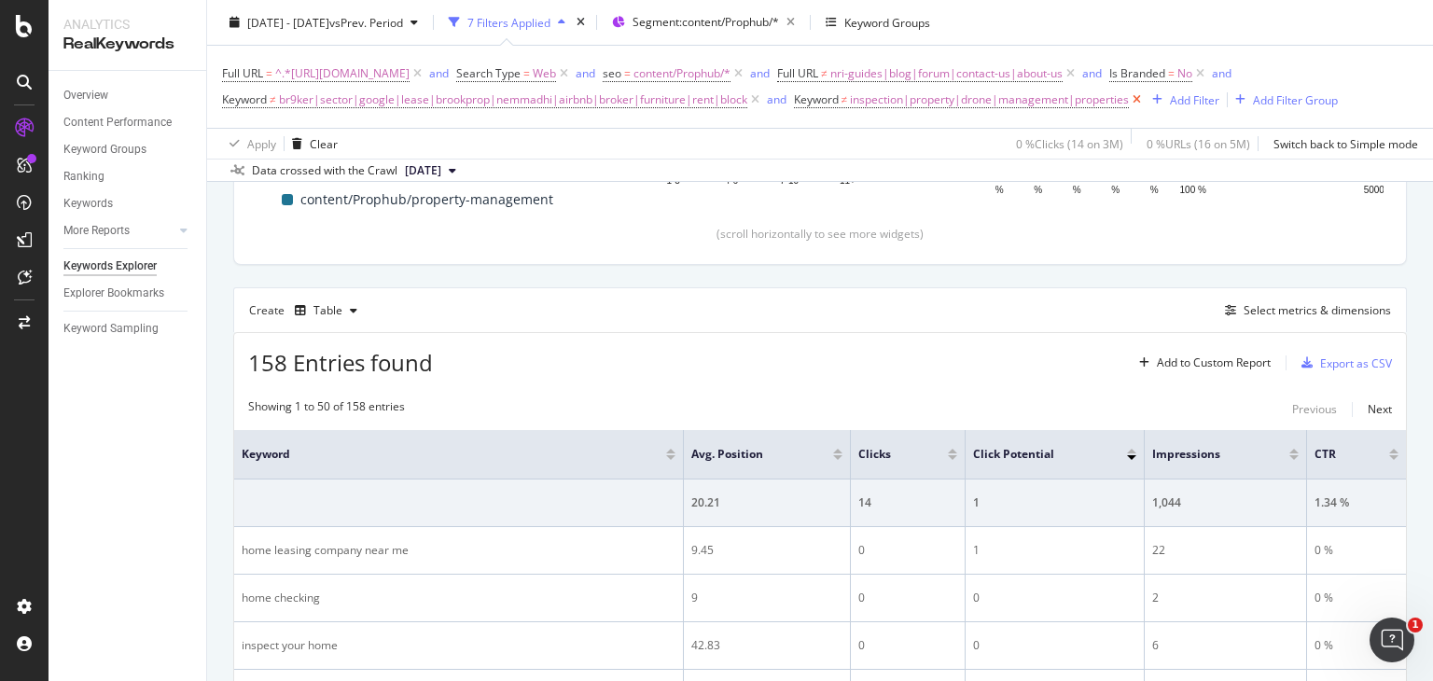
click at [1145, 102] on icon at bounding box center [1137, 99] width 16 height 19
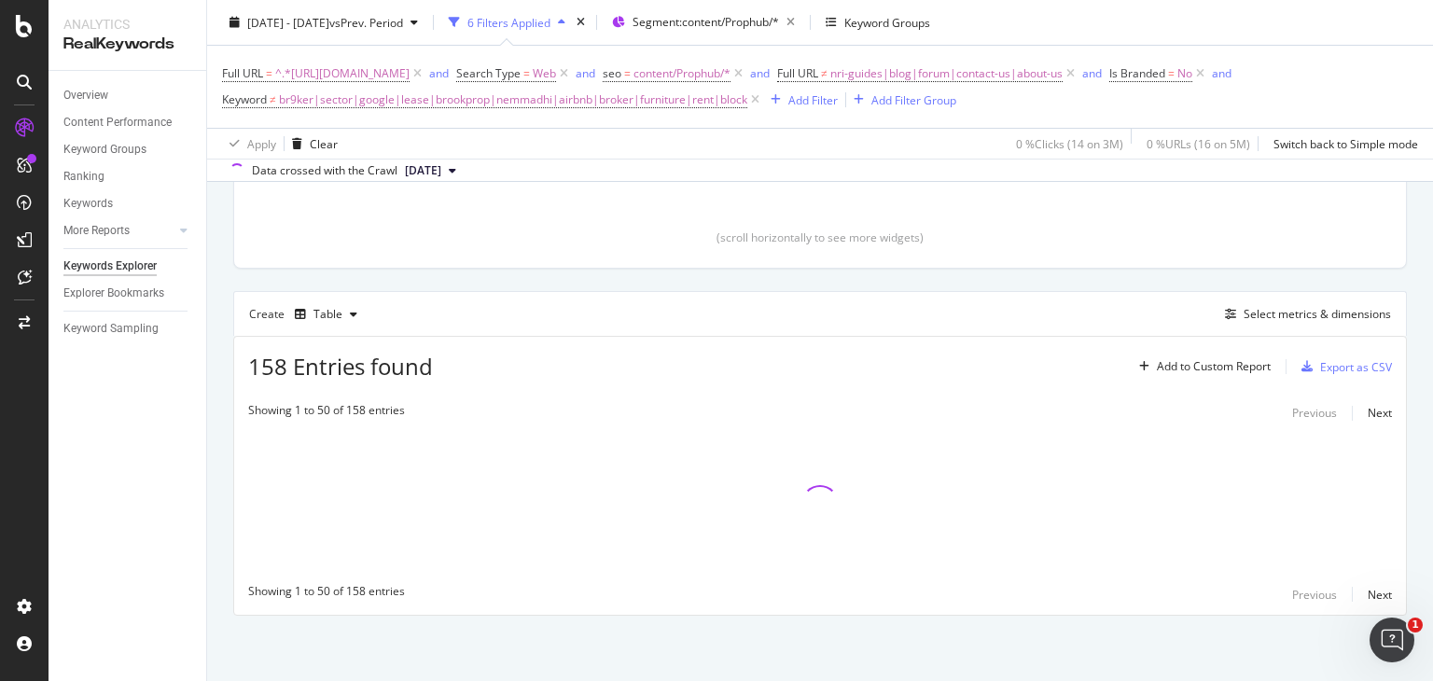
scroll to position [384, 0]
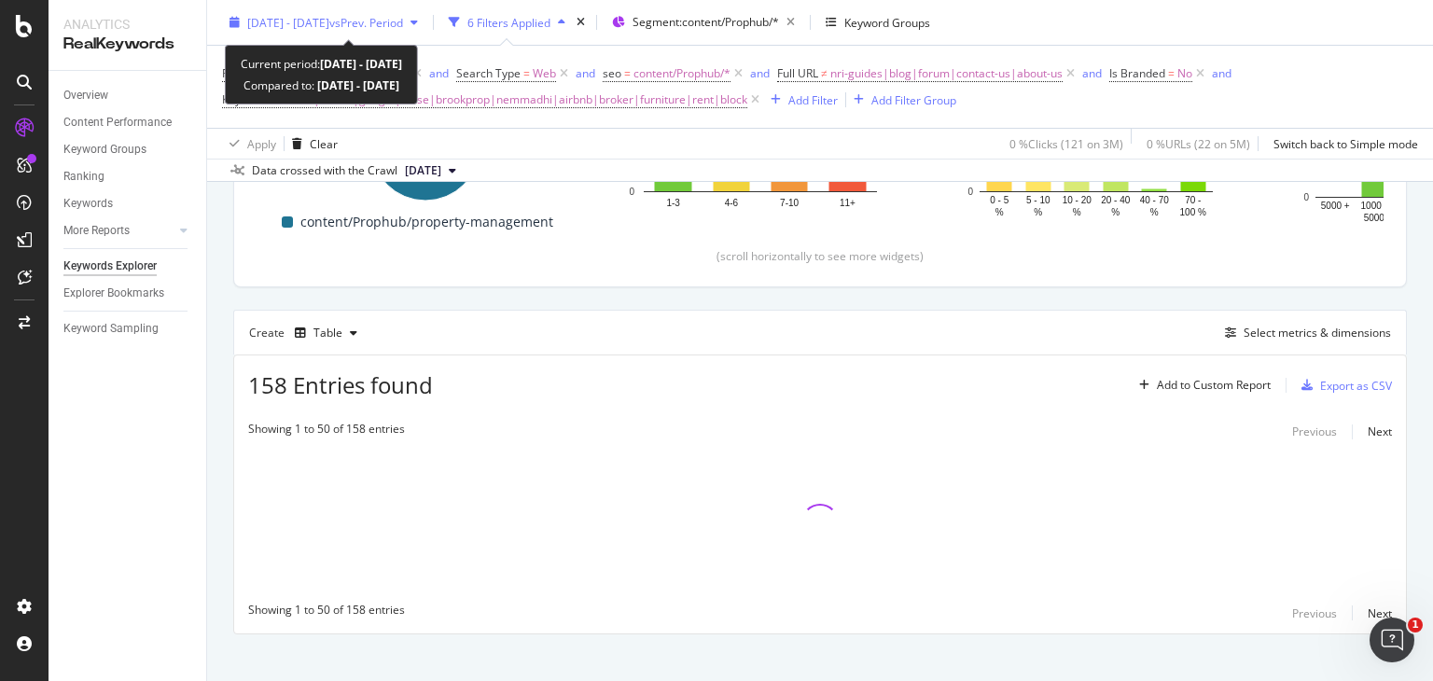
click at [389, 18] on span "vs Prev. Period" at bounding box center [366, 22] width 74 height 16
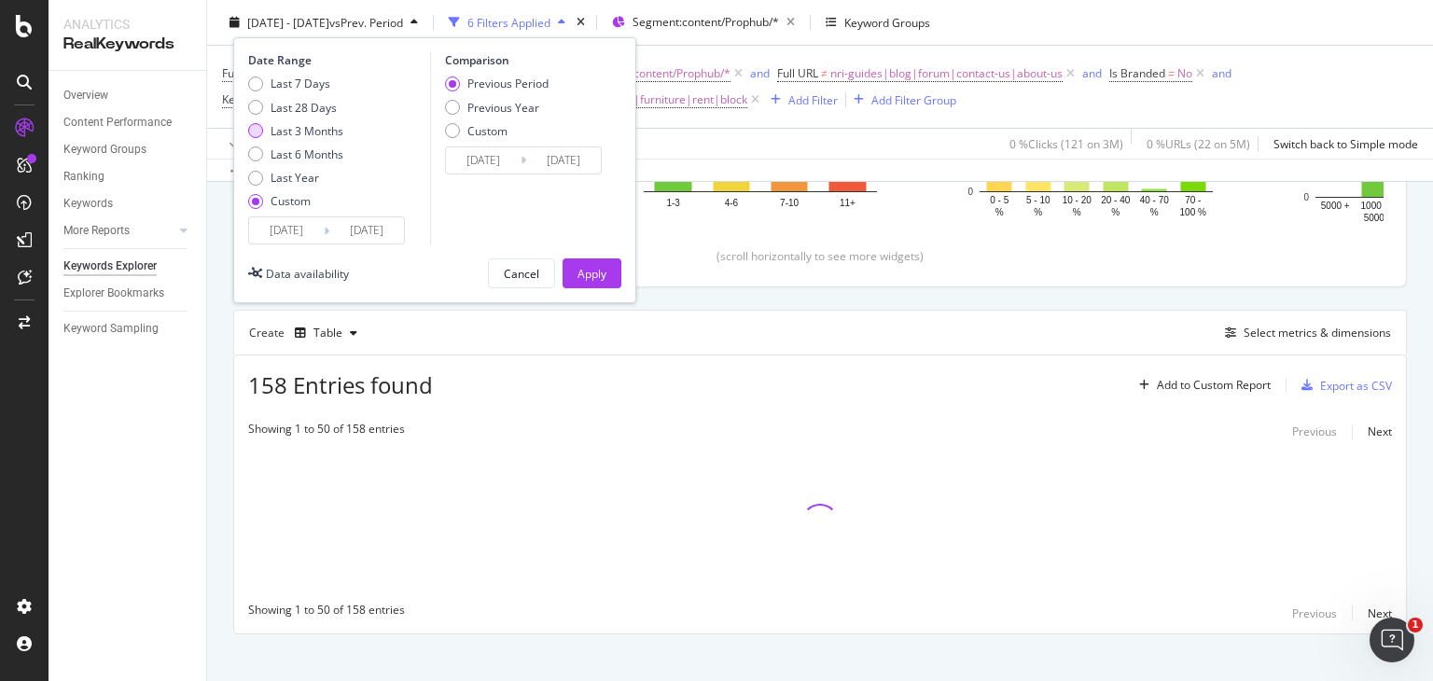
click at [258, 134] on div "Last 3 Months" at bounding box center [255, 130] width 15 height 15
type input "2025/06/22"
type input "2025/03/22"
type input "2025/06/21"
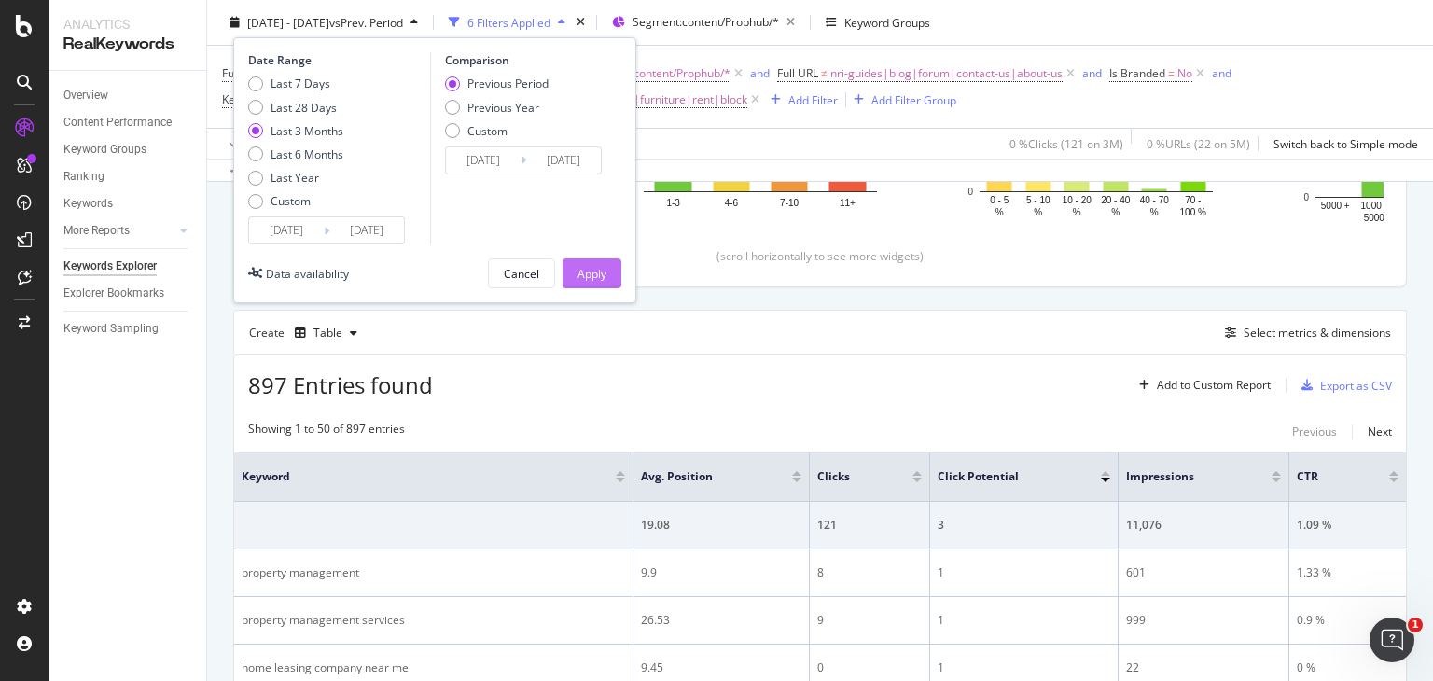
click at [590, 272] on div "Apply" at bounding box center [591, 273] width 29 height 16
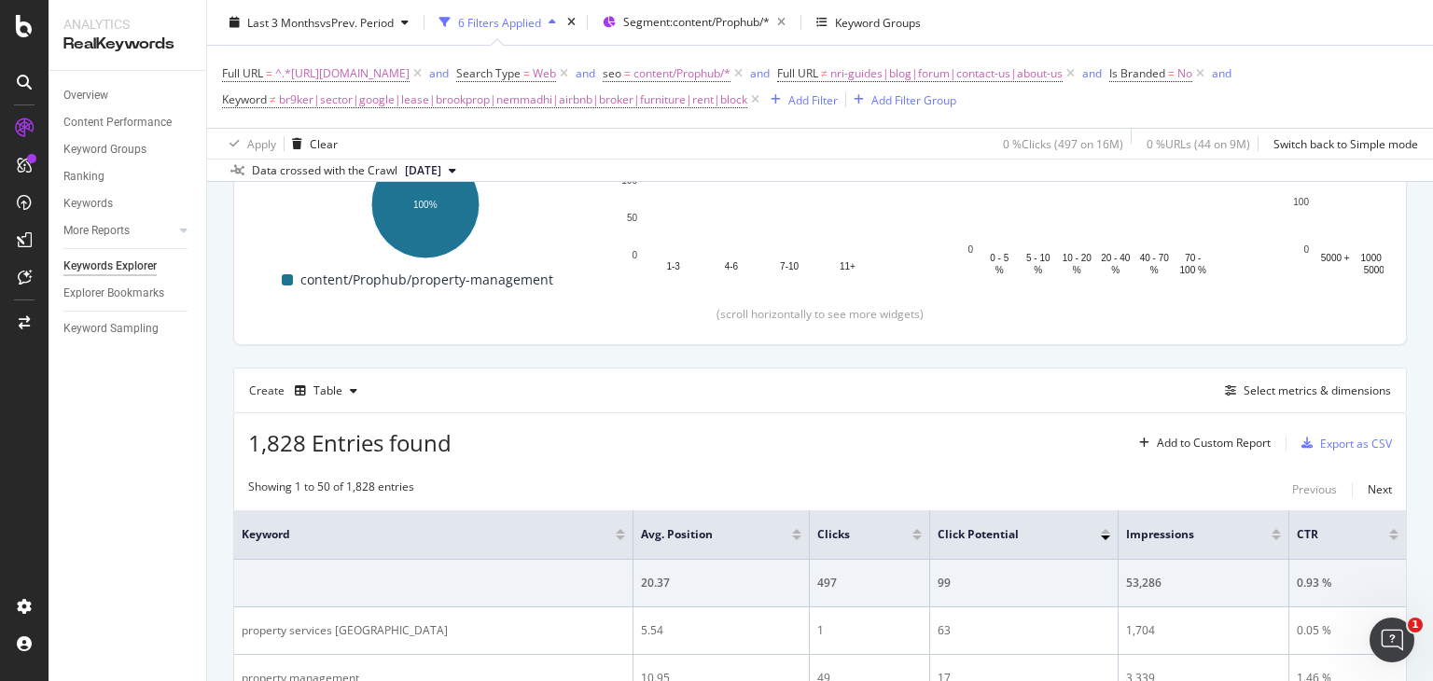
scroll to position [264, 0]
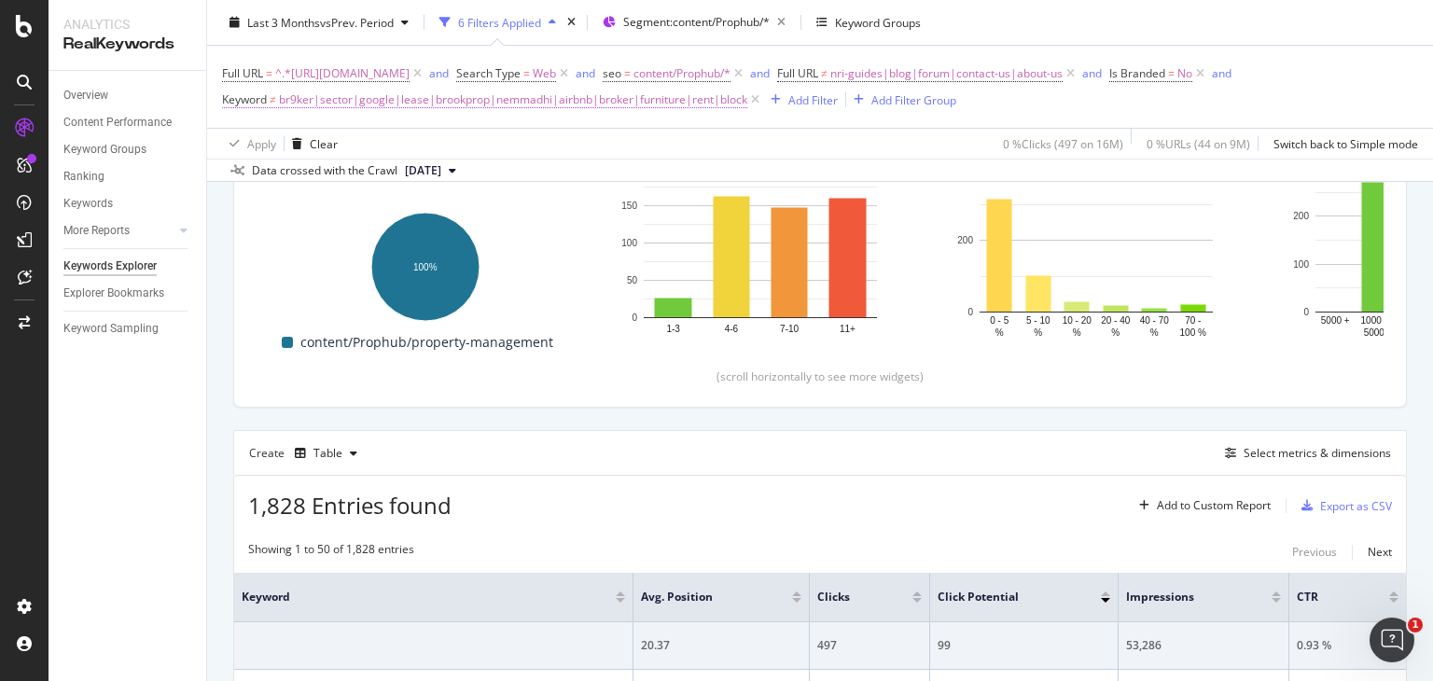
click at [571, 101] on span "br9ker|sector|google|lease|brookprop|nemmadhi|airbnb|broker|furniture|rent|block" at bounding box center [513, 100] width 468 height 26
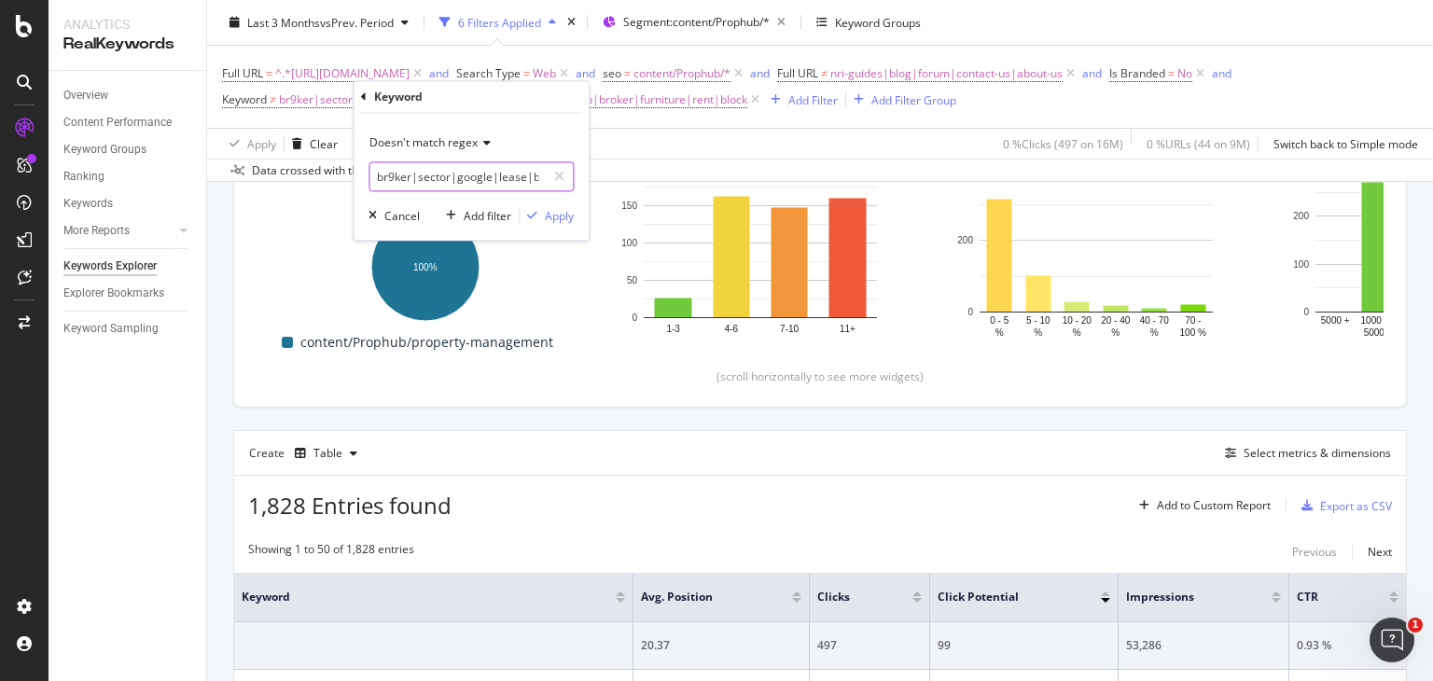
click at [468, 177] on input "br9ker|sector|google|lease|brookprop|nemmadhi|airbnb|broker|furniture|rent|block" at bounding box center [457, 177] width 176 height 30
type input "br9ker|sector|google|lease|brookprop|nemmadhi|airbnb|broker|furniture|rent|bloc…"
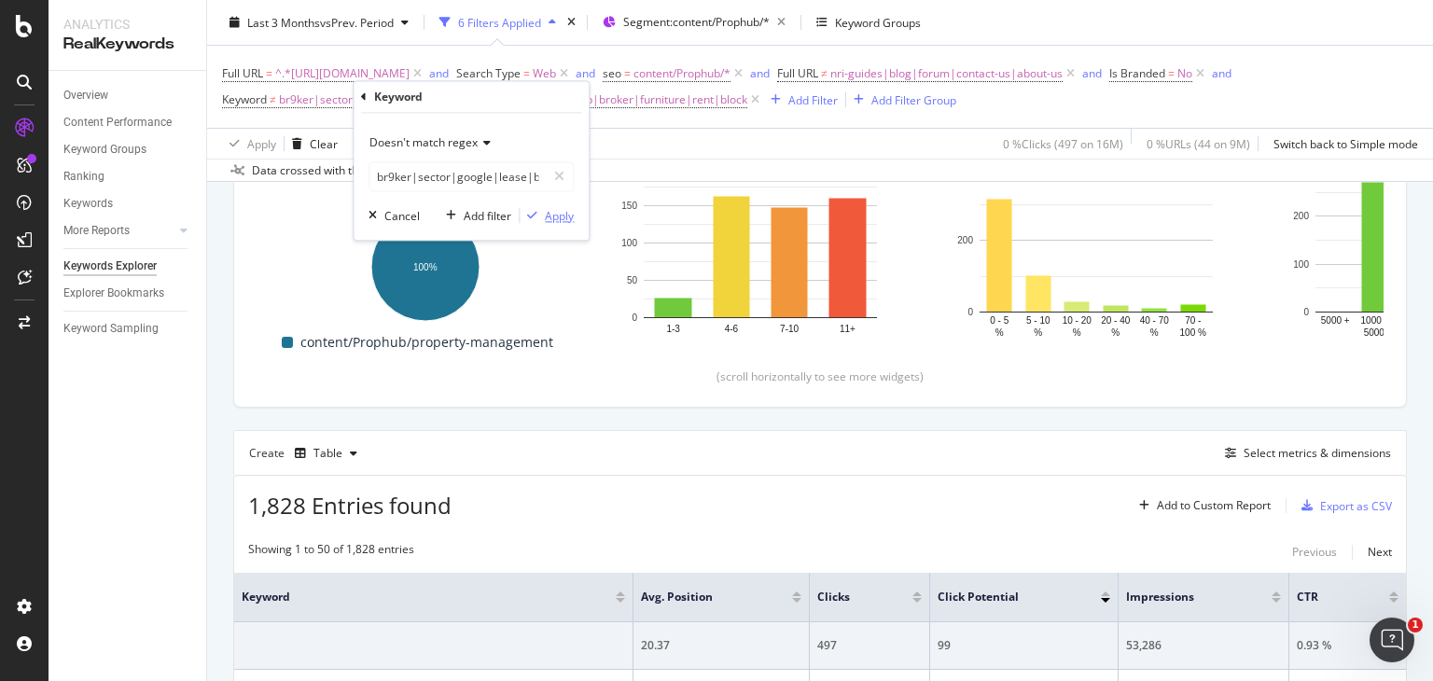
click at [551, 214] on div "Apply" at bounding box center [559, 216] width 29 height 16
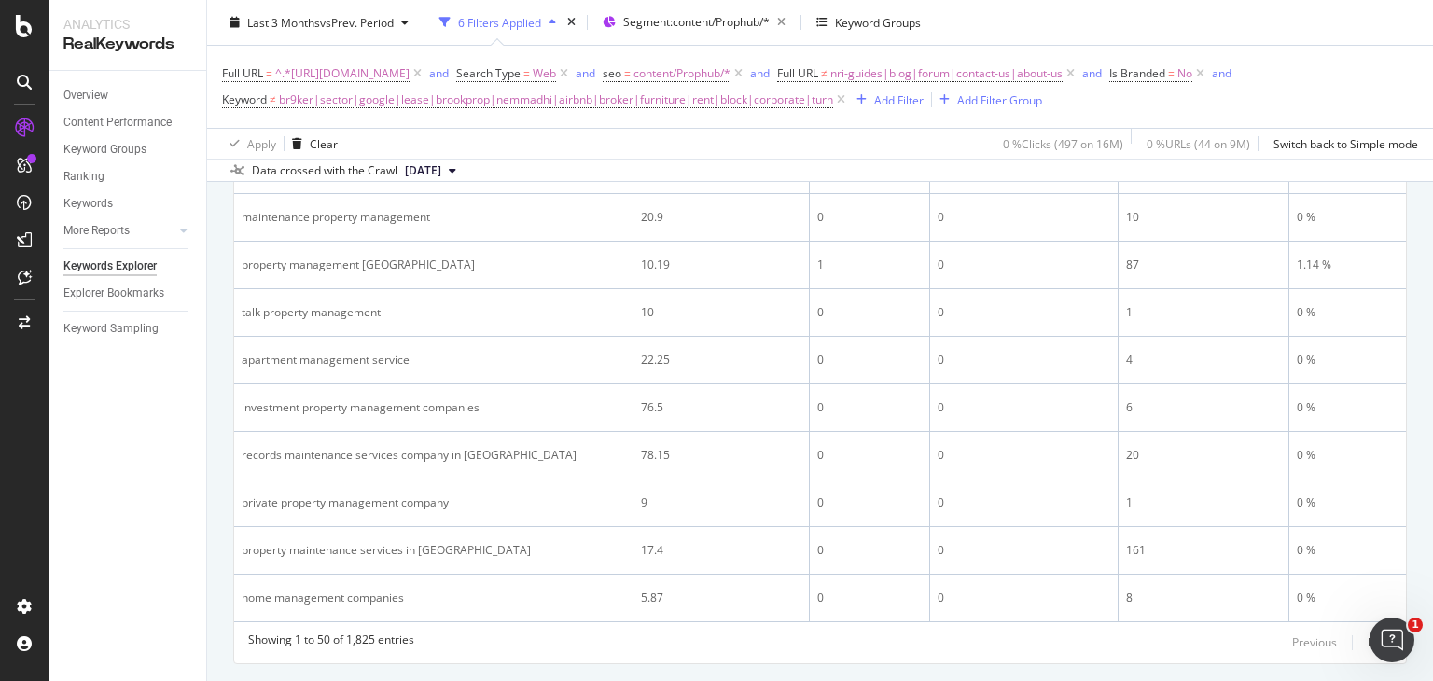
scroll to position [2728, 0]
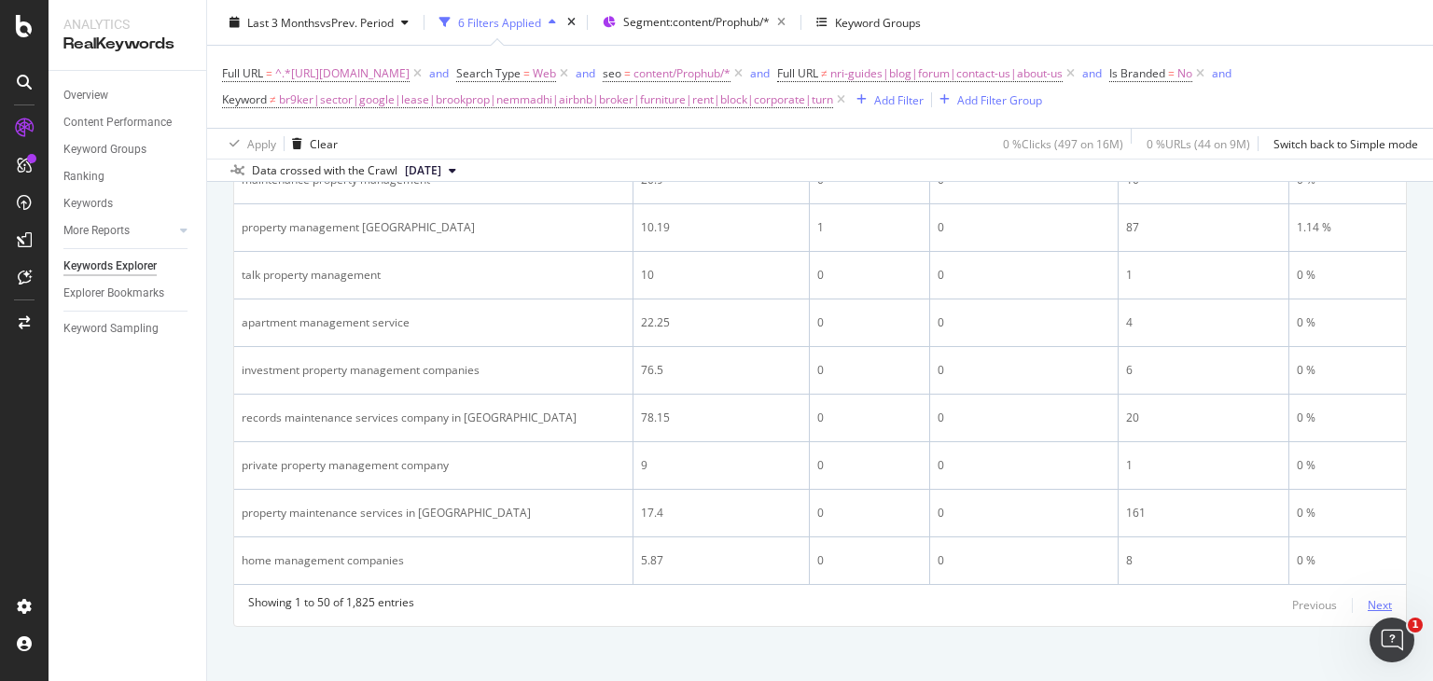
click at [1368, 597] on div "Next" at bounding box center [1380, 605] width 24 height 16
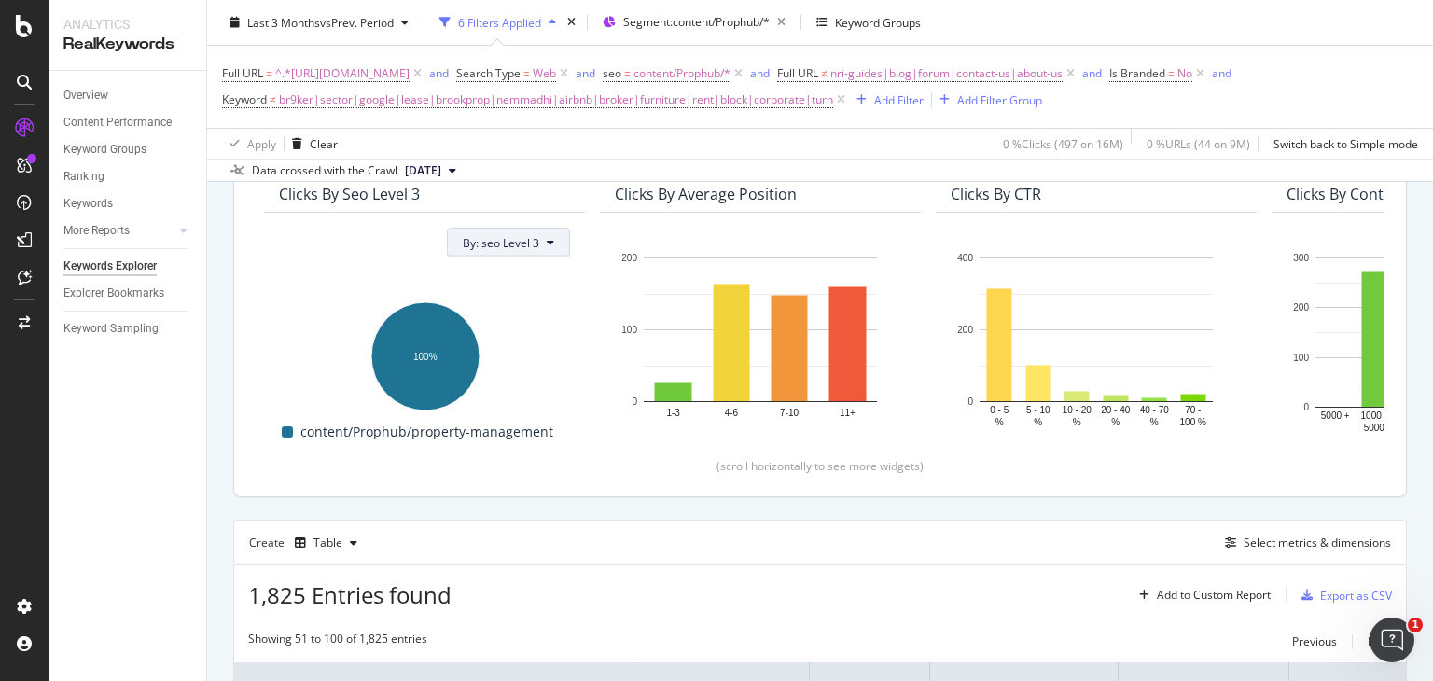
scroll to position [159, 0]
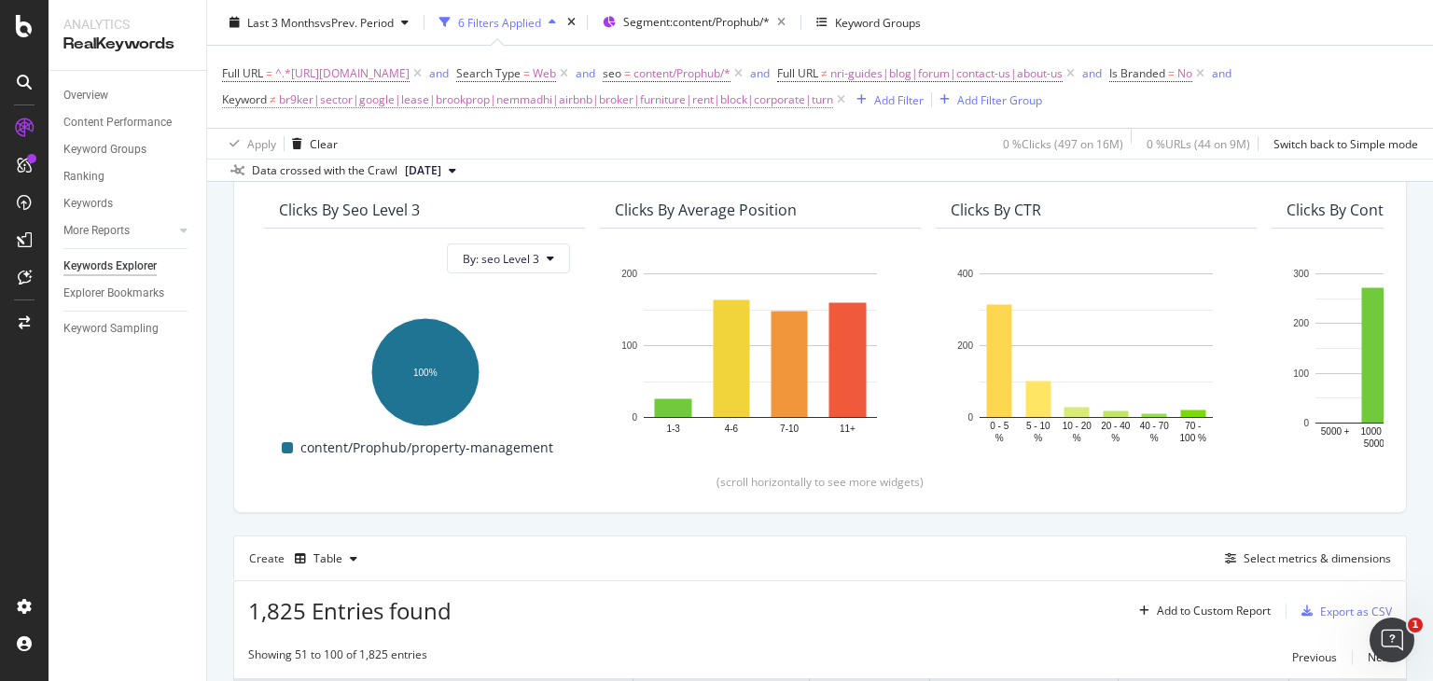
click at [584, 101] on span "br9ker|sector|google|lease|brookprop|nemmadhi|airbnb|broker|furniture|rent|bloc…" at bounding box center [556, 100] width 554 height 26
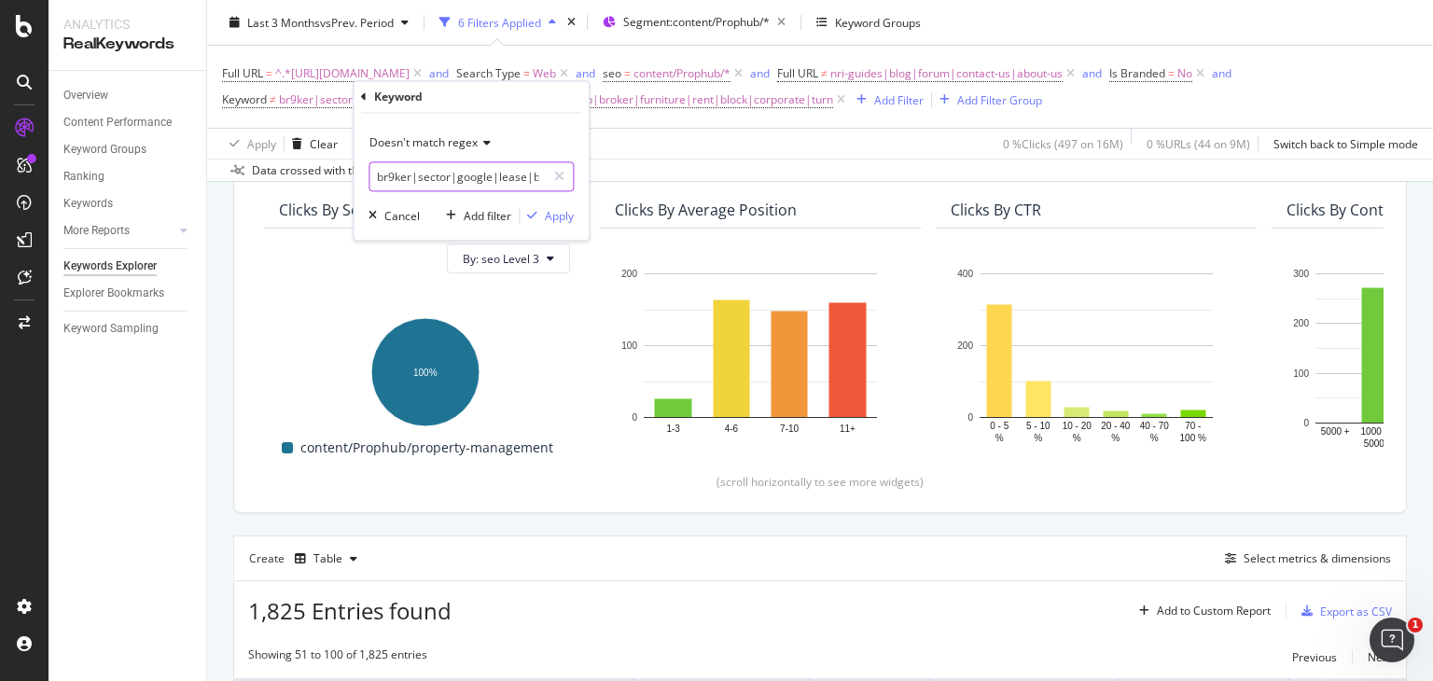
click at [472, 177] on input "br9ker|sector|google|lease|brookprop|nemmadhi|airbnb|broker|furniture|rent|bloc…" at bounding box center [457, 177] width 176 height 30
type input "br9ker|sector|google|lease|brookprop|nemmadhi|airbnb|broker|furniture|rent|bloc…"
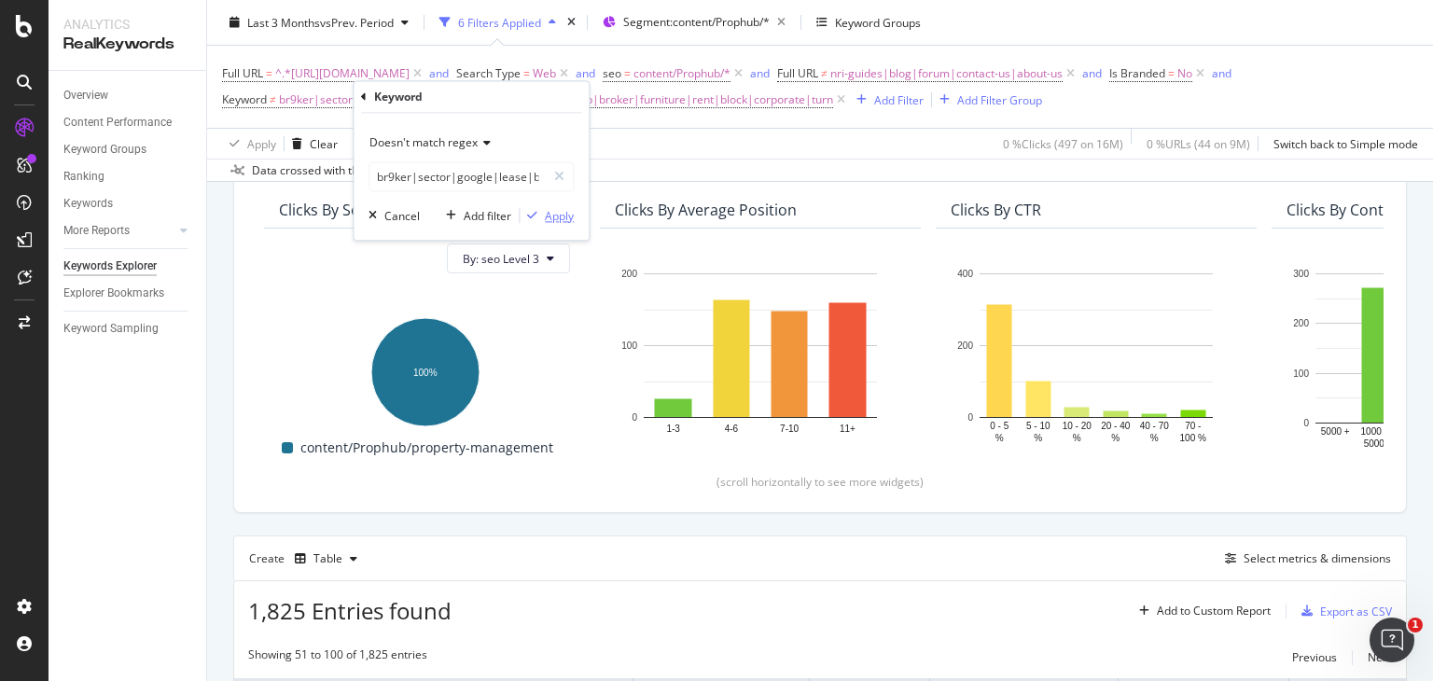
click at [561, 212] on div "Apply" at bounding box center [559, 216] width 29 height 16
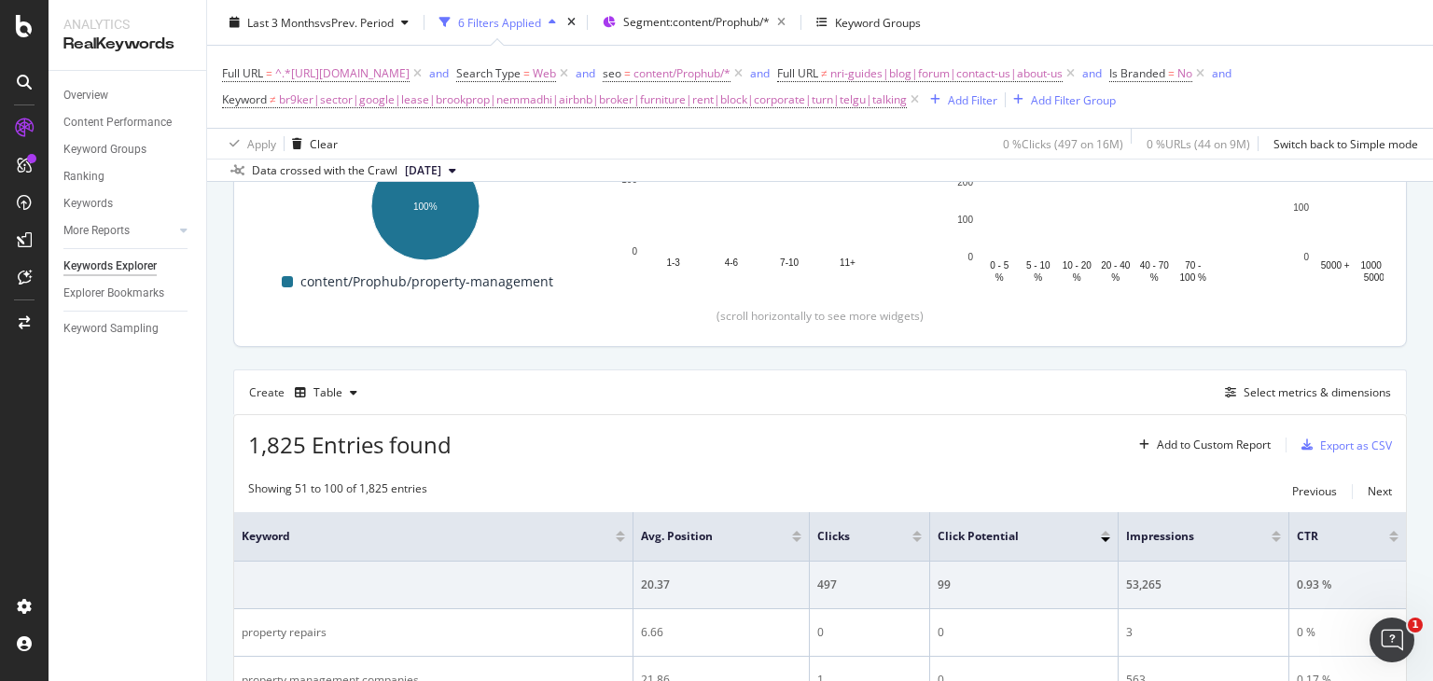
scroll to position [301, 0]
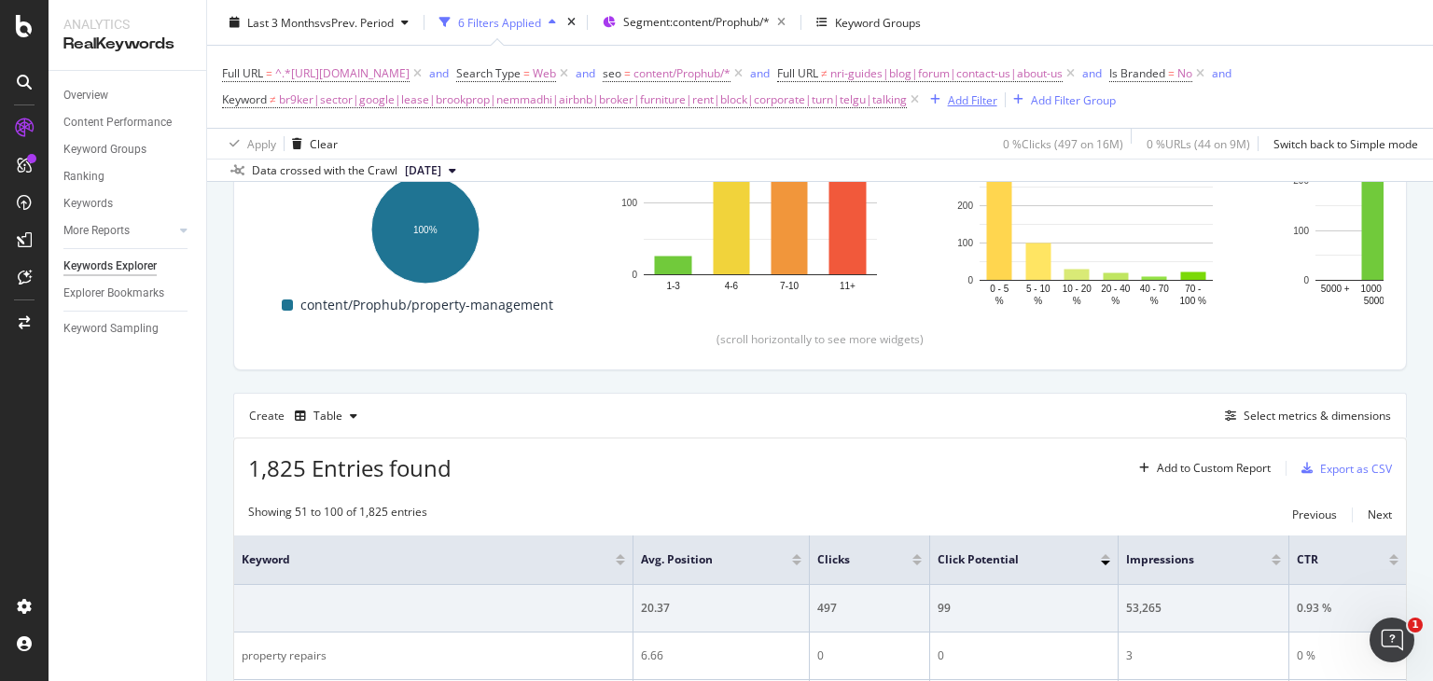
click at [997, 100] on div "Add Filter" at bounding box center [972, 99] width 49 height 16
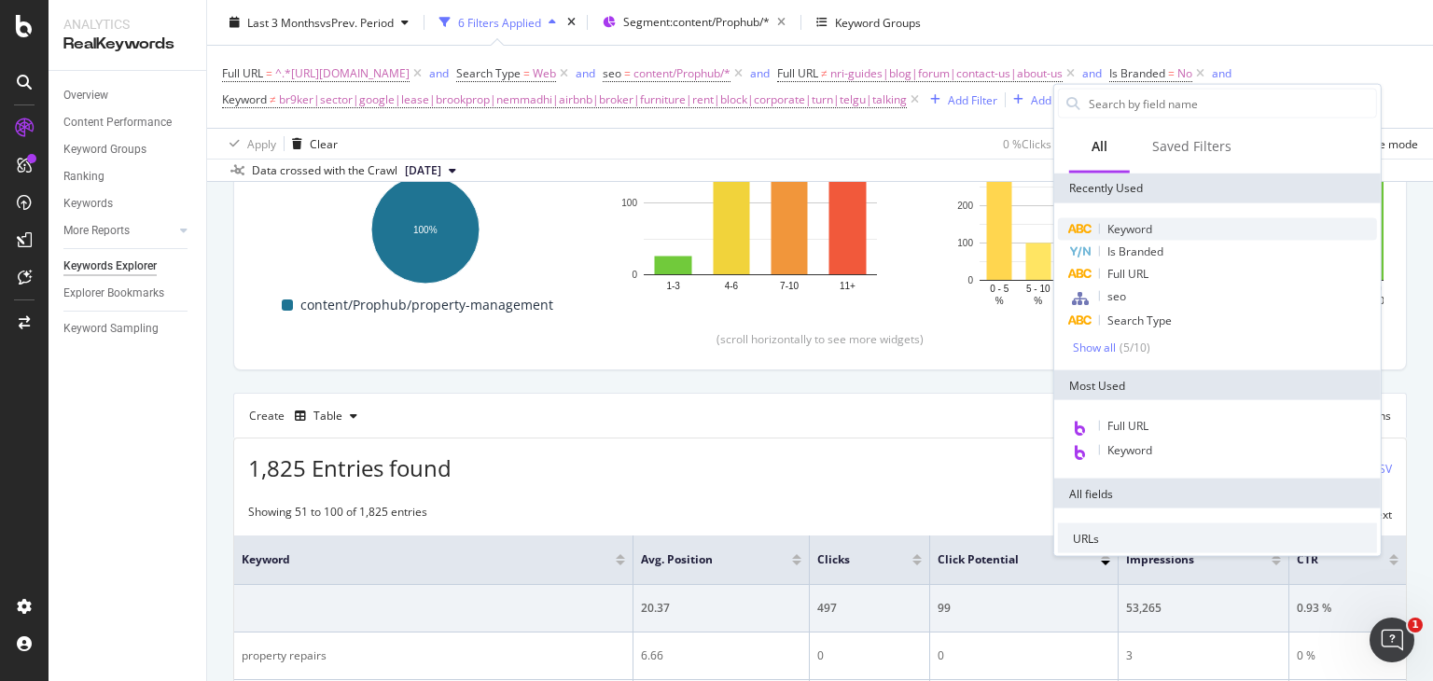
click at [1116, 228] on span "Keyword" at bounding box center [1129, 229] width 45 height 16
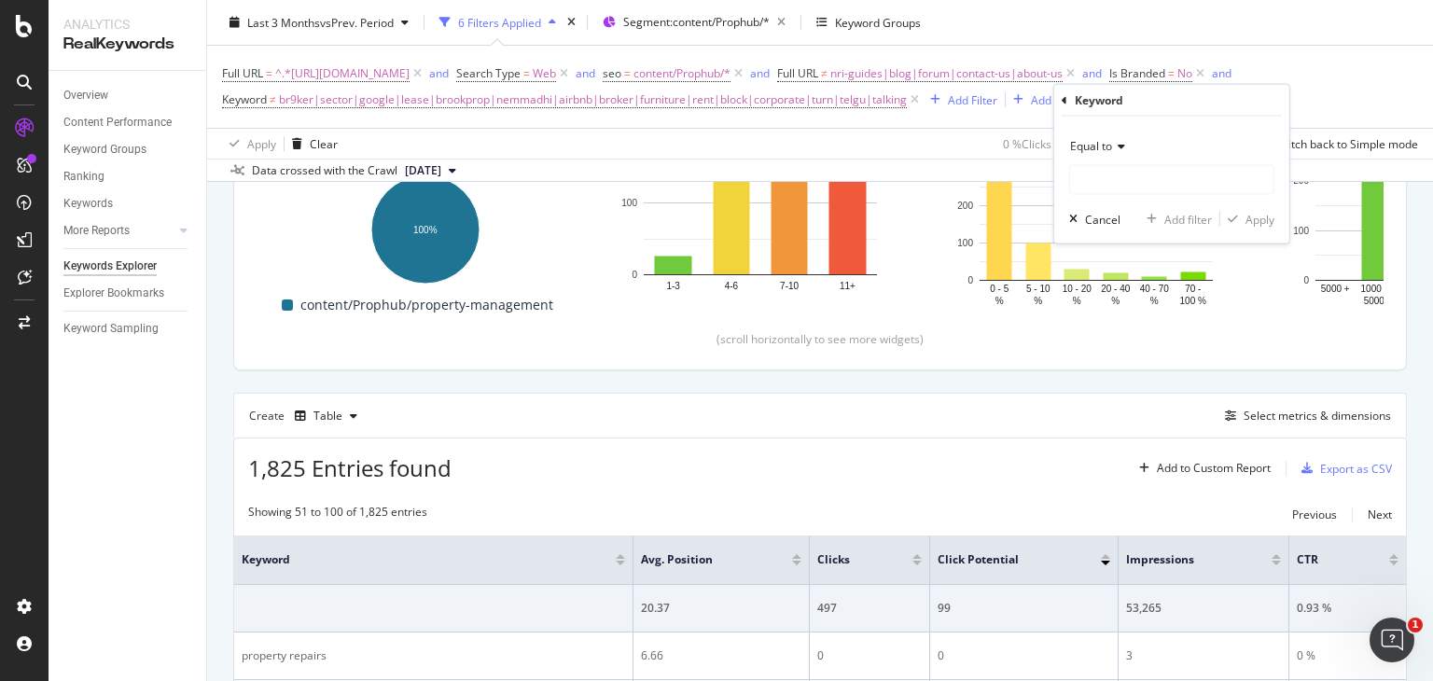
click at [1110, 142] on span "Equal to" at bounding box center [1091, 146] width 42 height 16
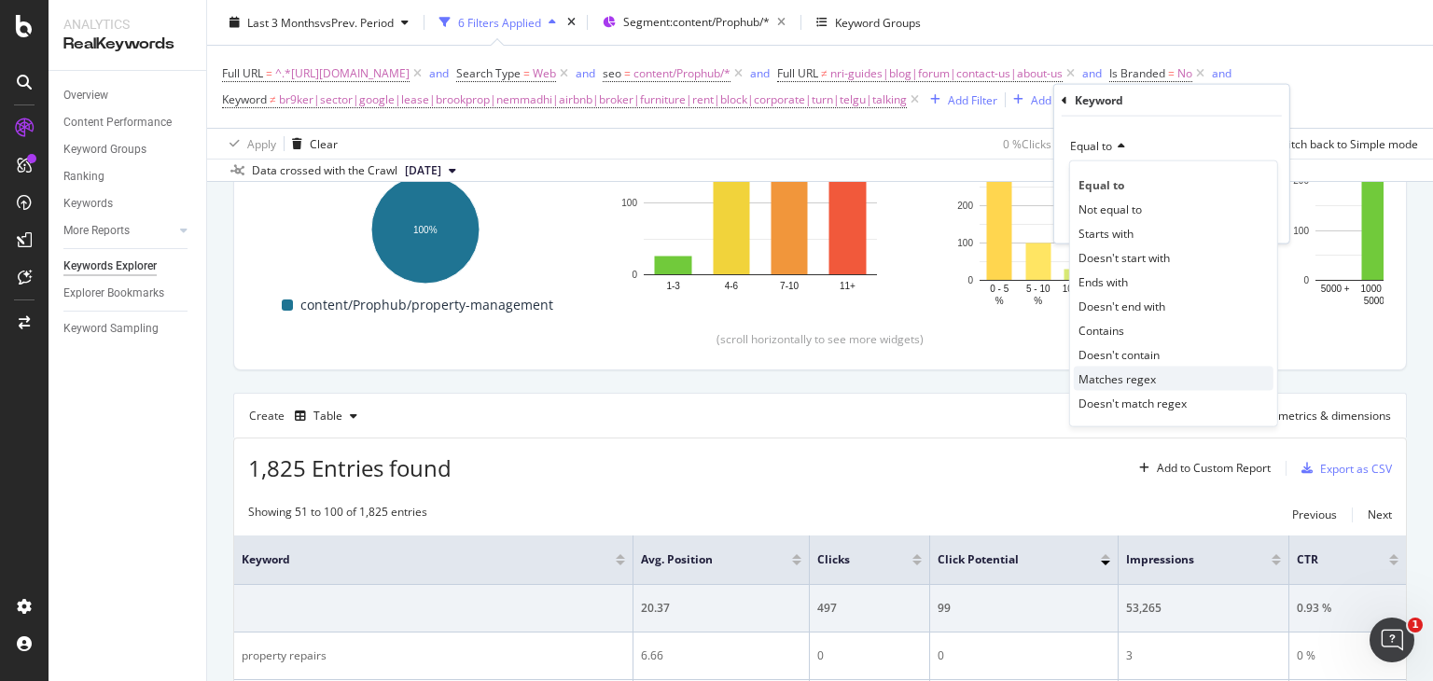
click at [1118, 374] on span "Matches regex" at bounding box center [1116, 378] width 77 height 16
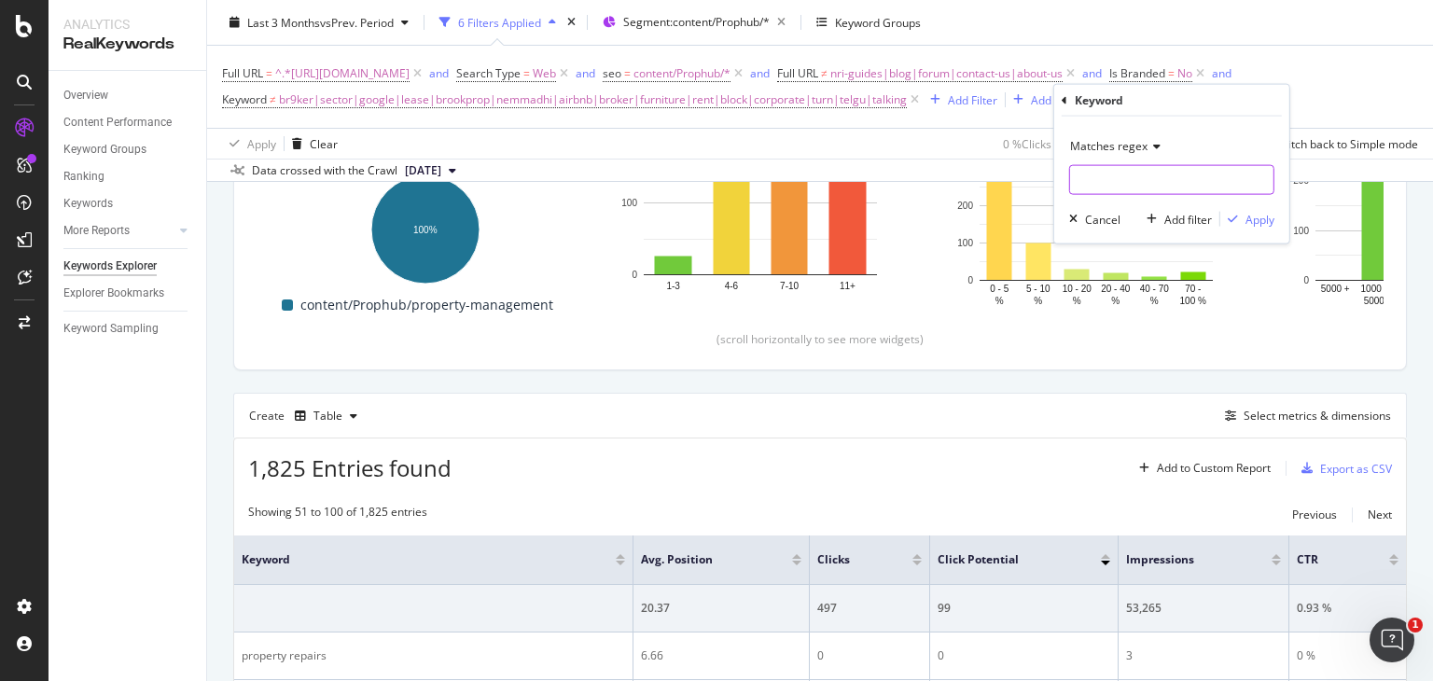
click at [1112, 187] on input "text" at bounding box center [1171, 180] width 203 height 30
type input "property|management|inspection"
click at [1249, 215] on div "Apply" at bounding box center [1259, 219] width 29 height 16
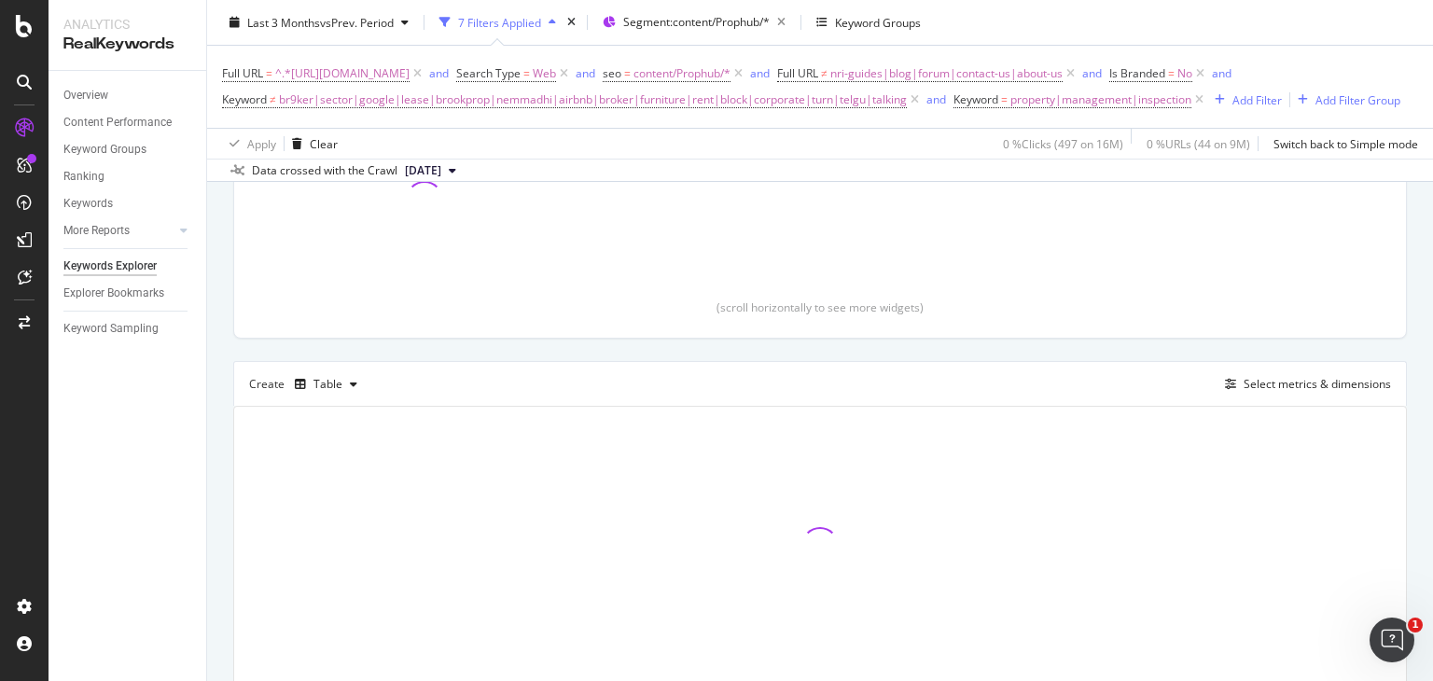
scroll to position [425, 0]
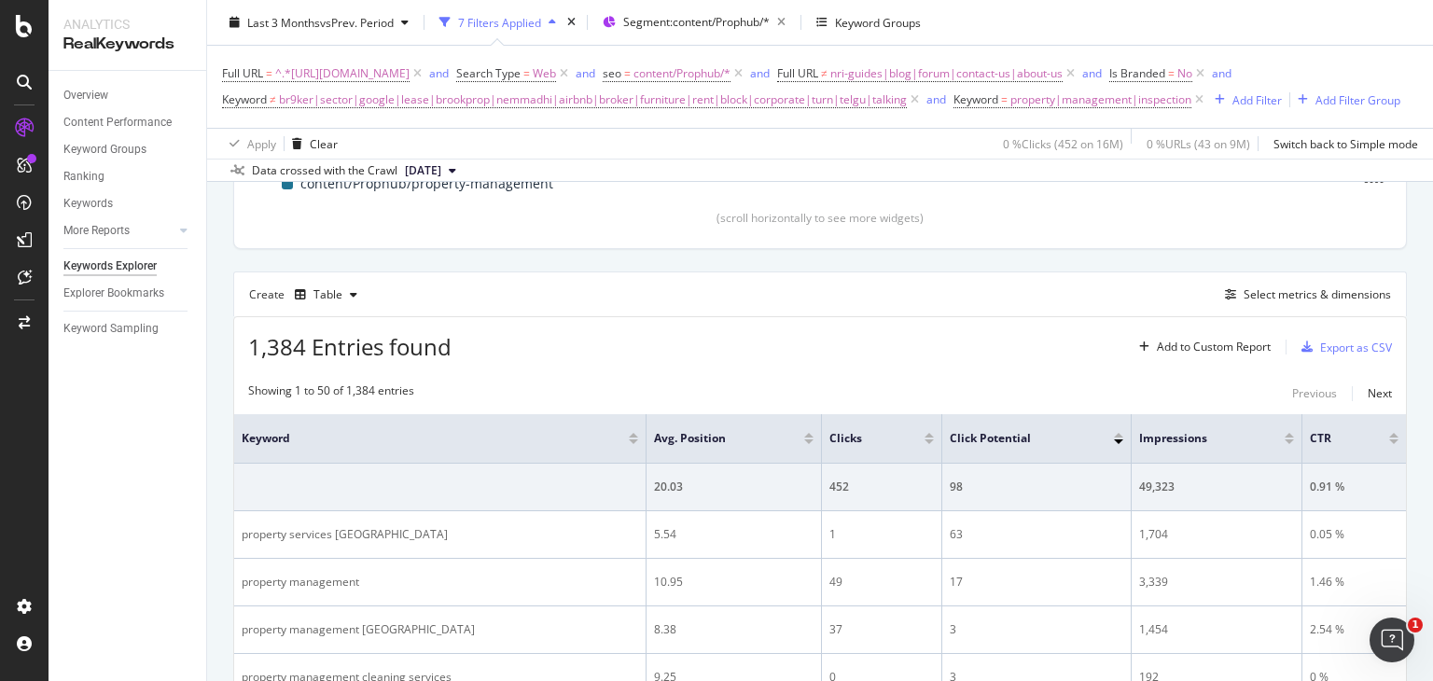
scroll to position [81, 0]
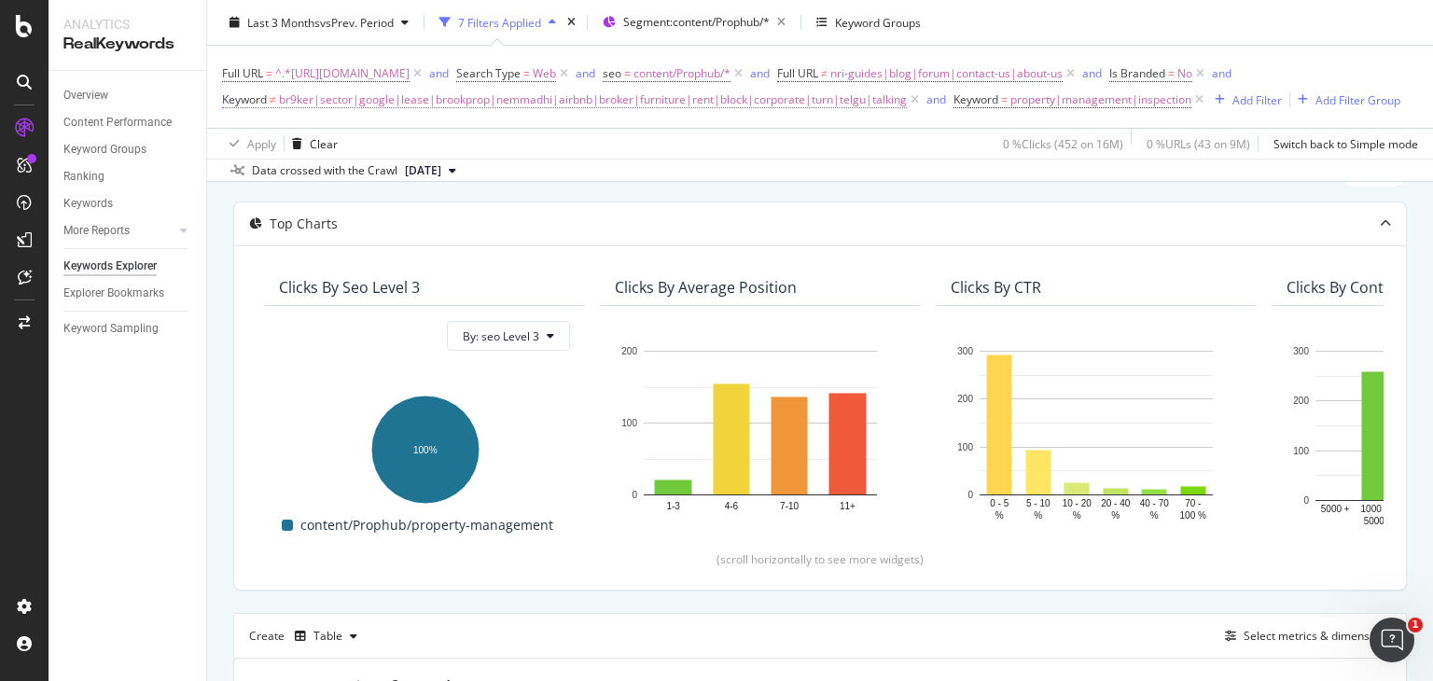
click at [718, 96] on span "br9ker|sector|google|lease|brookprop|nemmadhi|airbnb|broker|furniture|rent|bloc…" at bounding box center [593, 100] width 628 height 26
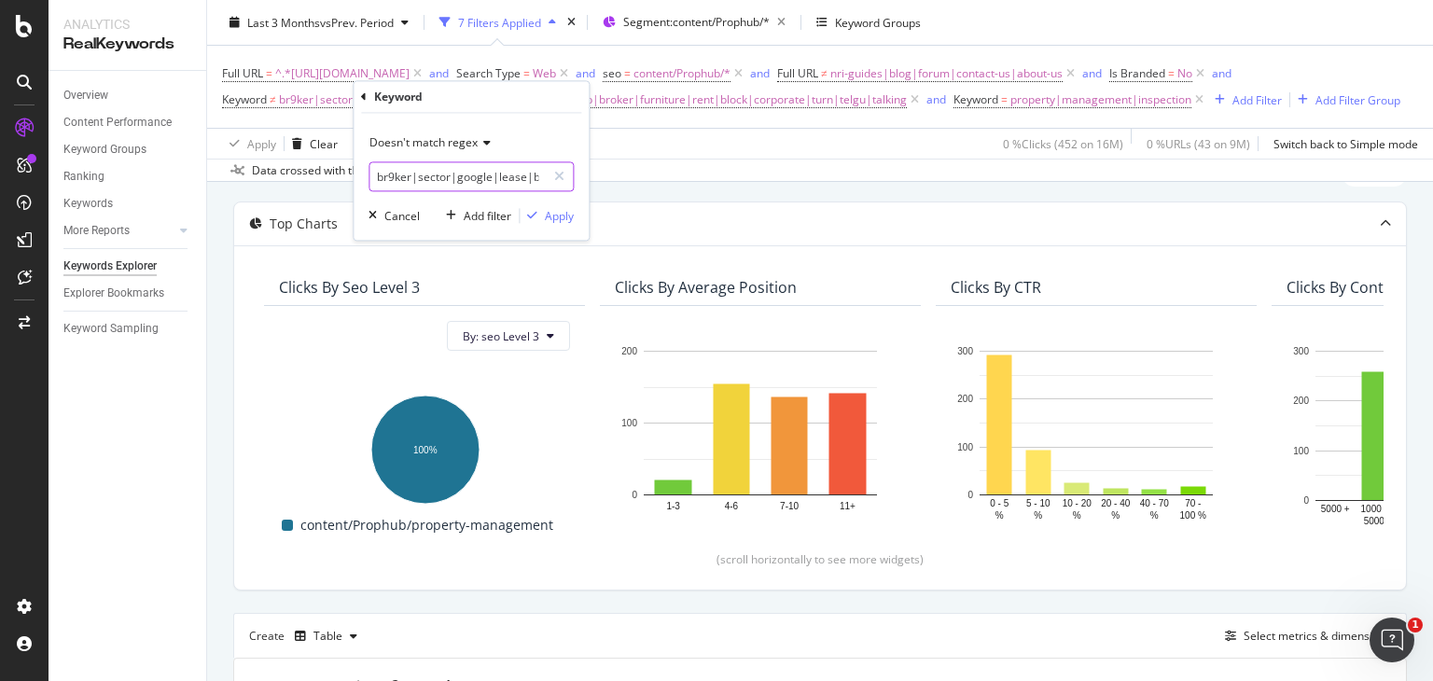
click at [467, 174] on input "br9ker|sector|google|lease|brookprop|nemmadhi|airbnb|broker|furniture|rent|bloc…" at bounding box center [457, 177] width 176 height 30
type input "br9ker|sector|google|lease|brookprop|nemmadhi|airbnb|broker|furniture|rent|bloc…"
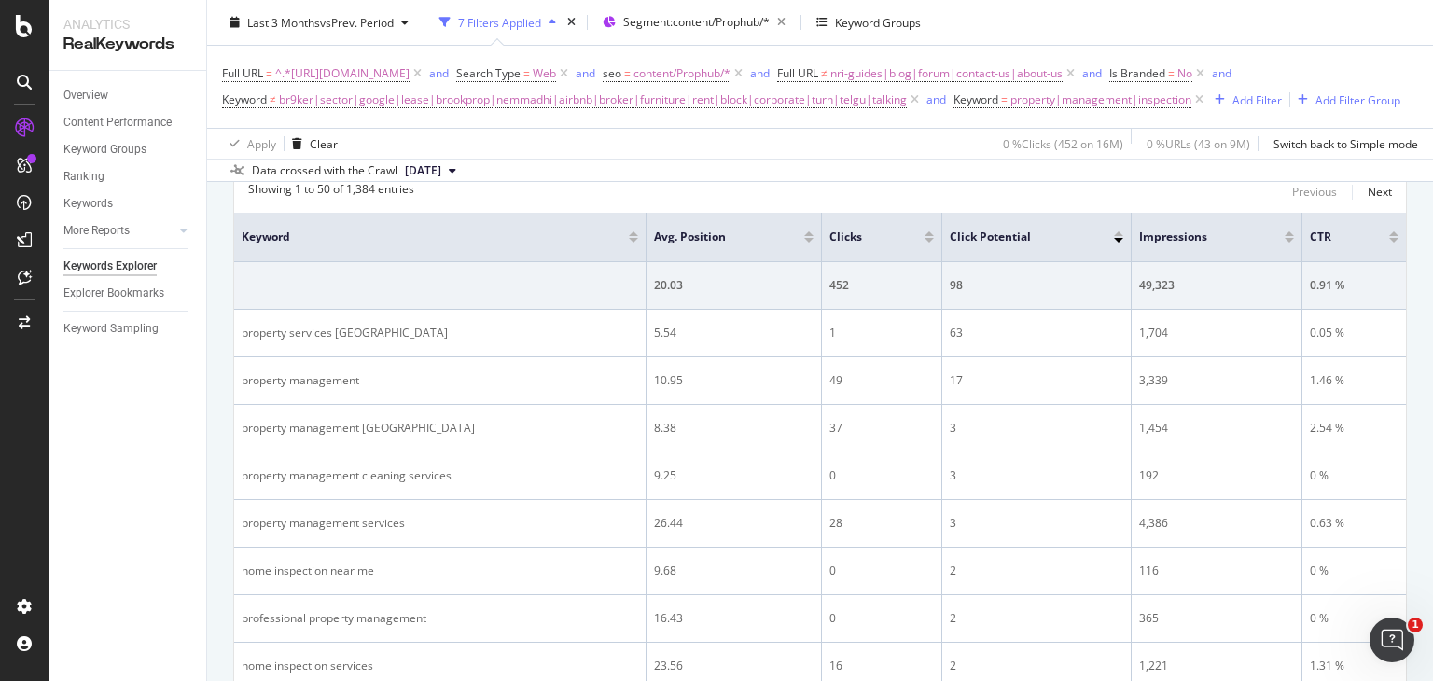
scroll to position [119, 0]
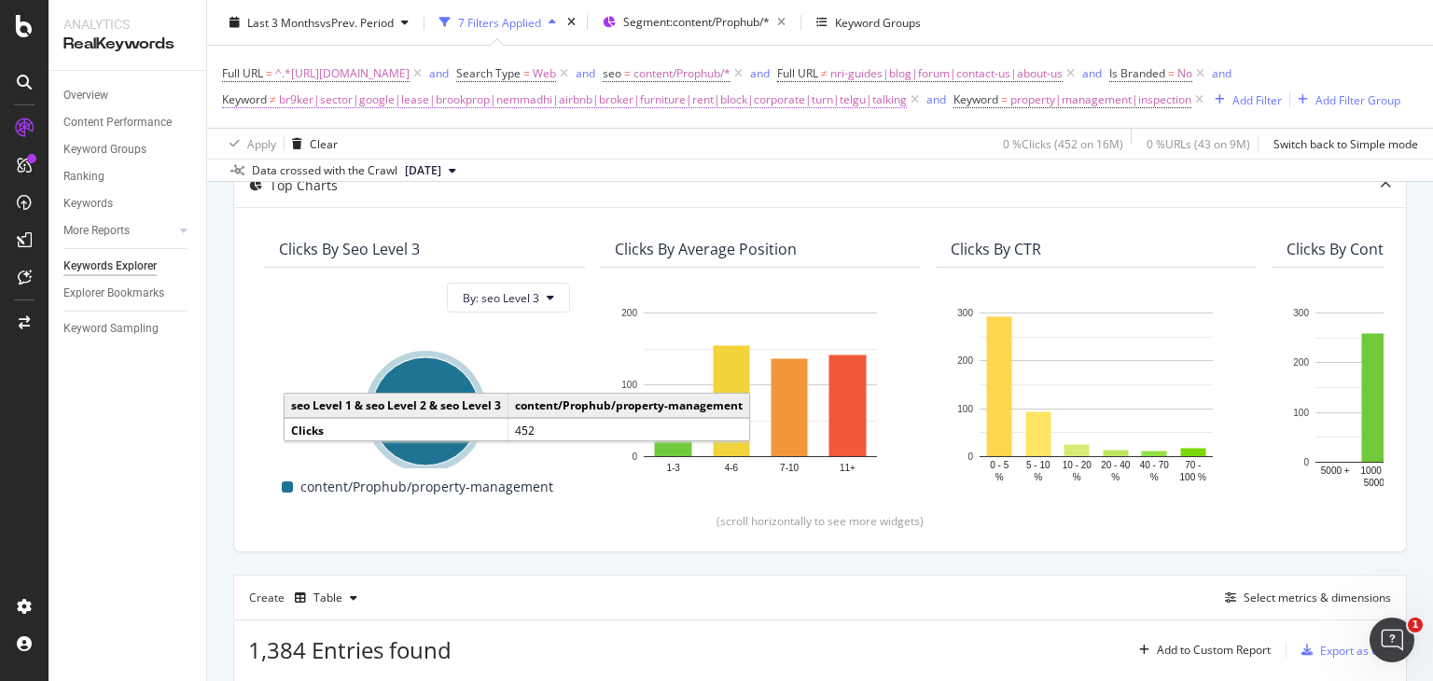
click at [723, 106] on span "br9ker|sector|google|lease|brookprop|nemmadhi|airbnb|broker|furniture|rent|bloc…" at bounding box center [593, 100] width 628 height 26
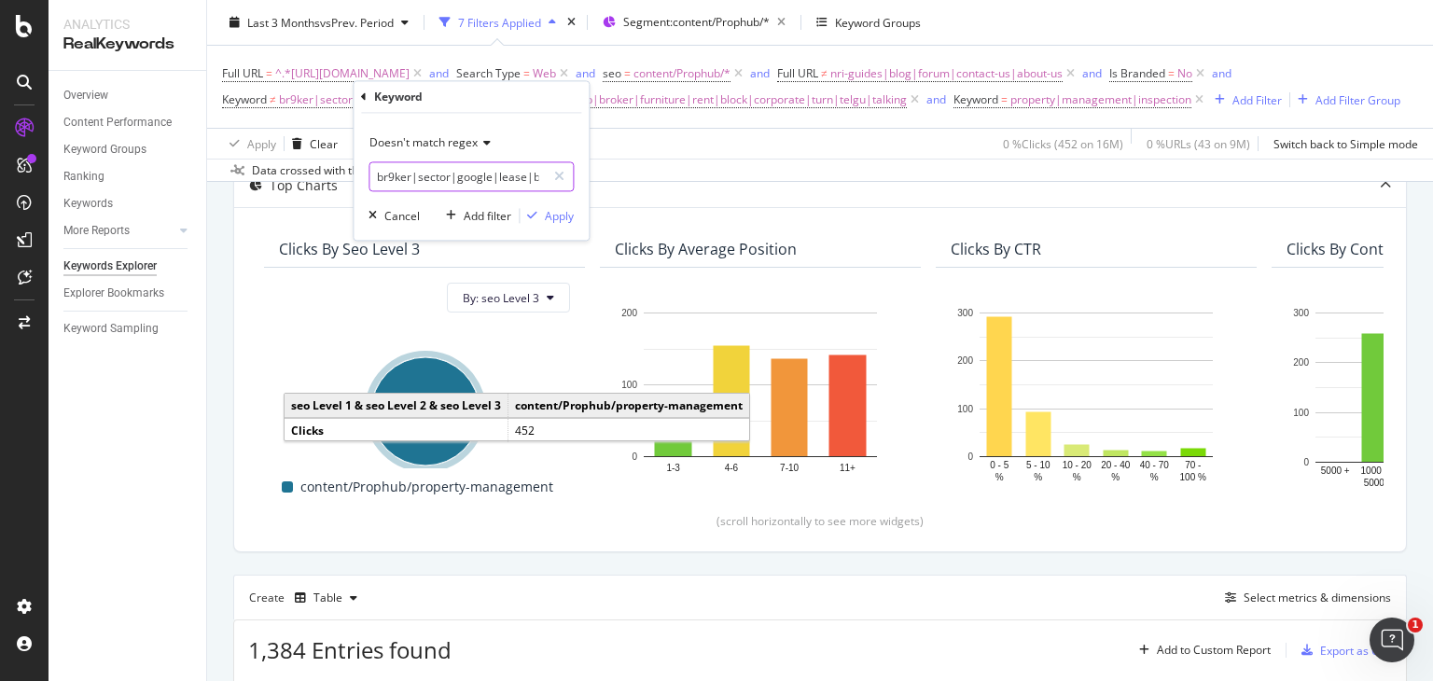
click at [448, 173] on input "br9ker|sector|google|lease|brookprop|nemmadhi|airbnb|broker|furniture|rent|bloc…" at bounding box center [457, 177] width 176 height 30
type input "br9ker|sector|google|lease|brookprop|nemmadhi|airbnb|broker|furniture|rent|bloc…"
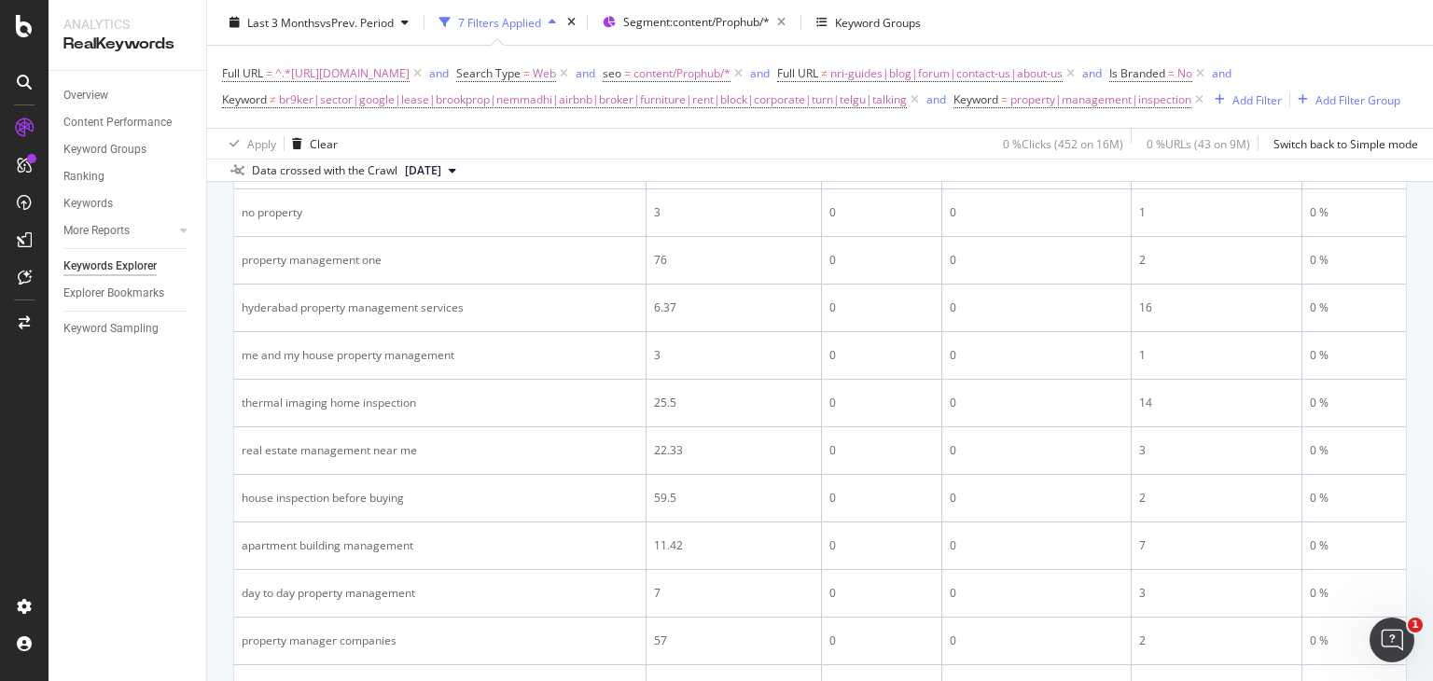
scroll to position [2750, 0]
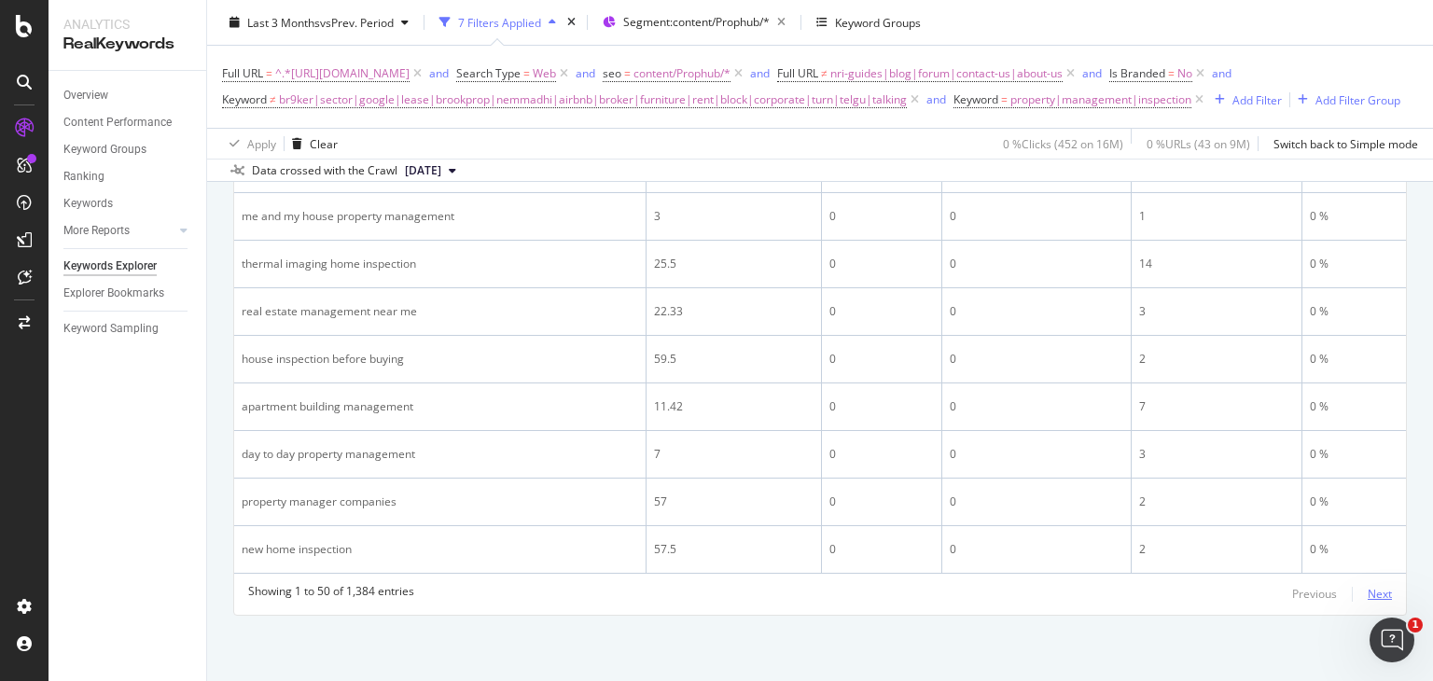
click at [1368, 593] on div "Next" at bounding box center [1380, 594] width 24 height 16
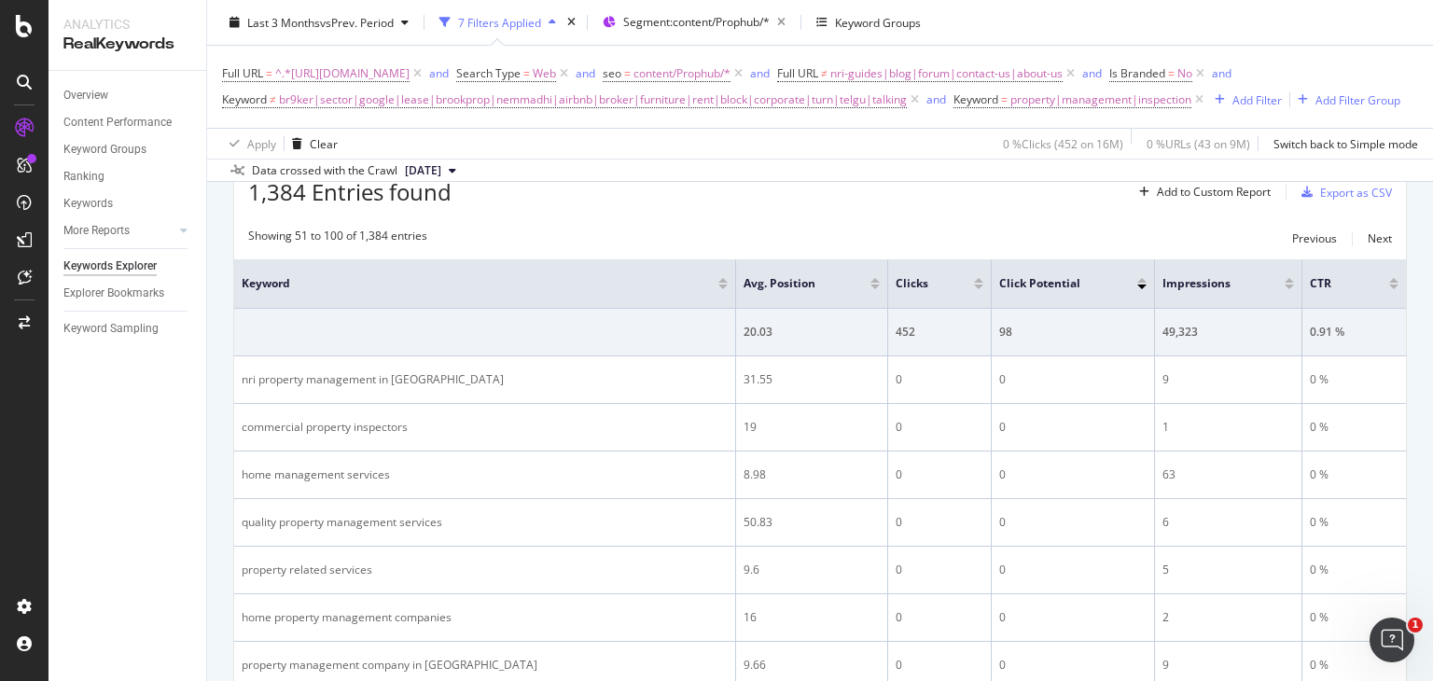
scroll to position [576, 0]
click at [907, 88] on span "br9ker|sector|google|lease|brookprop|nemmadhi|airbnb|broker|furniture|rent|bloc…" at bounding box center [593, 100] width 628 height 26
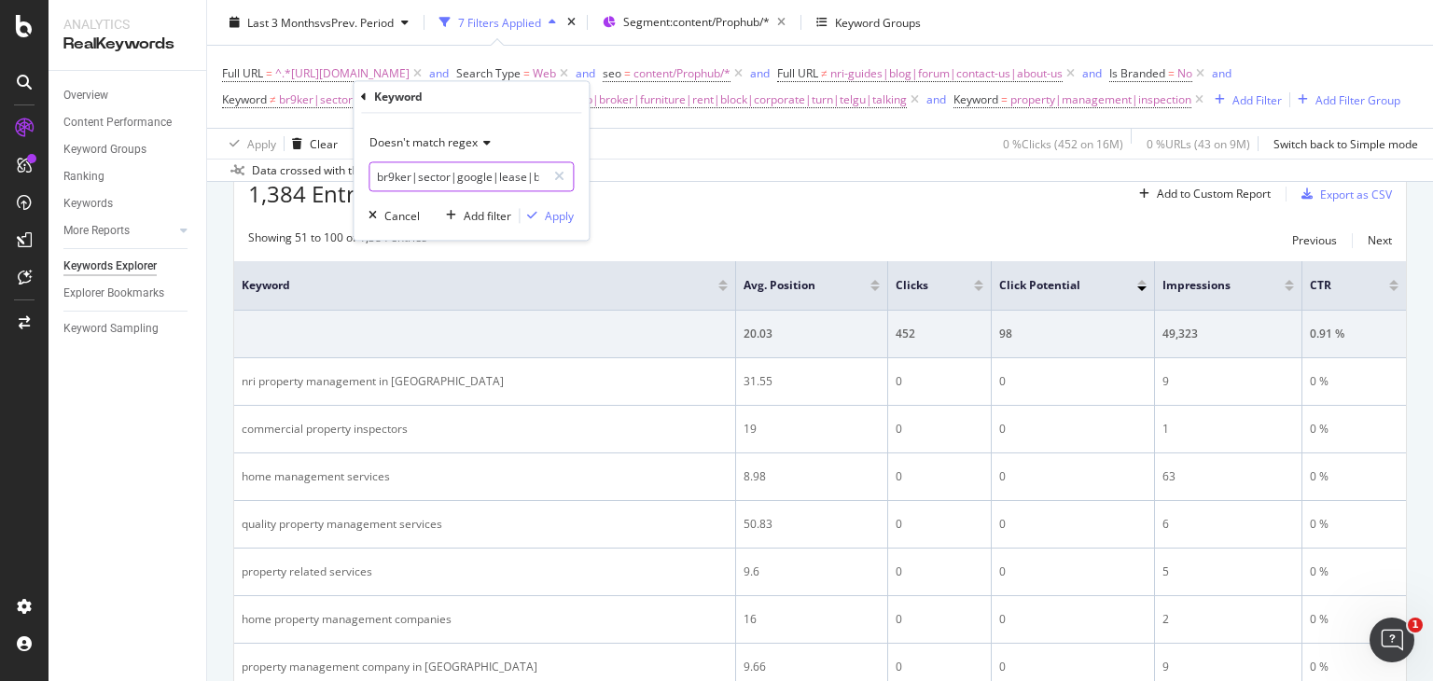
click at [453, 185] on input "br9ker|sector|google|lease|brookprop|nemmadhi|airbnb|broker|furniture|rent|bloc…" at bounding box center [457, 177] width 176 height 30
type input "br9ker|sector|google|lease|brookprop|nemmadhi|airbnb|broker|furniture|rent|bloc…"
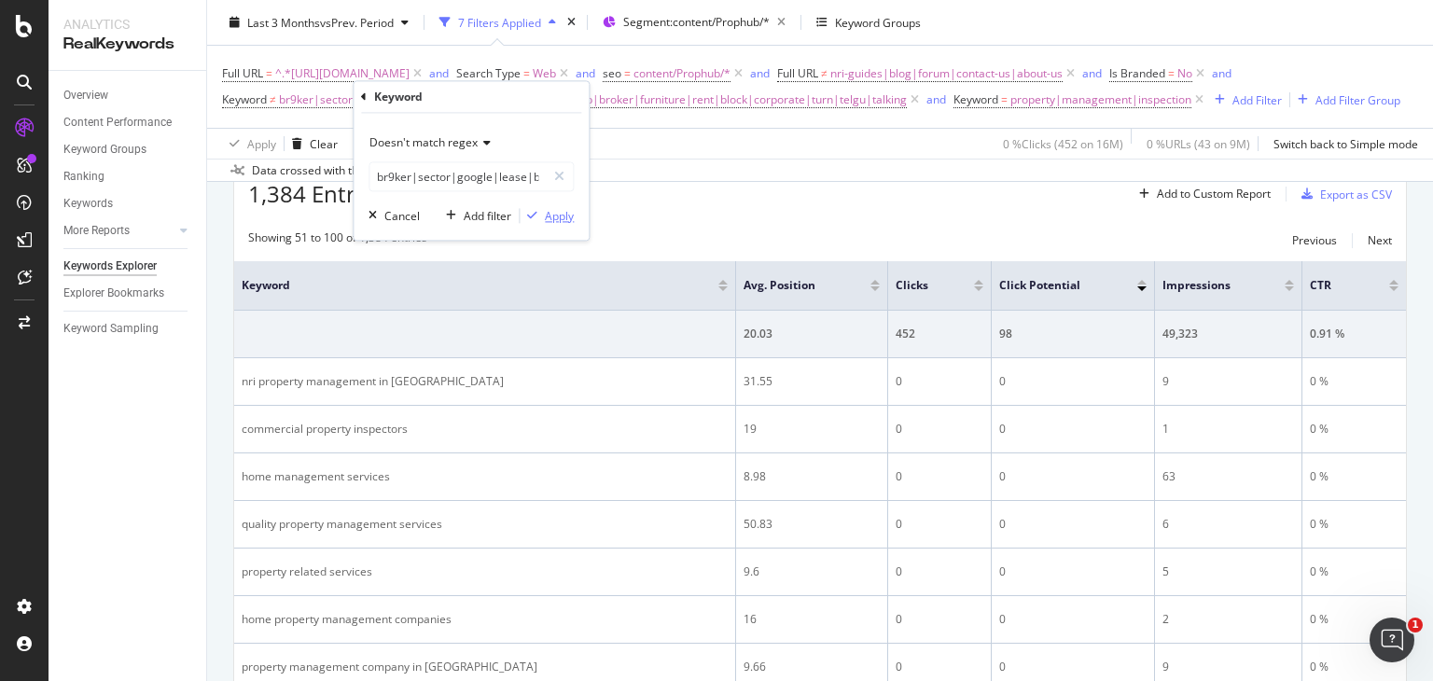
click at [552, 220] on div "Apply" at bounding box center [559, 216] width 29 height 16
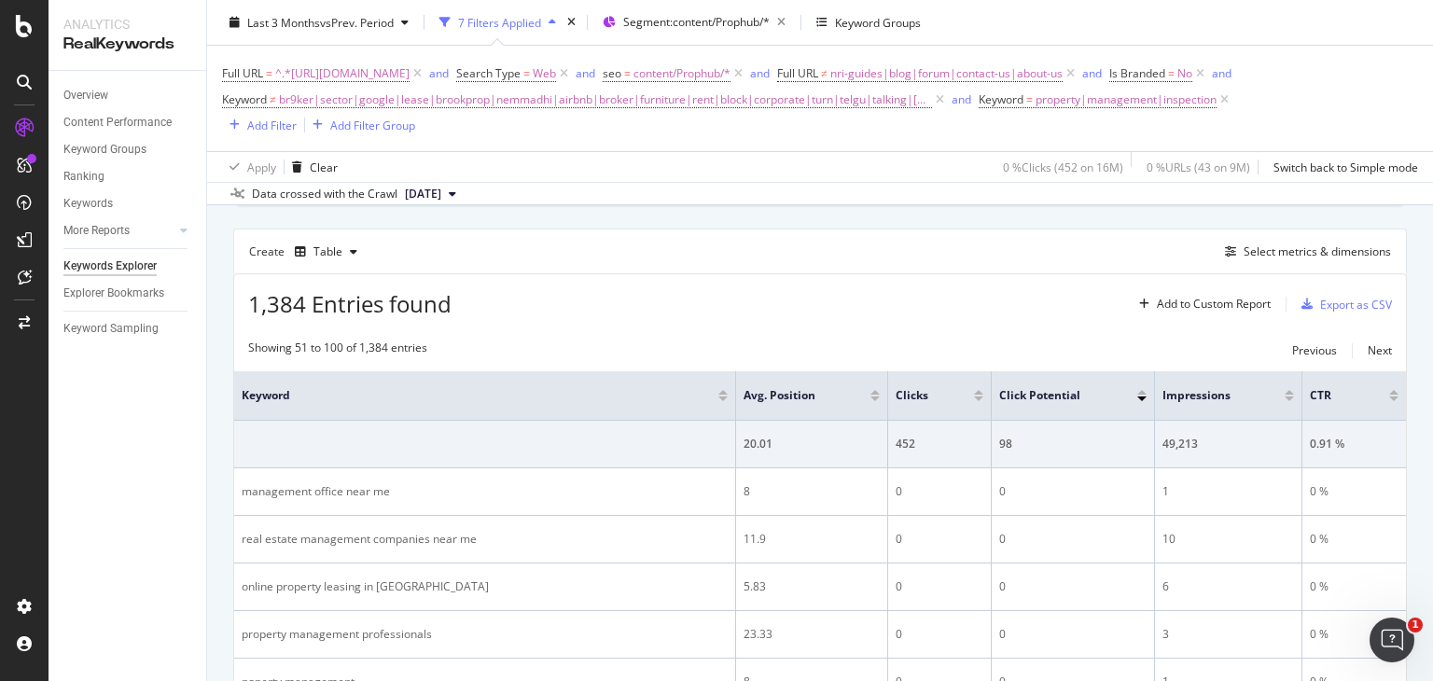
scroll to position [478, 0]
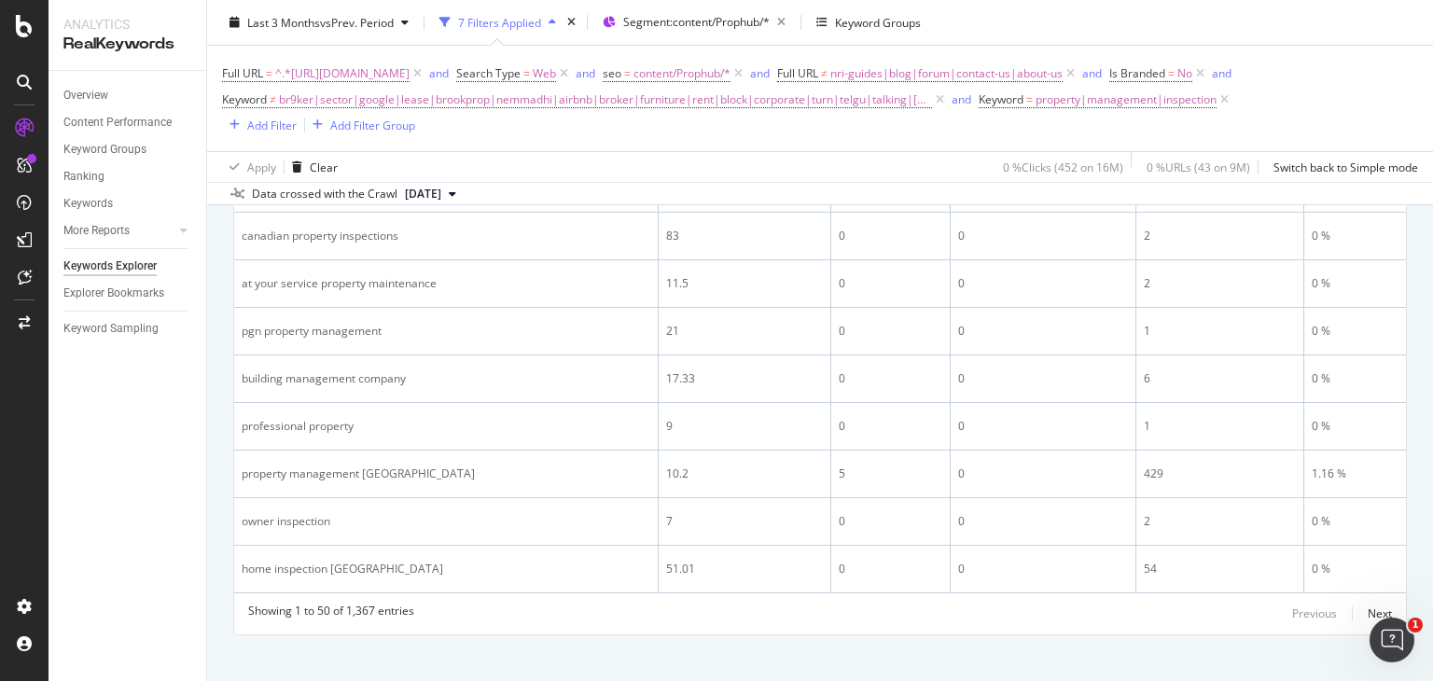
scroll to position [2750, 0]
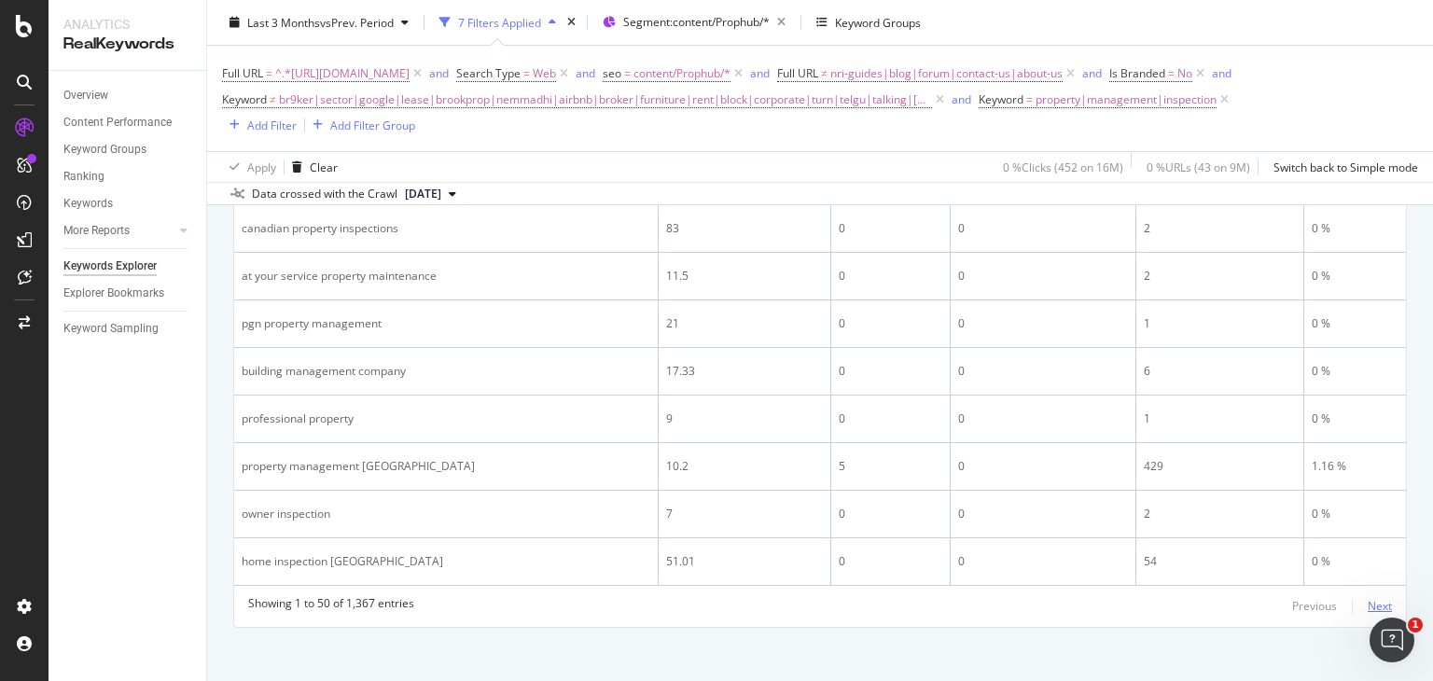
click at [1368, 598] on div "Next" at bounding box center [1380, 606] width 24 height 16
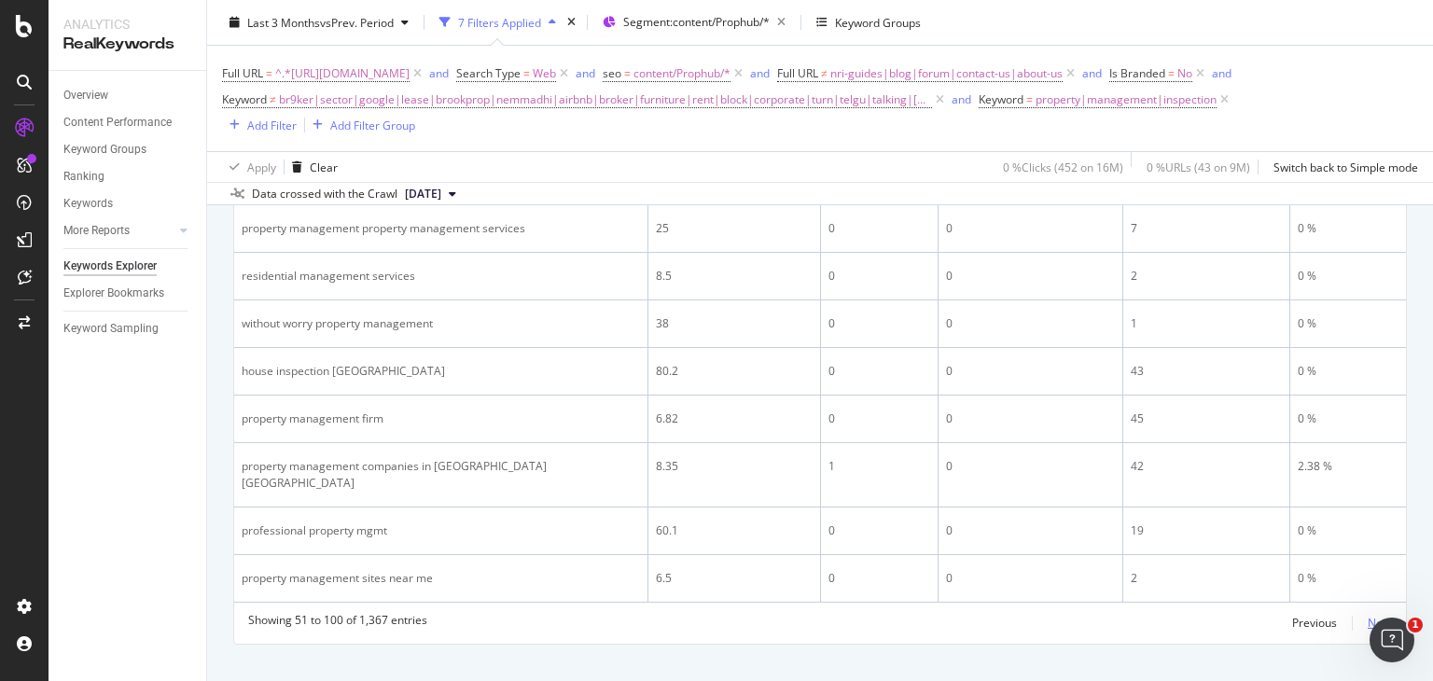
click at [1368, 615] on div "Next" at bounding box center [1380, 623] width 24 height 16
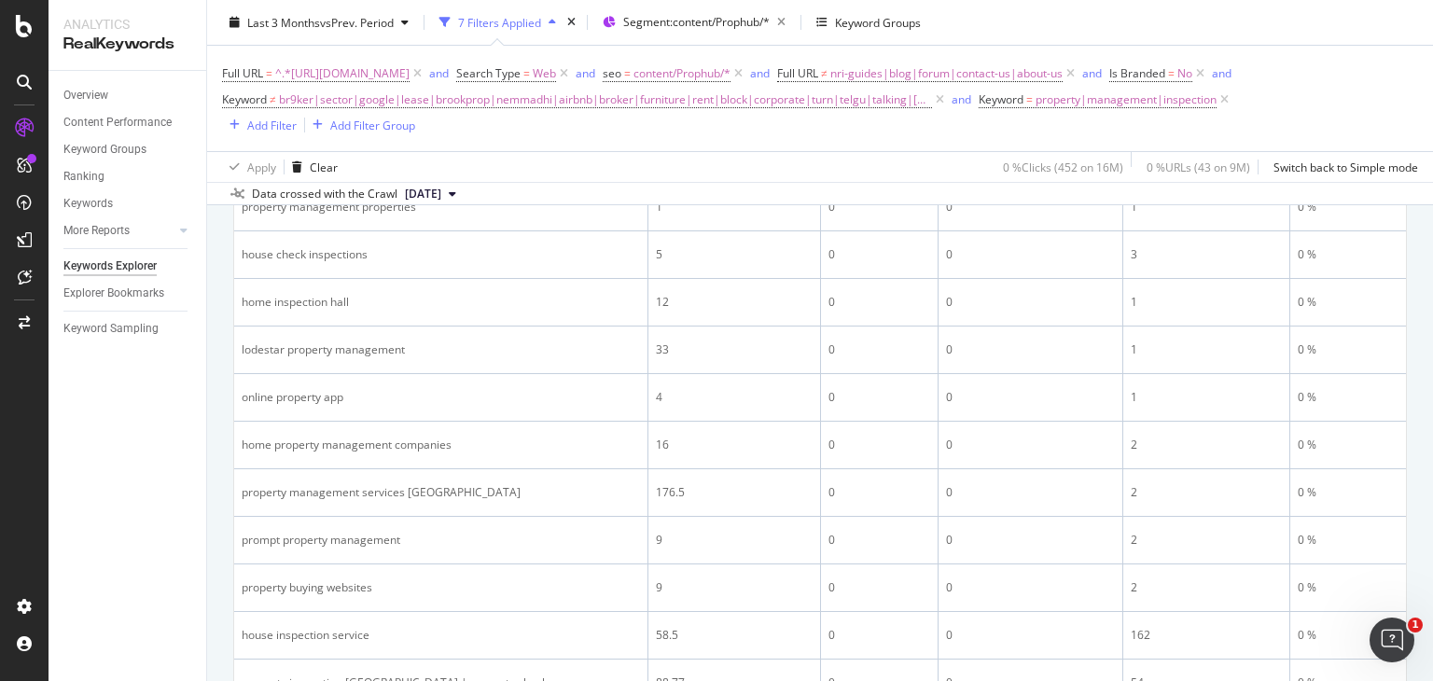
scroll to position [2343, 0]
click at [854, 102] on span "br9ker|sector|google|lease|brookprop|nemmadhi|airbnb|broker|furniture|rent|bloc…" at bounding box center [605, 100] width 653 height 26
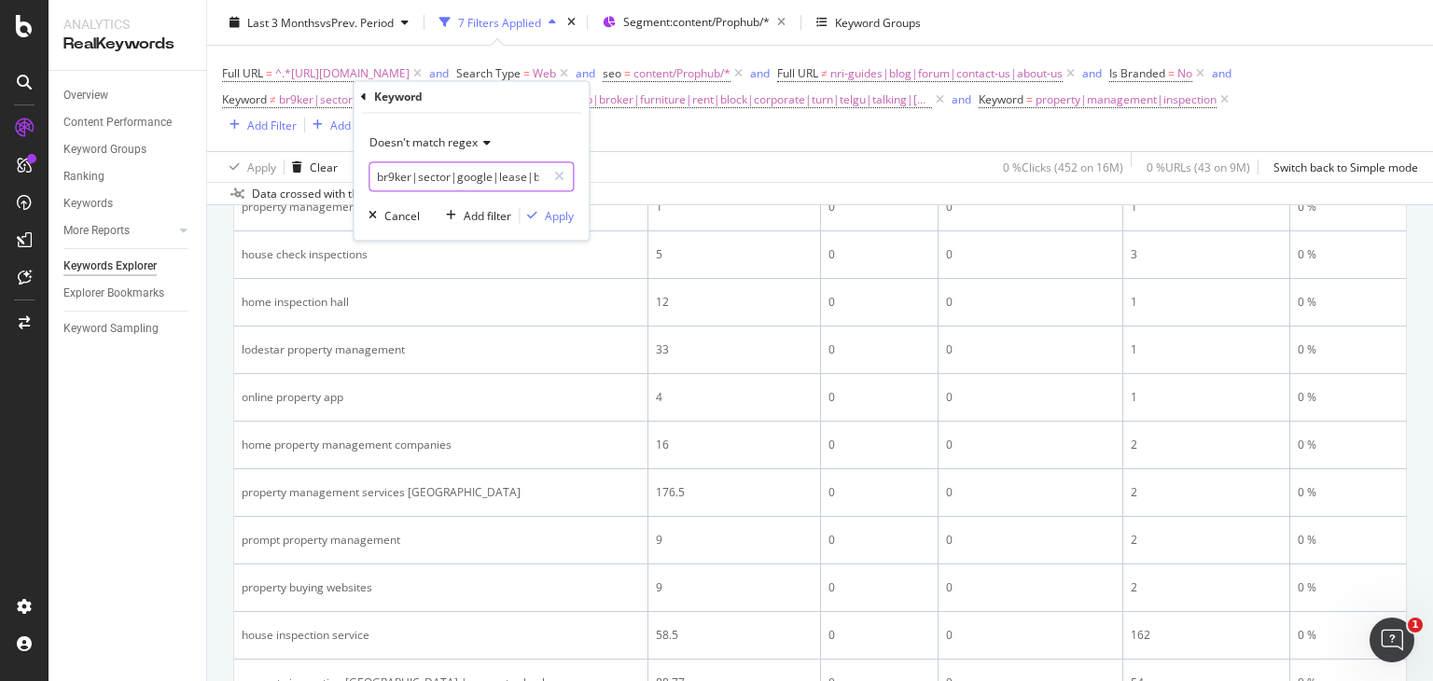
click at [440, 180] on input "br9ker|sector|google|lease|brookprop|nemmadhi|airbnb|broker|furniture|rent|bloc…" at bounding box center [457, 177] width 176 height 30
type input "br9ker|sector|google|lease|brookprop|nemmadhi|airbnb|broker|furniture|rent|bloc…"
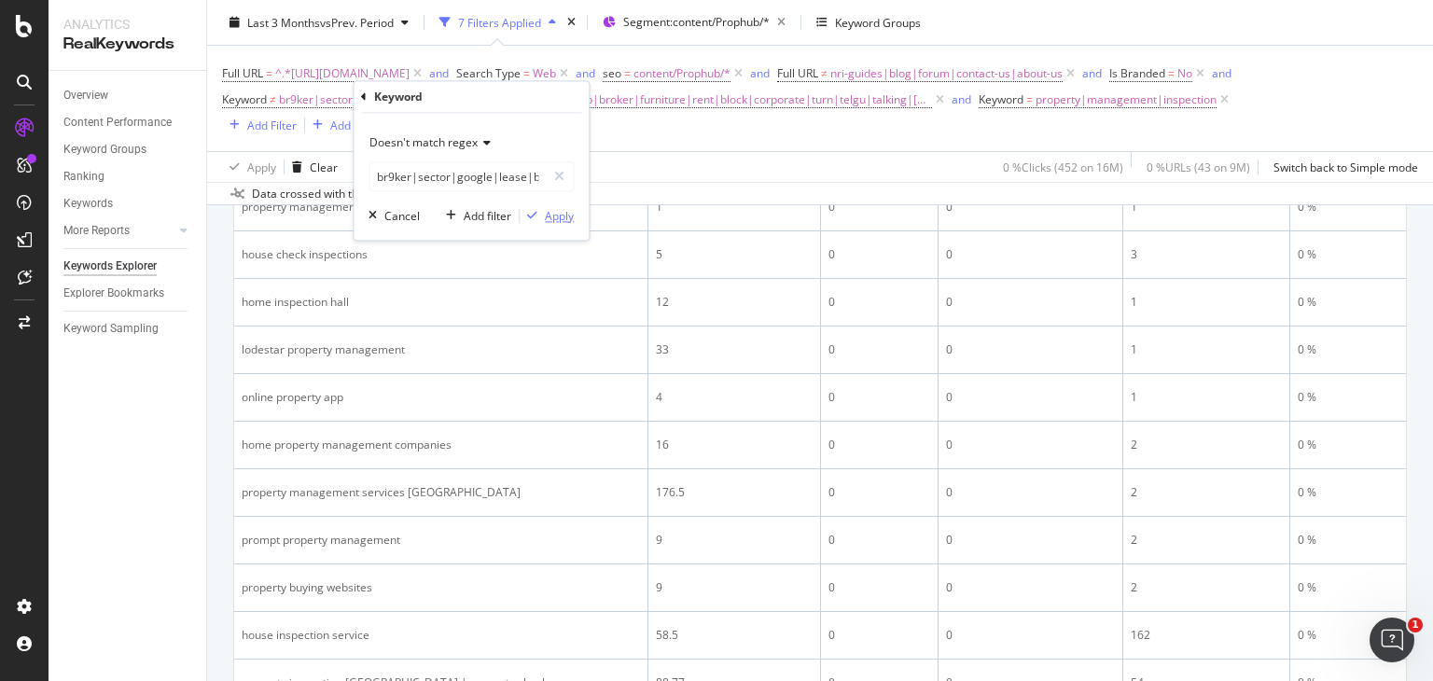
click at [560, 217] on div "Apply" at bounding box center [559, 216] width 29 height 16
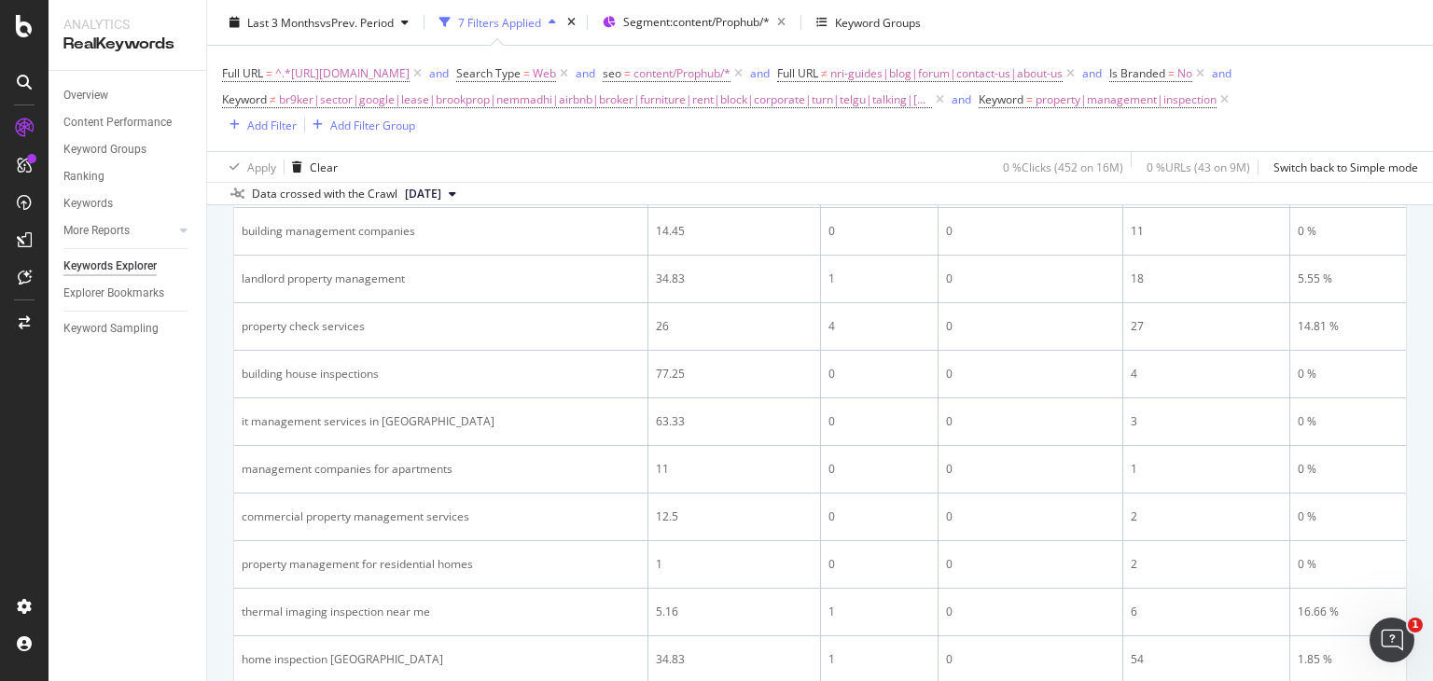
scroll to position [2157, 0]
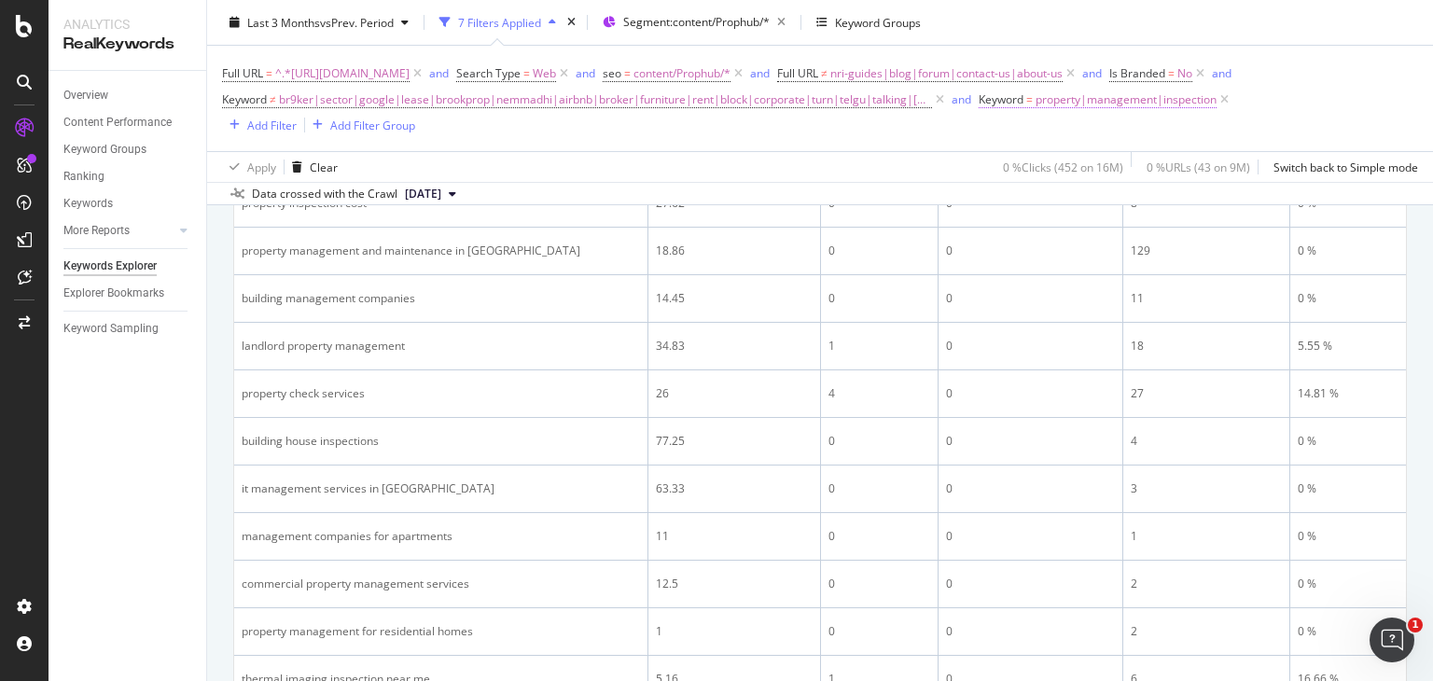
click at [1216, 92] on span "property|management|inspection" at bounding box center [1125, 100] width 181 height 26
click at [1248, 168] on input "property|management|inspection" at bounding box center [1203, 177] width 176 height 30
type input "property|management|inspection|thermal|drone"
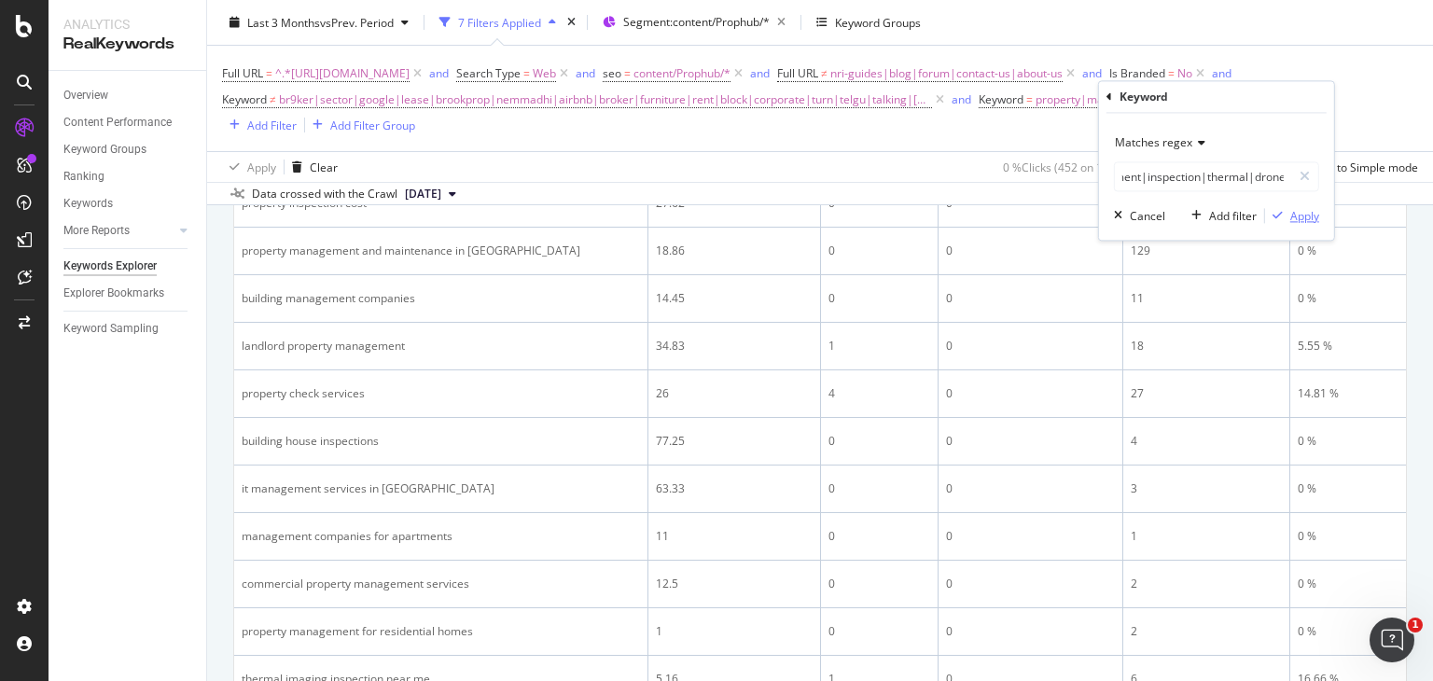
scroll to position [0, 0]
click at [1311, 219] on div "Apply" at bounding box center [1304, 216] width 29 height 16
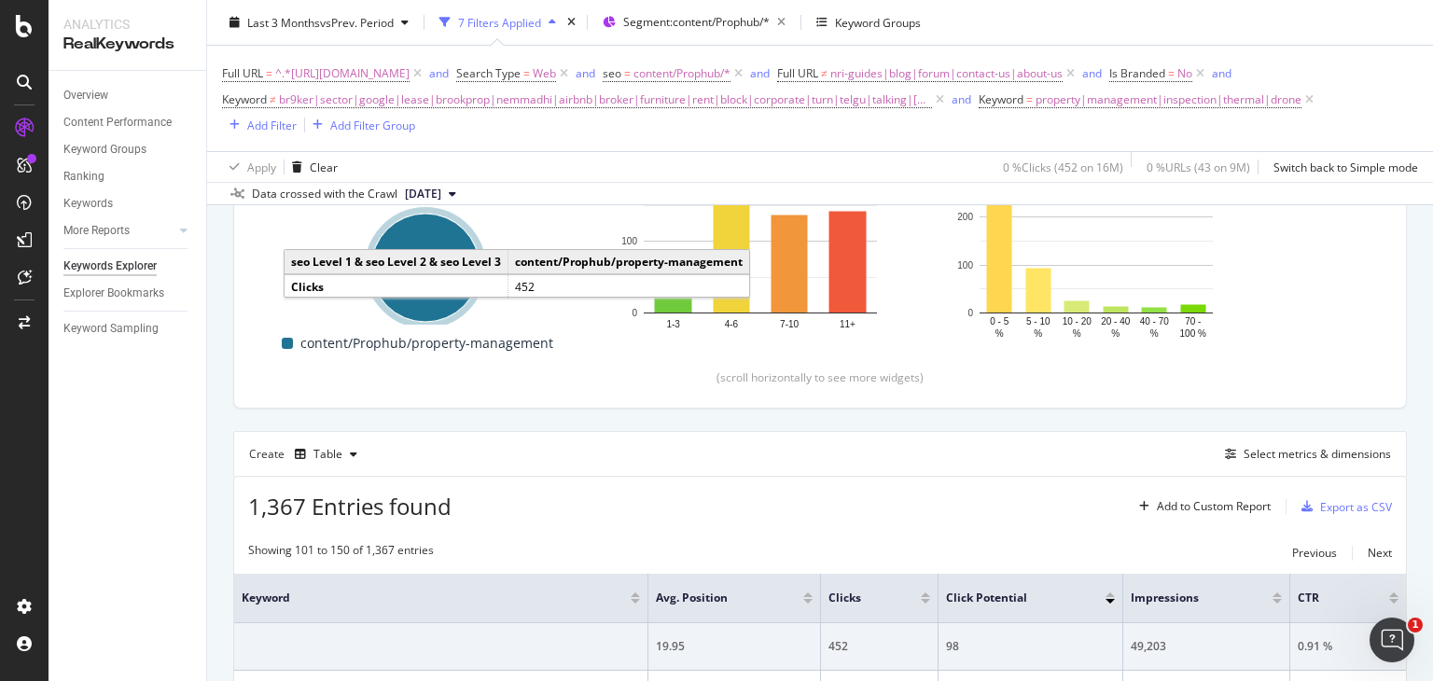
scroll to position [293, 0]
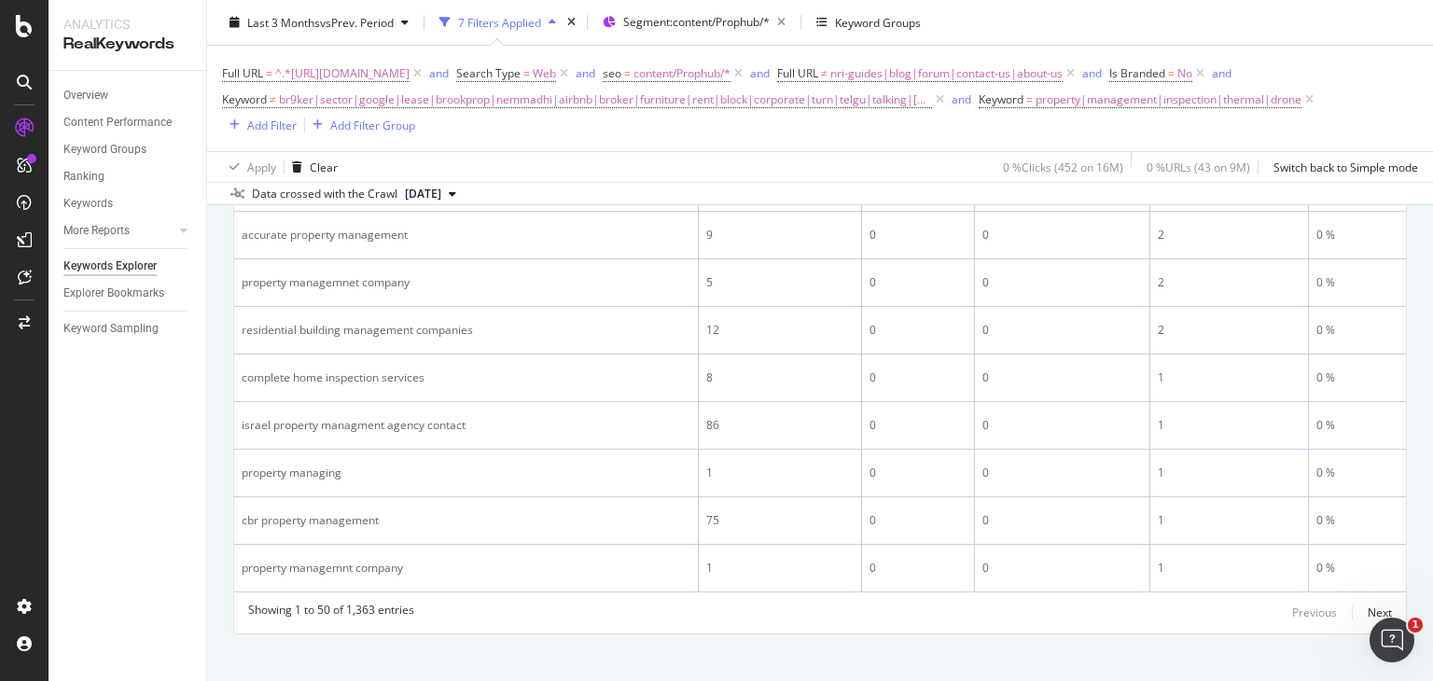
scroll to position [2754, 0]
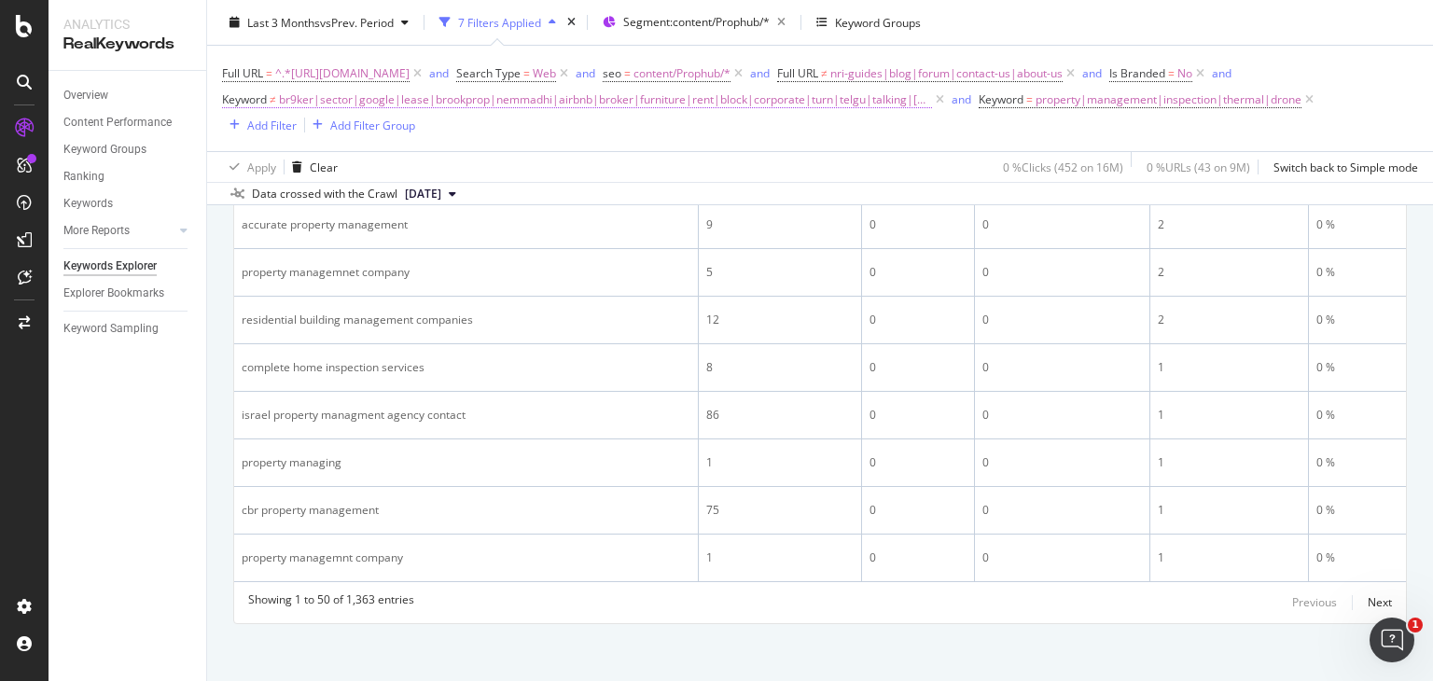
click at [756, 99] on span "br9ker|sector|google|lease|brookprop|nemmadhi|airbnb|broker|furniture|rent|bloc…" at bounding box center [605, 100] width 653 height 26
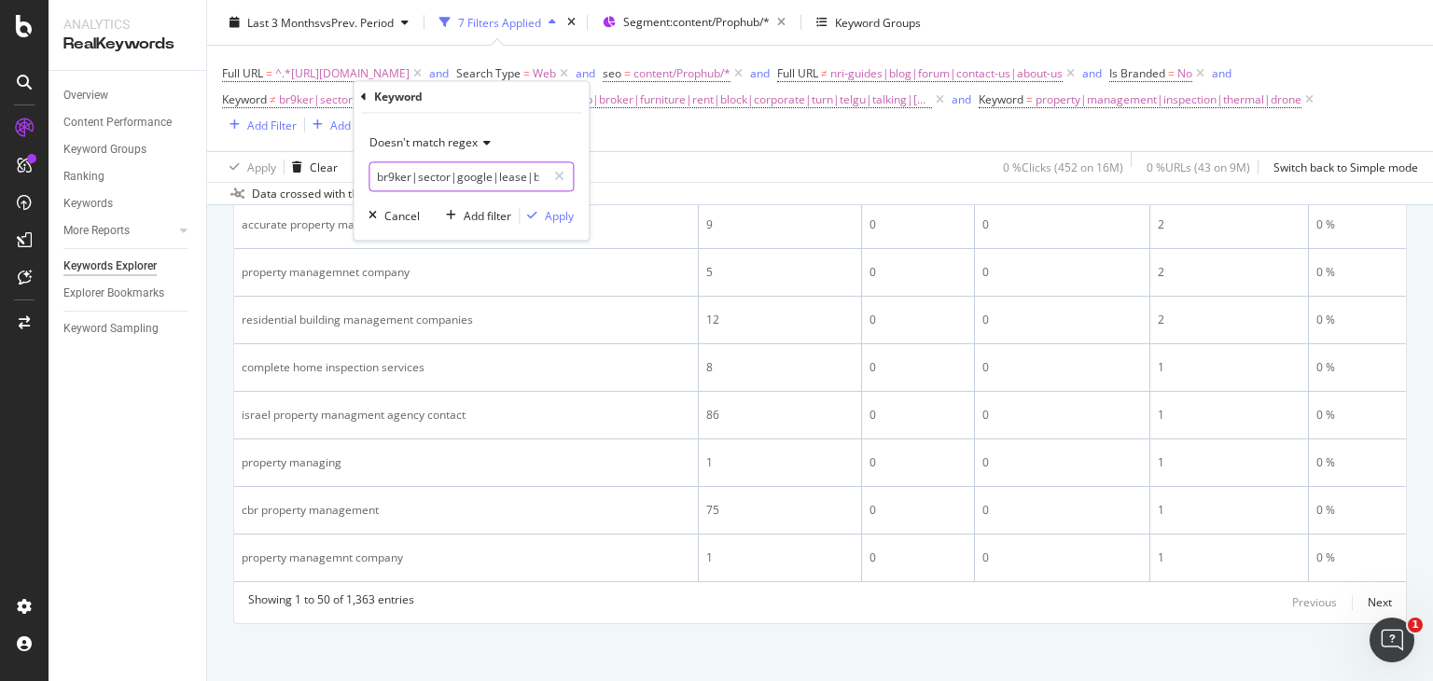
click at [465, 176] on input "br9ker|sector|google|lease|brookprop|nemmadhi|airbnb|broker|furniture|rent|bloc…" at bounding box center [457, 177] width 176 height 30
type input "br9ker|sector|google|lease|brookprop|nemmadhi|airbnb|broker|furniture|rent|bloc…"
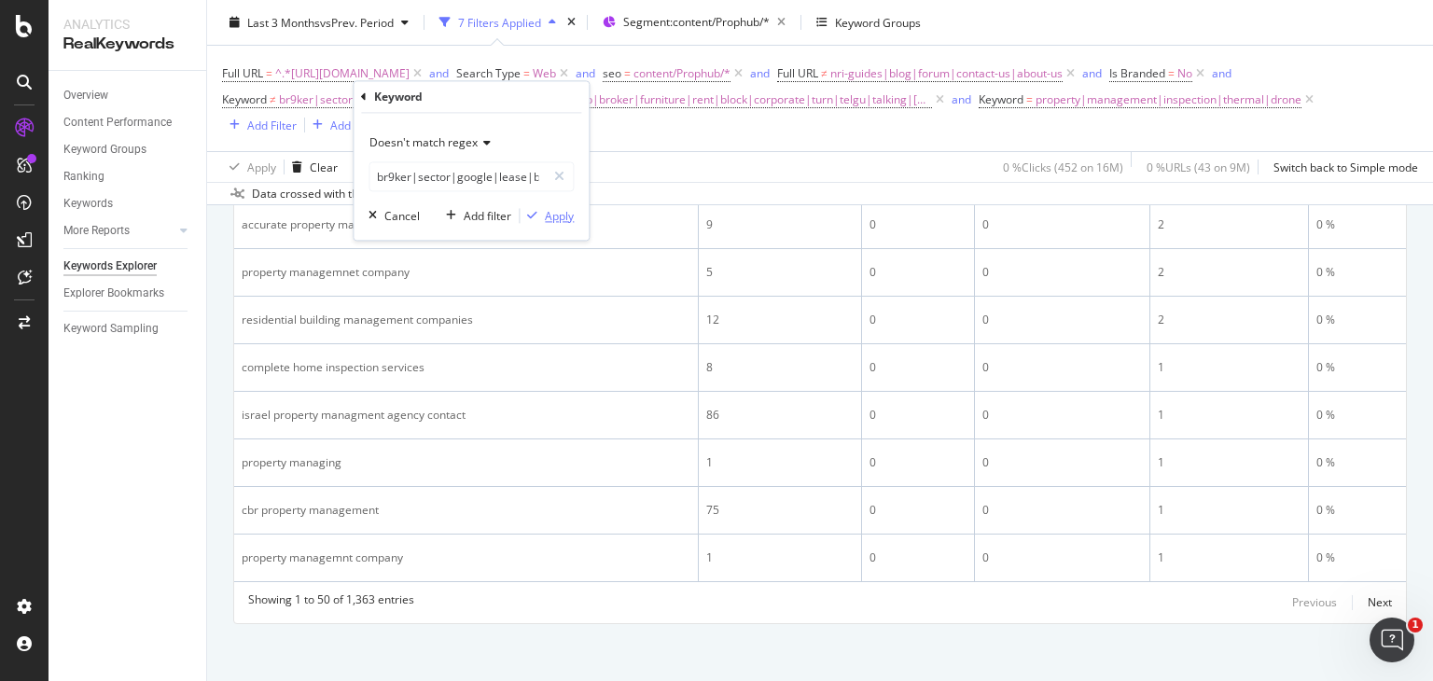
click at [539, 216] on div "button" at bounding box center [532, 216] width 25 height 11
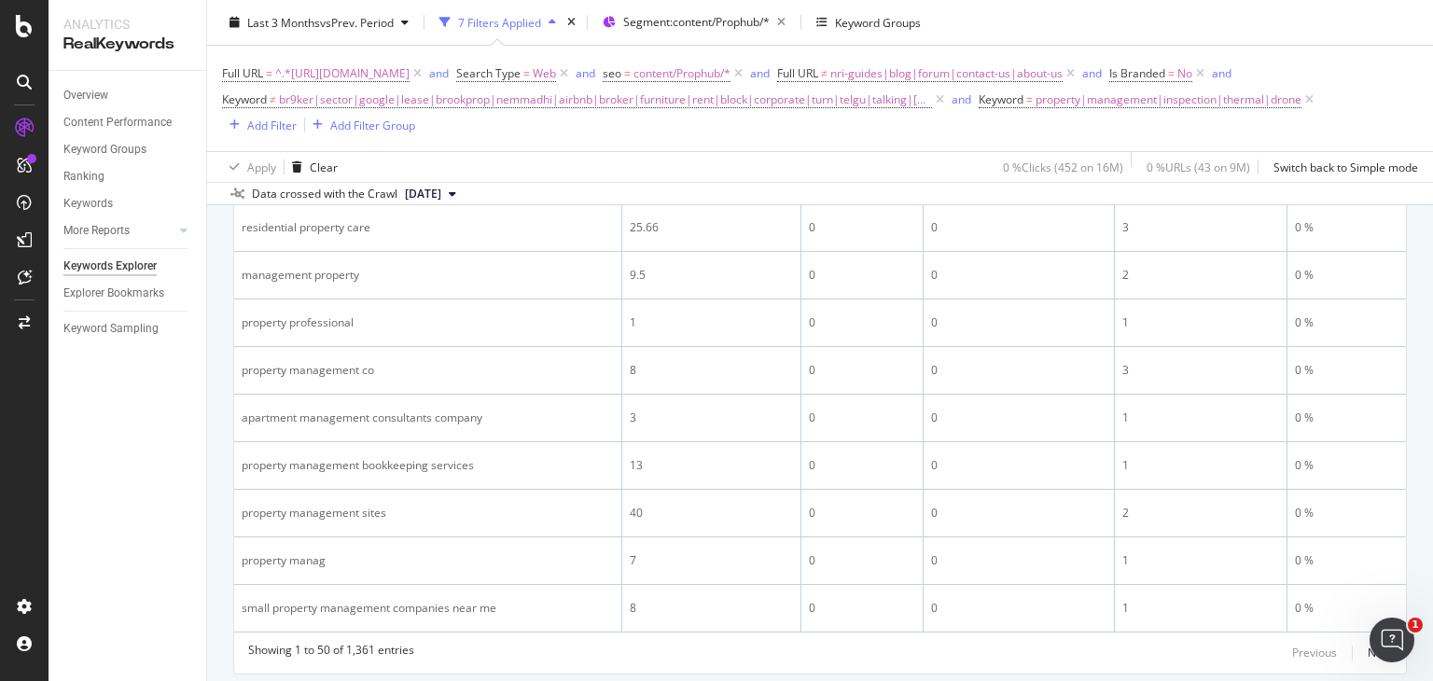
scroll to position [2754, 0]
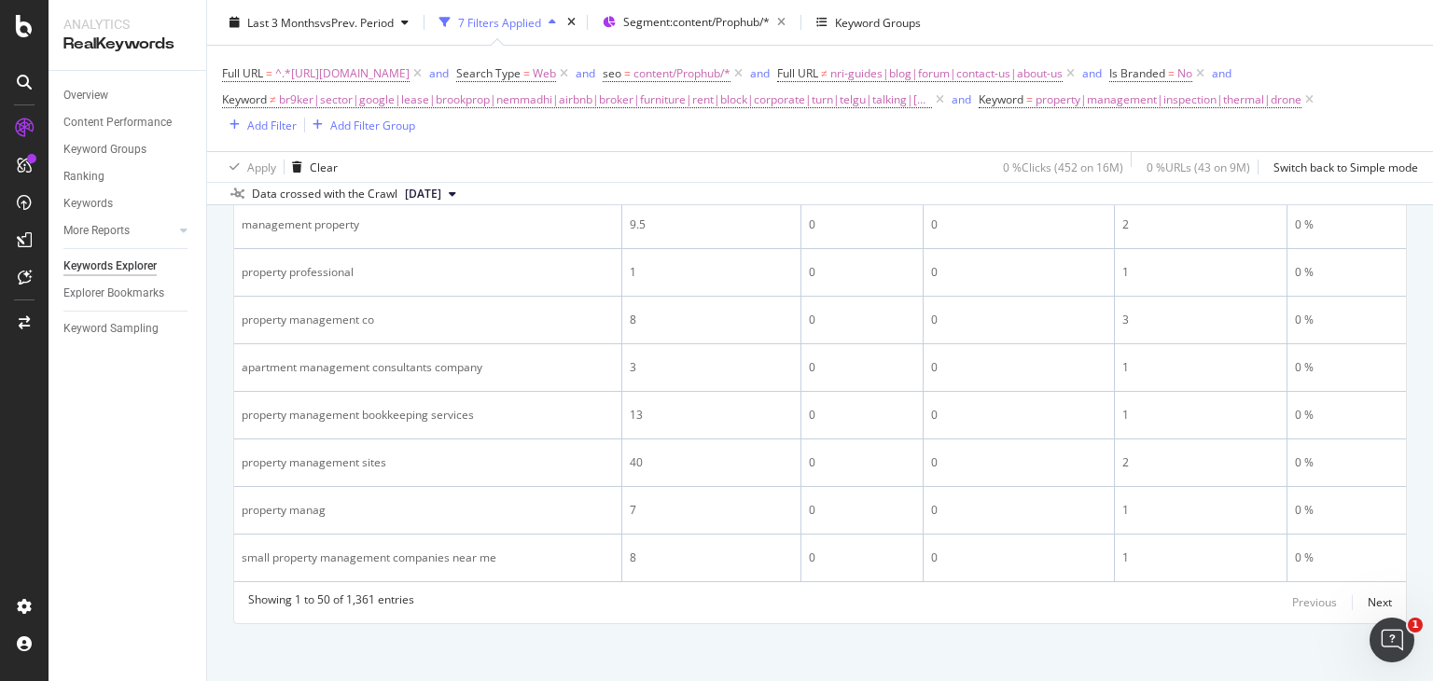
click at [1349, 591] on div "Previous Next" at bounding box center [1342, 602] width 100 height 22
click at [1368, 594] on div "Next" at bounding box center [1380, 602] width 24 height 16
click at [1368, 592] on div "Next" at bounding box center [1380, 602] width 24 height 21
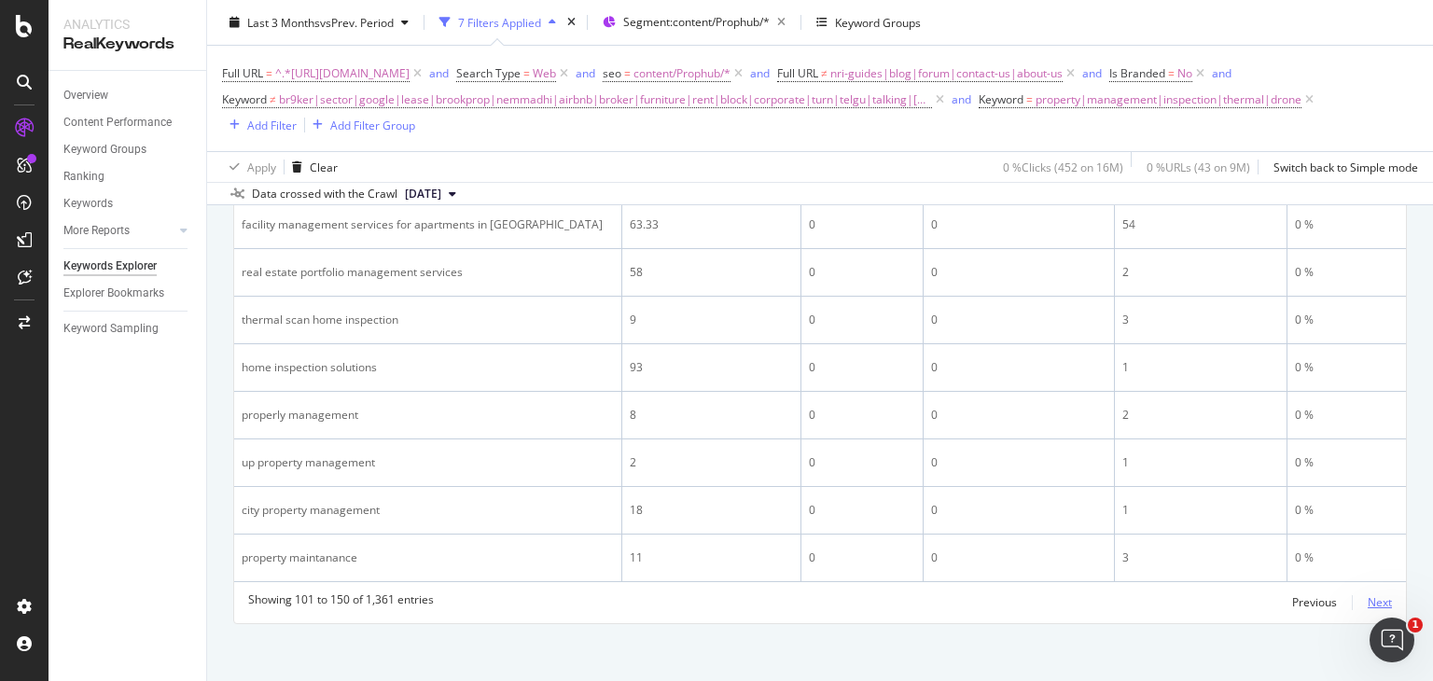
click at [1368, 594] on div "Next" at bounding box center [1380, 602] width 24 height 16
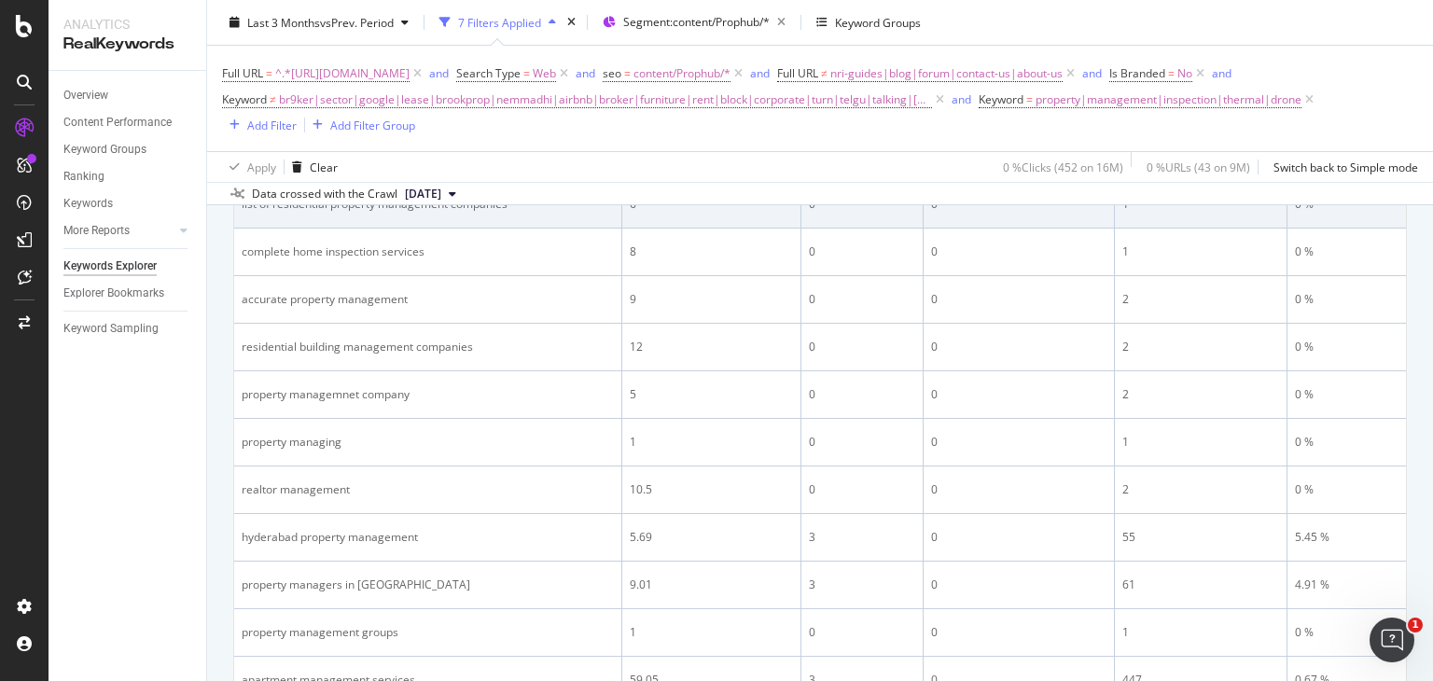
scroll to position [1809, 0]
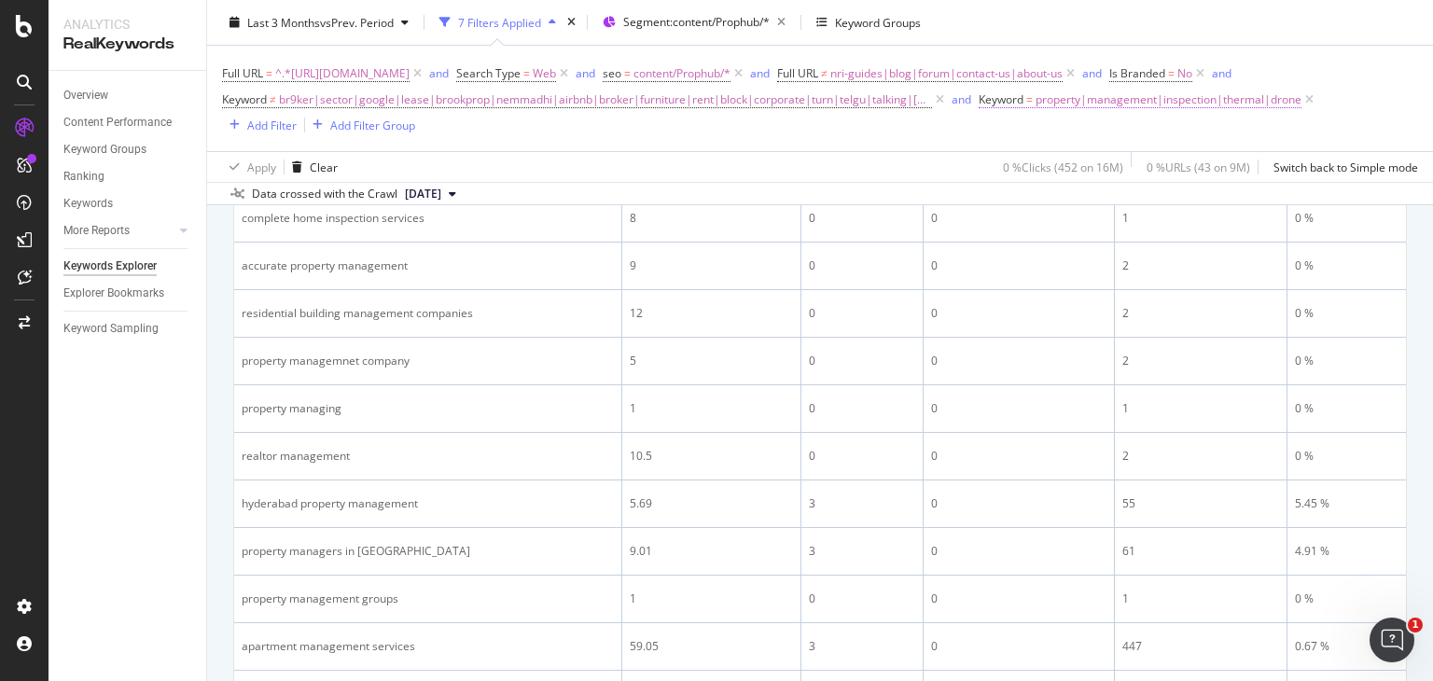
click at [1035, 113] on span "property|management|inspection|thermal|drone" at bounding box center [1168, 100] width 266 height 26
click at [380, 202] on input "property|management|inspection|thermal|drone" at bounding box center [327, 203] width 176 height 30
type input "property|management|inspection|thermal|drone|mainteance"
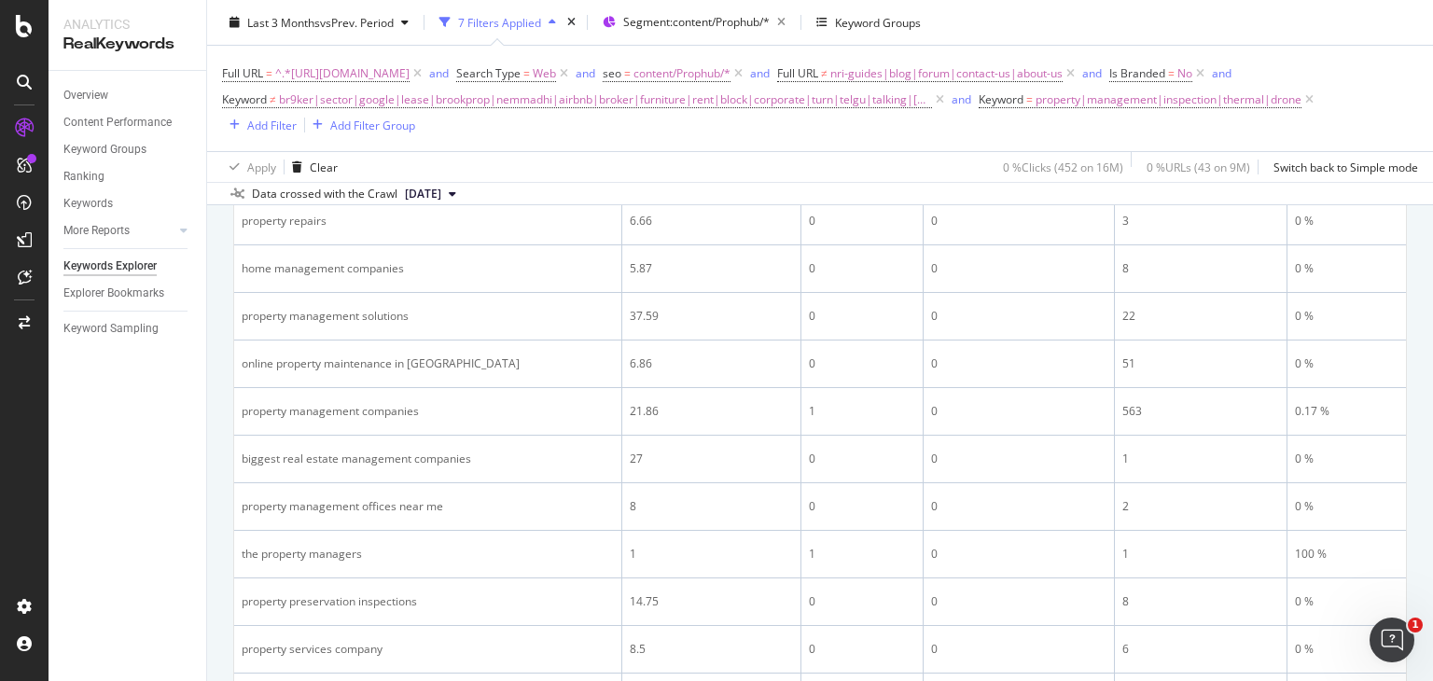
scroll to position [2469, 0]
click at [1035, 113] on span "property|management|inspection|thermal|drone" at bounding box center [1168, 100] width 266 height 26
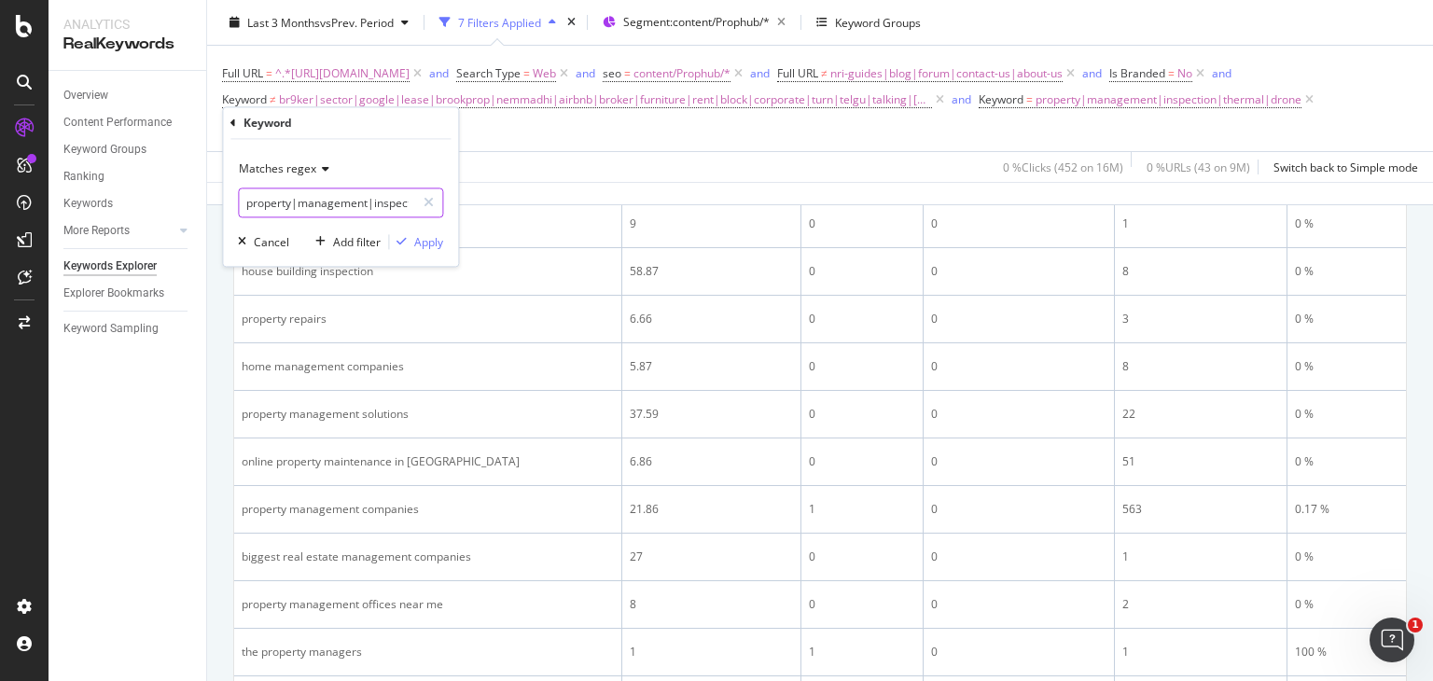
click at [347, 202] on input "property|management|inspection|thermal|drone" at bounding box center [327, 203] width 176 height 30
type input "property|management|inspection|thermal|drone|maintenance"
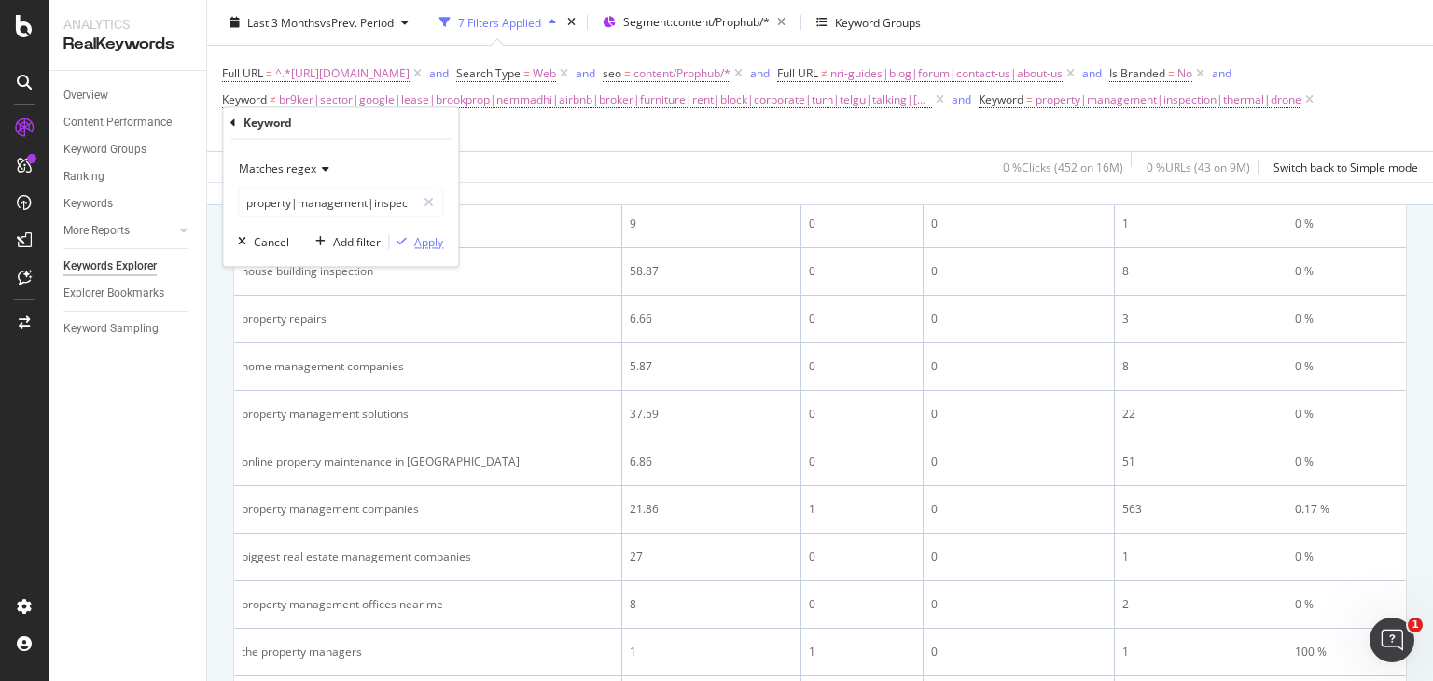
click at [413, 243] on div "button" at bounding box center [401, 242] width 25 height 11
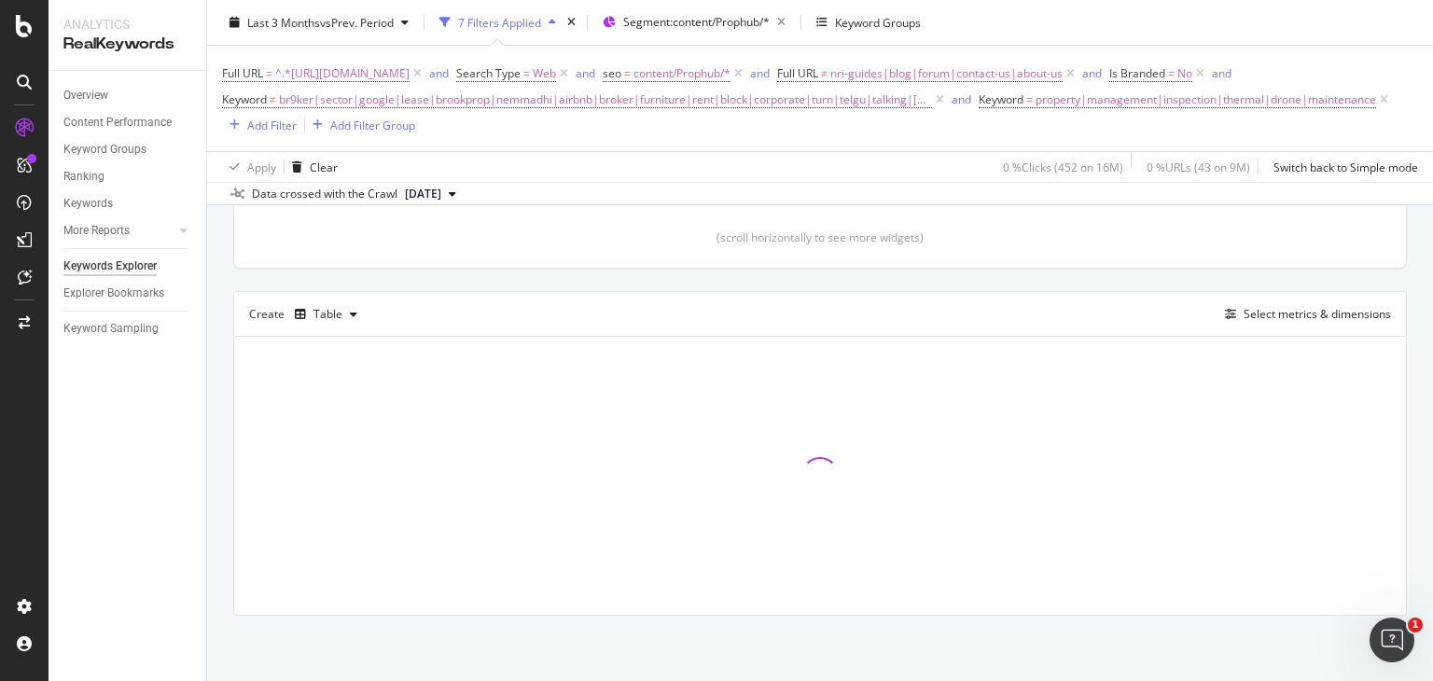
scroll to position [428, 0]
click at [922, 91] on span "br9ker|sector|google|lease|brookprop|nemmadhi|airbnb|broker|furniture|rent|bloc…" at bounding box center [605, 100] width 653 height 26
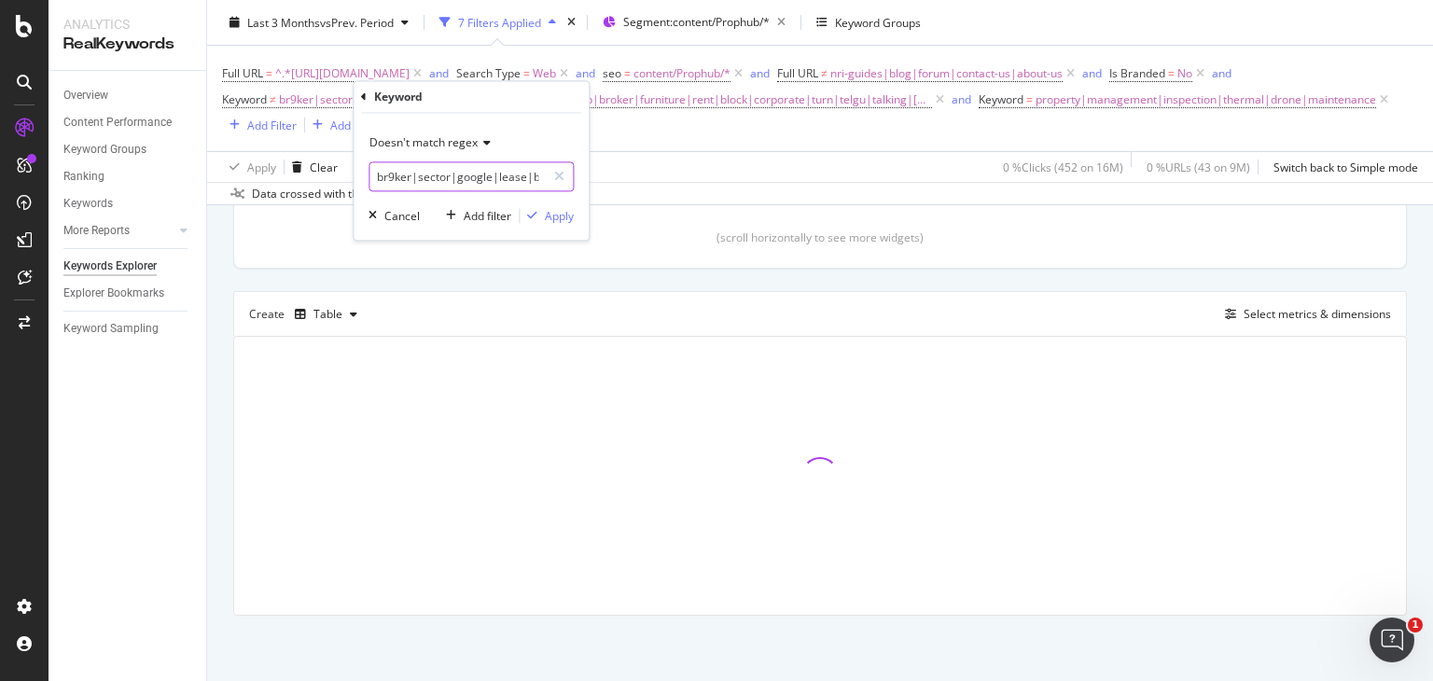
click at [467, 168] on input "br9ker|sector|google|lease|brookprop|nemmadhi|airbnb|broker|furniture|rent|bloc…" at bounding box center [457, 177] width 176 height 30
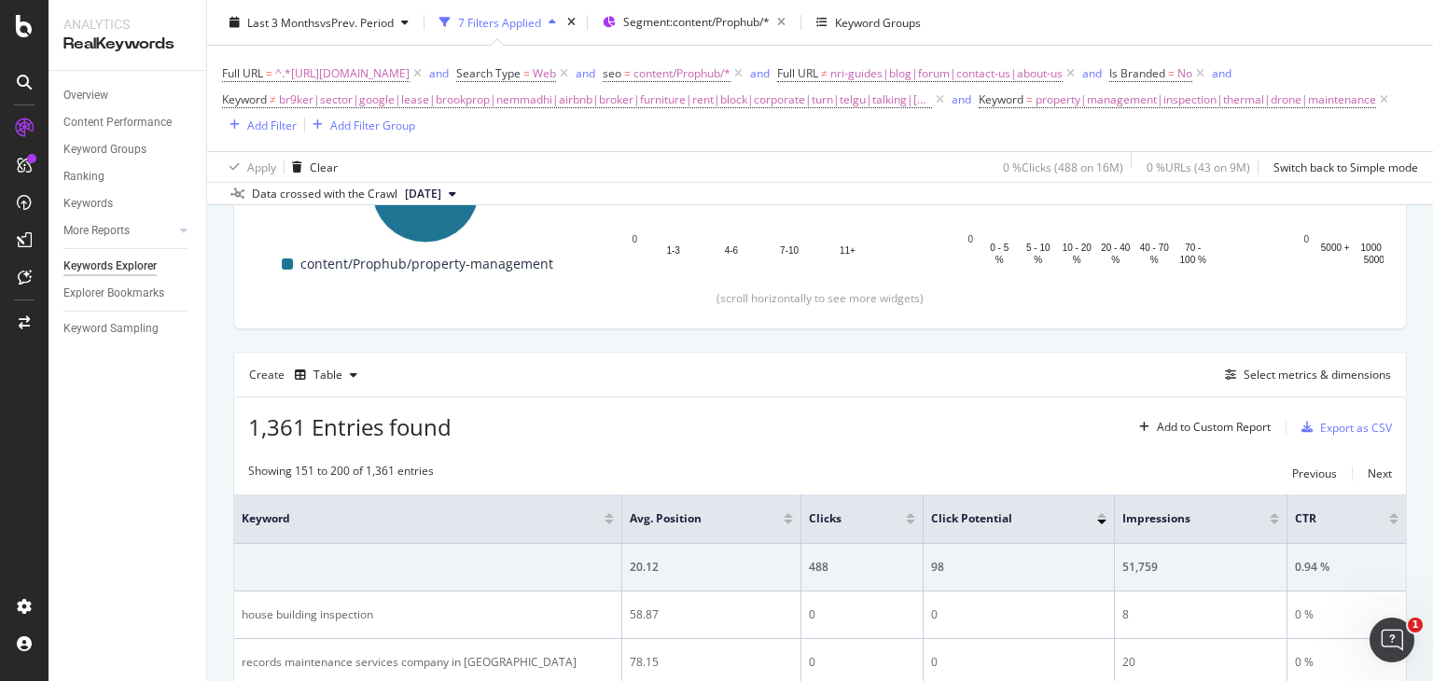
scroll to position [369, 0]
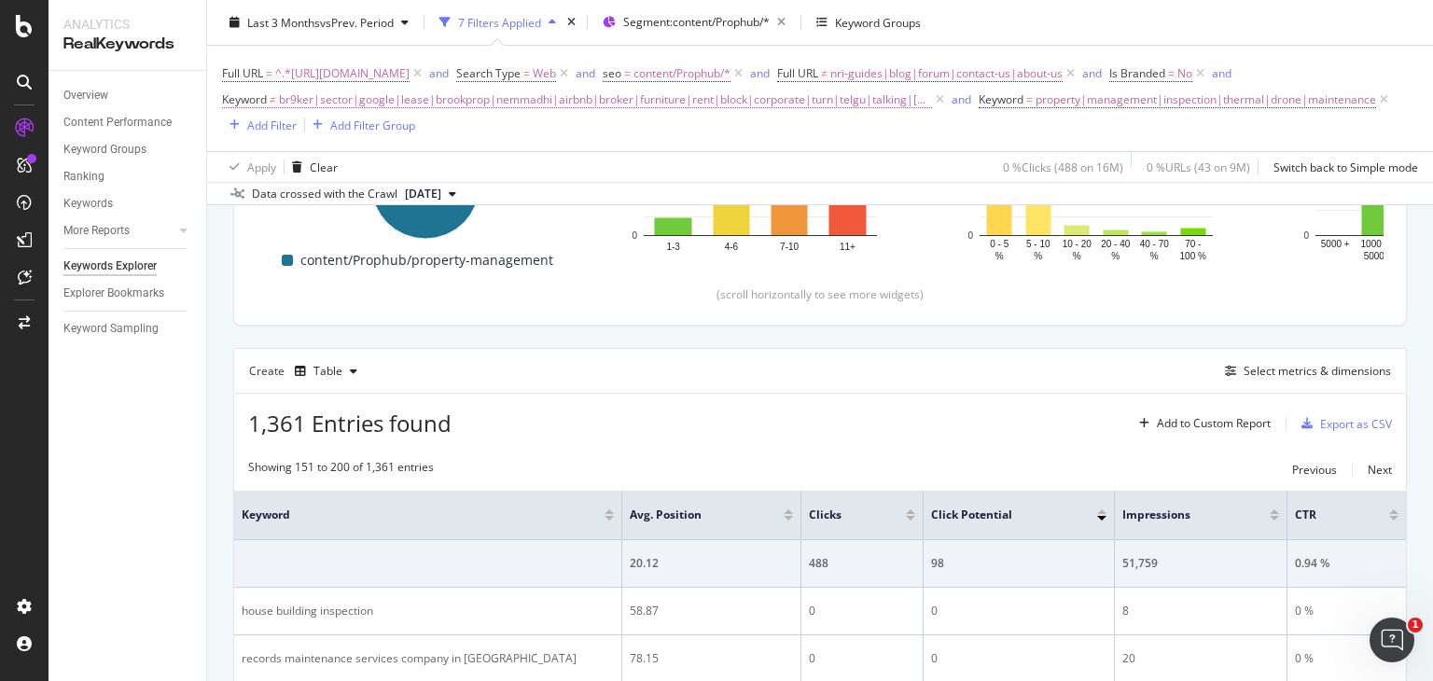
click at [932, 92] on span "br9ker|sector|google|lease|brookprop|nemmadhi|airbnb|broker|furniture|rent|bloc…" at bounding box center [605, 100] width 653 height 26
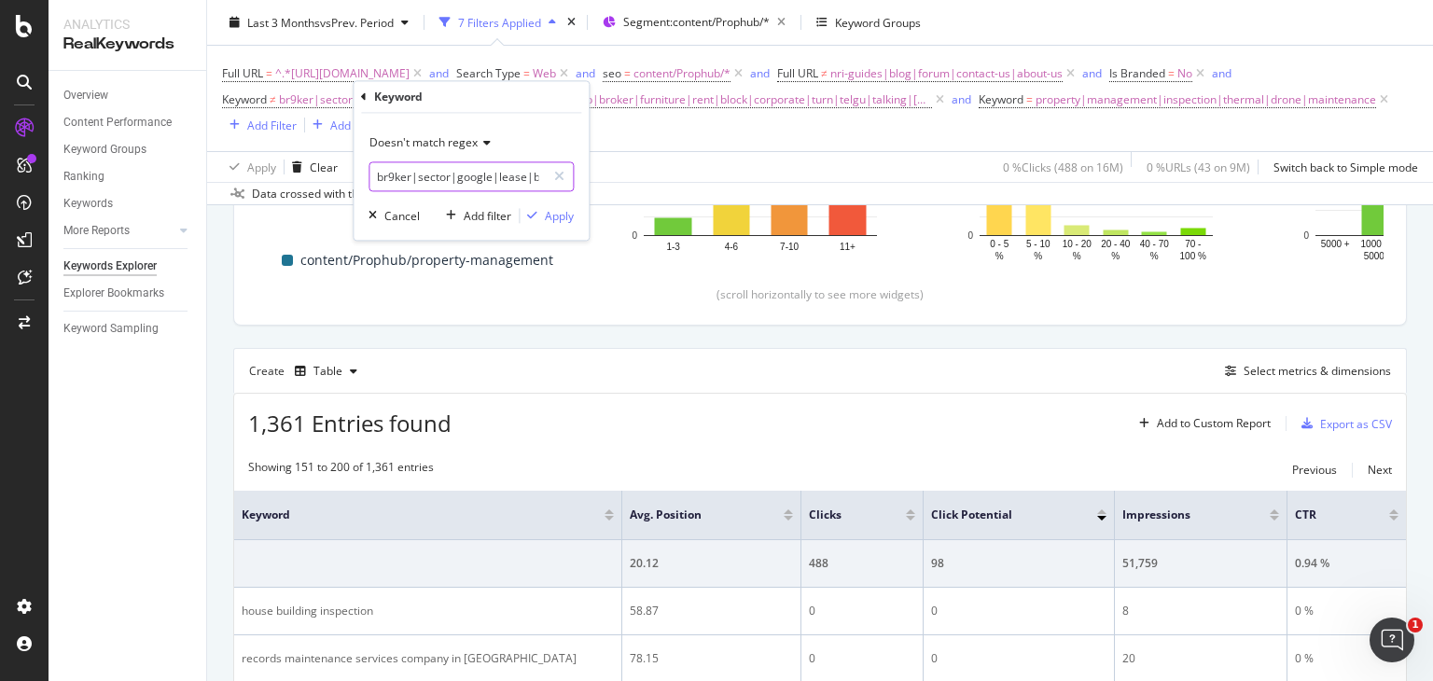
click at [498, 169] on input "br9ker|sector|google|lease|brookprop|nemmadhi|airbnb|broker|furniture|rent|bloc…" at bounding box center [457, 177] width 176 height 30
type input "br9ker|sector|google|lease|brookprop|nemmadhi|airbnb|broker|furniture|rent|bloc…"
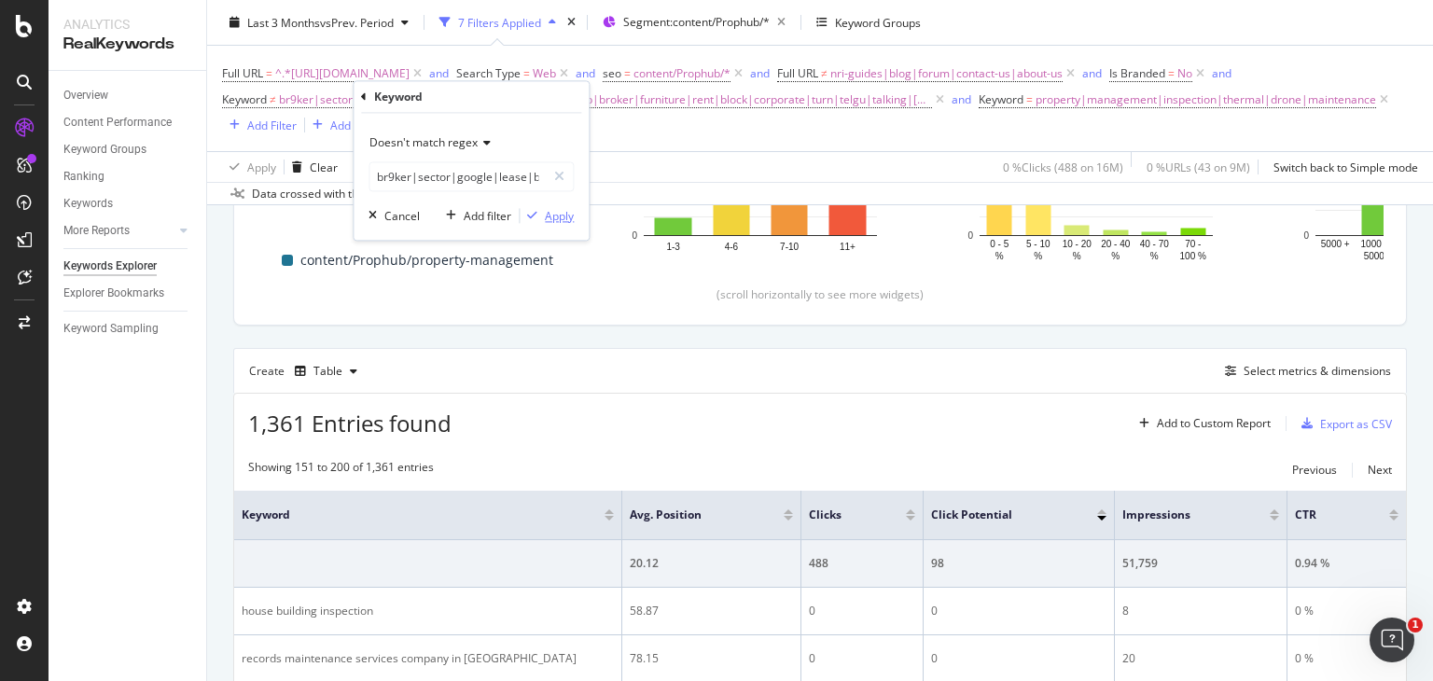
click at [536, 211] on icon "button" at bounding box center [532, 216] width 10 height 11
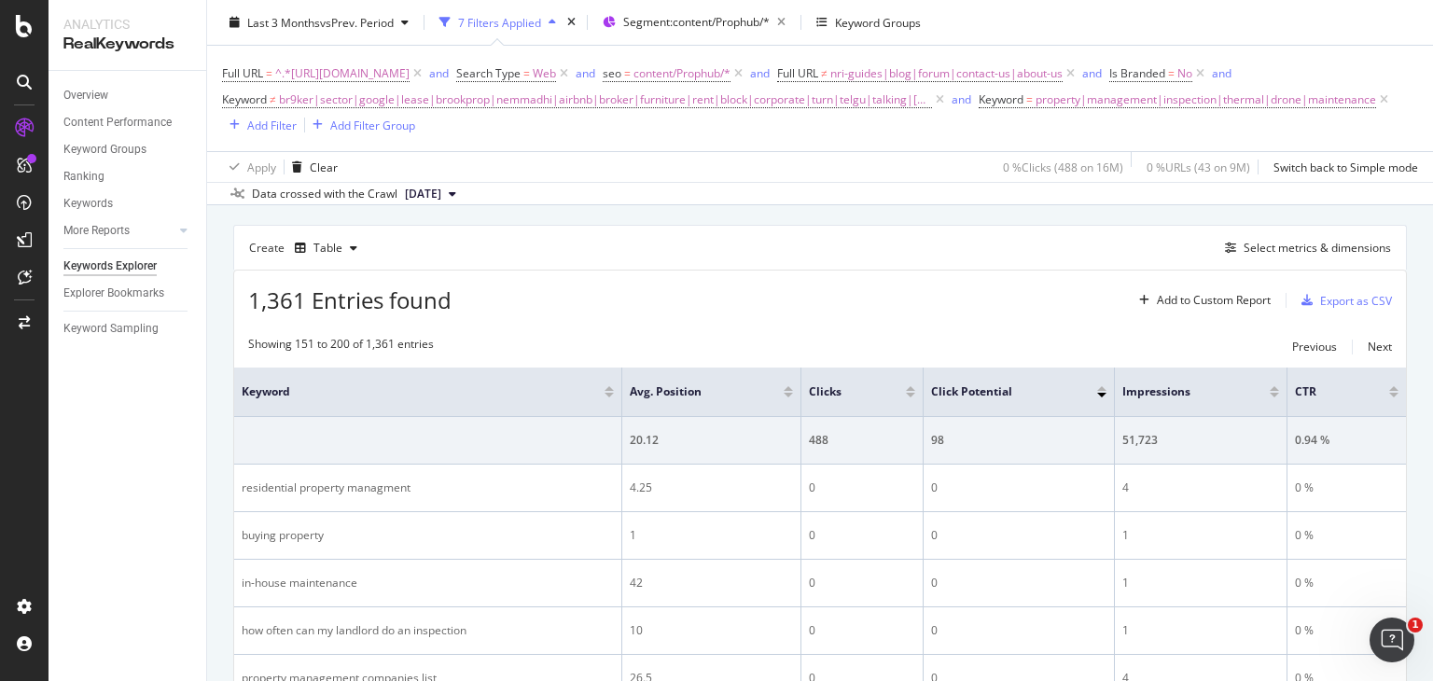
scroll to position [487, 0]
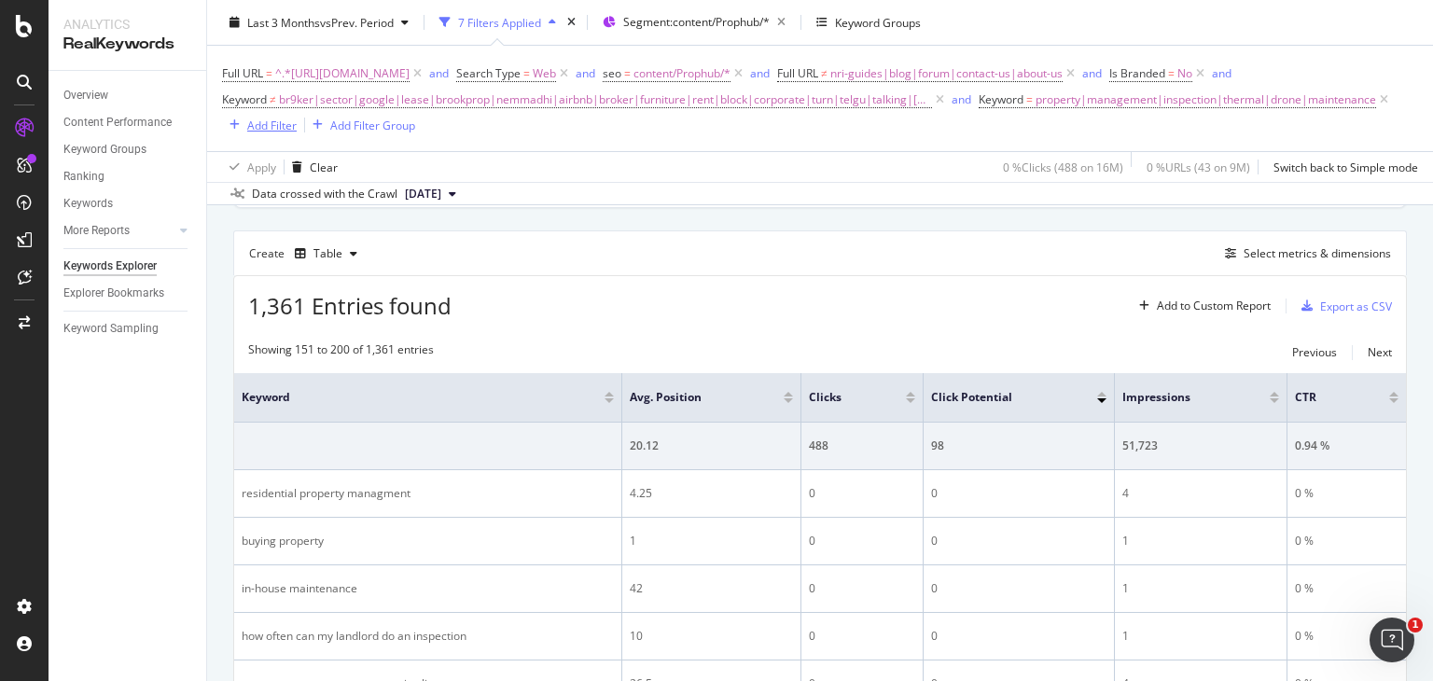
click at [297, 122] on div "Add Filter" at bounding box center [271, 125] width 49 height 16
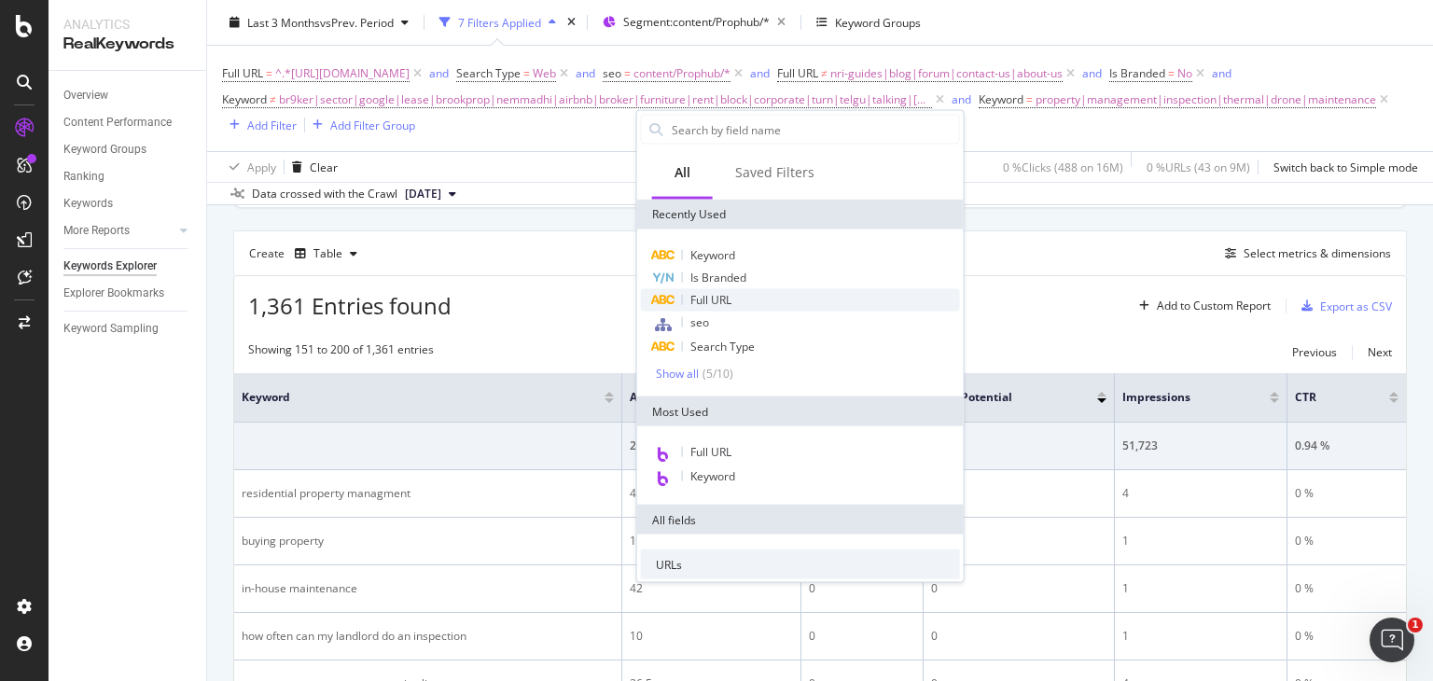
click at [762, 299] on div "Full URL" at bounding box center [800, 300] width 319 height 22
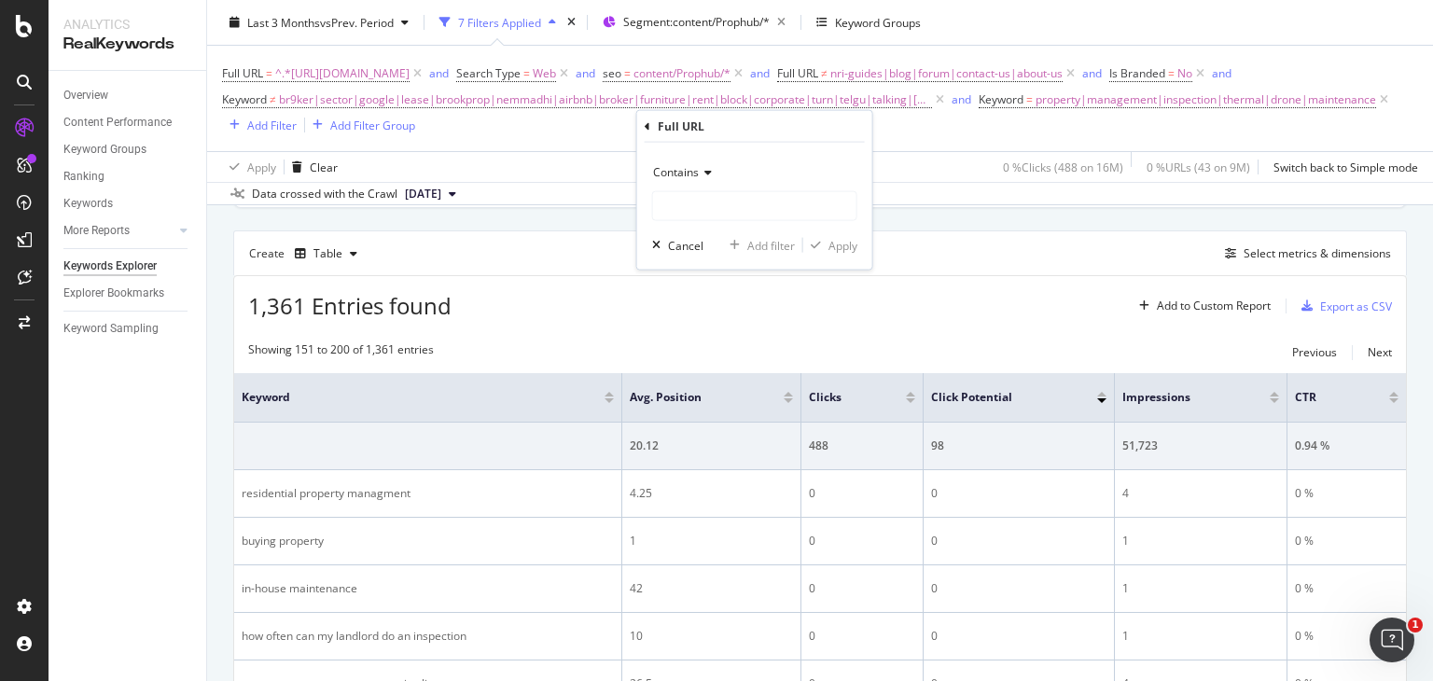
click at [690, 175] on span "Contains" at bounding box center [676, 172] width 46 height 16
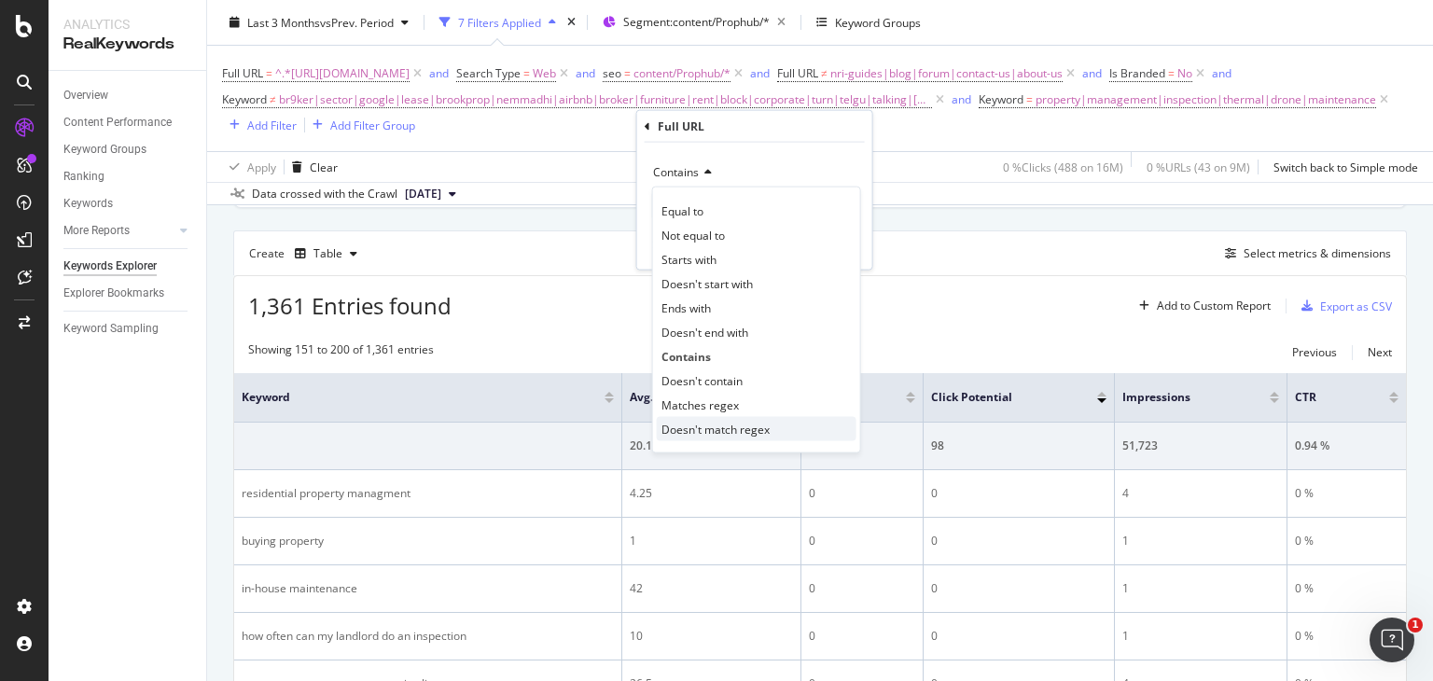
click at [715, 426] on span "Doesn't match regex" at bounding box center [715, 429] width 108 height 16
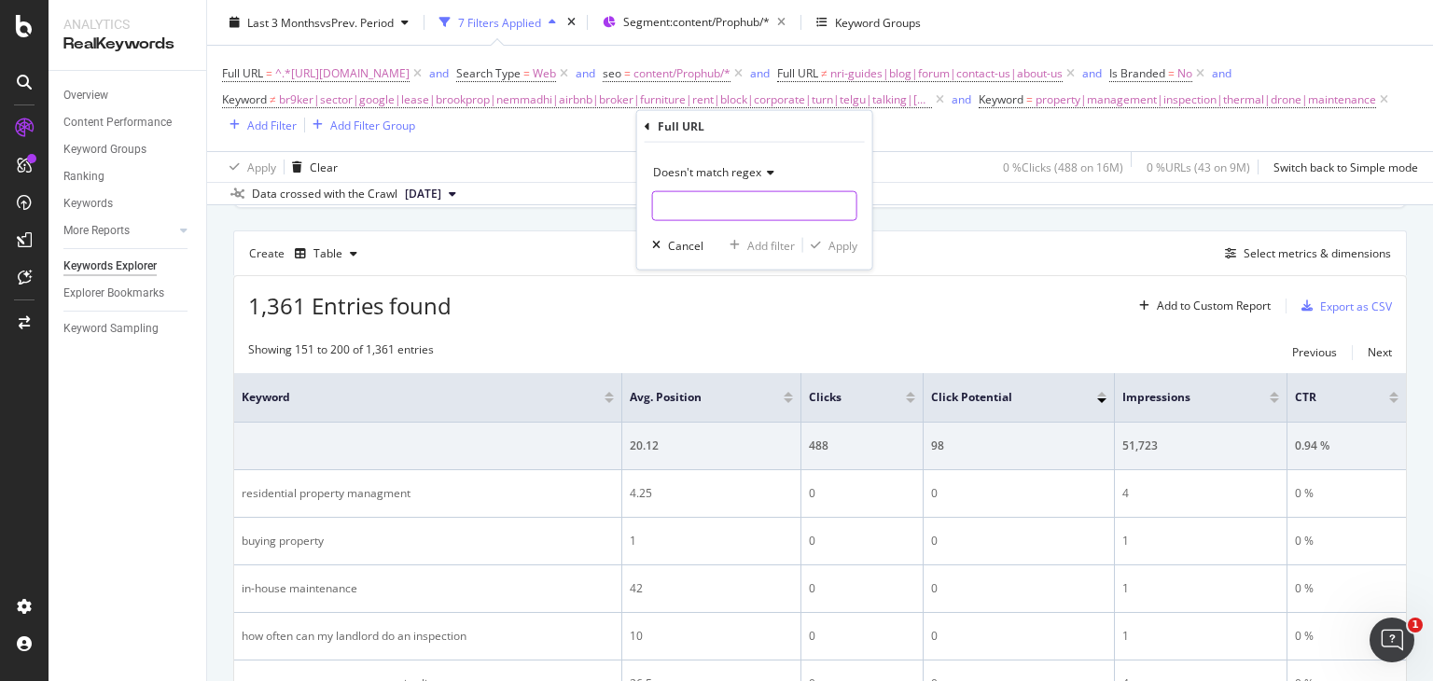
click at [701, 219] on input "text" at bounding box center [754, 206] width 203 height 30
type input "how|when|what|why"
click at [824, 246] on div "button" at bounding box center [815, 245] width 25 height 11
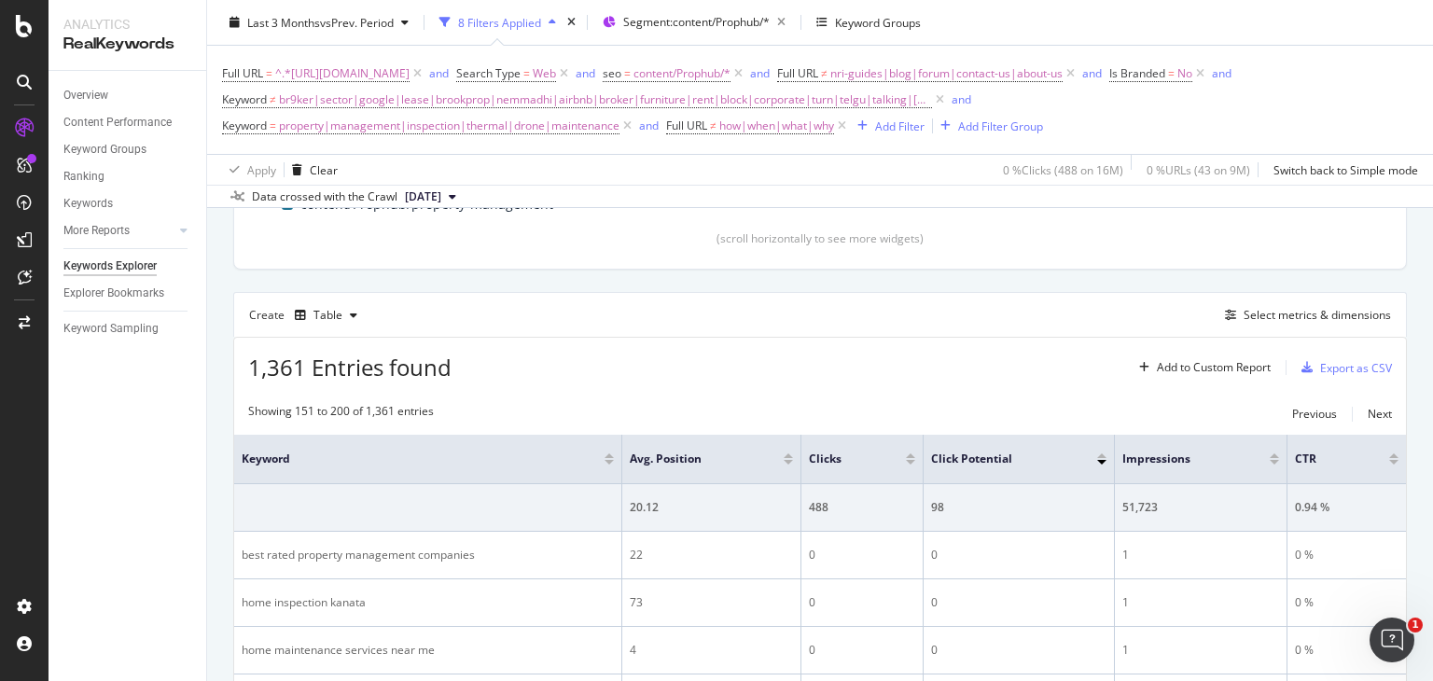
scroll to position [487, 0]
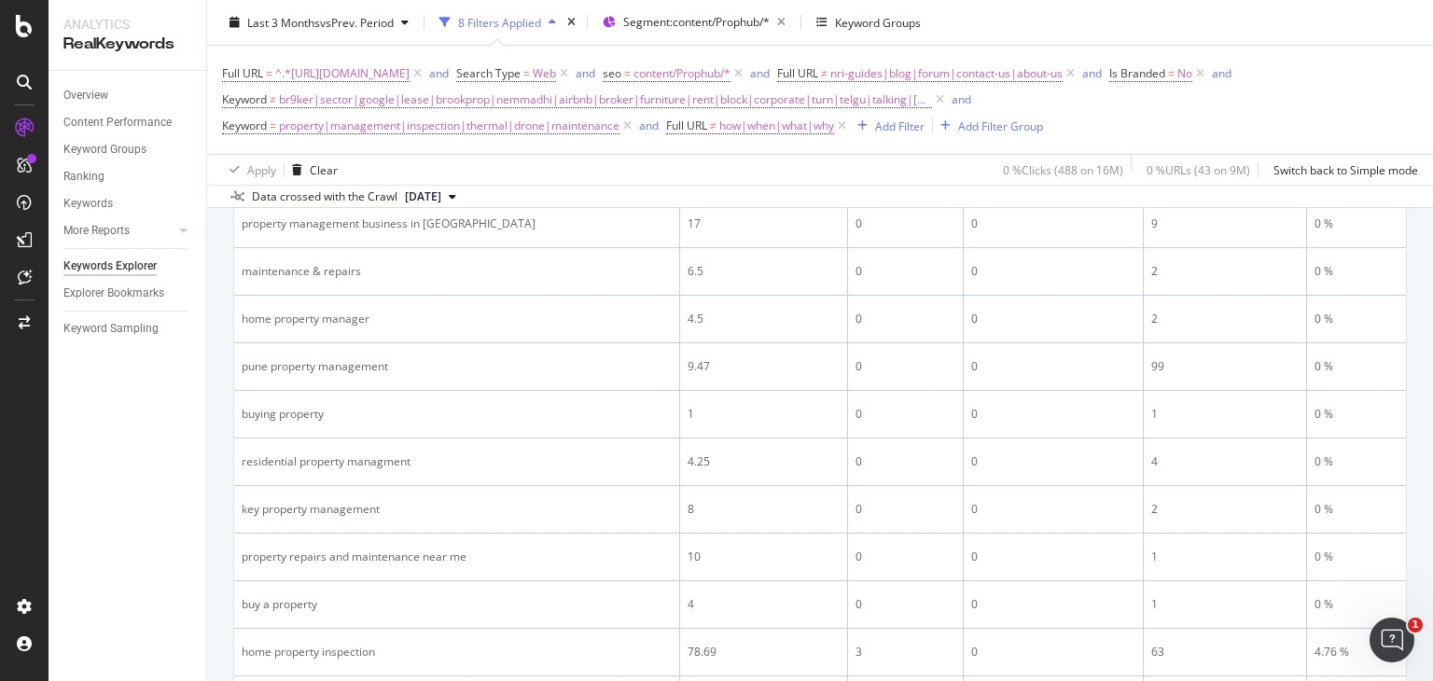
scroll to position [1118, 0]
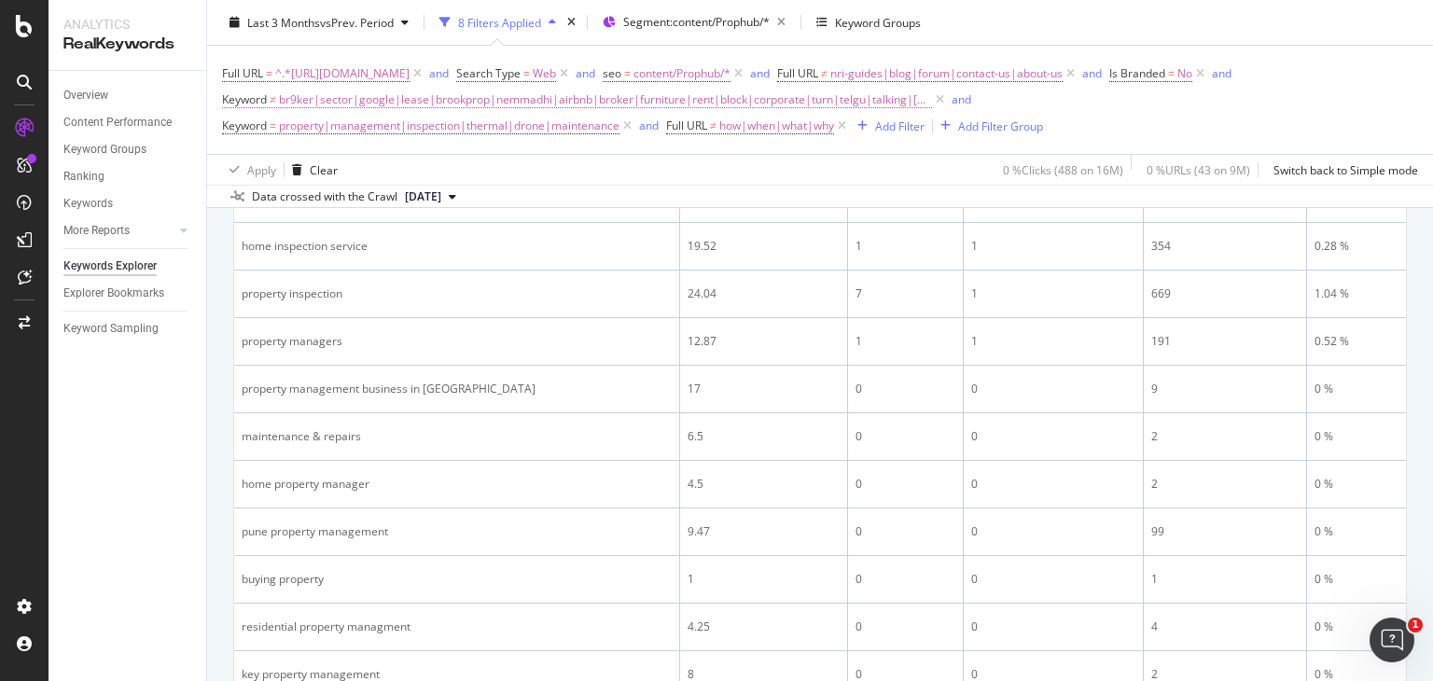
click at [810, 95] on span "br9ker|sector|google|lease|brookprop|nemmadhi|airbnb|broker|furniture|rent|bloc…" at bounding box center [605, 100] width 653 height 26
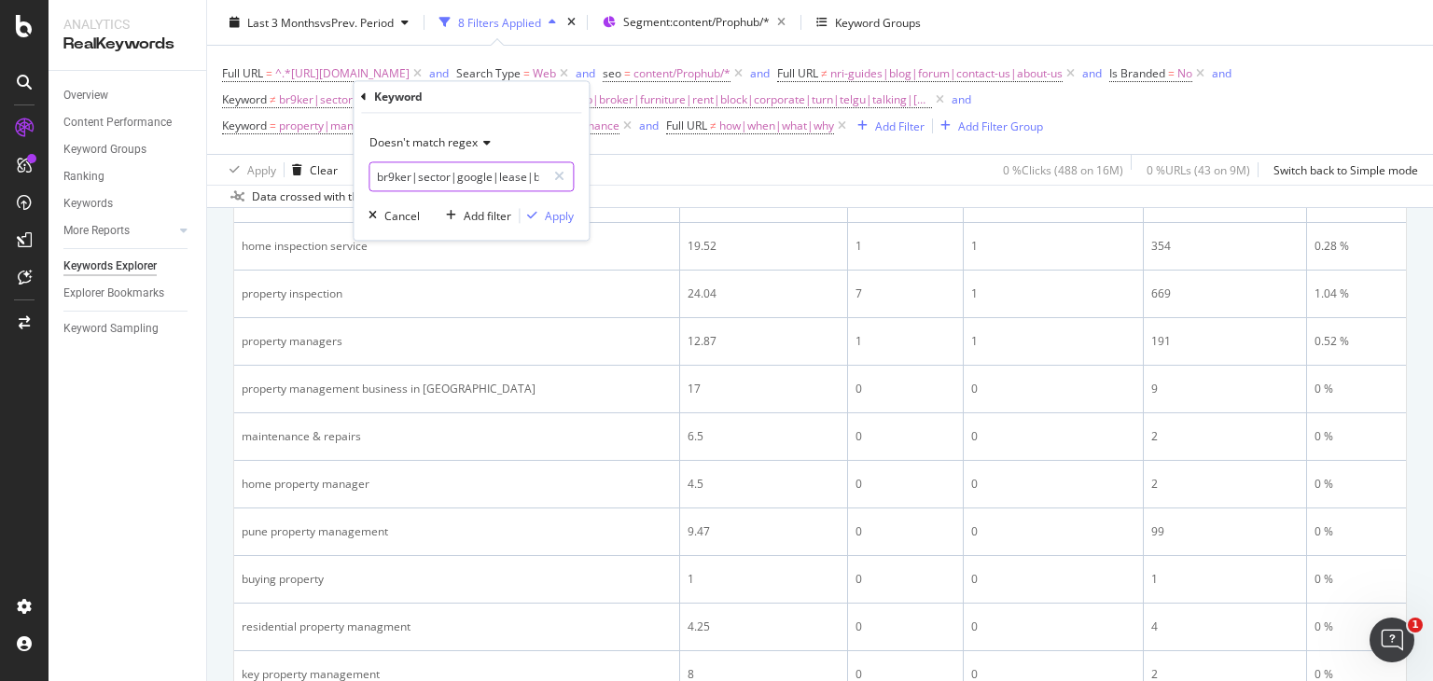
click at [470, 174] on input "br9ker|sector|google|lease|brookprop|nemmadhi|airbnb|broker|furniture|rent|bloc…" at bounding box center [457, 177] width 176 height 30
type input "br9ker|sector|google|lease|brookprop|nemmadhi|airbnb|broker|furniture|rent|bloc…"
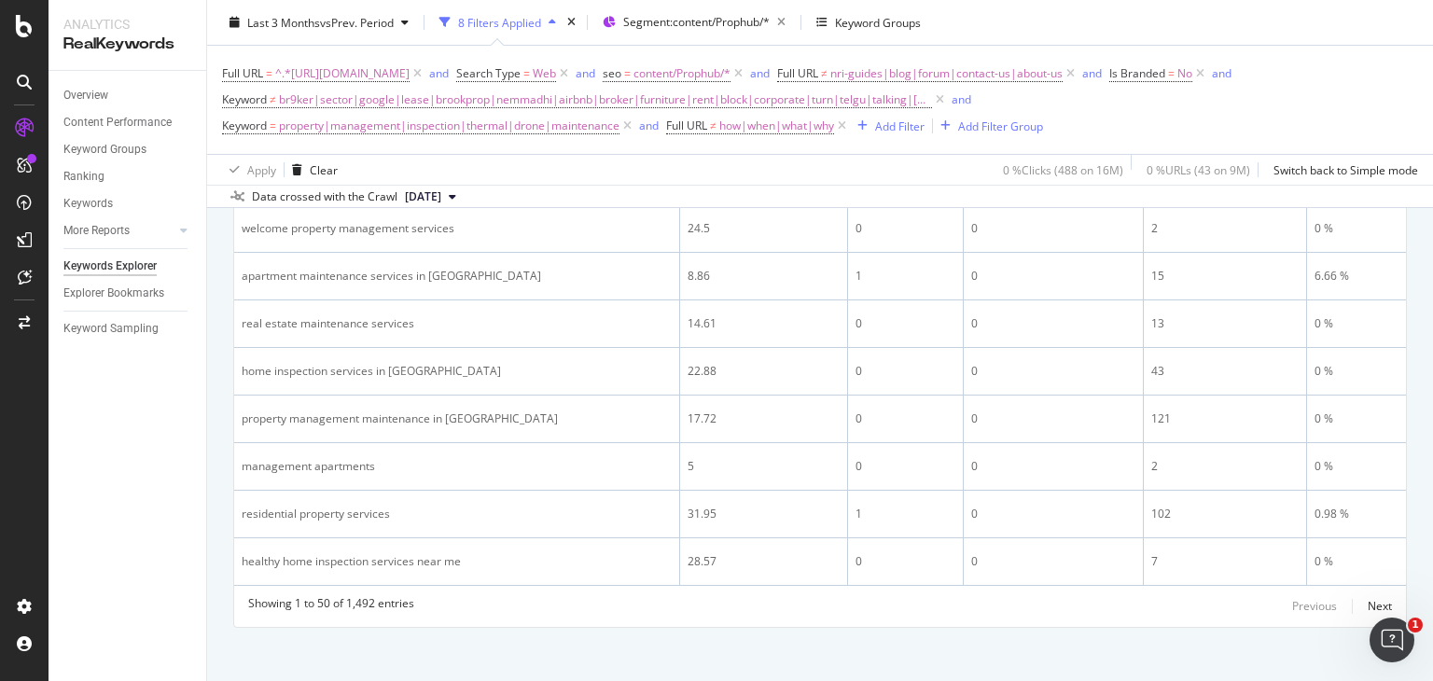
scroll to position [2754, 0]
click at [1368, 597] on div "Next" at bounding box center [1380, 605] width 24 height 16
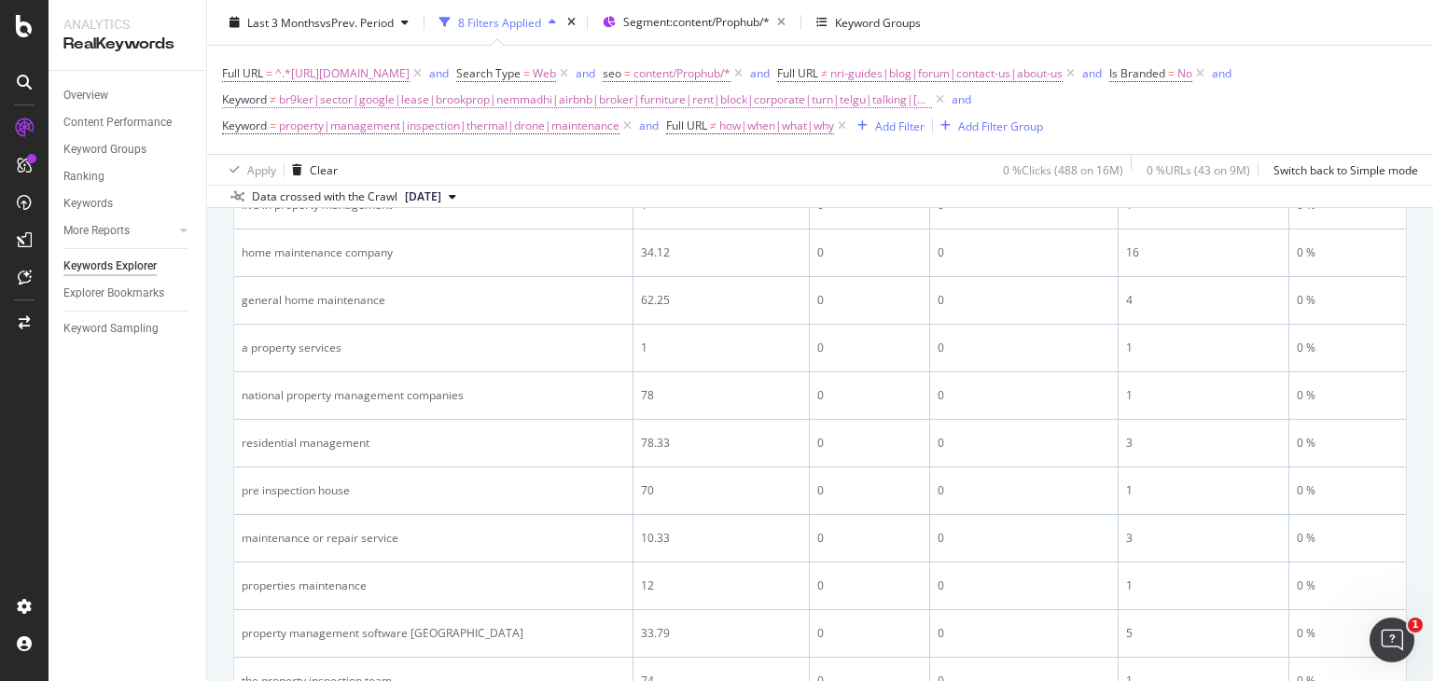
scroll to position [1298, 0]
click at [834, 93] on span "br9ker|sector|google|lease|brookprop|nemmadhi|airbnb|broker|furniture|rent|bloc…" at bounding box center [605, 100] width 653 height 26
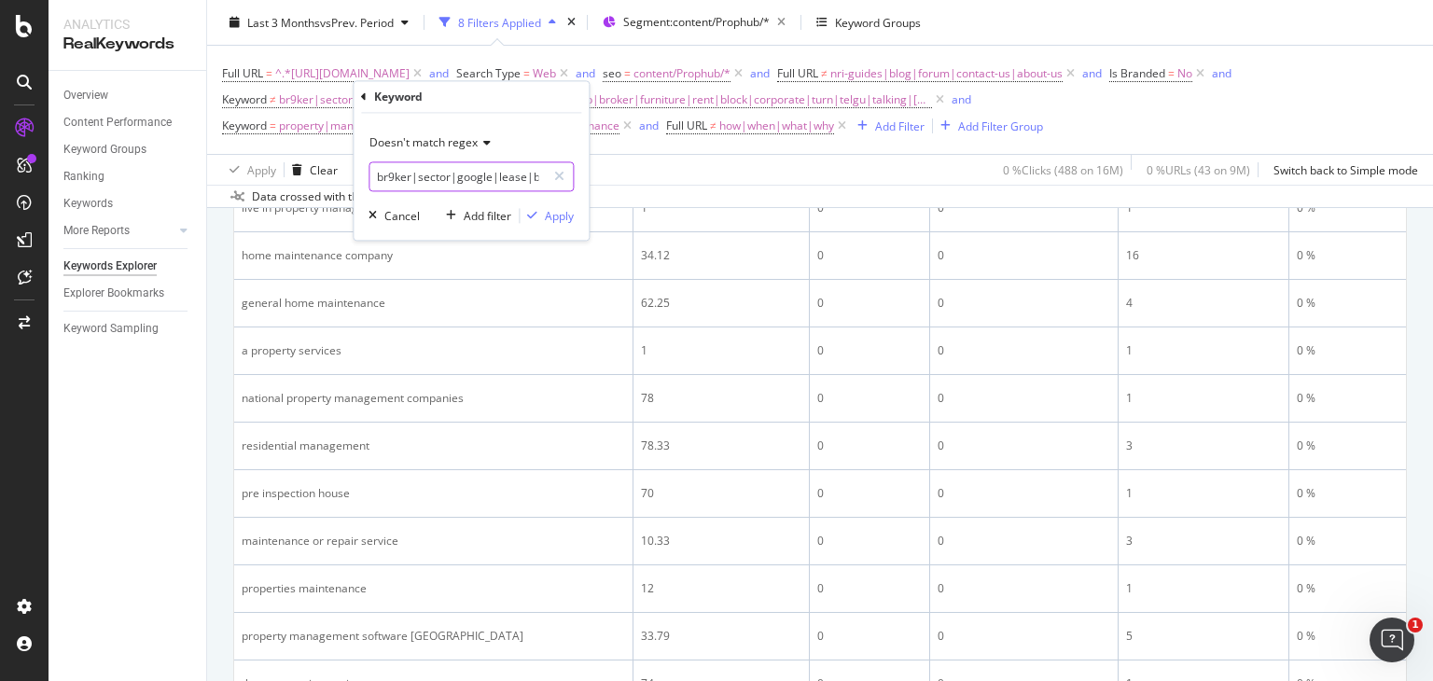
click at [451, 176] on input "br9ker|sector|google|lease|brookprop|nemmadhi|airbnb|broker|furniture|rent|bloc…" at bounding box center [457, 177] width 176 height 30
type input "br9ker|sector|google|lease|brookprop|nemmadhi|airbnb|broker|furniture|rent|bloc…"
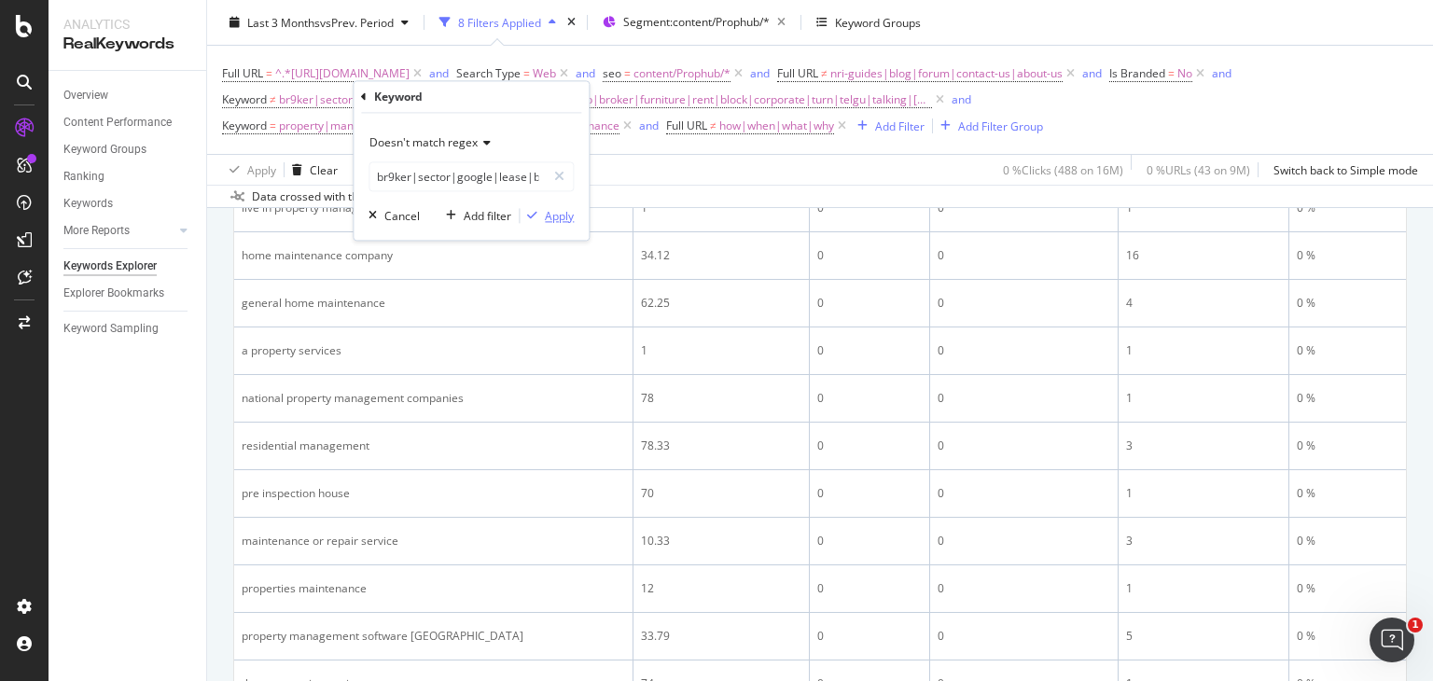
click at [550, 215] on div "Apply" at bounding box center [559, 216] width 29 height 16
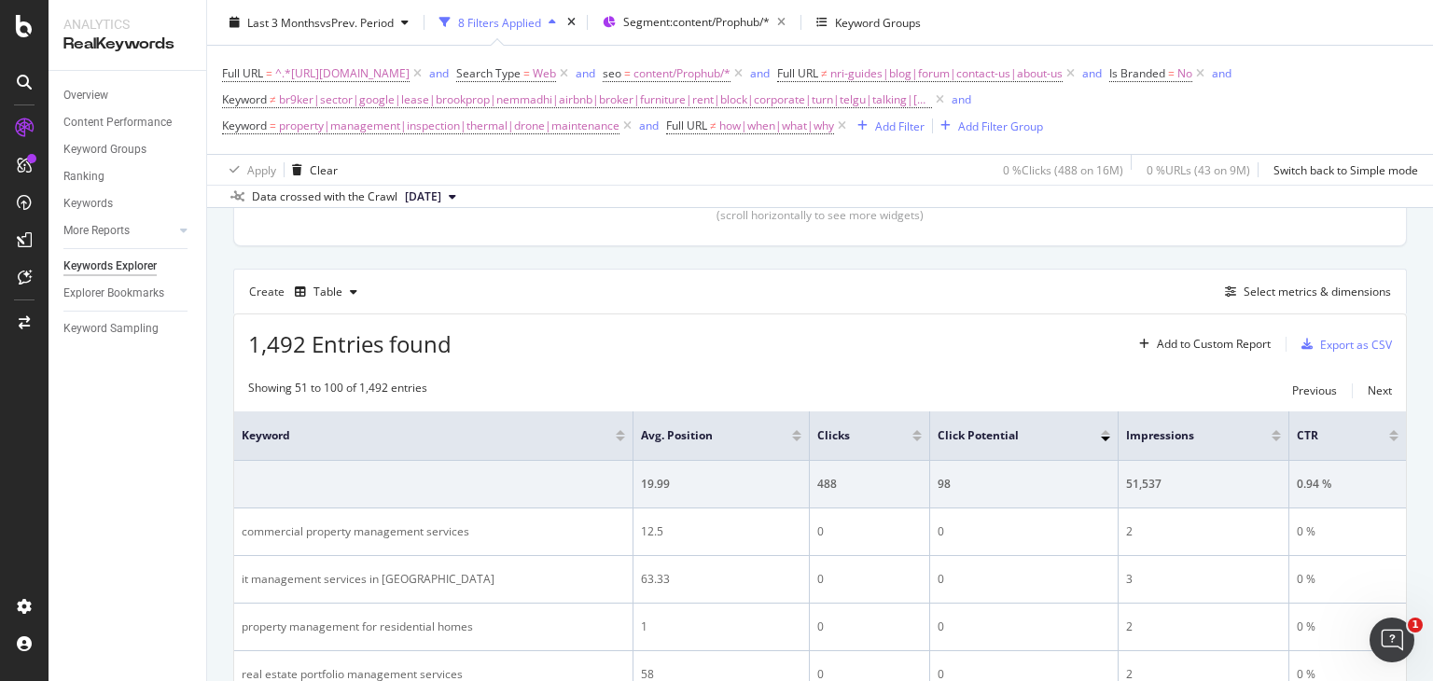
scroll to position [317, 0]
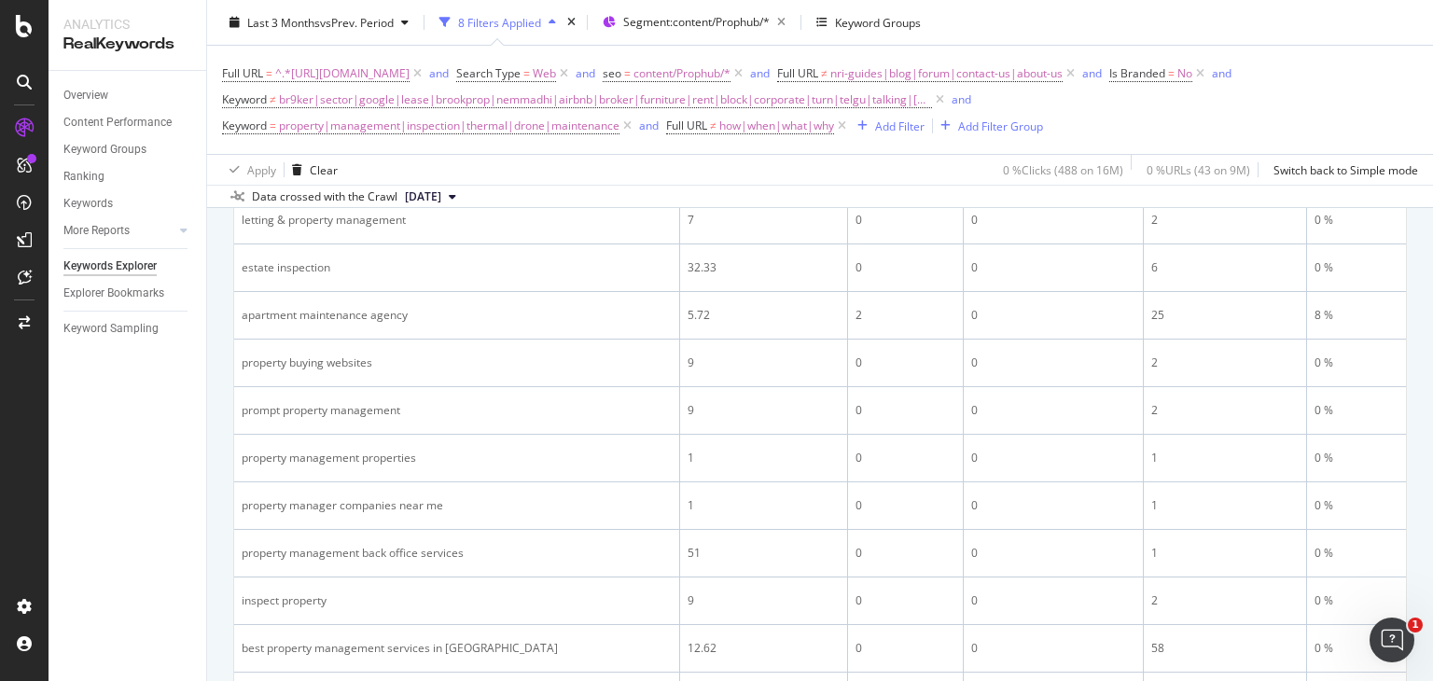
scroll to position [1283, 0]
click at [741, 93] on span "br9ker|sector|google|lease|brookprop|nemmadhi|airbnb|broker|furniture|rent|bloc…" at bounding box center [605, 100] width 653 height 26
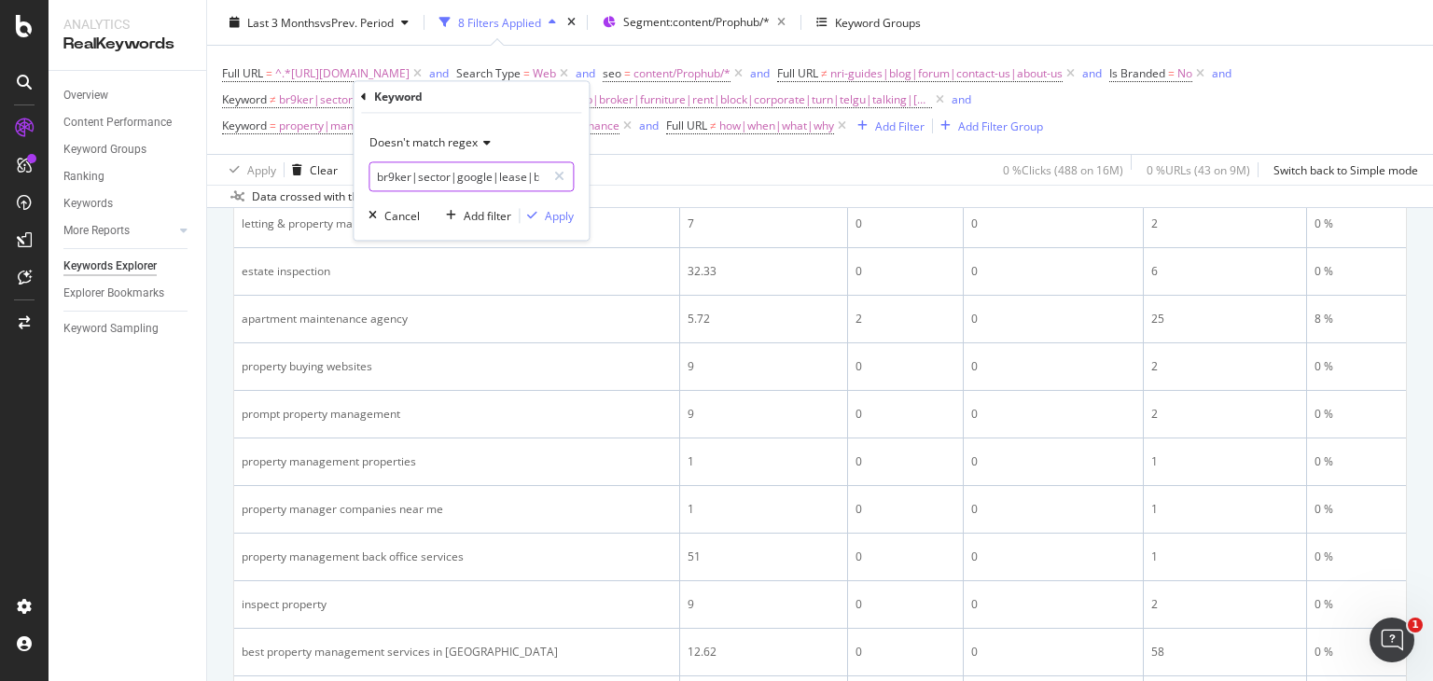
click at [479, 175] on input "br9ker|sector|google|lease|brookprop|nemmadhi|airbnb|broker|furniture|rent|bloc…" at bounding box center [457, 177] width 176 height 30
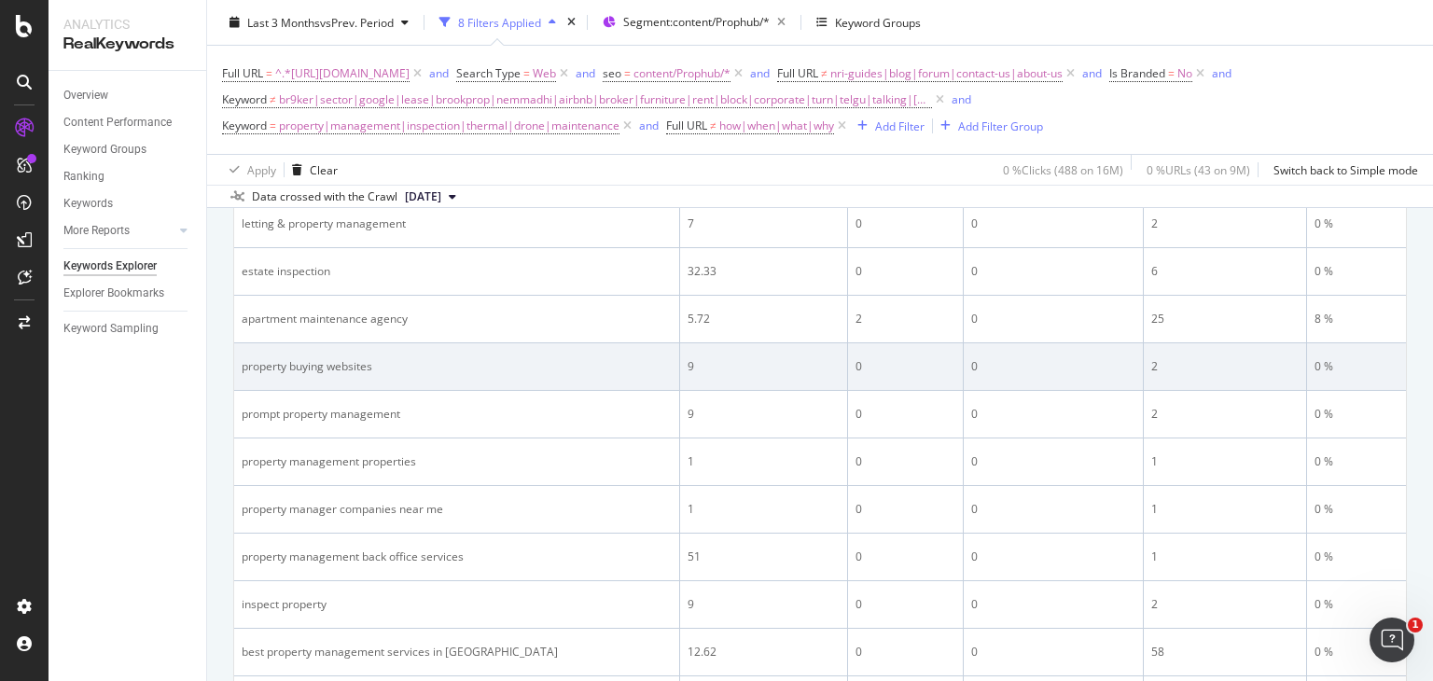
click at [410, 374] on td "property buying websites" at bounding box center [457, 367] width 446 height 48
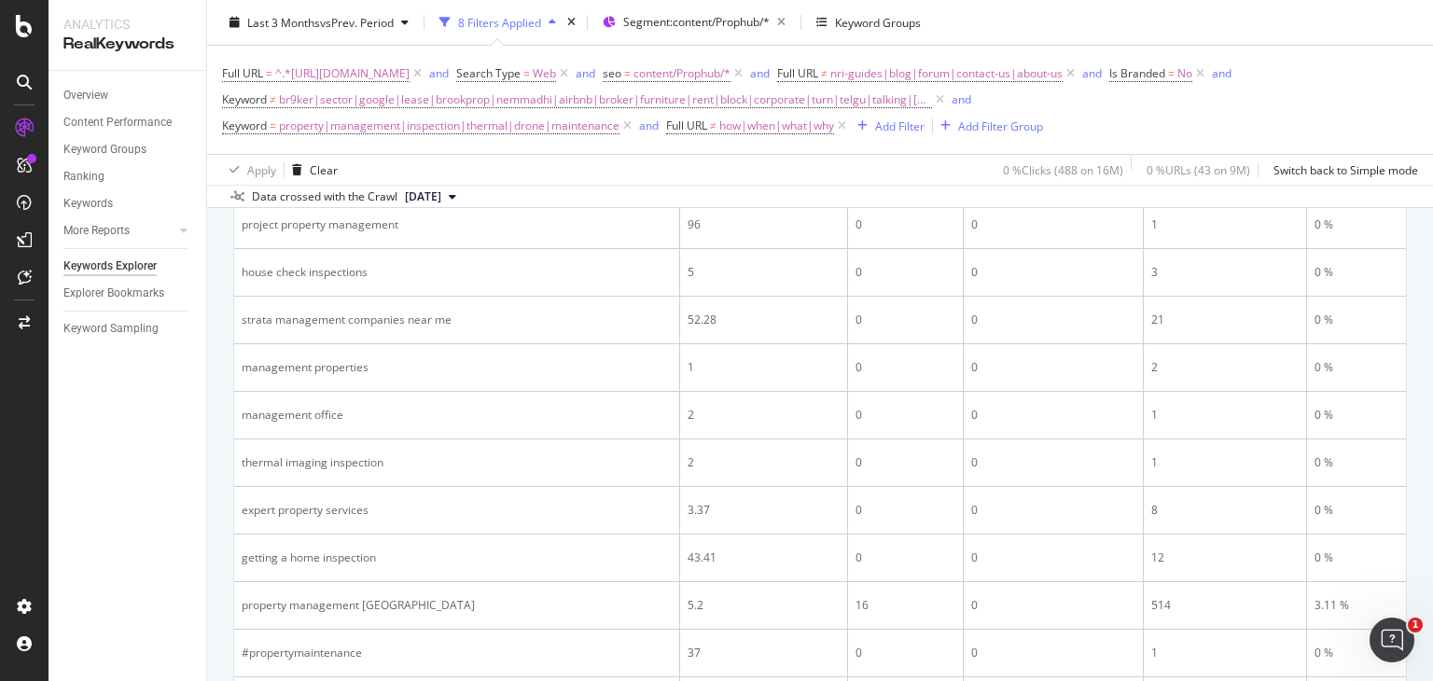
scroll to position [2172, 0]
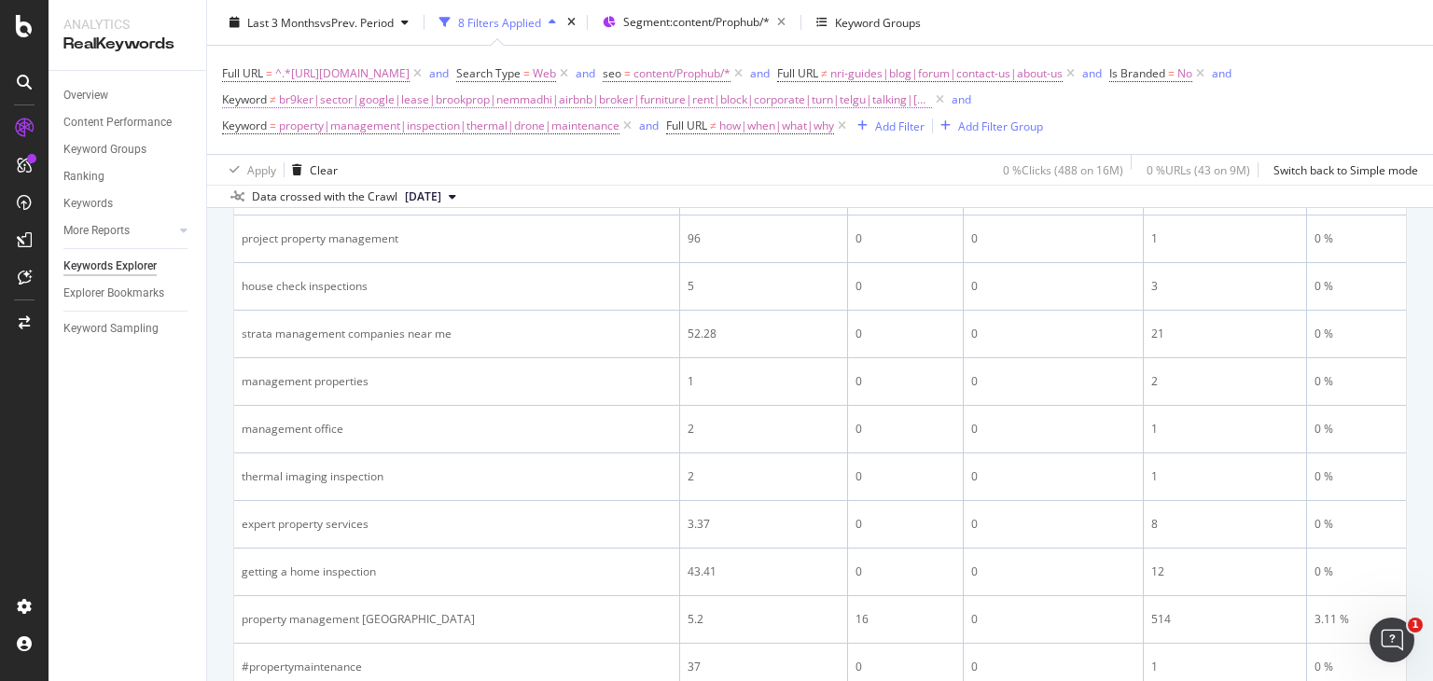
click at [655, 97] on span "br9ker|sector|google|lease|brookprop|nemmadhi|airbnb|broker|furniture|rent|bloc…" at bounding box center [605, 100] width 653 height 26
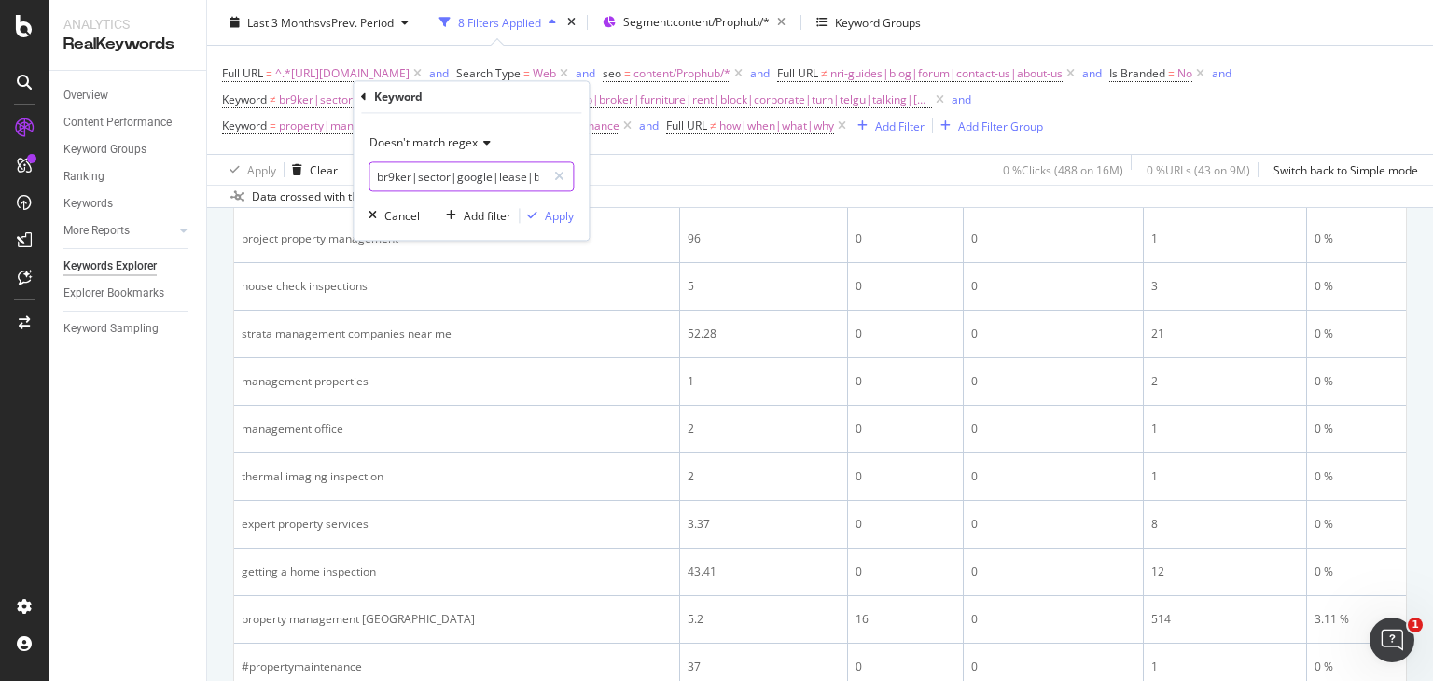
click at [482, 167] on input "br9ker|sector|google|lease|brookprop|nemmadhi|airbnb|broker|furniture|rent|bloc…" at bounding box center [457, 177] width 176 height 30
type input "br9ker|sector|google|lease|brookprop|nemmadhi|airbnb|broker|furniture|rent|bloc…"
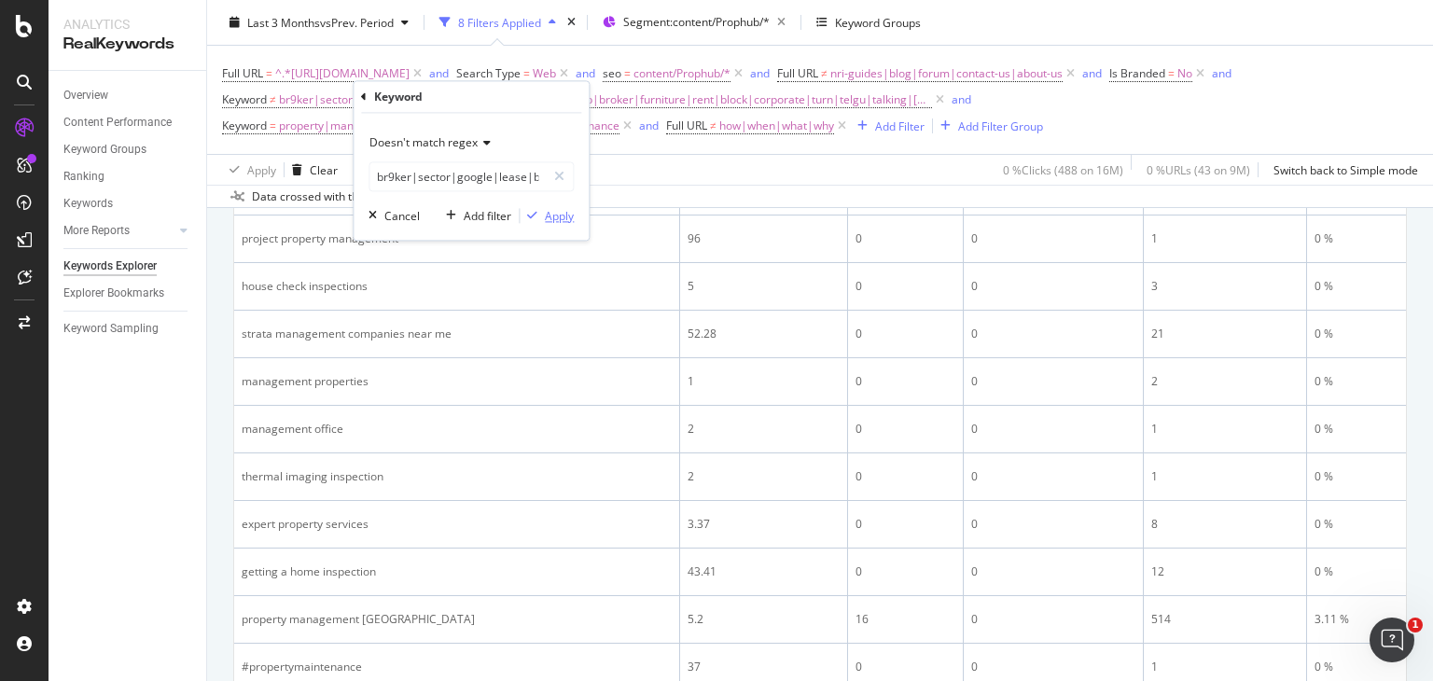
click at [550, 214] on div "Apply" at bounding box center [559, 216] width 29 height 16
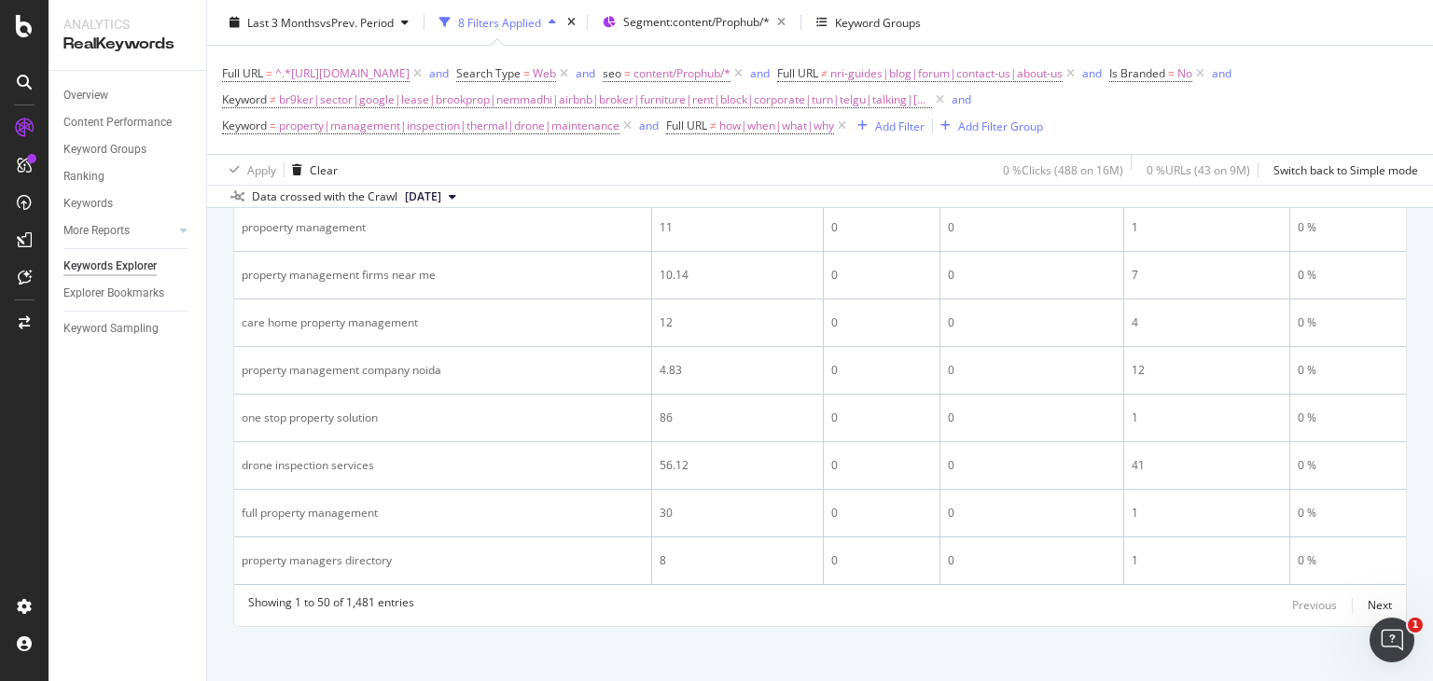
scroll to position [2754, 0]
click at [1375, 597] on div "Next" at bounding box center [1380, 605] width 24 height 16
click at [1368, 597] on div "Next" at bounding box center [1380, 605] width 24 height 16
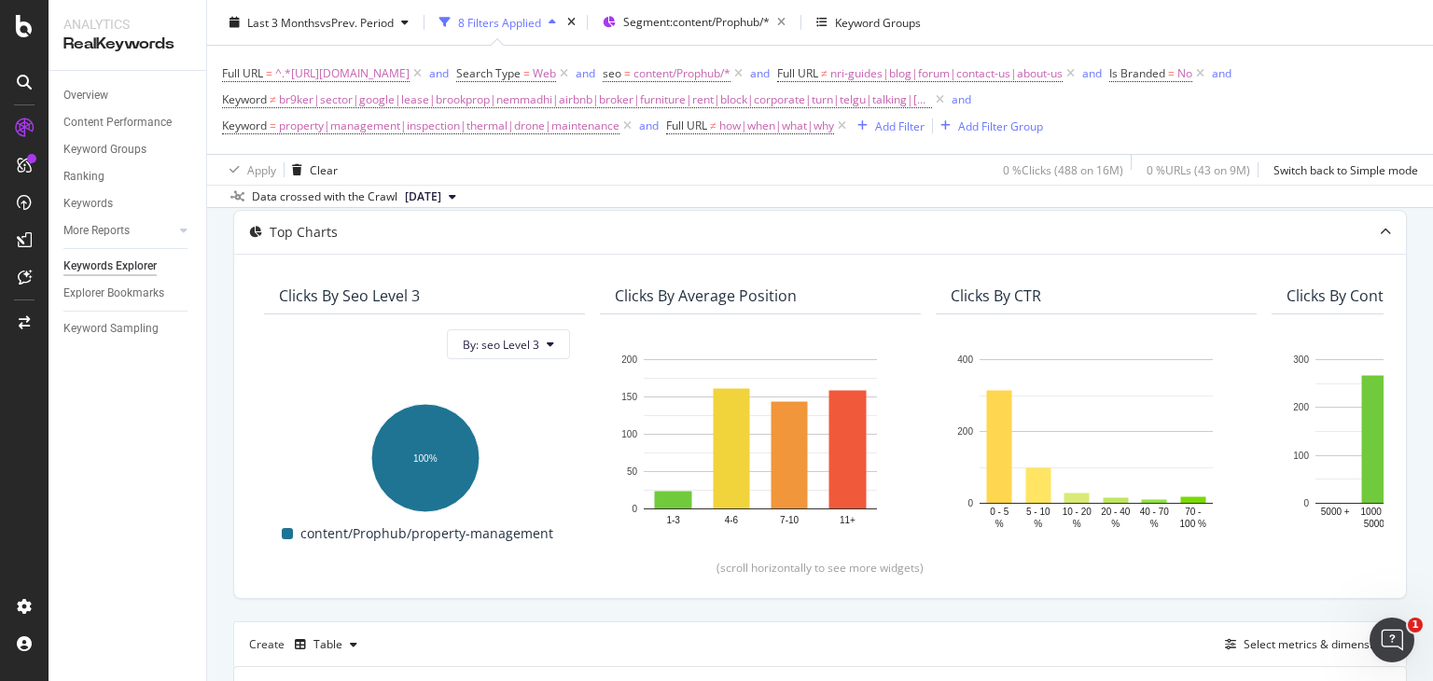
scroll to position [0, 0]
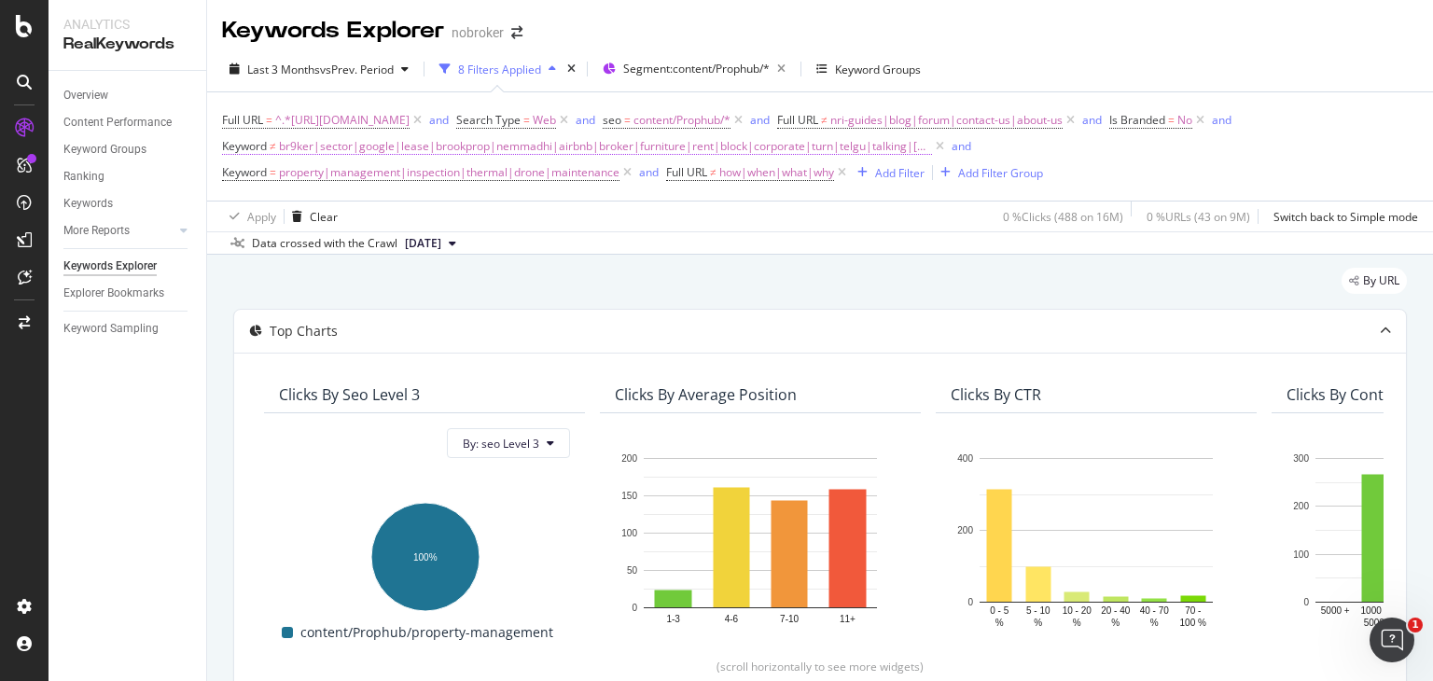
click at [847, 150] on span "br9ker|sector|google|lease|brookprop|nemmadhi|airbnb|broker|furniture|rent|bloc…" at bounding box center [605, 146] width 653 height 26
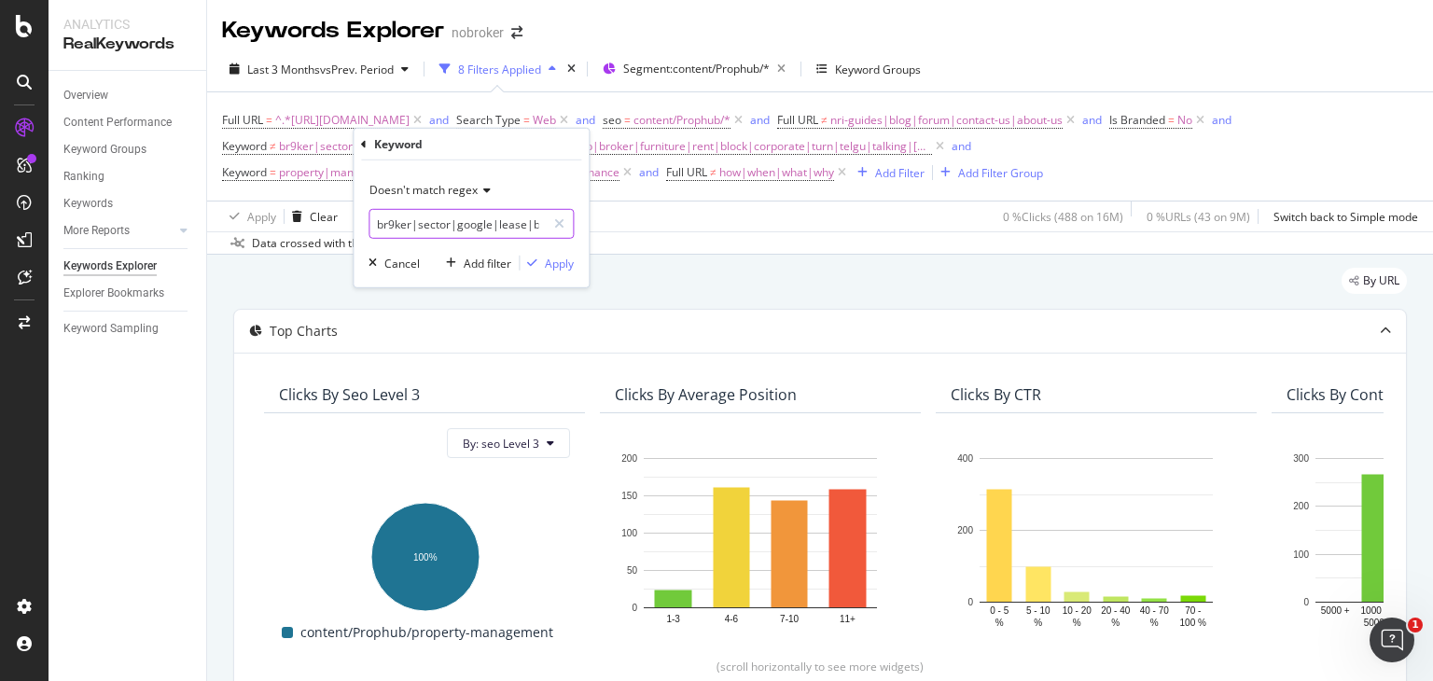
click at [479, 221] on input "br9ker|sector|google|lease|brookprop|nemmadhi|airbnb|broker|furniture|rent|bloc…" at bounding box center [457, 224] width 176 height 30
type input "br9ker|sector|google|lease|brookprop|nemmadhi|airbnb|broker|furniture|rent|bloc…"
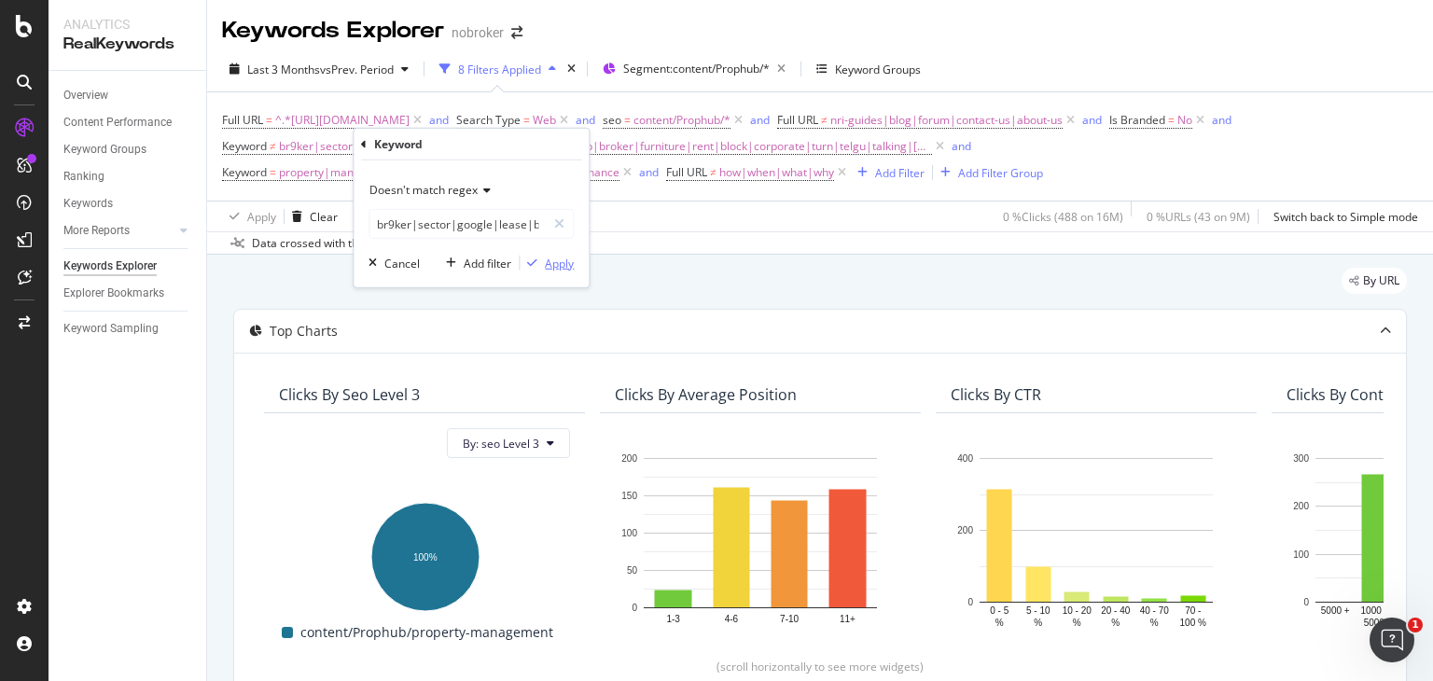
click at [552, 259] on div "Apply" at bounding box center [559, 263] width 29 height 16
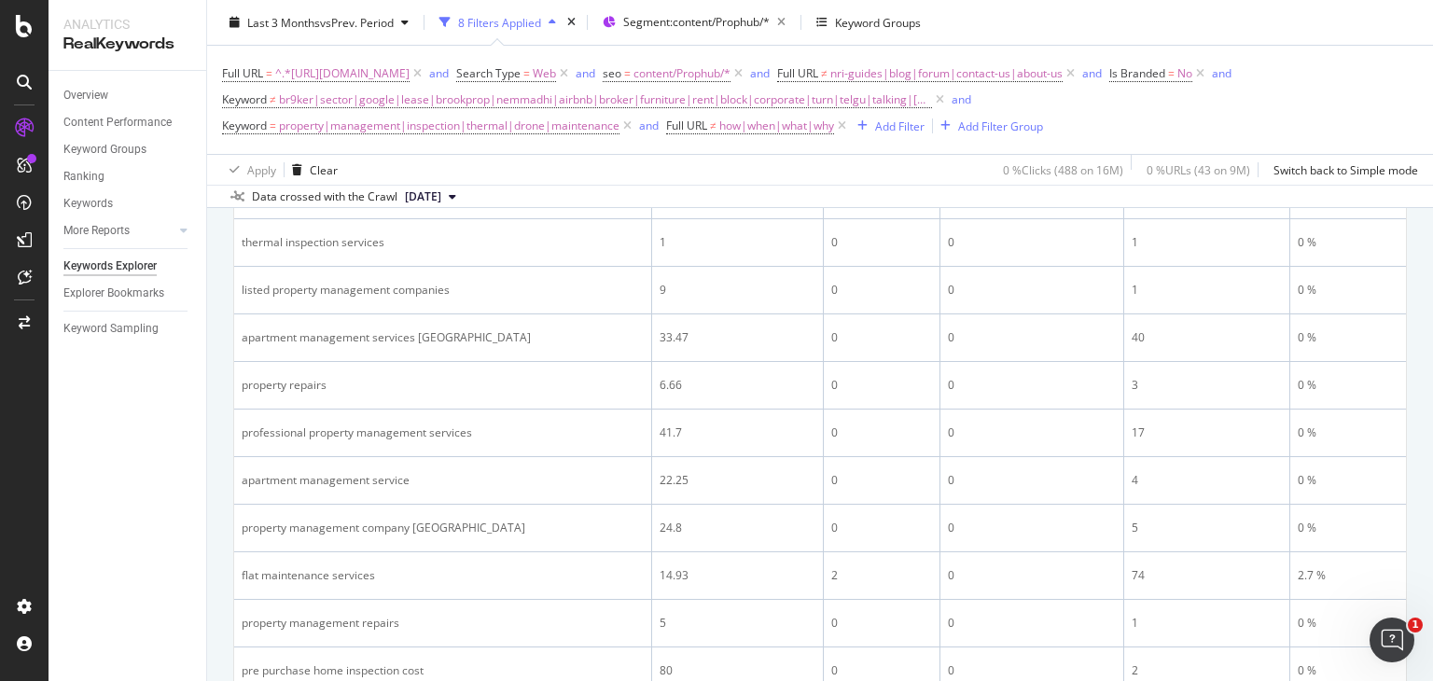
scroll to position [2754, 0]
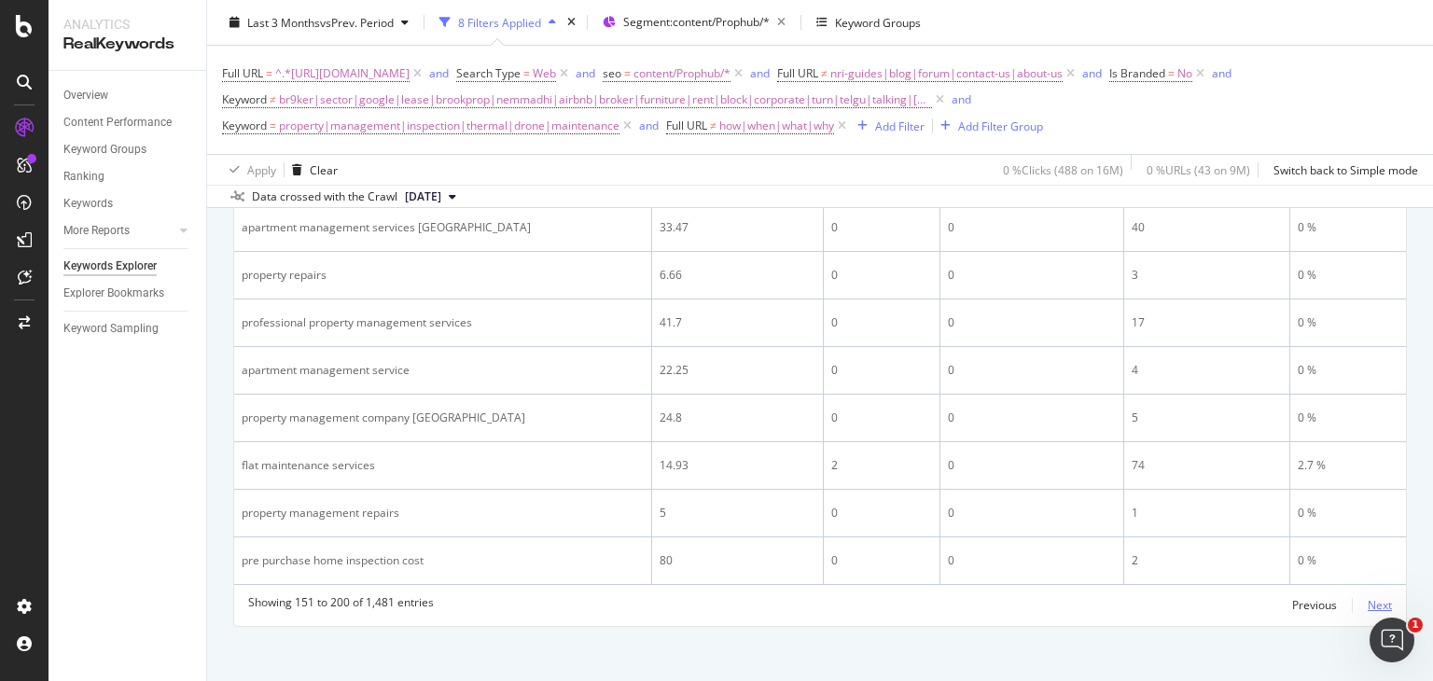
click at [1368, 597] on div "Next" at bounding box center [1380, 605] width 24 height 16
click at [1373, 597] on div "Next" at bounding box center [1380, 605] width 24 height 16
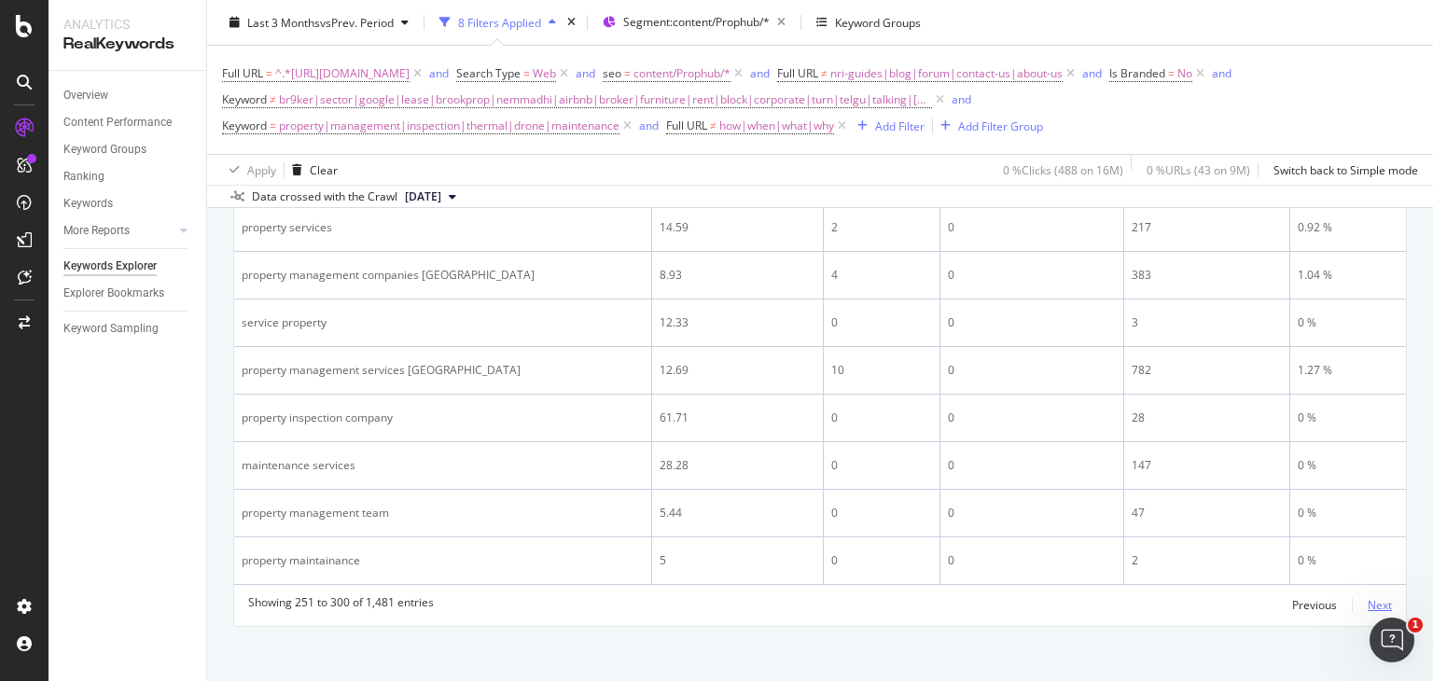
click at [1371, 597] on div "Next" at bounding box center [1380, 605] width 24 height 16
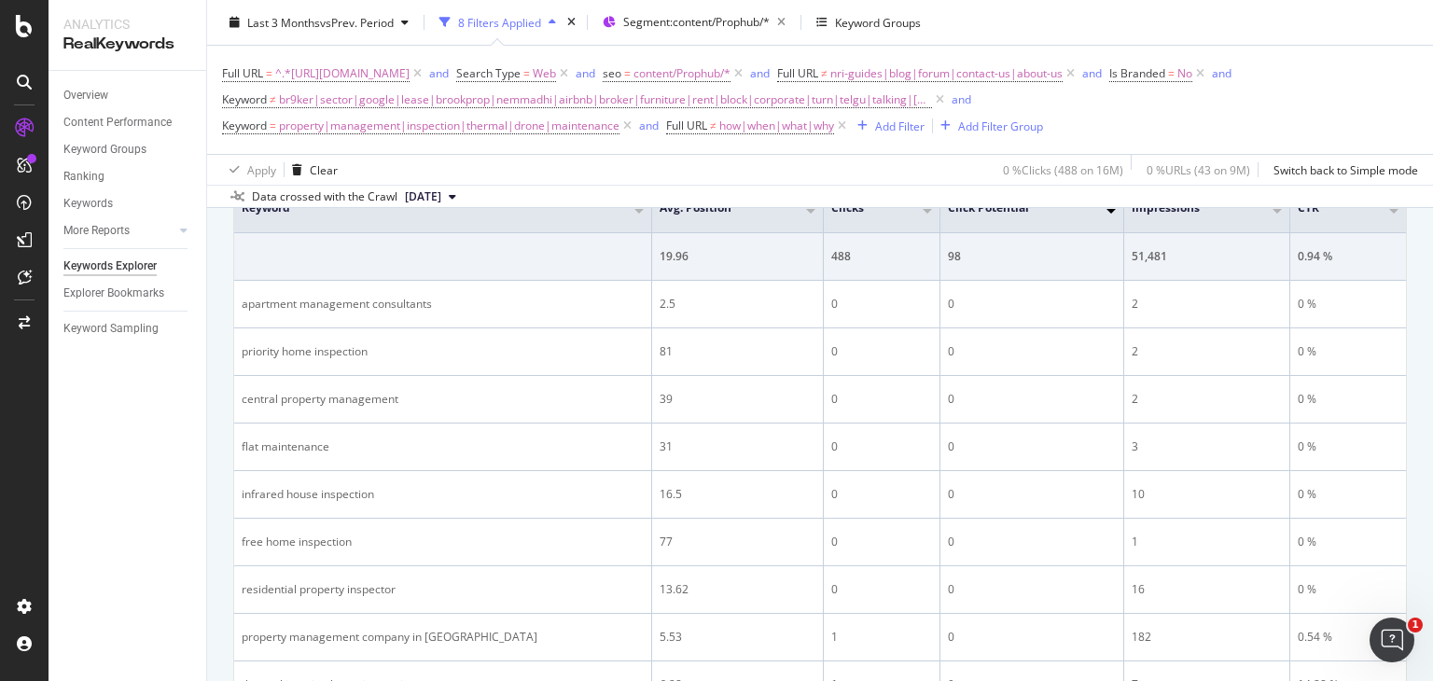
scroll to position [675, 0]
click at [705, 87] on span "br9ker|sector|google|lease|brookprop|nemmadhi|airbnb|broker|furniture|rent|bloc…" at bounding box center [605, 100] width 653 height 26
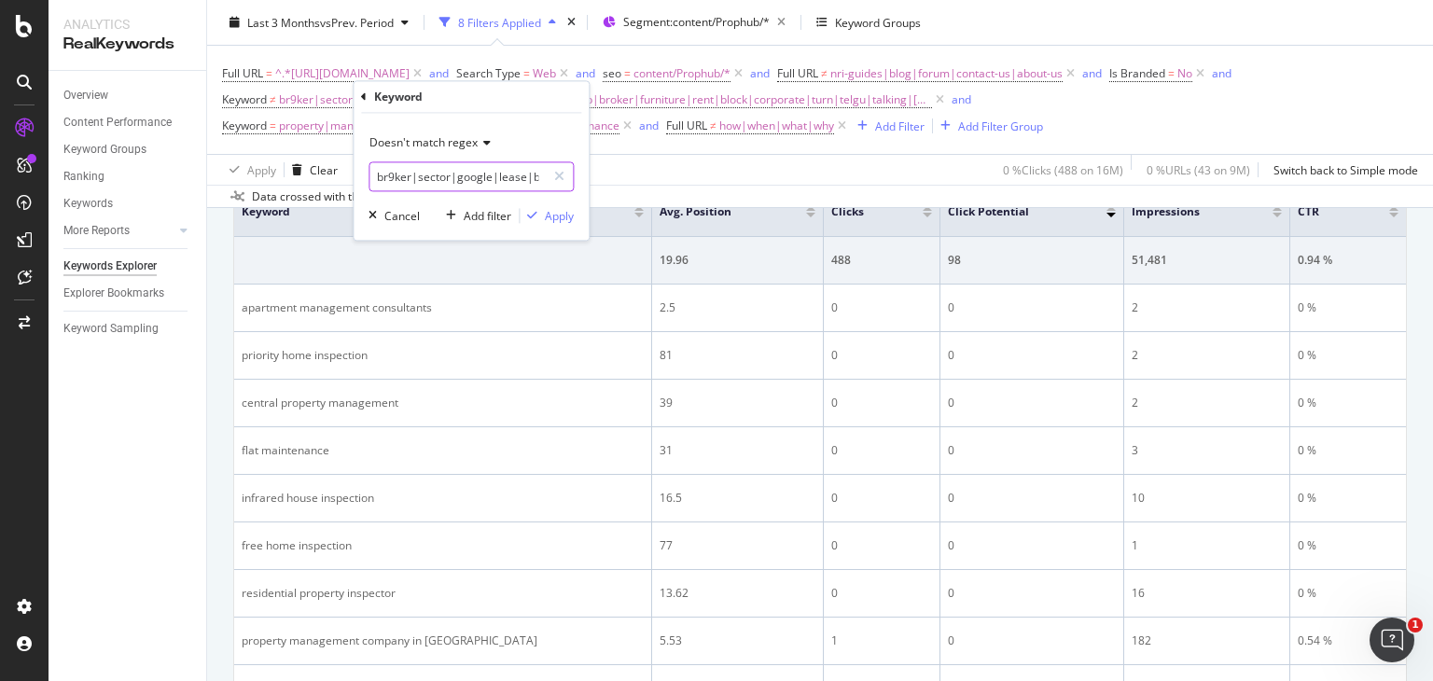
click at [463, 178] on input "br9ker|sector|google|lease|brookprop|nemmadhi|airbnb|broker|furniture|rent|bloc…" at bounding box center [457, 177] width 176 height 30
type input "br9ker|sector|google|lease|brookprop|nemmadhi|airbnb|broker|furniture|rent|bloc…"
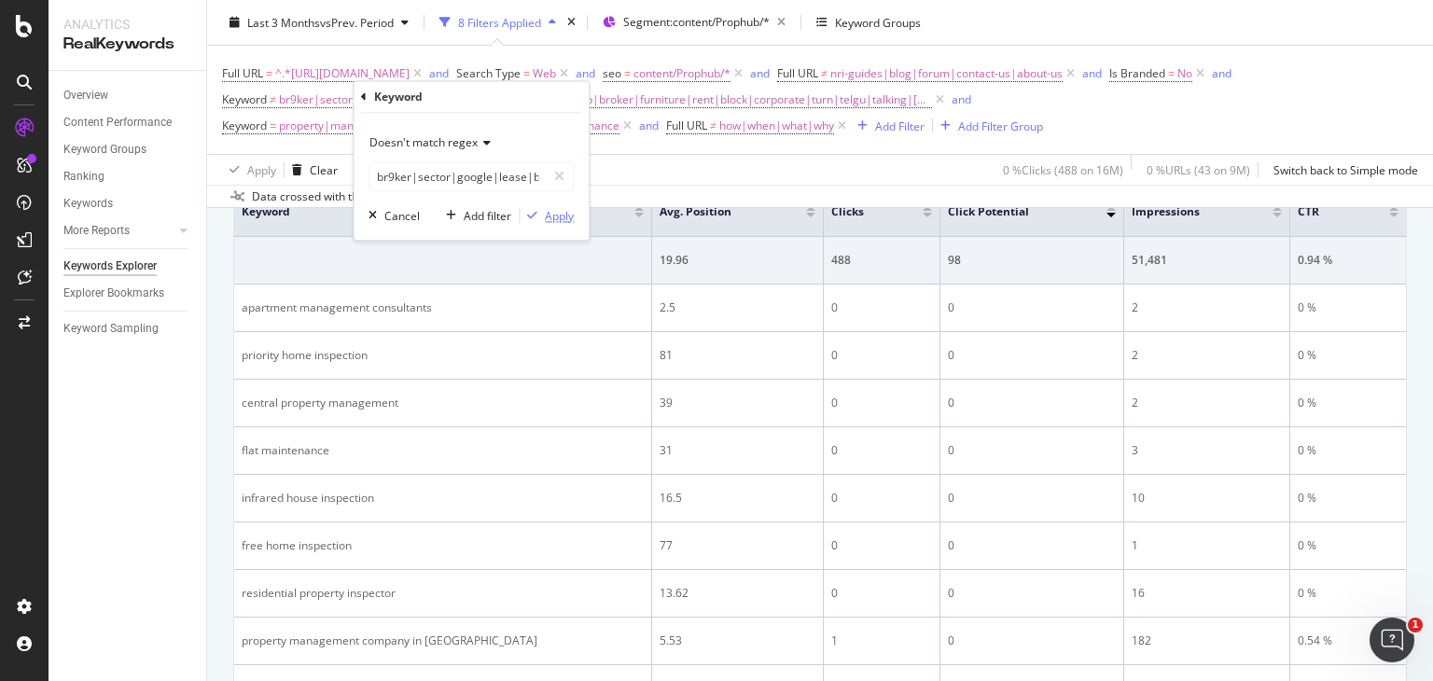
click at [554, 213] on div "Apply" at bounding box center [559, 216] width 29 height 16
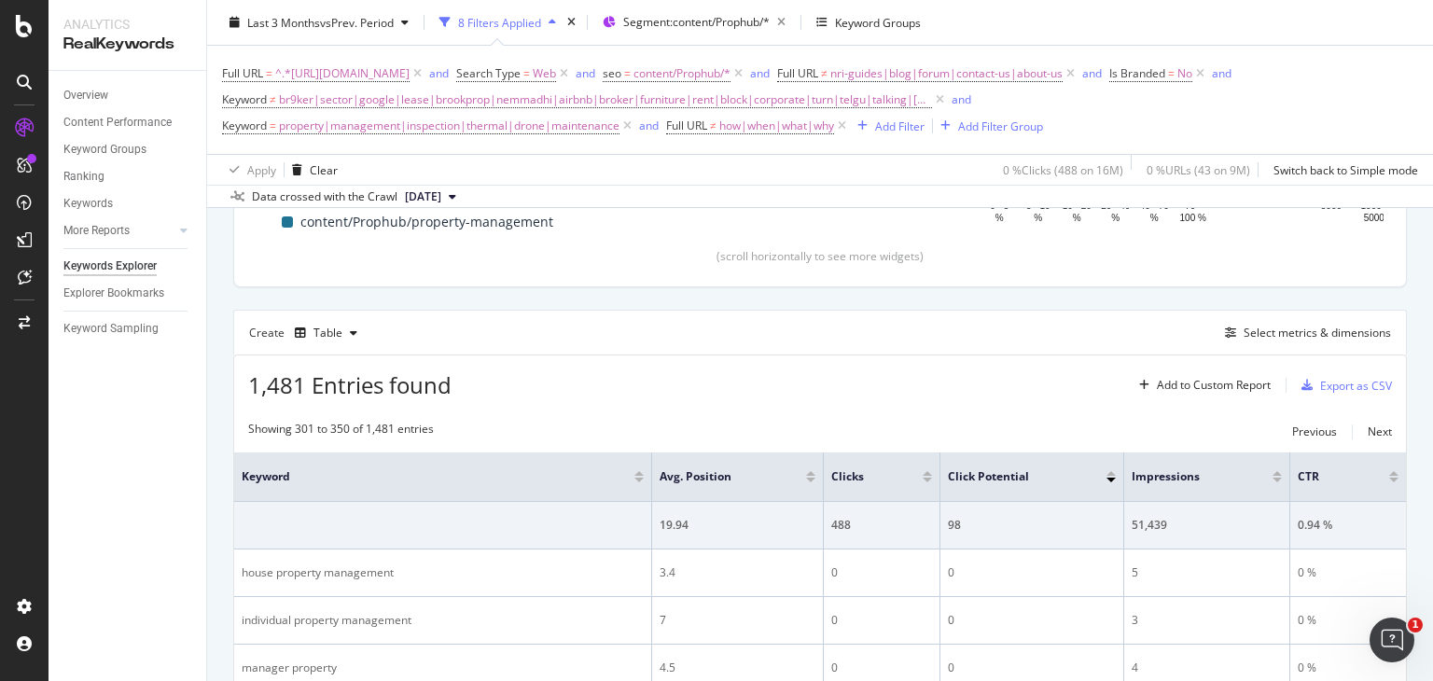
scroll to position [399, 0]
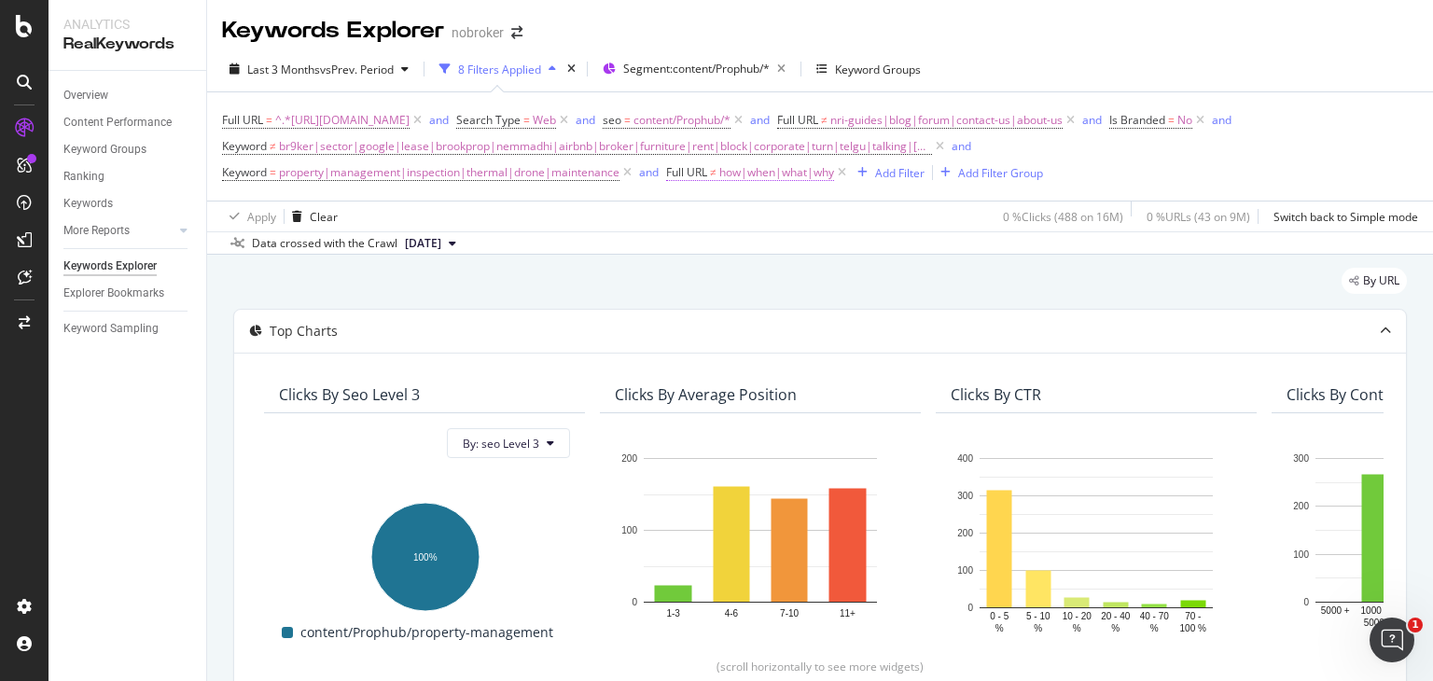
click at [694, 165] on span "Full URL" at bounding box center [686, 172] width 41 height 16
click at [719, 281] on div "Cancel" at bounding box center [716, 289] width 35 height 16
click at [848, 168] on icon at bounding box center [842, 172] width 16 height 19
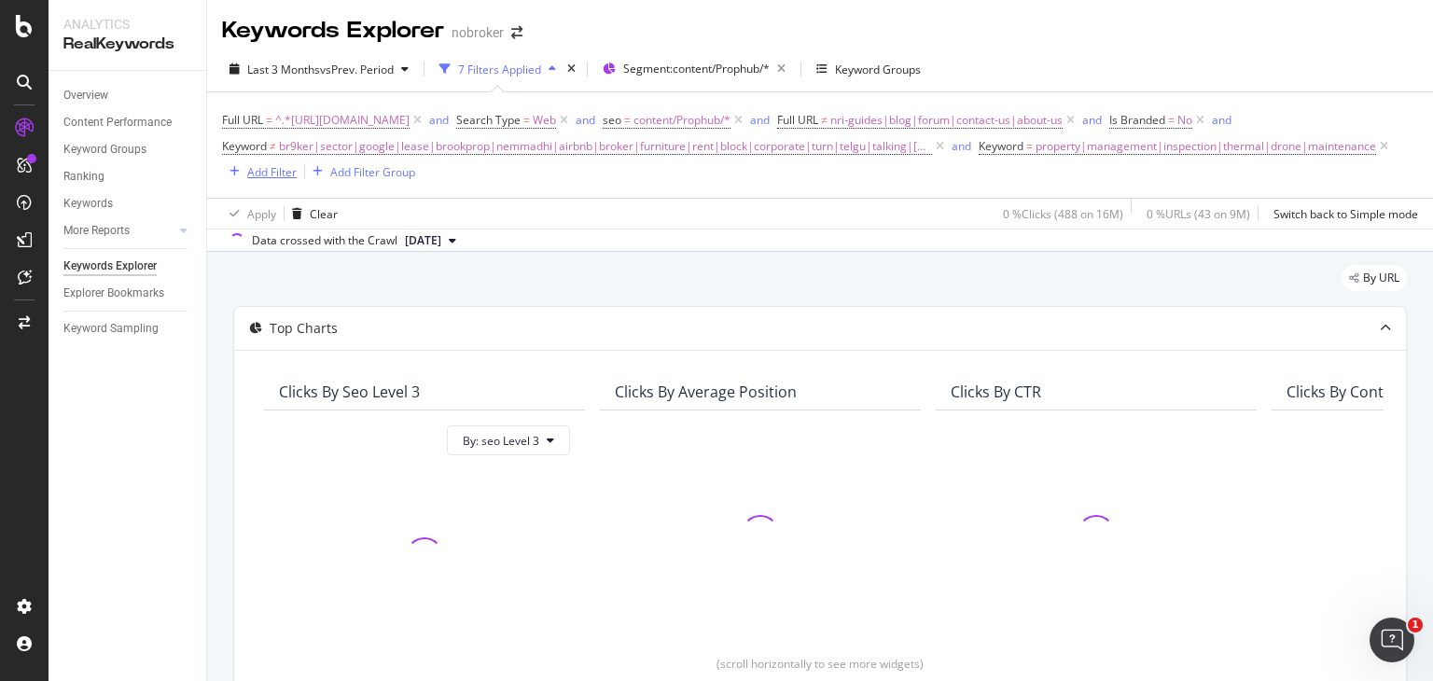
click at [297, 170] on div "Add Filter" at bounding box center [271, 172] width 49 height 16
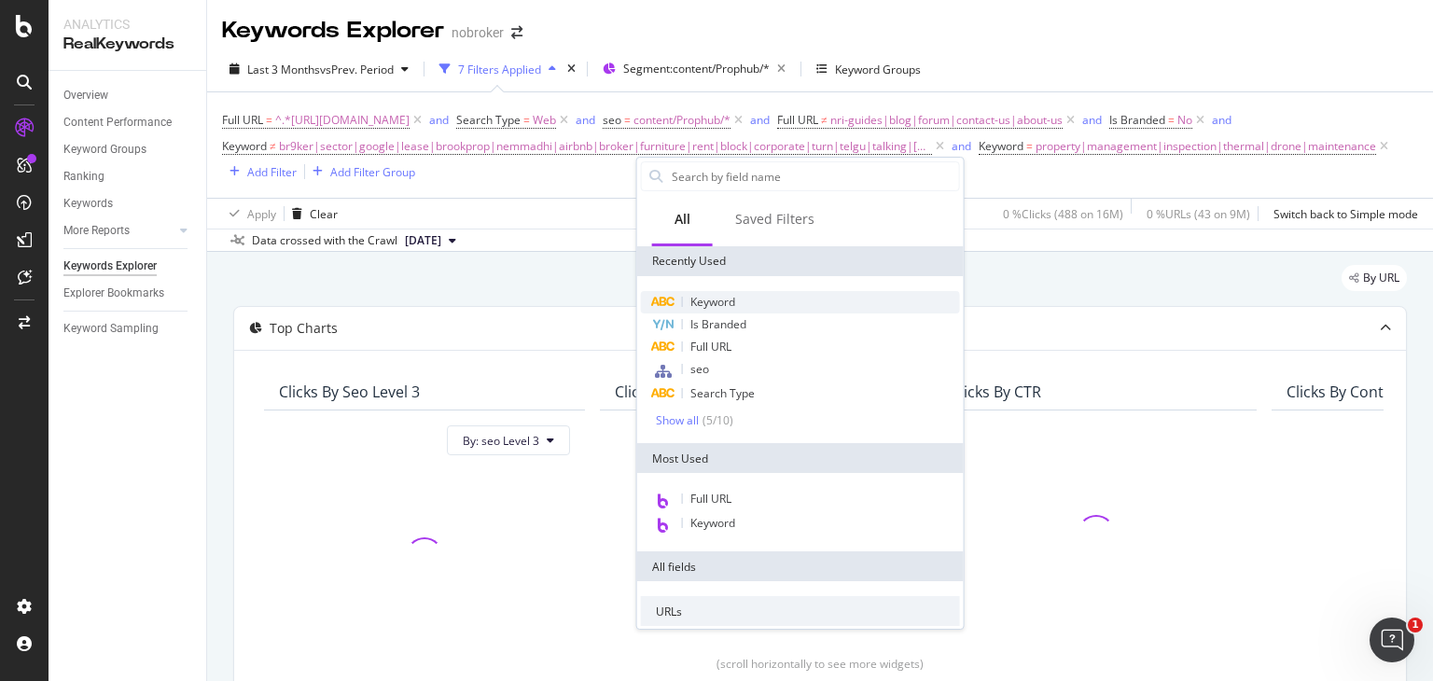
click at [720, 294] on span "Keyword" at bounding box center [712, 302] width 45 height 16
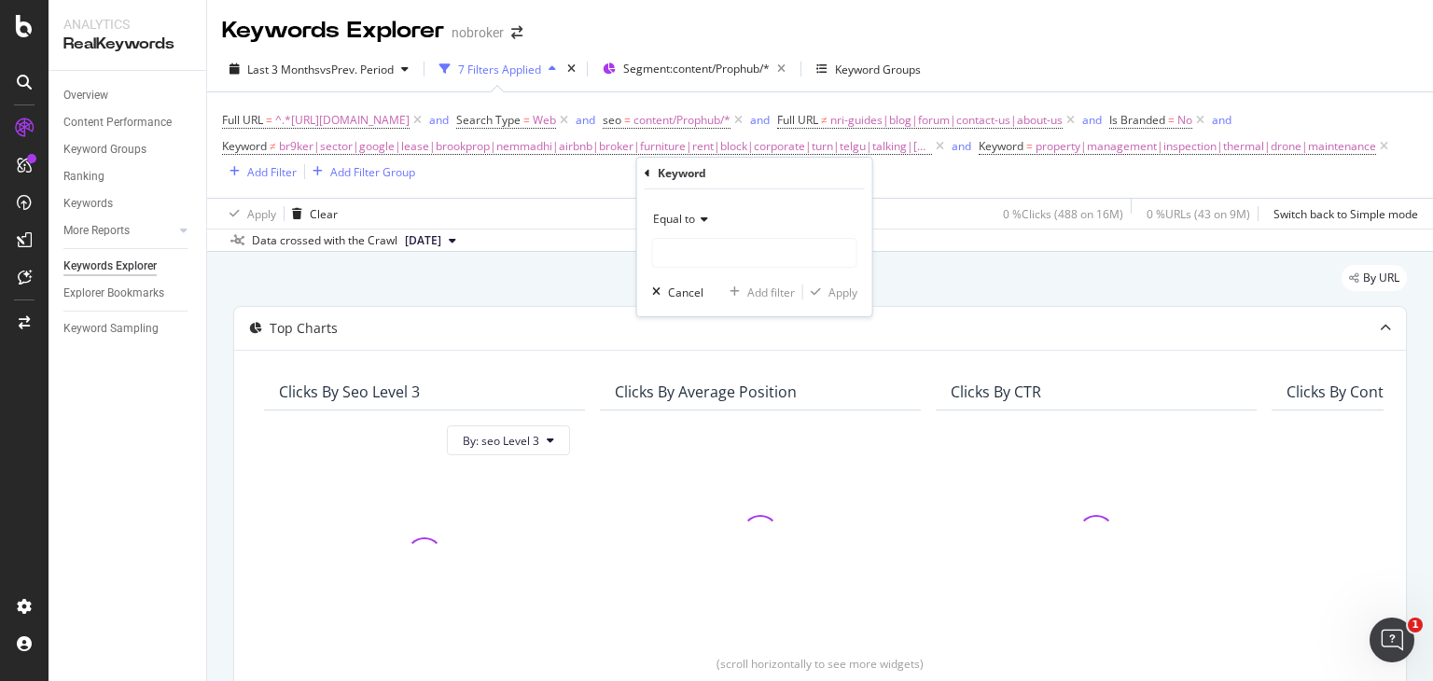
click at [690, 212] on span "Equal to" at bounding box center [674, 219] width 42 height 16
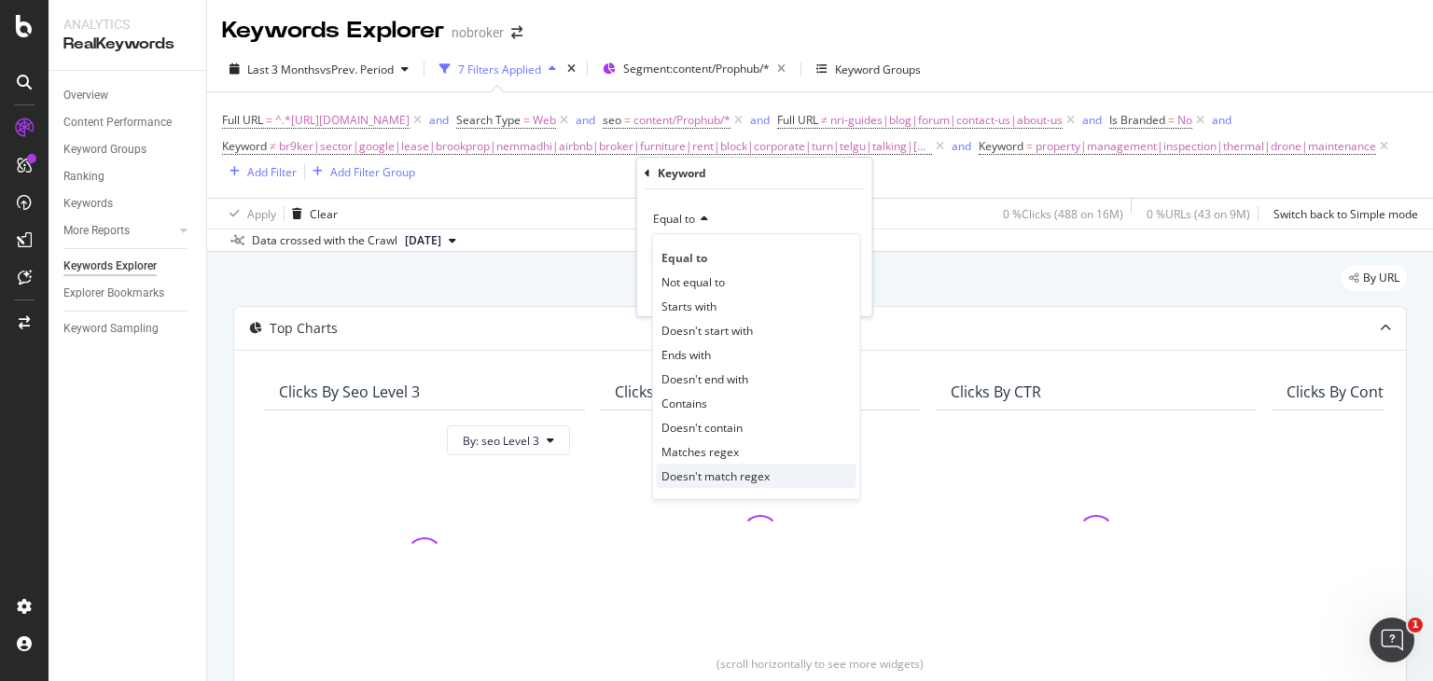
click at [709, 474] on span "Doesn't match regex" at bounding box center [715, 476] width 108 height 16
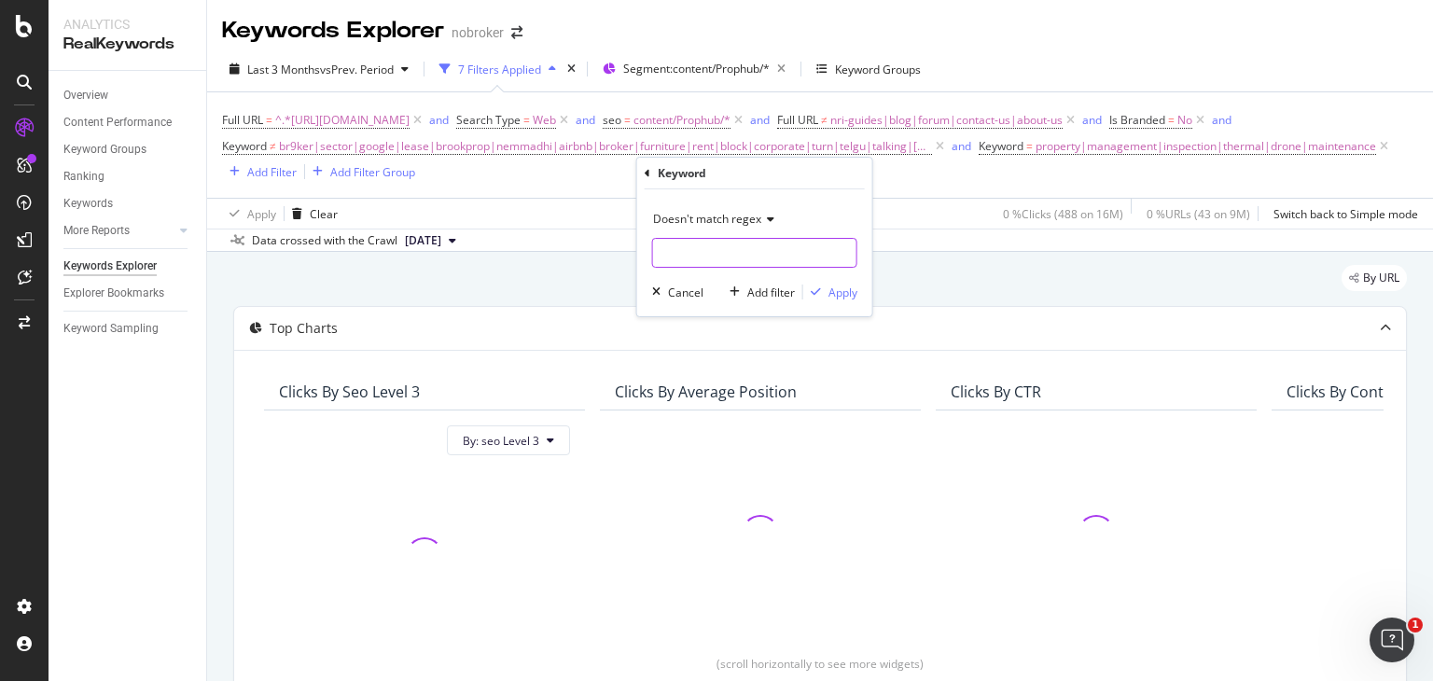
click at [679, 251] on input "text" at bounding box center [754, 253] width 203 height 30
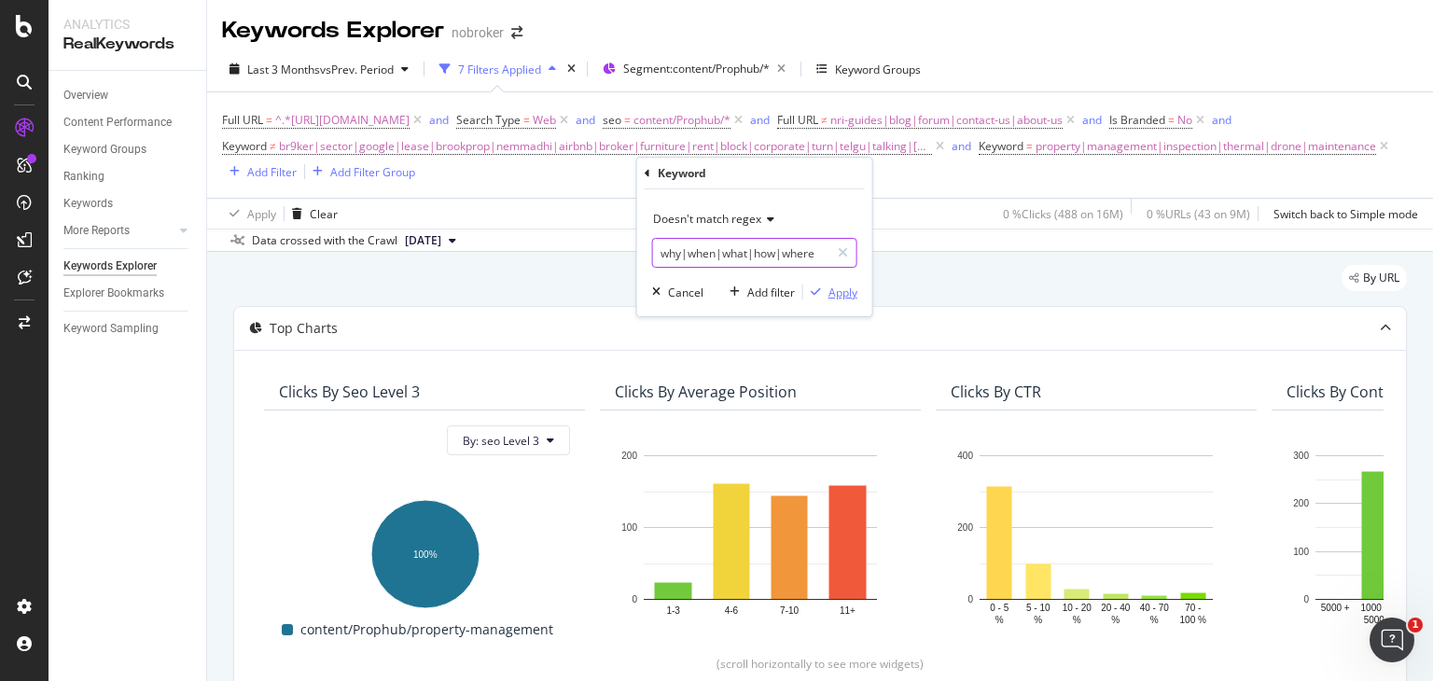
type input "why|when|what|how|where"
click at [824, 284] on div "Apply" at bounding box center [830, 292] width 54 height 17
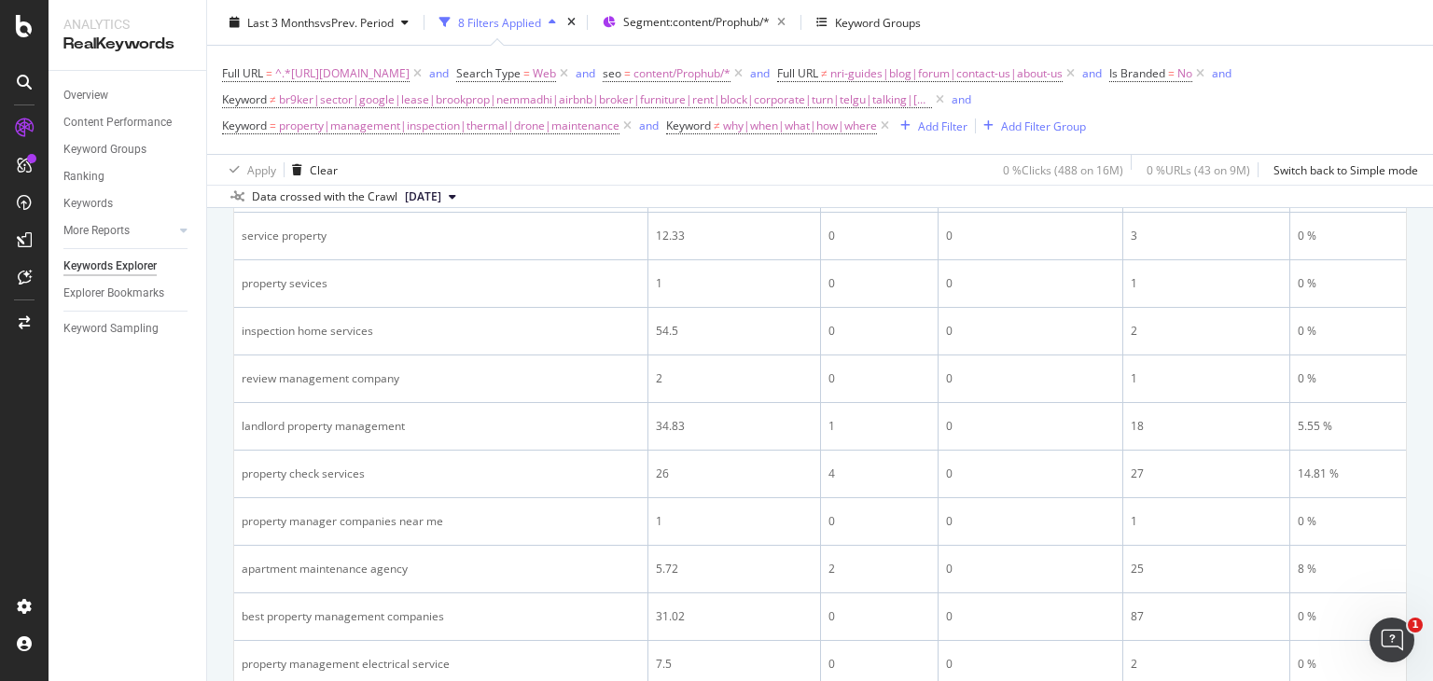
scroll to position [2754, 0]
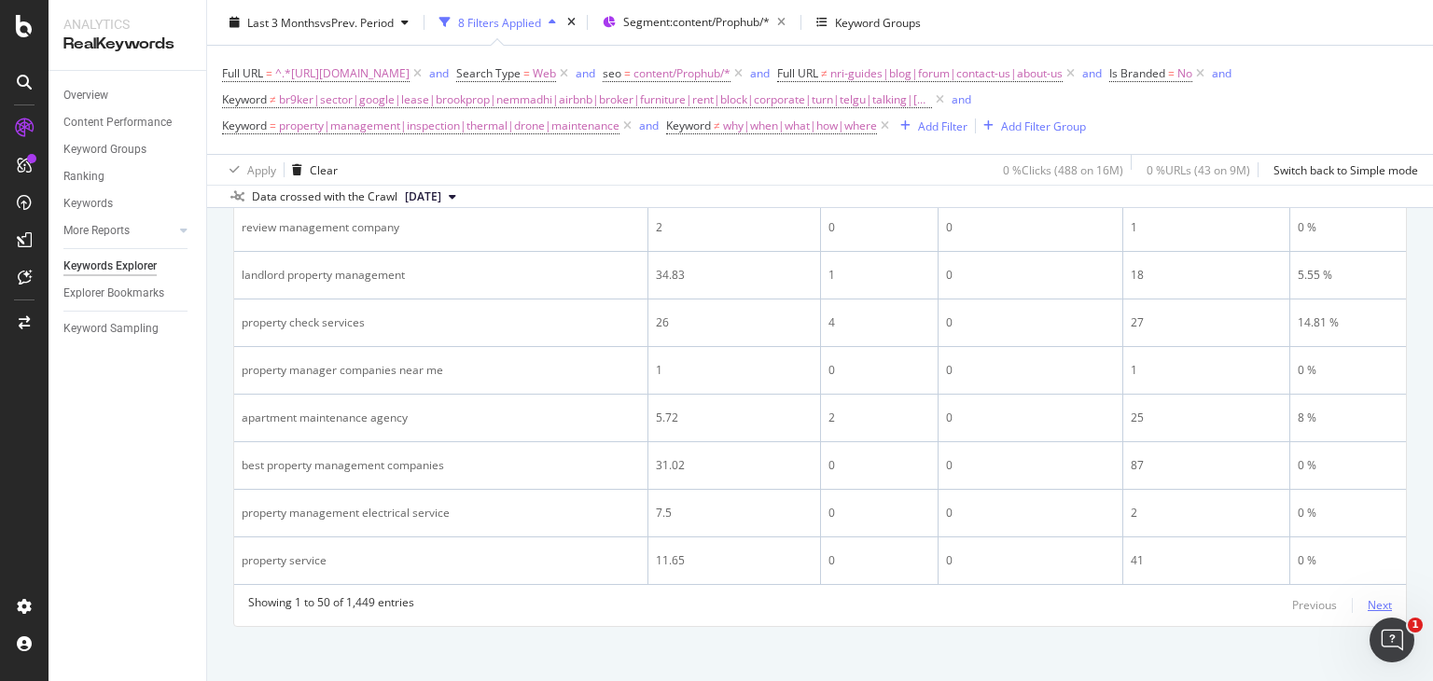
click at [1368, 597] on div "Next" at bounding box center [1380, 605] width 24 height 16
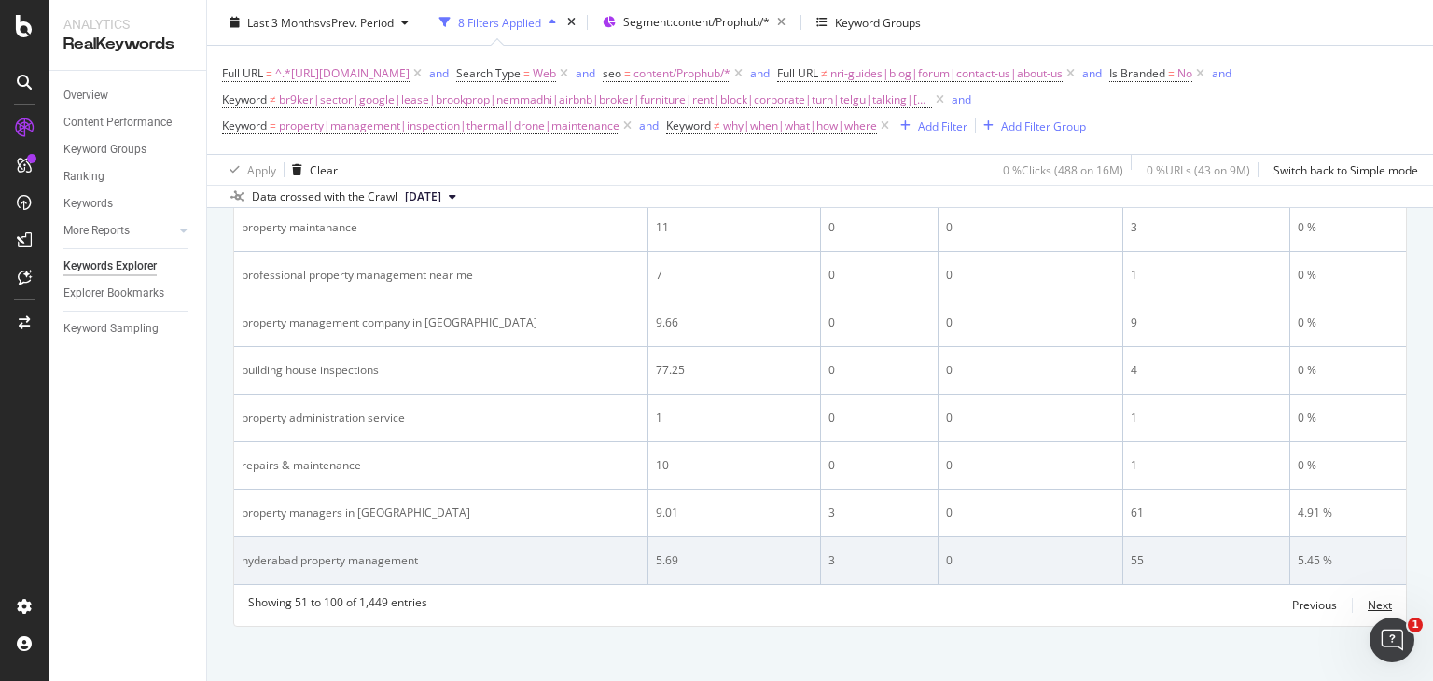
scroll to position [2753, 0]
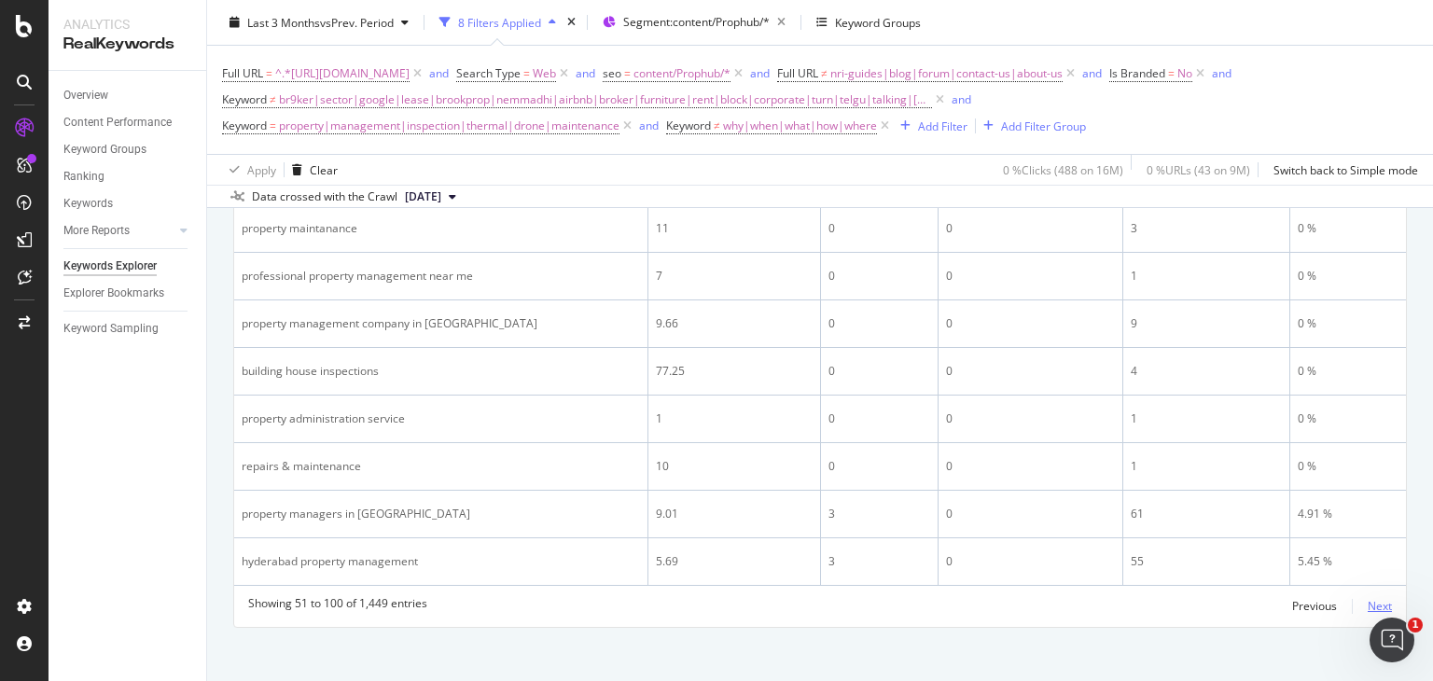
click at [1368, 598] on div "Next" at bounding box center [1380, 606] width 24 height 16
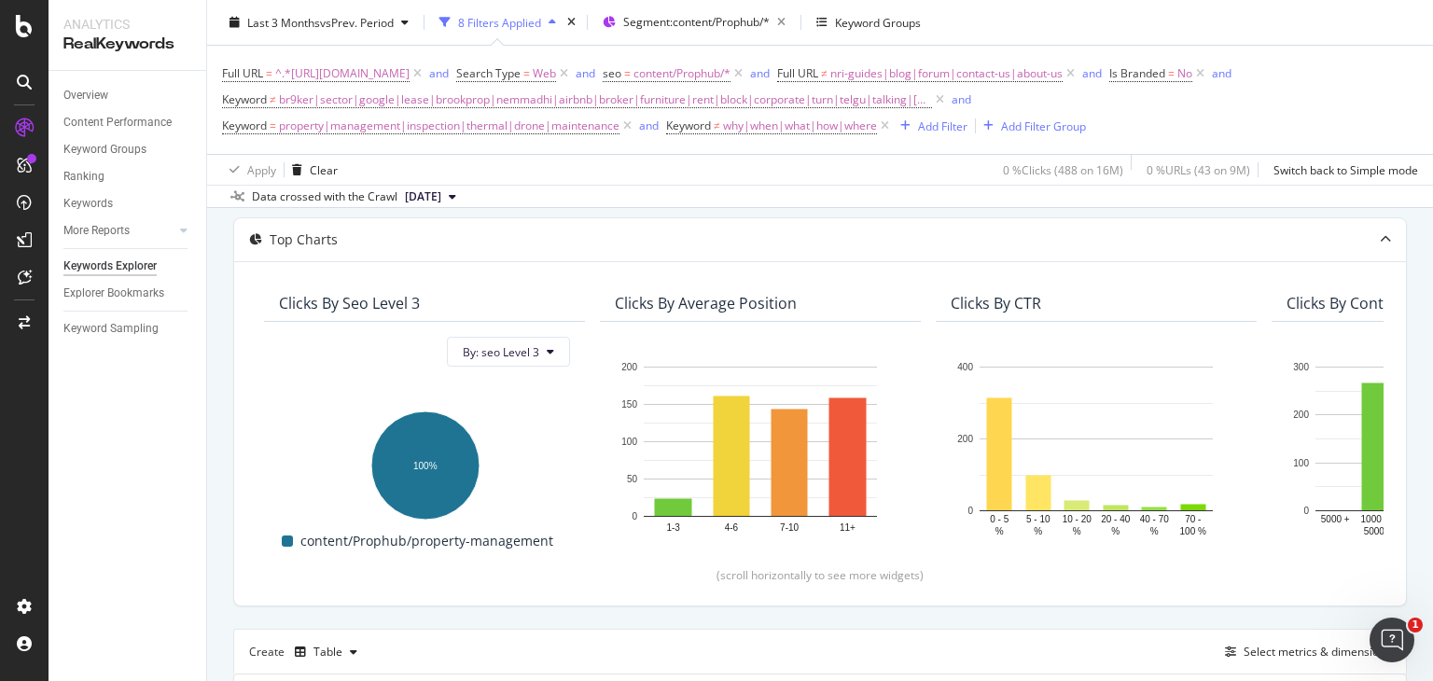
scroll to position [0, 0]
